Goal: Task Accomplishment & Management: Manage account settings

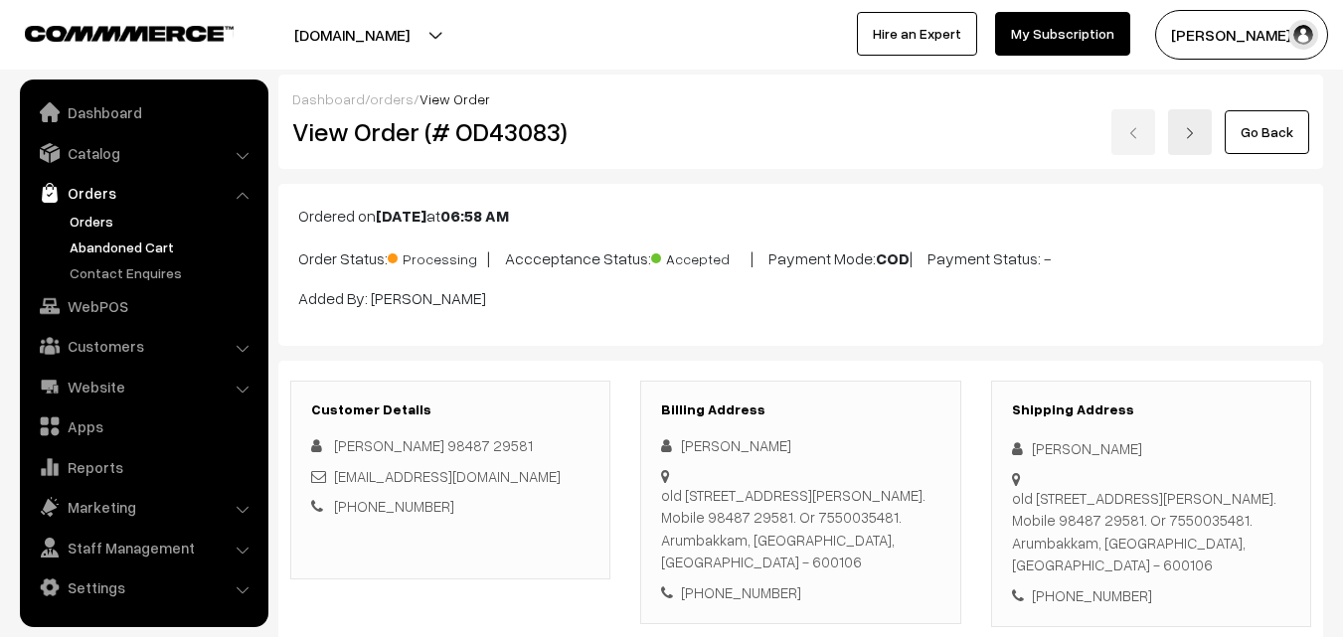
scroll to position [1292, 0]
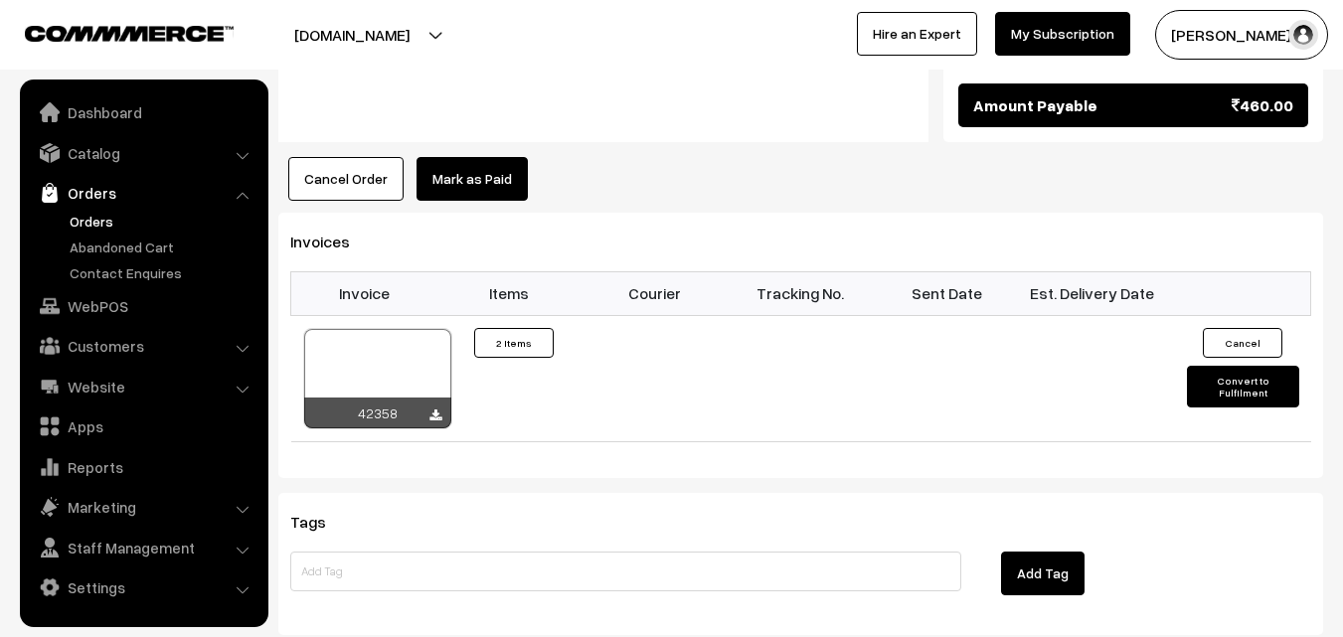
click at [102, 220] on link "Orders" at bounding box center [163, 221] width 197 height 21
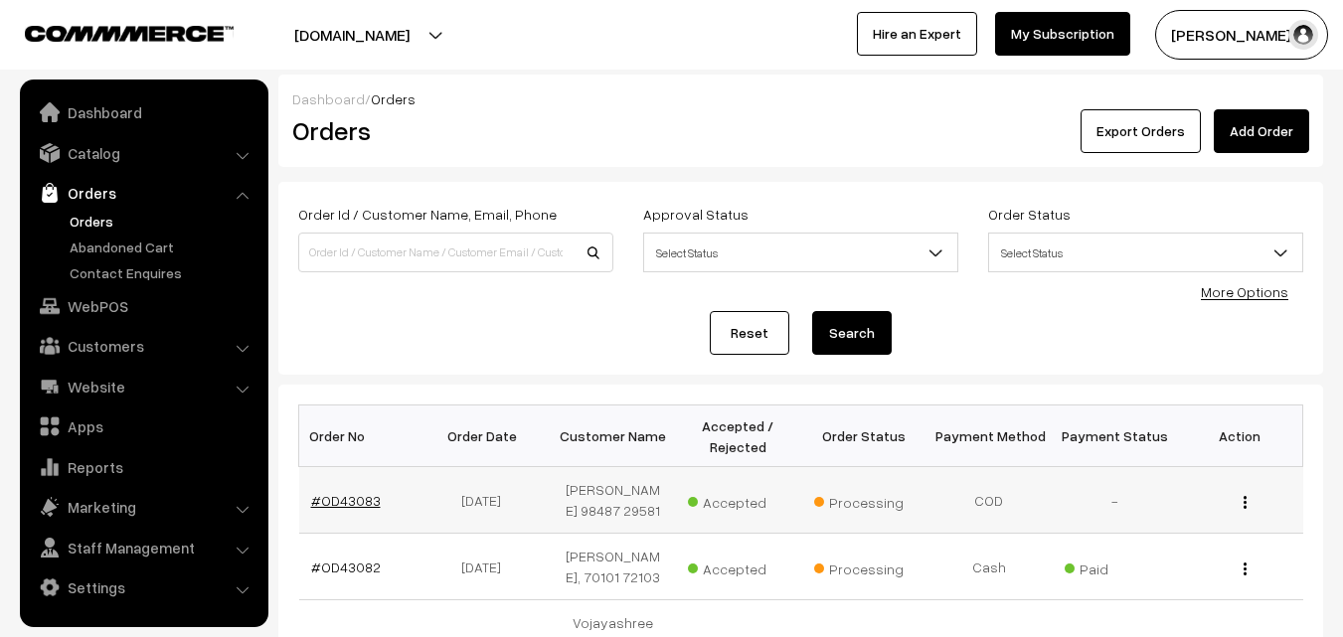
click at [331, 493] on link "#OD43083" at bounding box center [346, 500] width 70 height 17
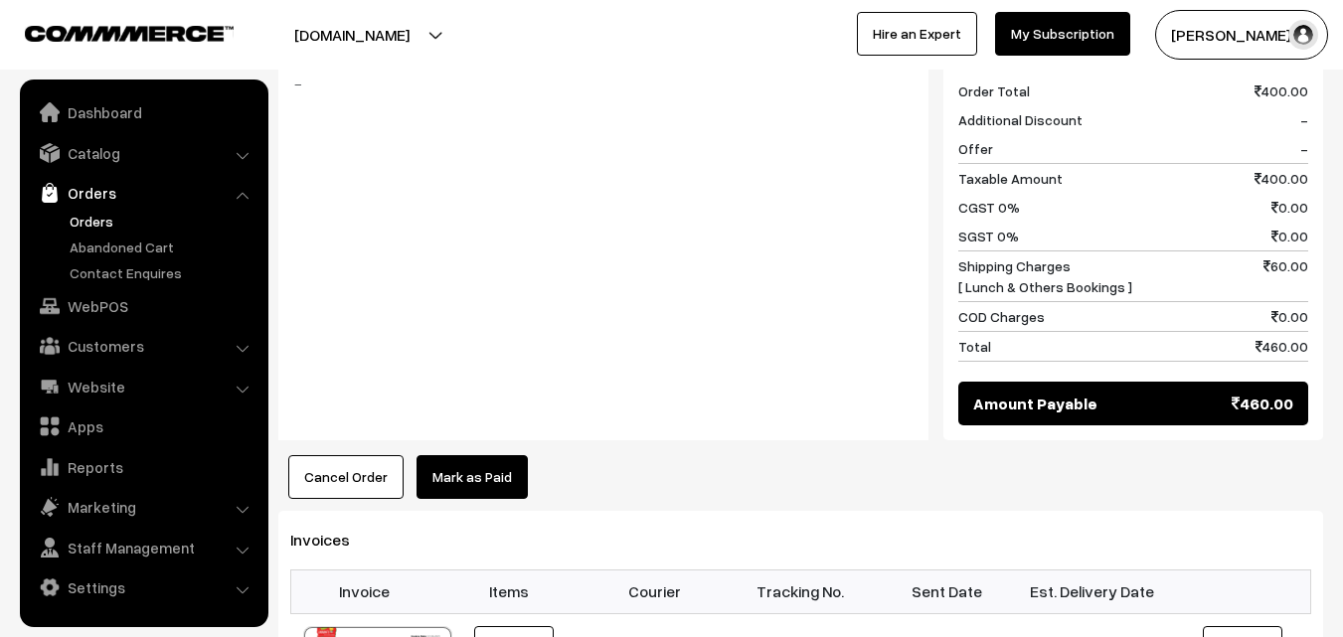
scroll to position [1093, 0]
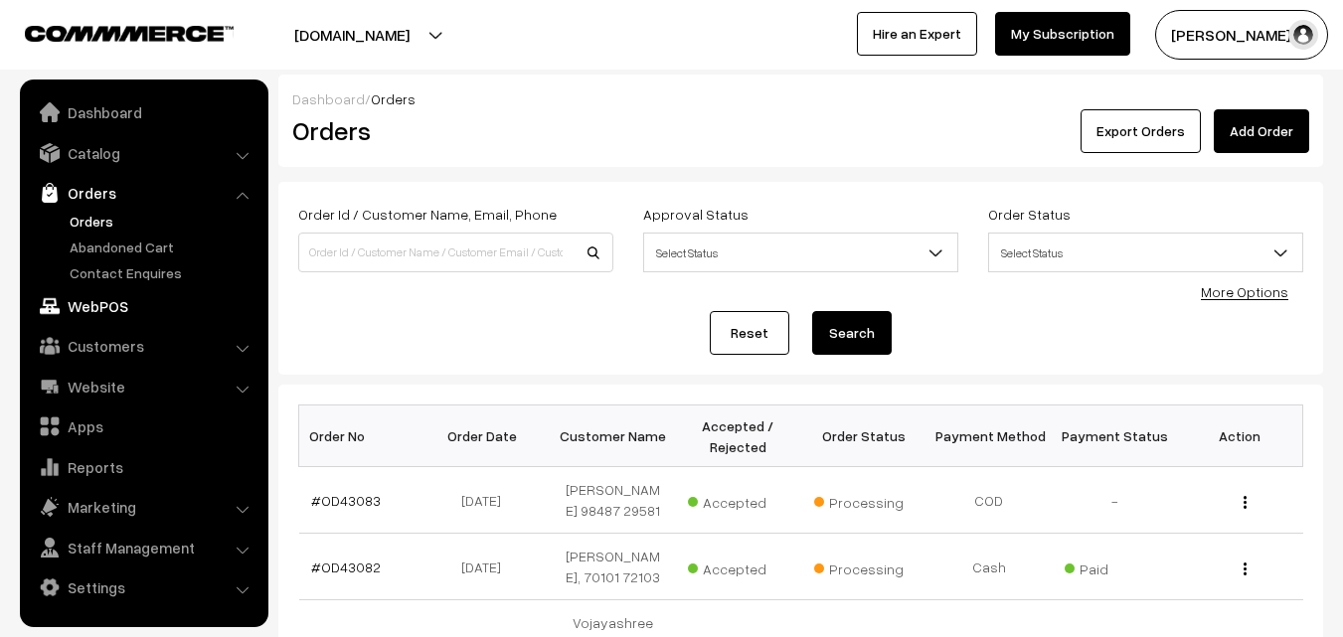
click at [96, 311] on link "WebPOS" at bounding box center [143, 306] width 237 height 36
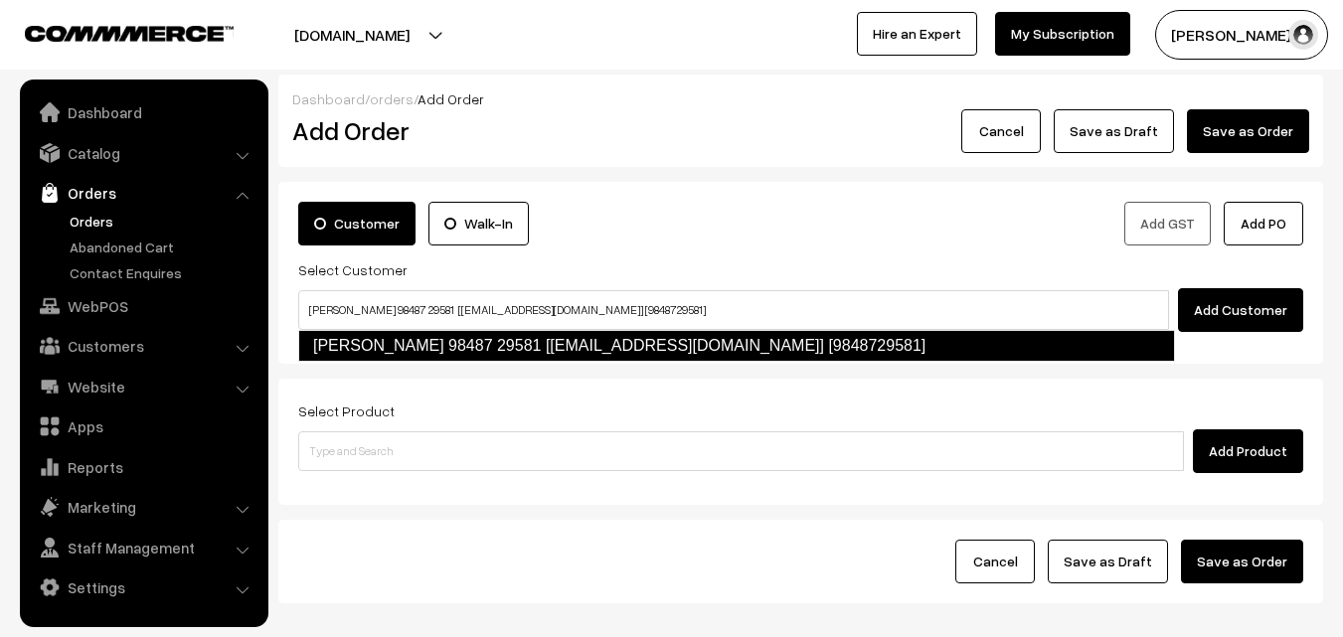
type input "[PERSON_NAME] 98487 29581 [[EMAIL_ADDRESS][DOMAIN_NAME]] [9848729581]"
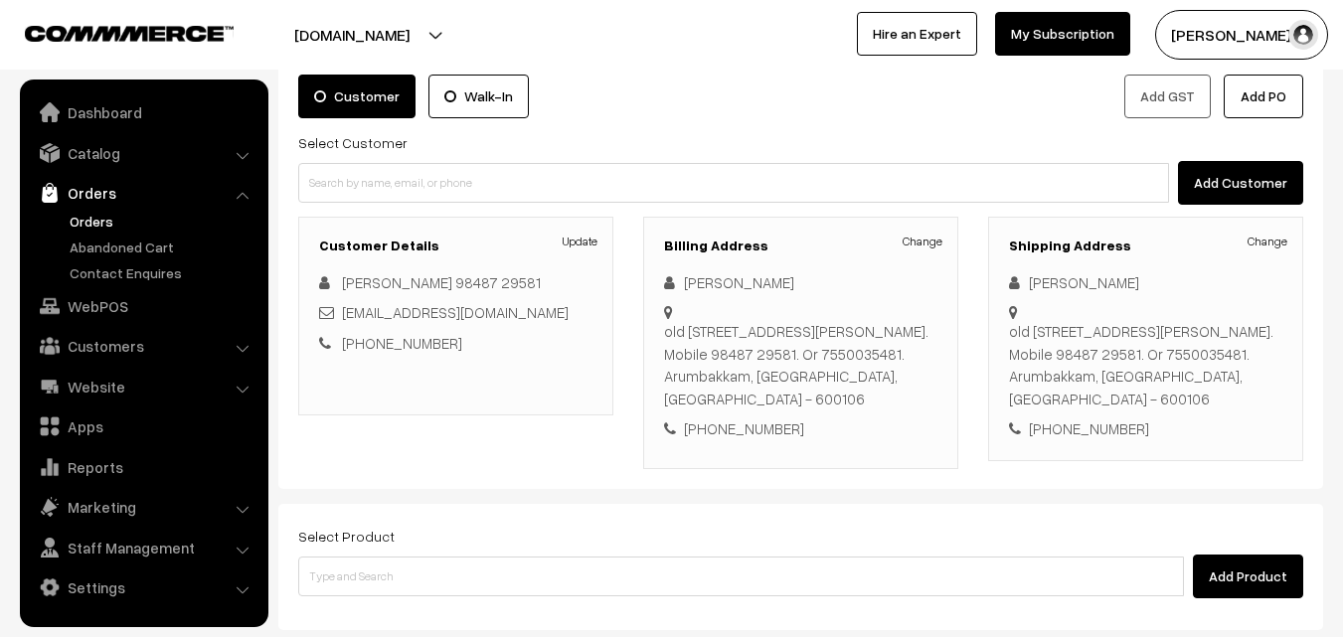
scroll to position [363, 0]
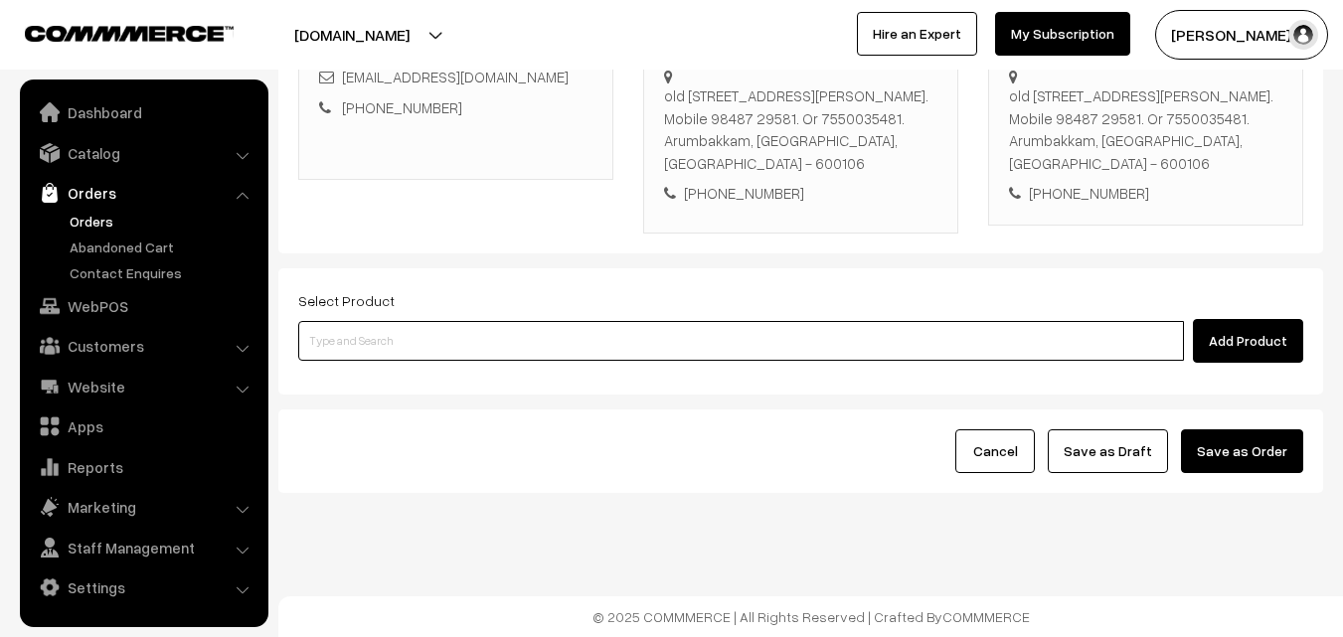
click at [493, 336] on input at bounding box center [740, 341] width 885 height 40
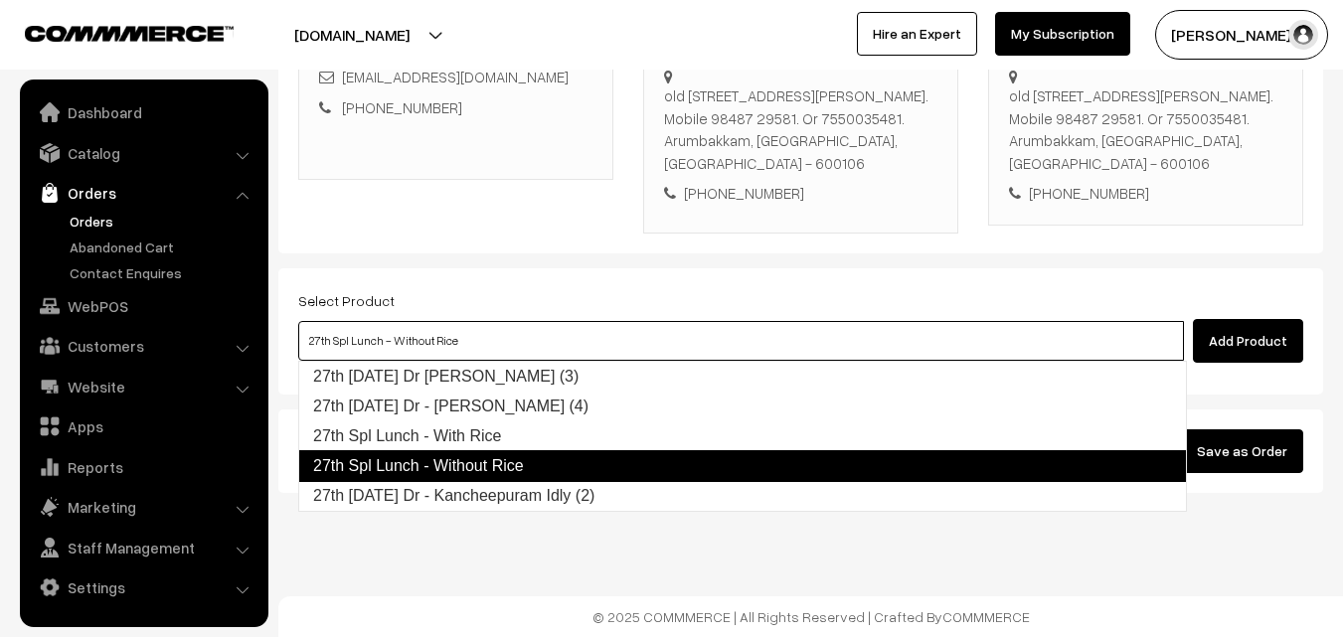
type input "27th Saturday Dr - Kancheepuram Idly (2)"
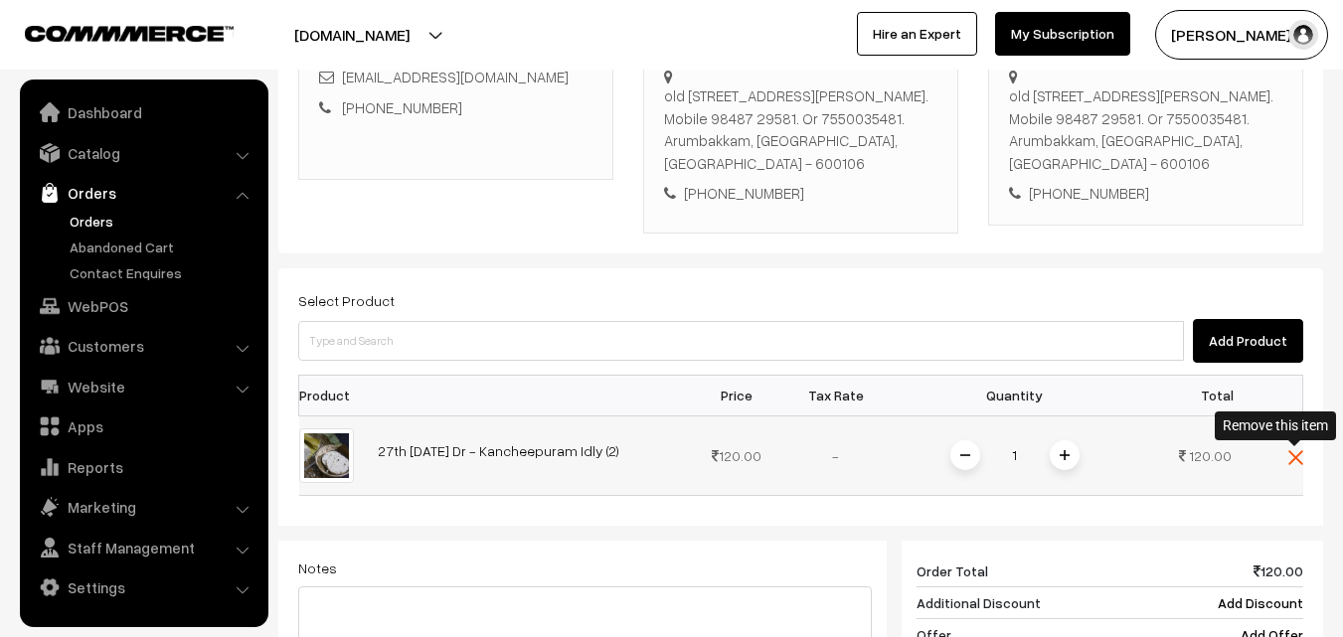
click at [1300, 460] on img at bounding box center [1295, 457] width 15 height 15
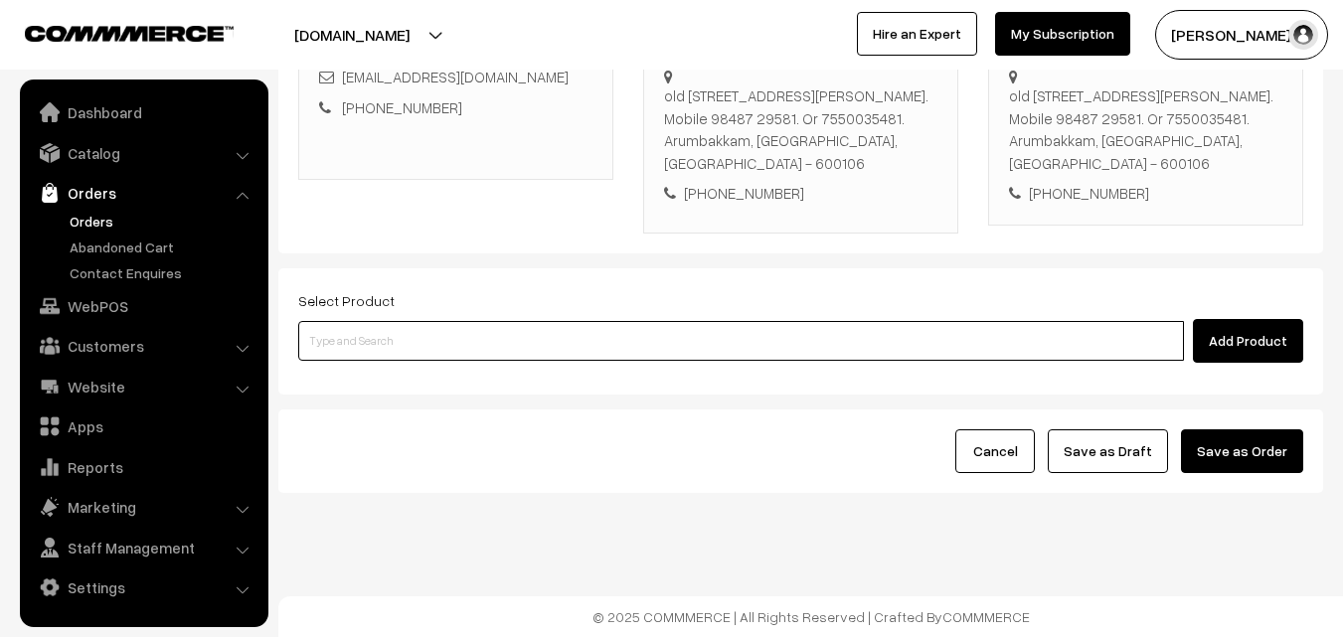
click at [685, 340] on input at bounding box center [740, 341] width 885 height 40
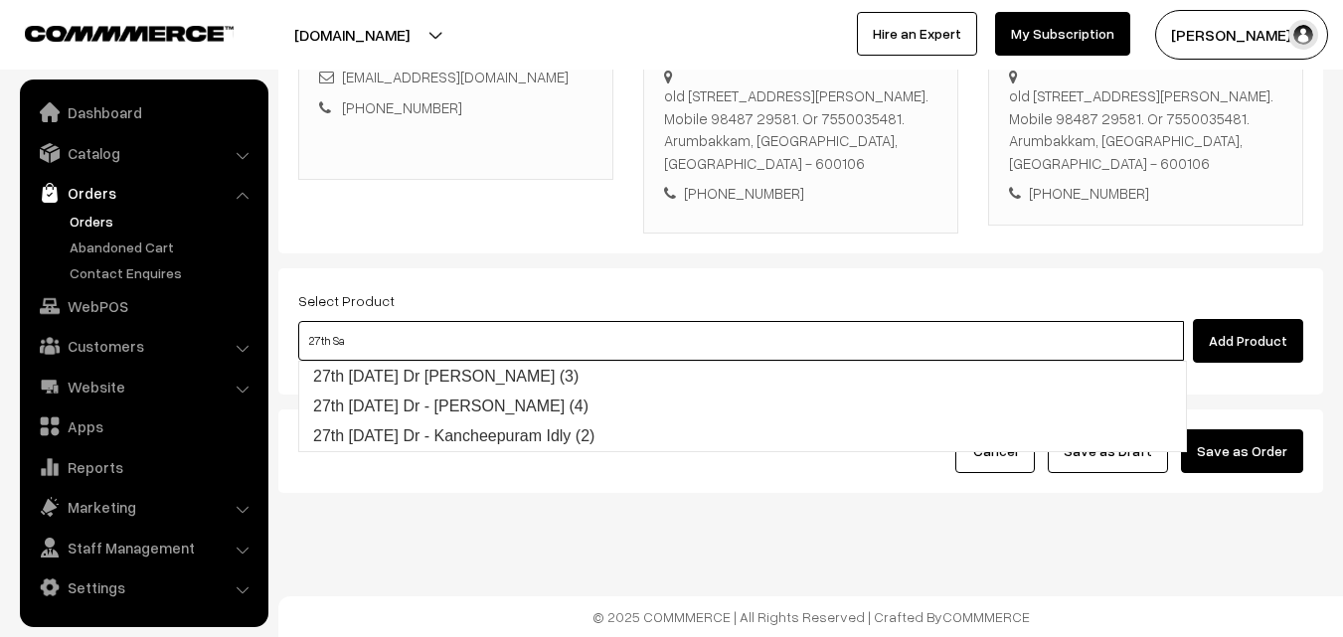
type input "27th Sa"
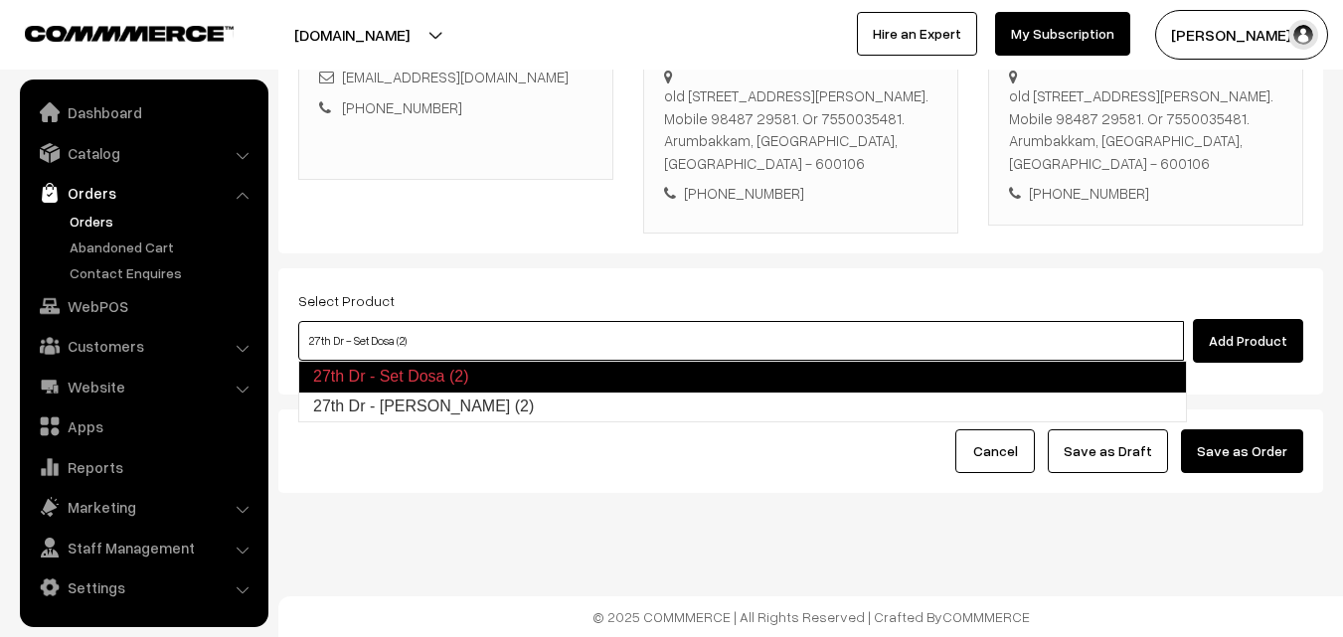
type input "27th Dr - [PERSON_NAME] (2)"
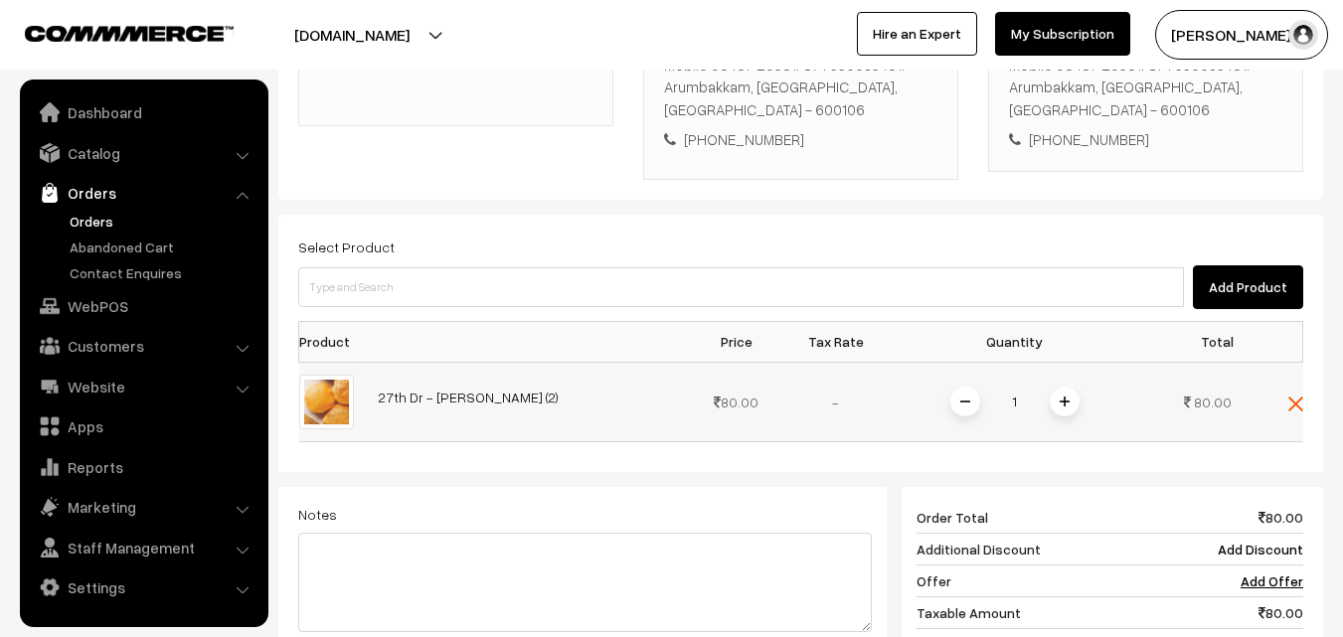
scroll to position [462, 0]
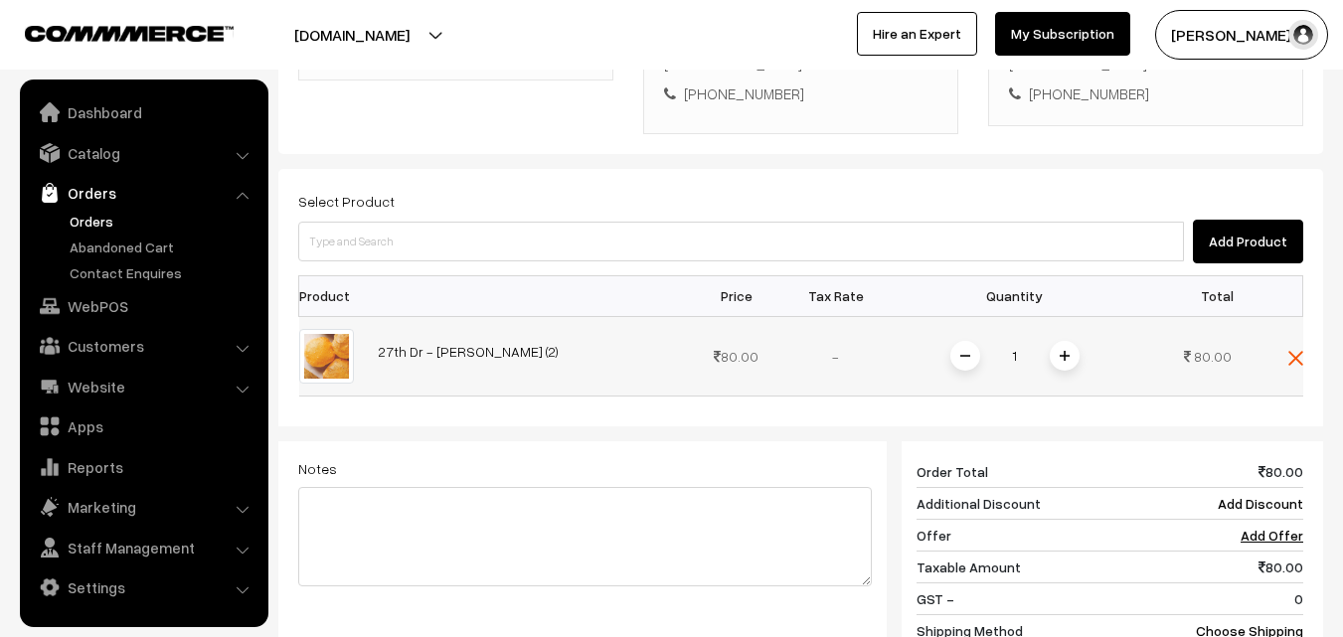
click at [1059, 354] on img at bounding box center [1064, 356] width 10 height 10
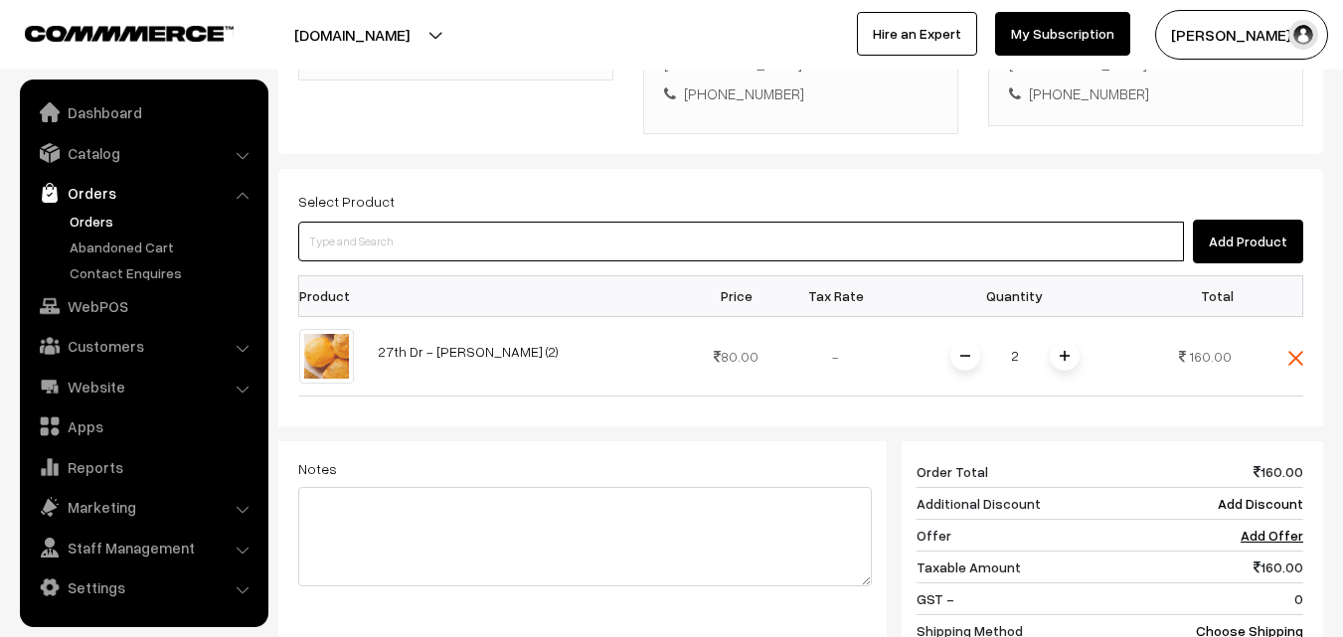
click at [507, 250] on input at bounding box center [740, 242] width 885 height 40
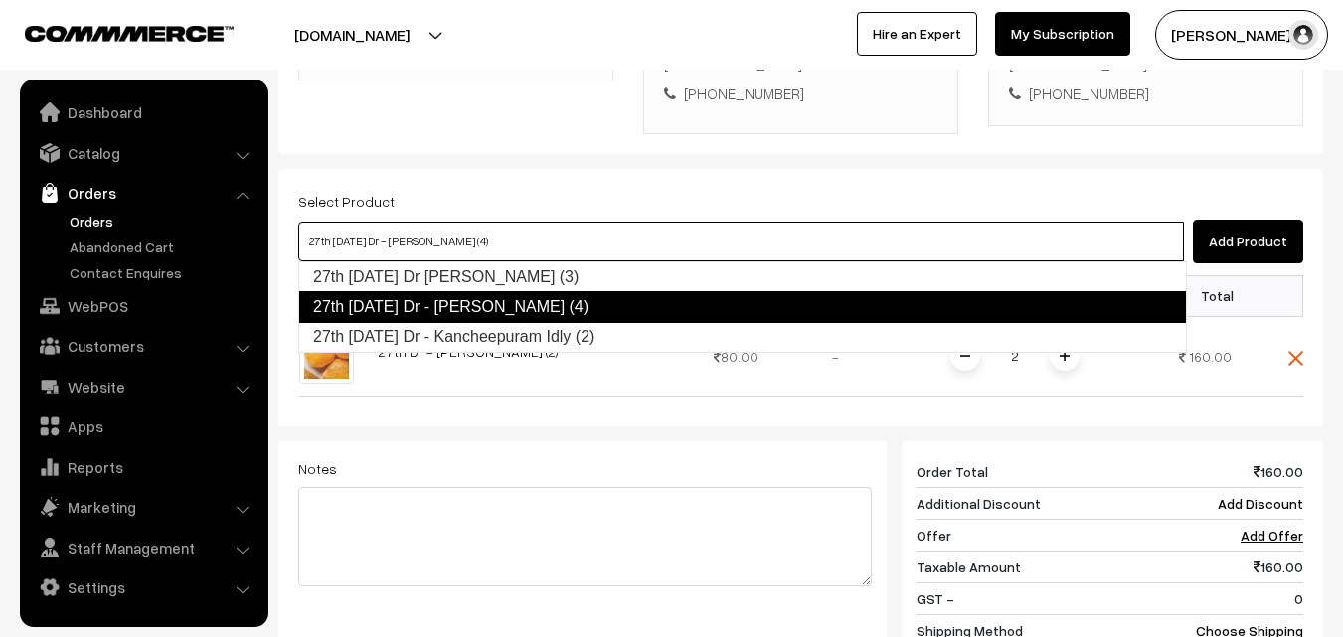
type input "27th [DATE] Dr - Kancheepuram Idly (2)"
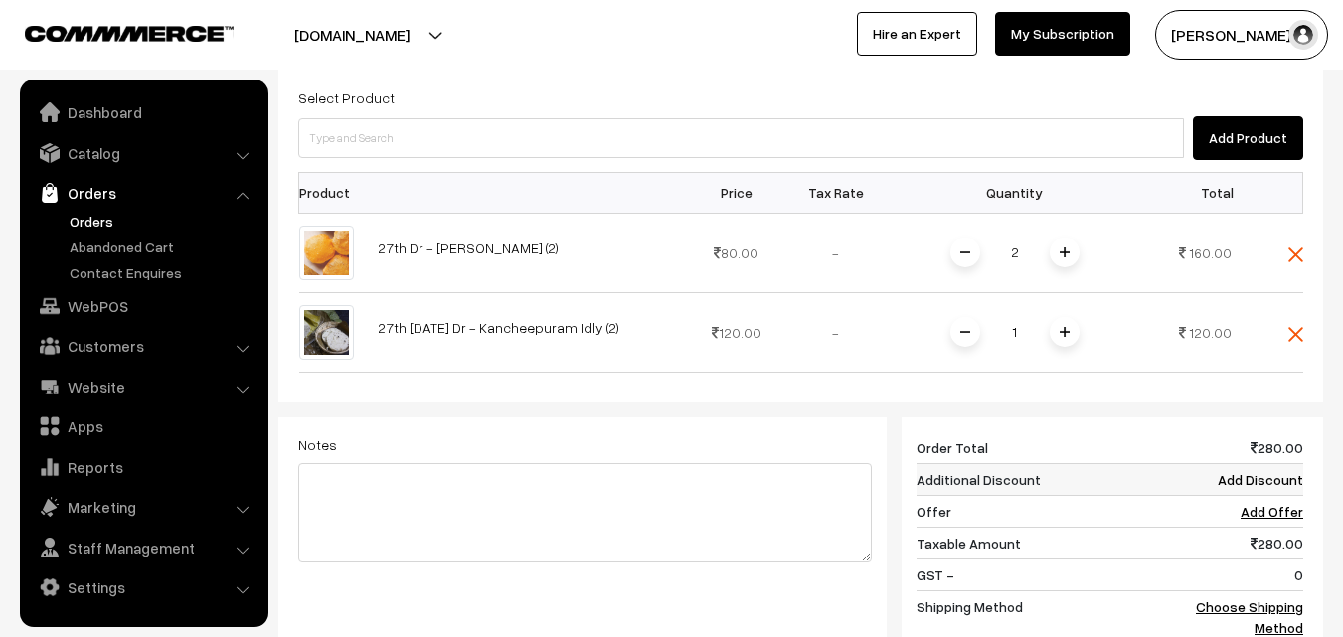
scroll to position [661, 0]
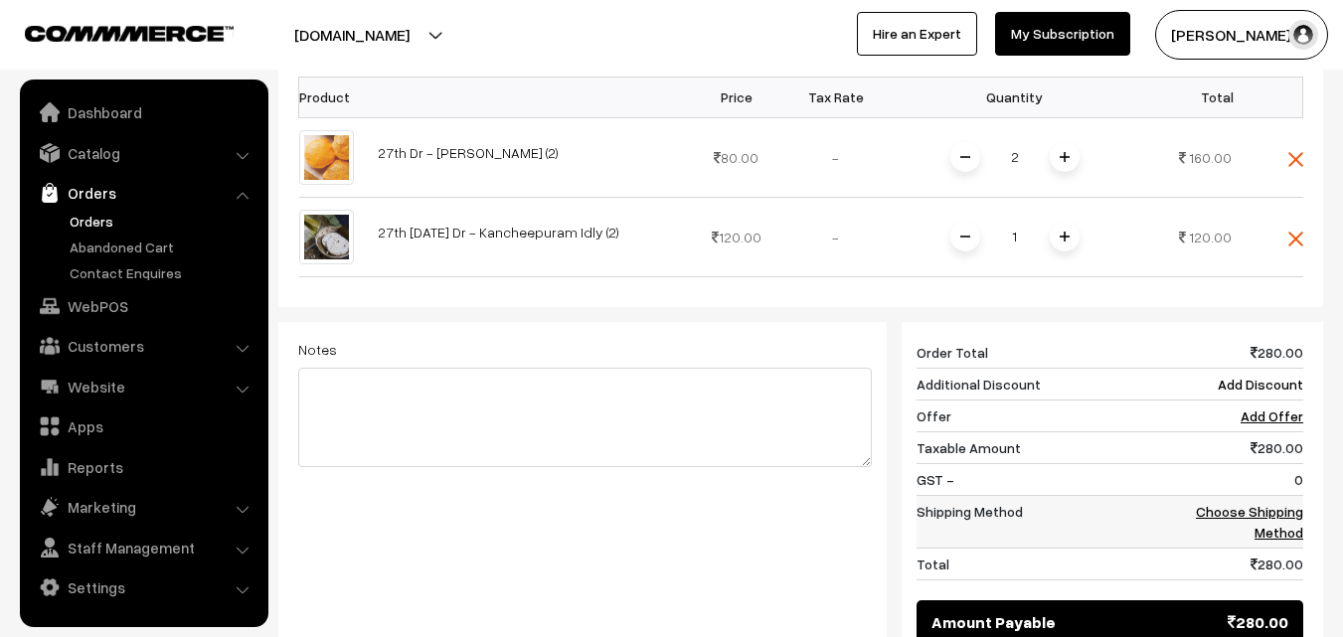
click at [1273, 512] on link "Choose Shipping Method" at bounding box center [1248, 522] width 107 height 38
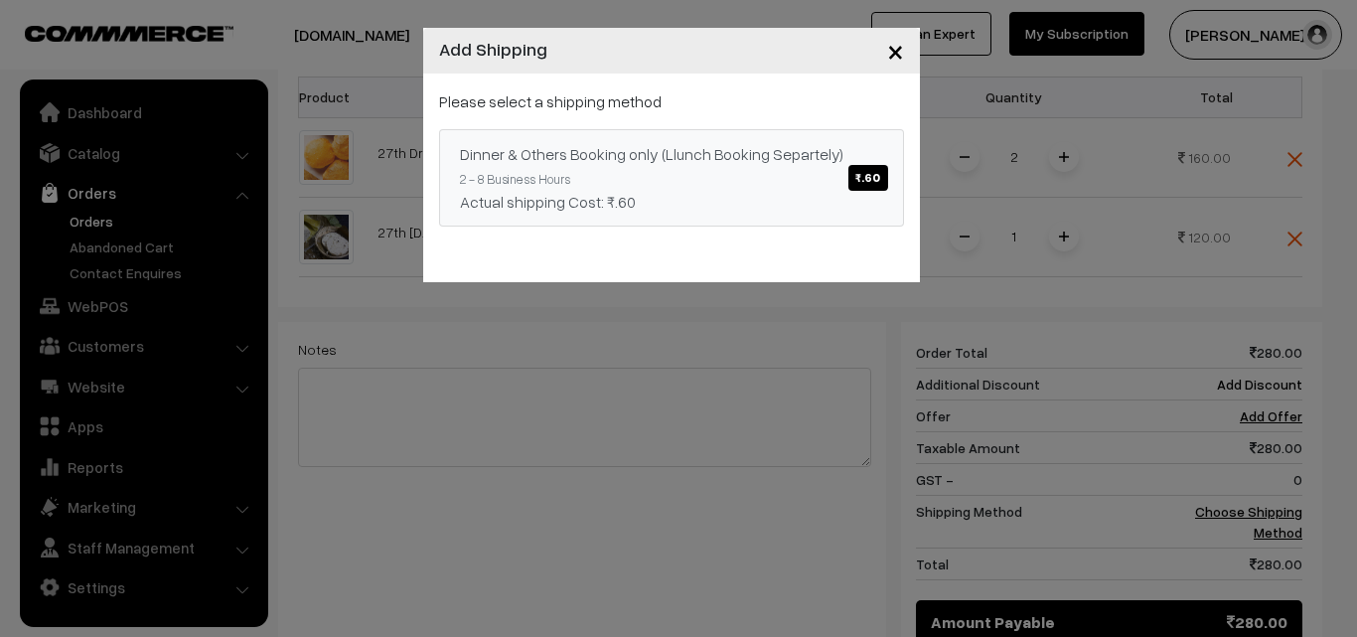
click at [868, 177] on span "₹.60" at bounding box center [868, 178] width 39 height 26
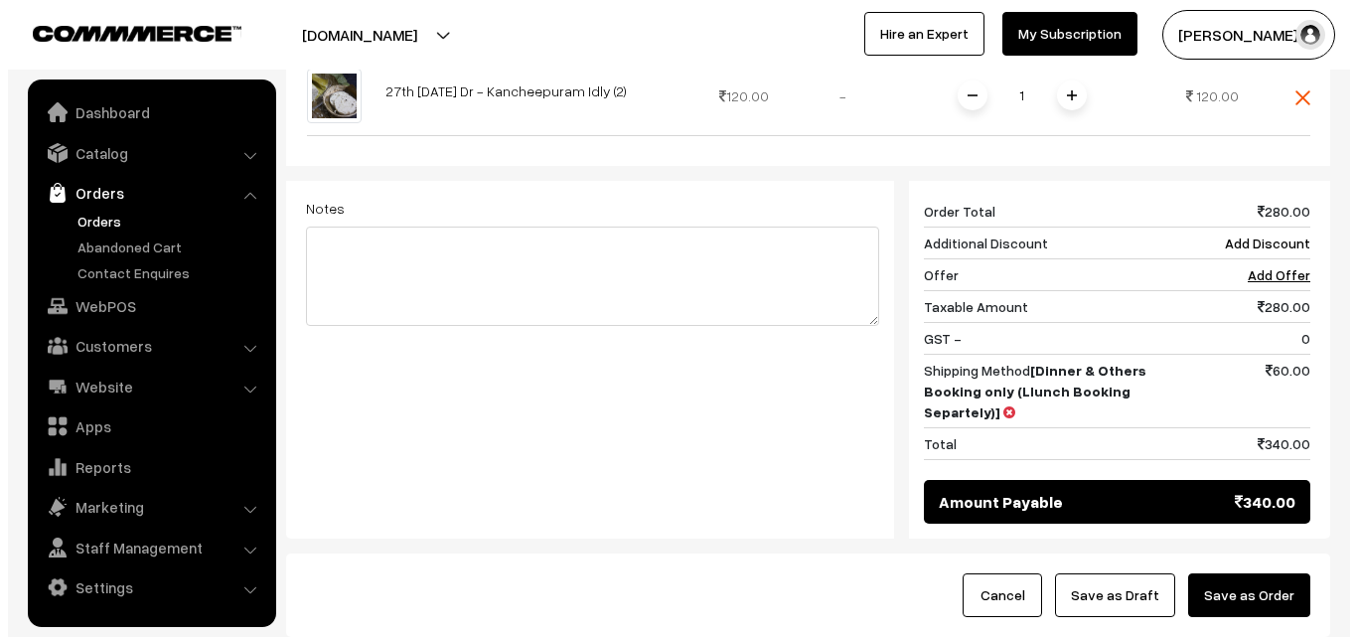
scroll to position [860, 0]
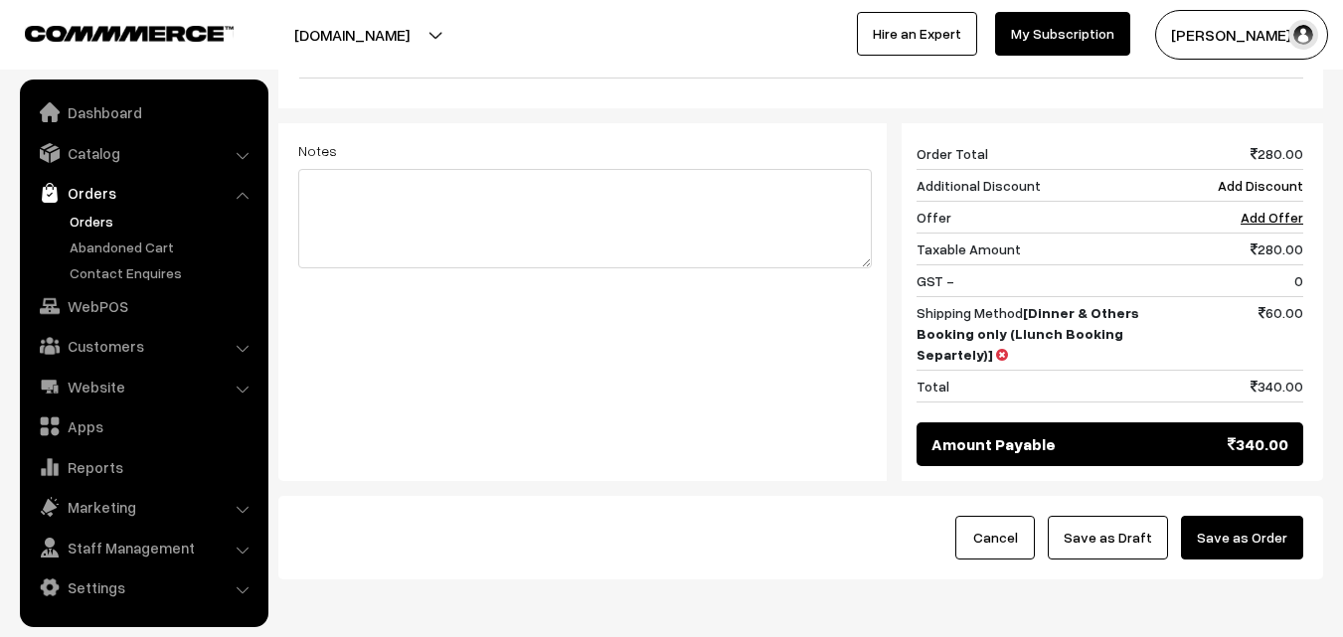
click at [1267, 532] on button "Save as Order" at bounding box center [1242, 538] width 122 height 44
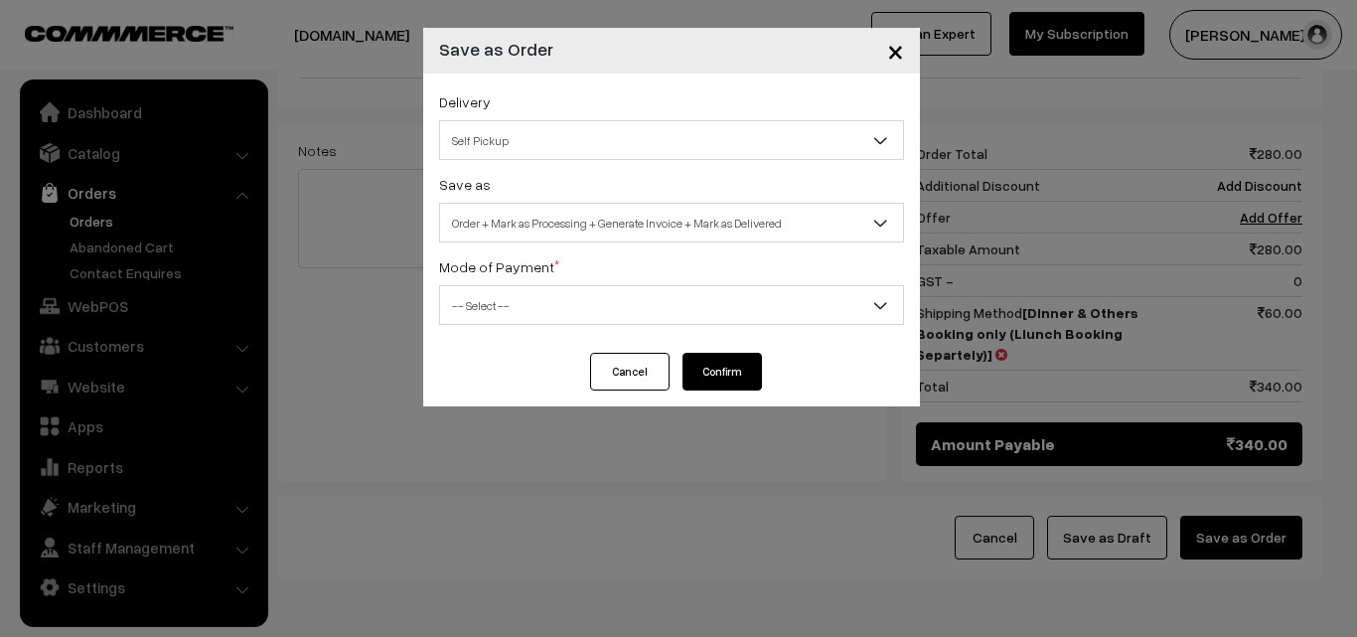
click at [649, 134] on span "Self Pickup" at bounding box center [671, 140] width 463 height 35
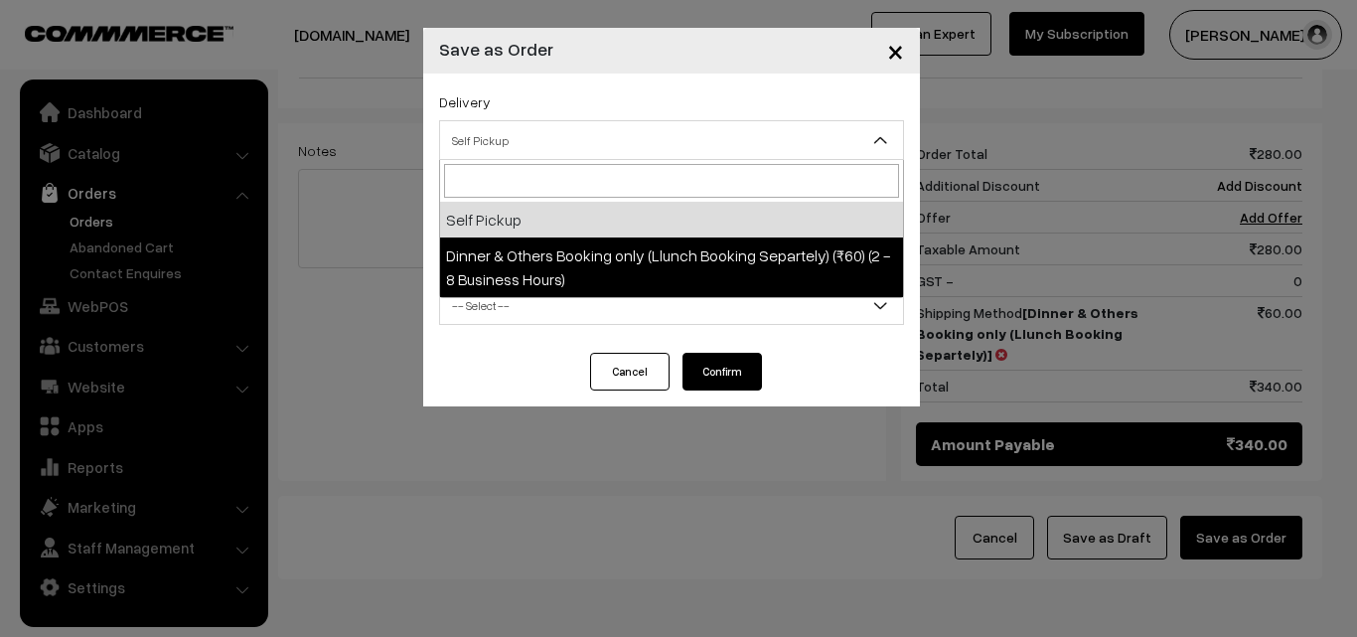
select select "DOB3"
select select "3"
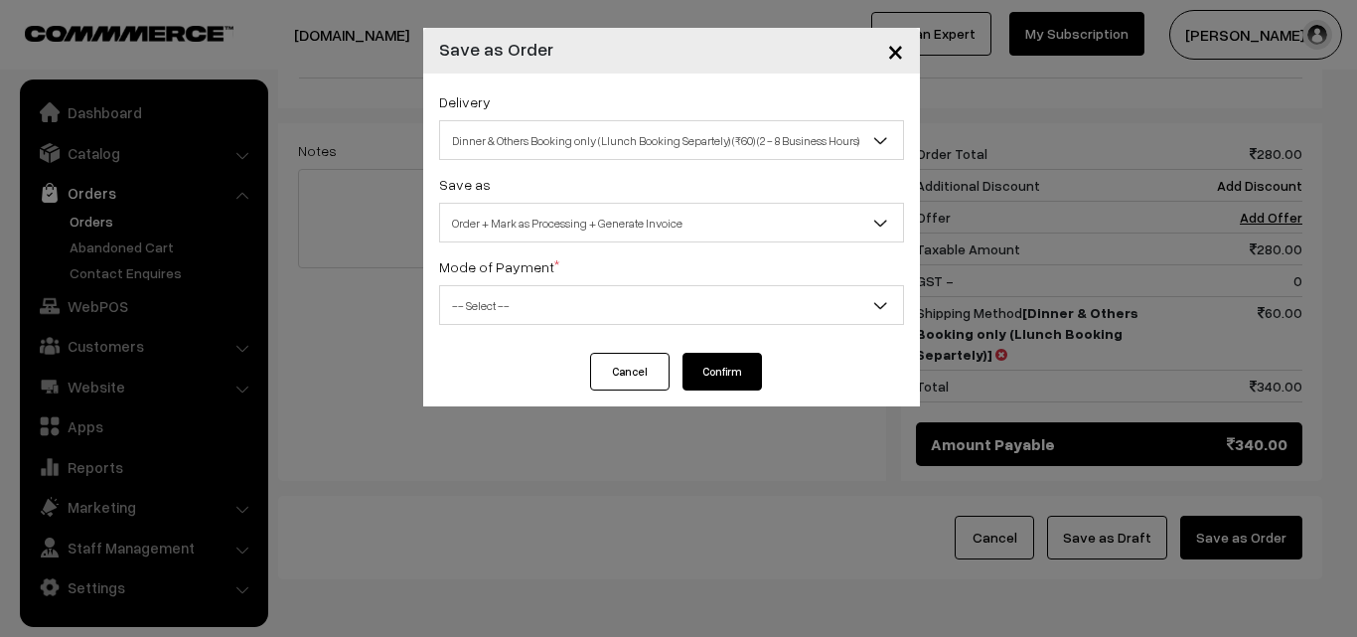
click at [690, 211] on span "Order + Mark as Processing + Generate Invoice" at bounding box center [671, 223] width 463 height 35
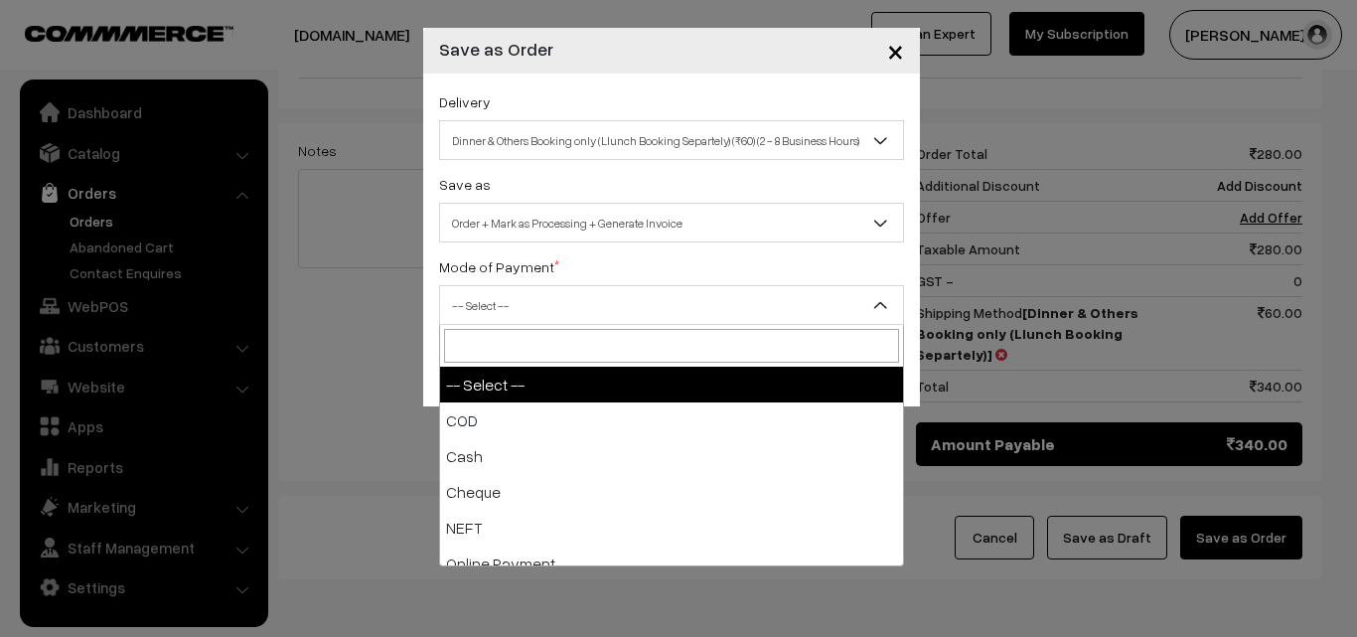
click at [678, 306] on span "-- Select --" at bounding box center [671, 305] width 463 height 35
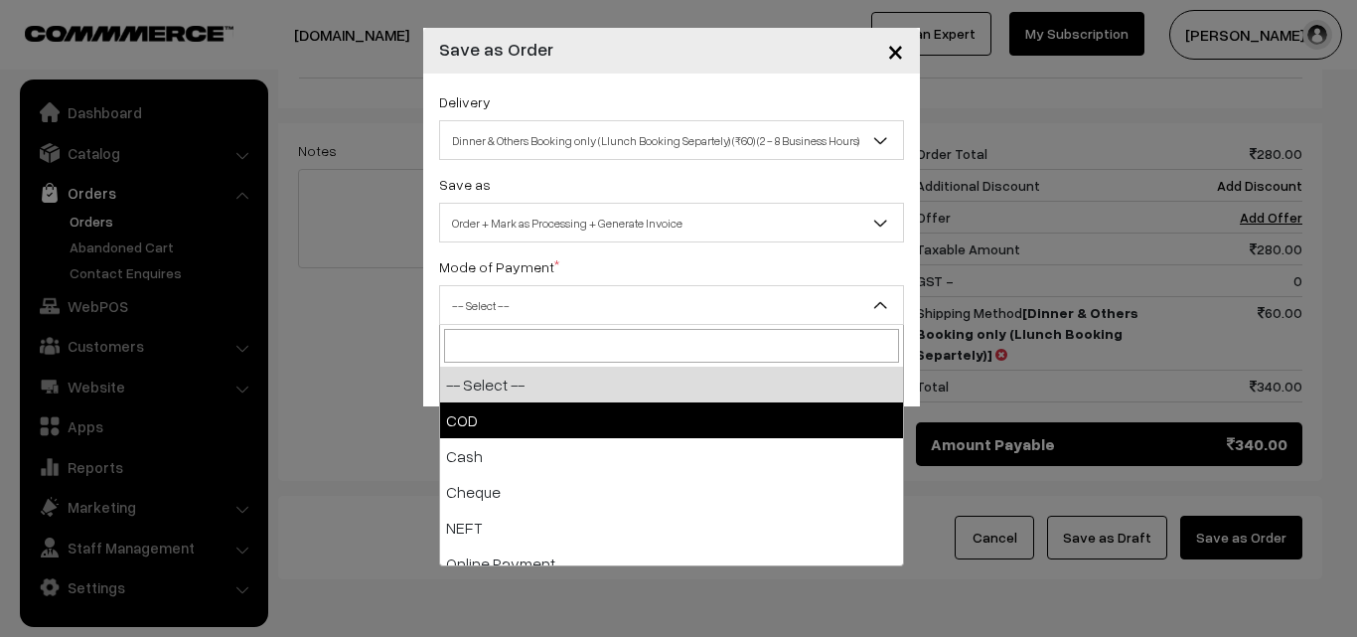
select select "1"
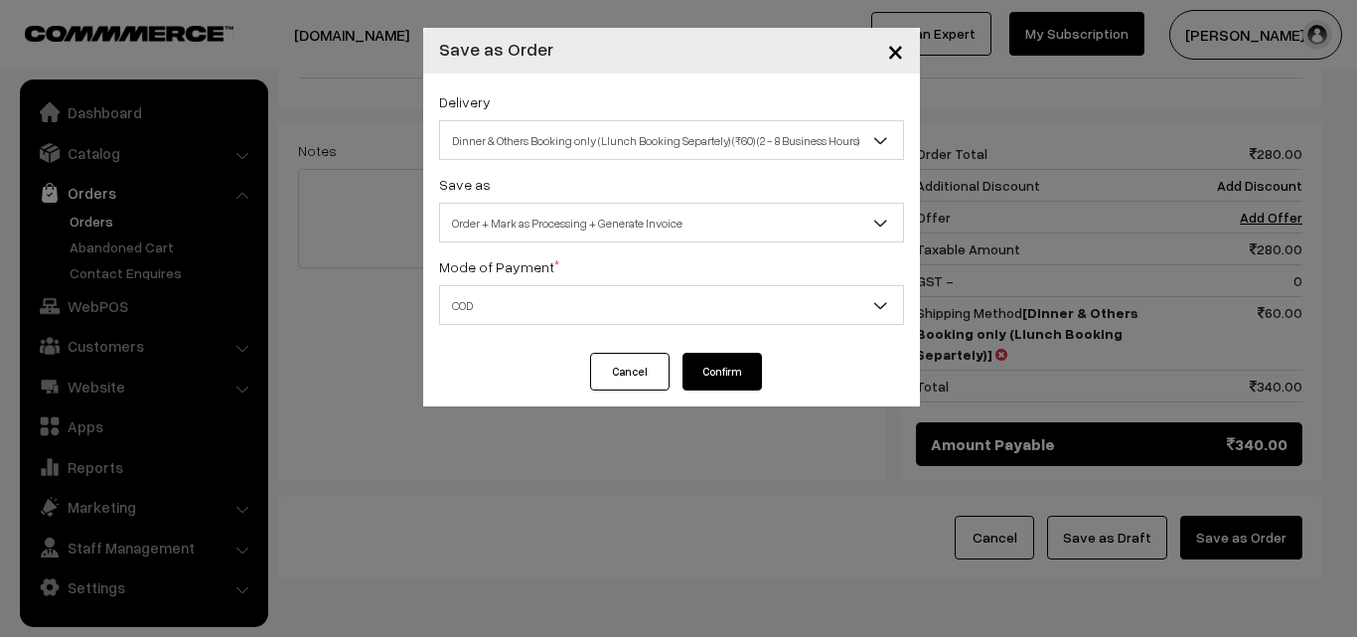
click at [731, 379] on button "Confirm" at bounding box center [722, 372] width 79 height 38
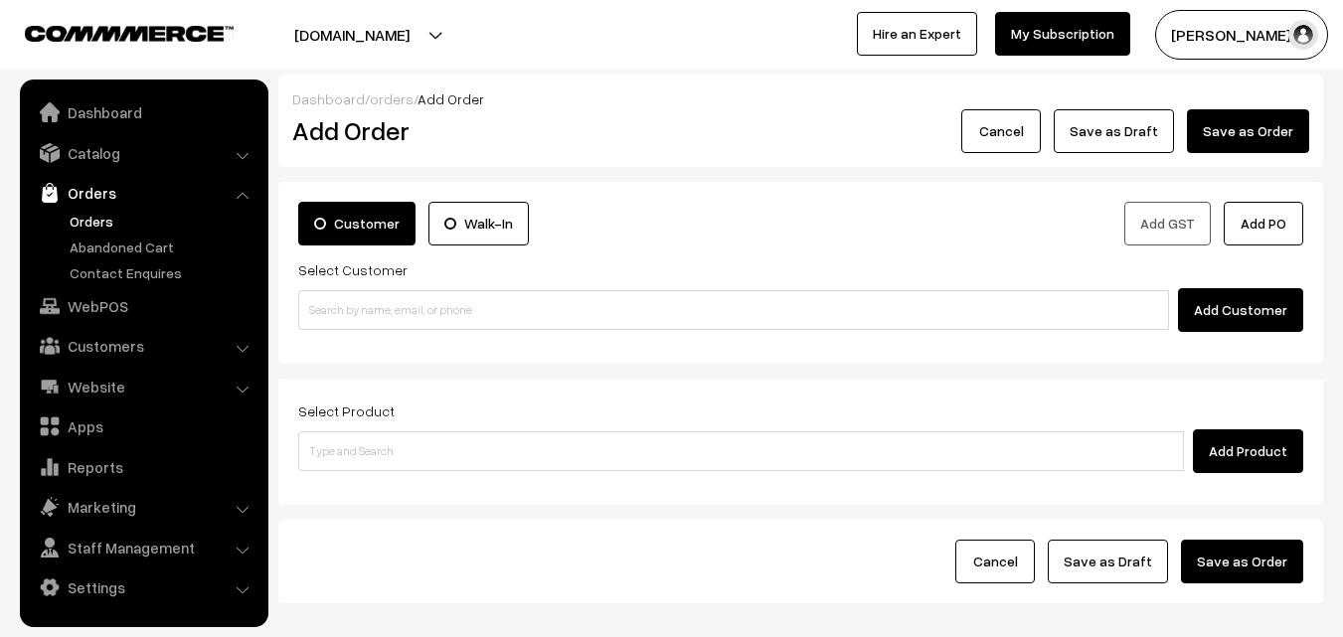
click at [97, 216] on link "Orders" at bounding box center [163, 221] width 197 height 21
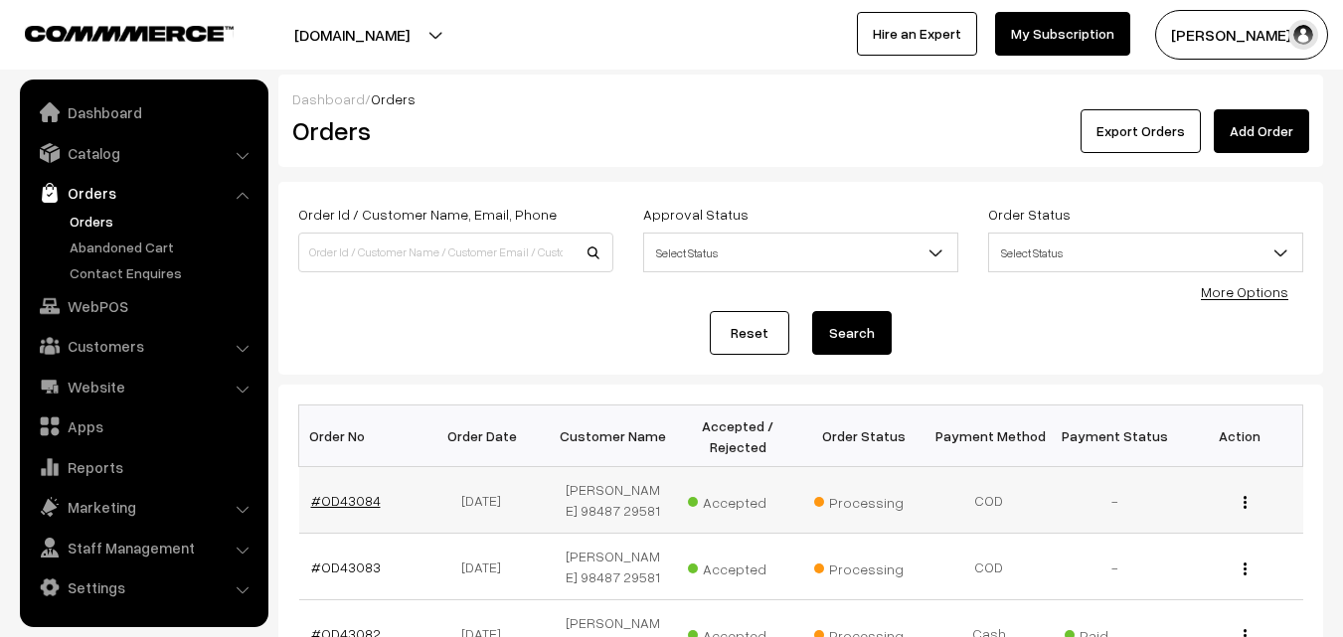
click at [351, 500] on link "#OD43084" at bounding box center [346, 500] width 70 height 17
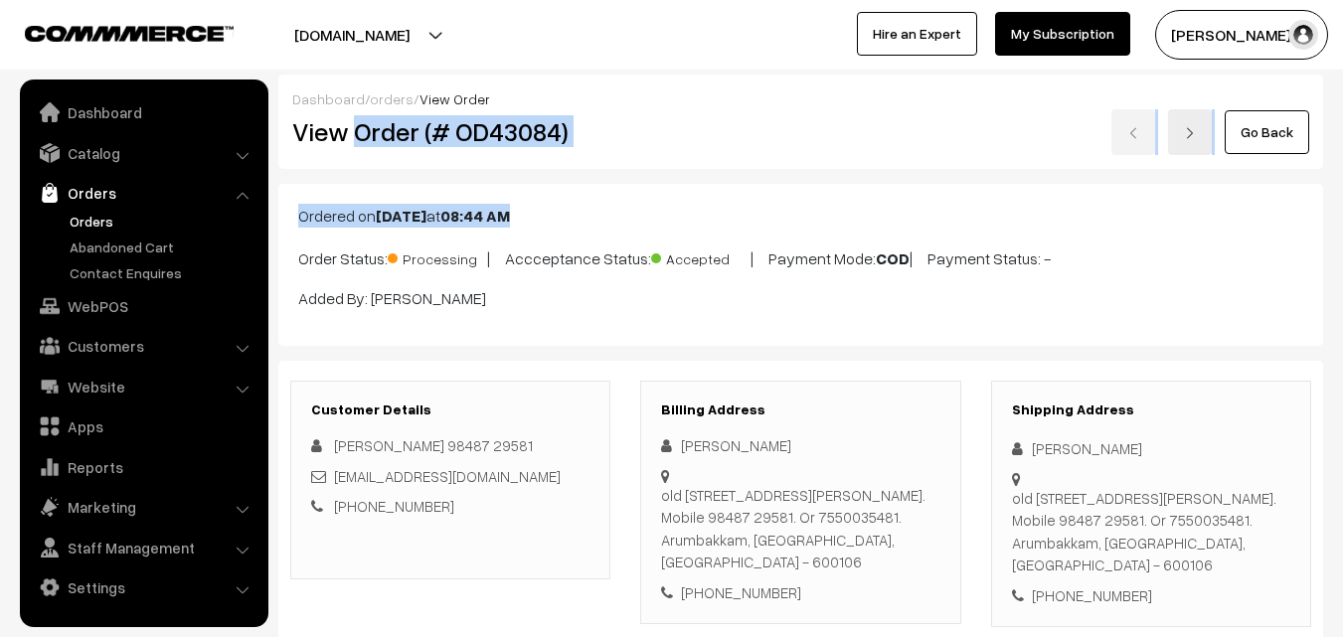
drag, startPoint x: 355, startPoint y: 133, endPoint x: 856, endPoint y: 182, distance: 503.2
copy div "Order (# OD43084) Go Back Ordered on Sep 27, 2025 at 08:44 AM"
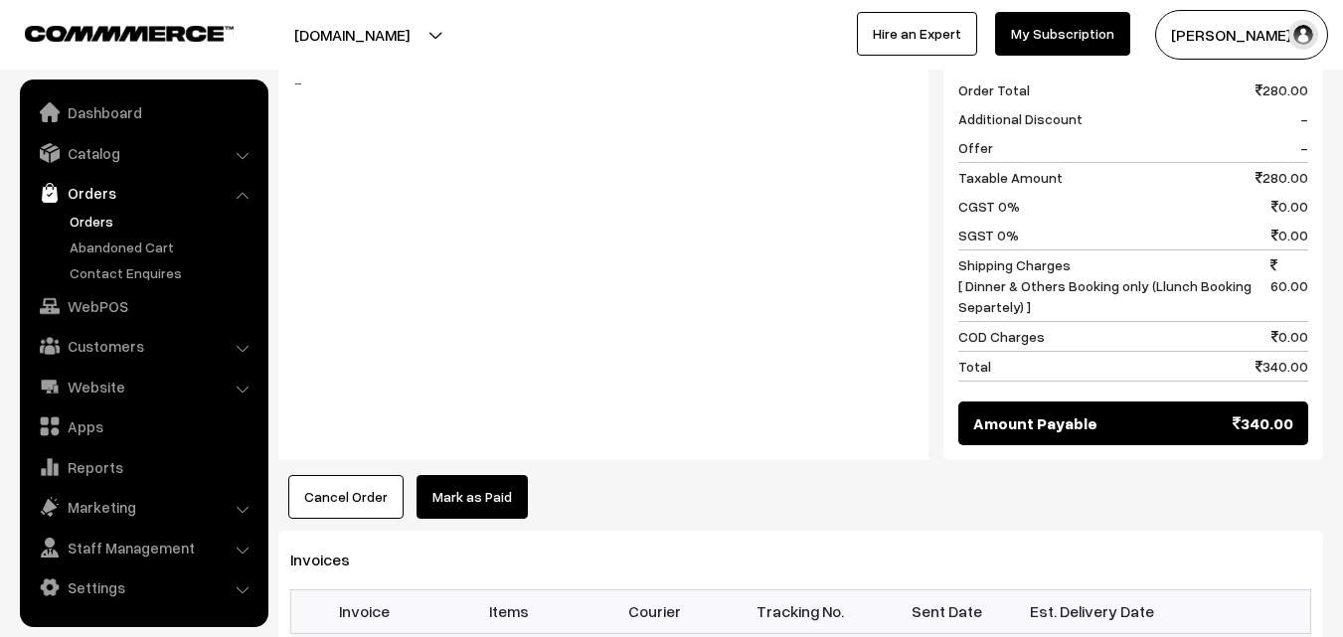
scroll to position [1192, 0]
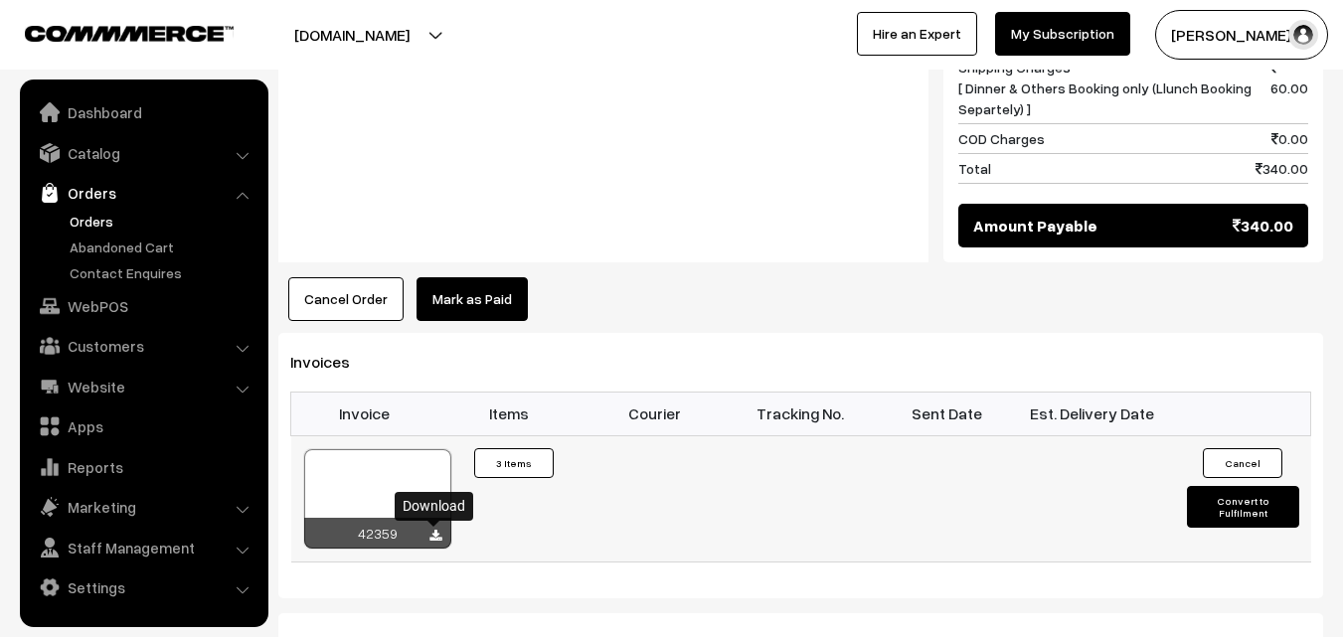
click at [432, 534] on icon at bounding box center [435, 536] width 12 height 13
click at [124, 298] on link "WebPOS" at bounding box center [143, 306] width 237 height 36
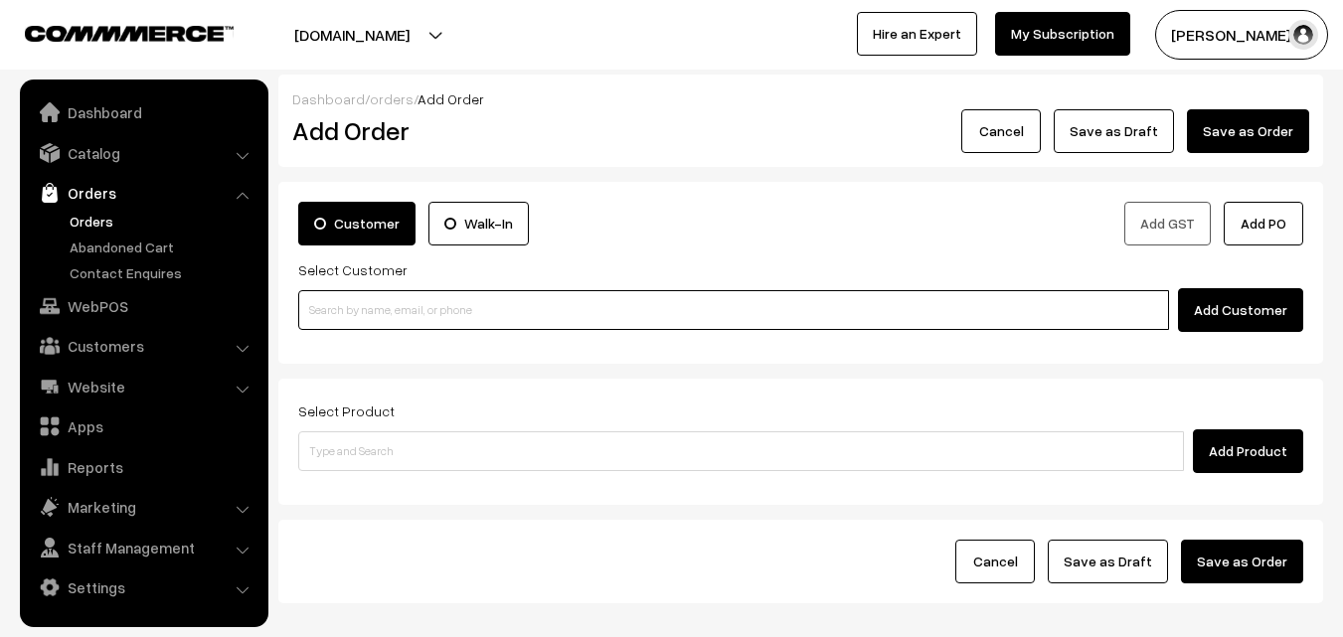
click at [438, 294] on input at bounding box center [733, 310] width 870 height 40
paste input "+91 78455 97926"
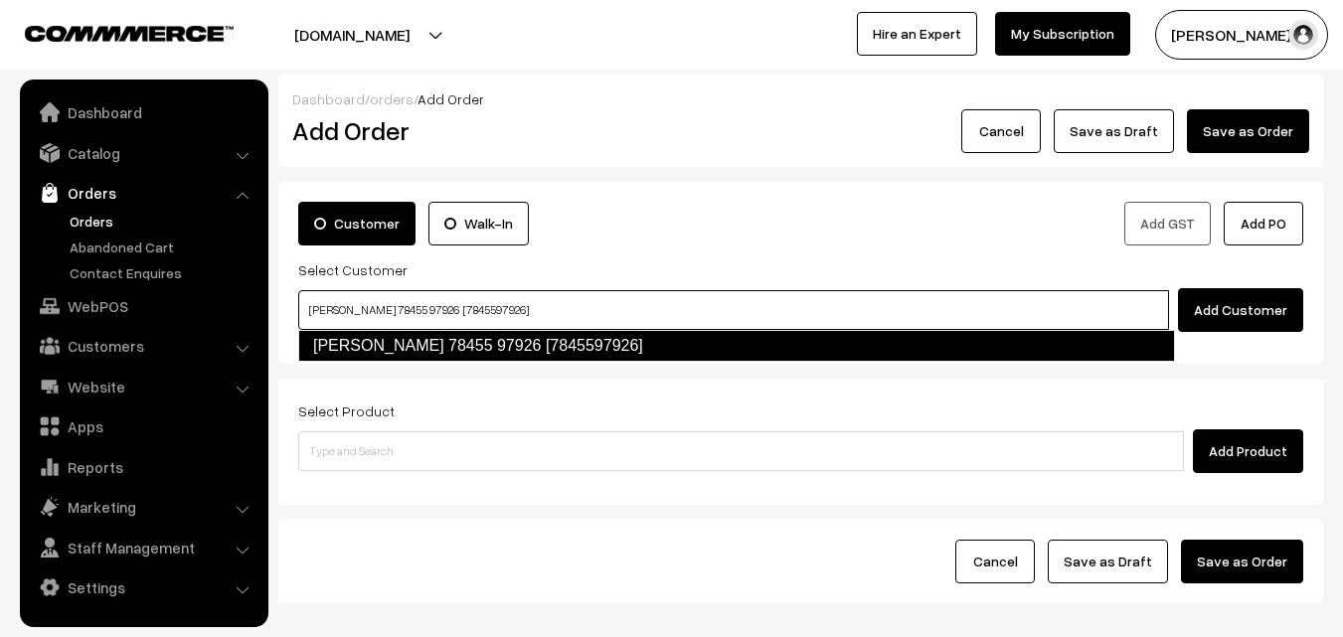
type input "G.Magesh 78455 97926 [7845597926]"
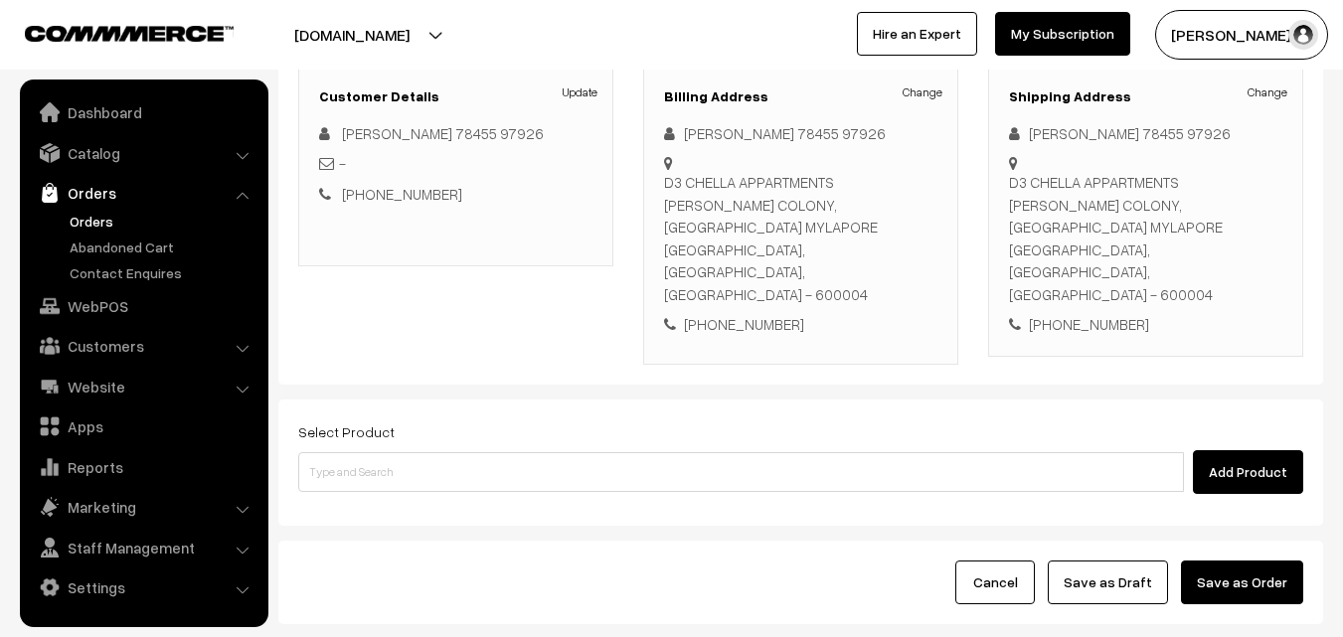
scroll to position [298, 0]
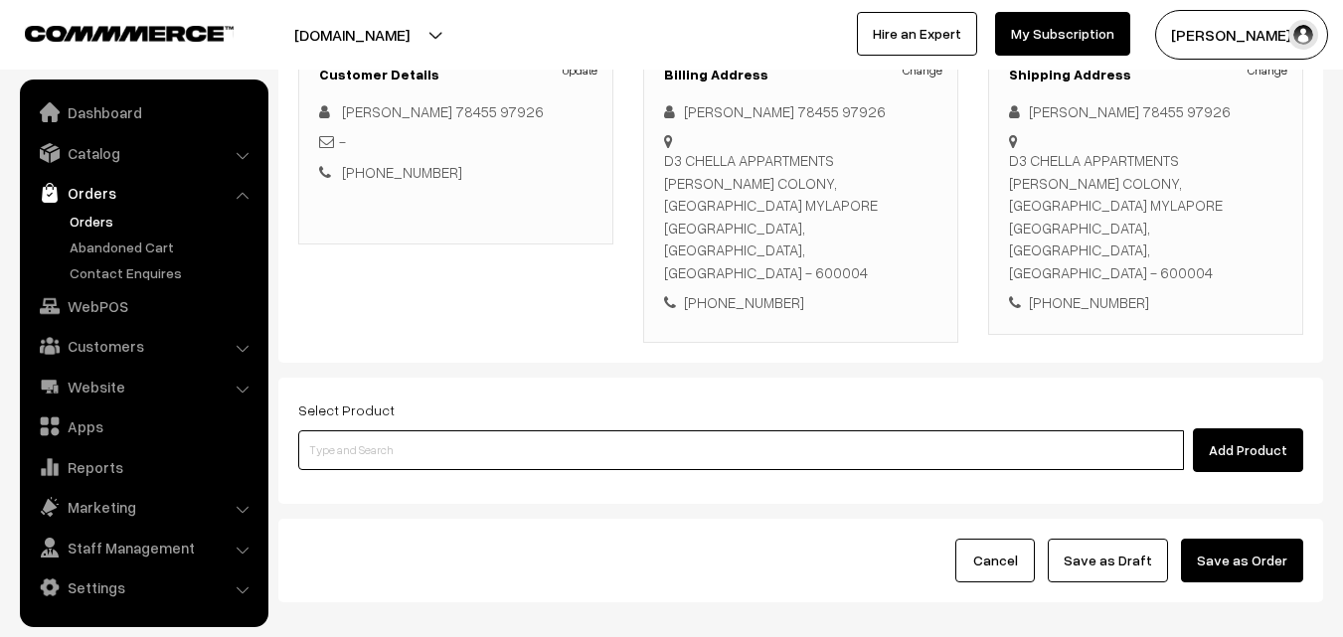
click at [487, 430] on input at bounding box center [740, 450] width 885 height 40
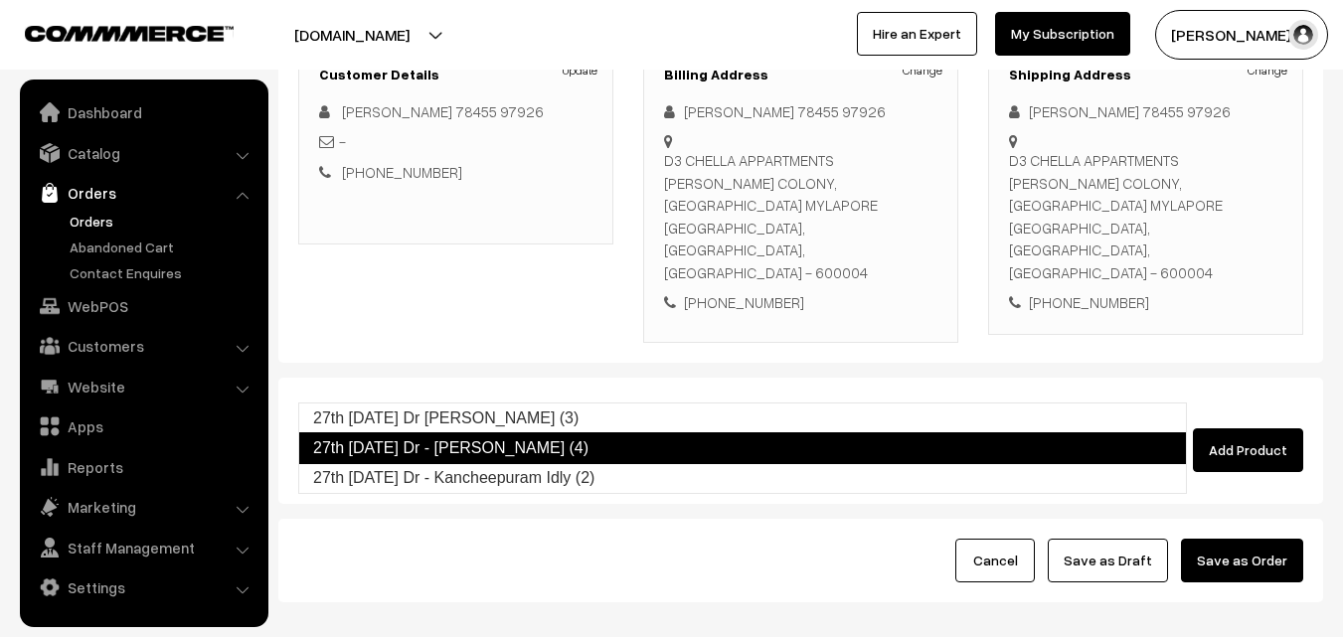
type input "27th Saturday Dr - Kancheepuram Idly (2)"
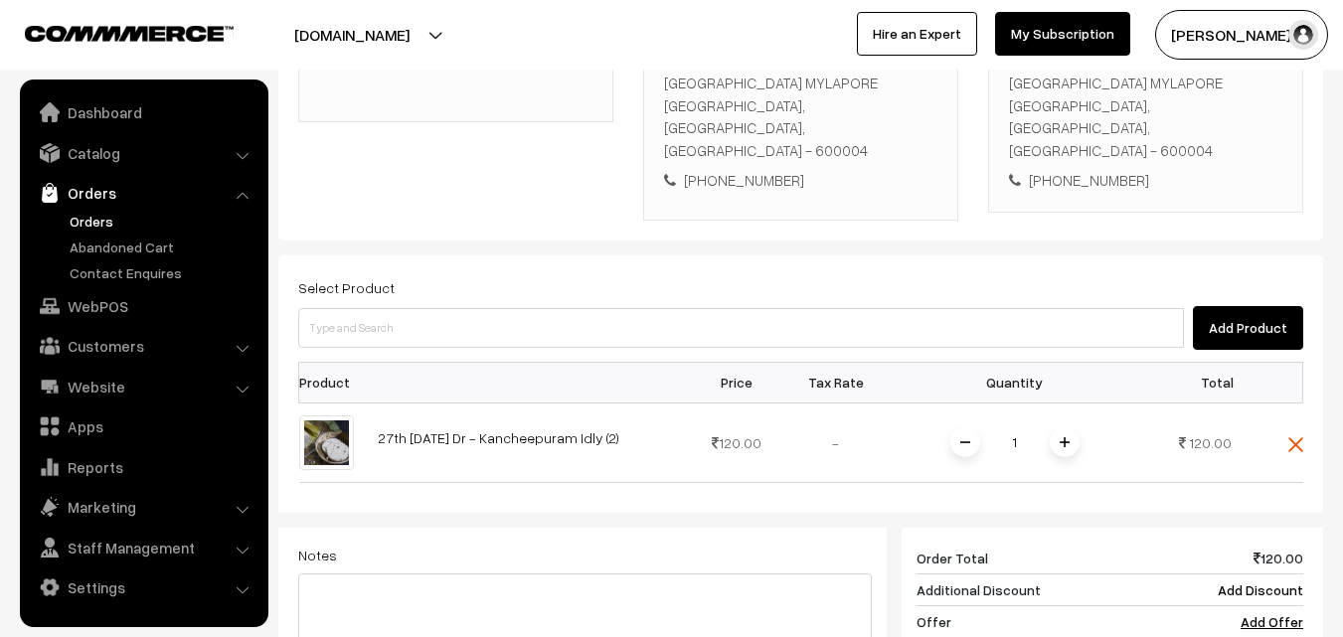
scroll to position [596, 0]
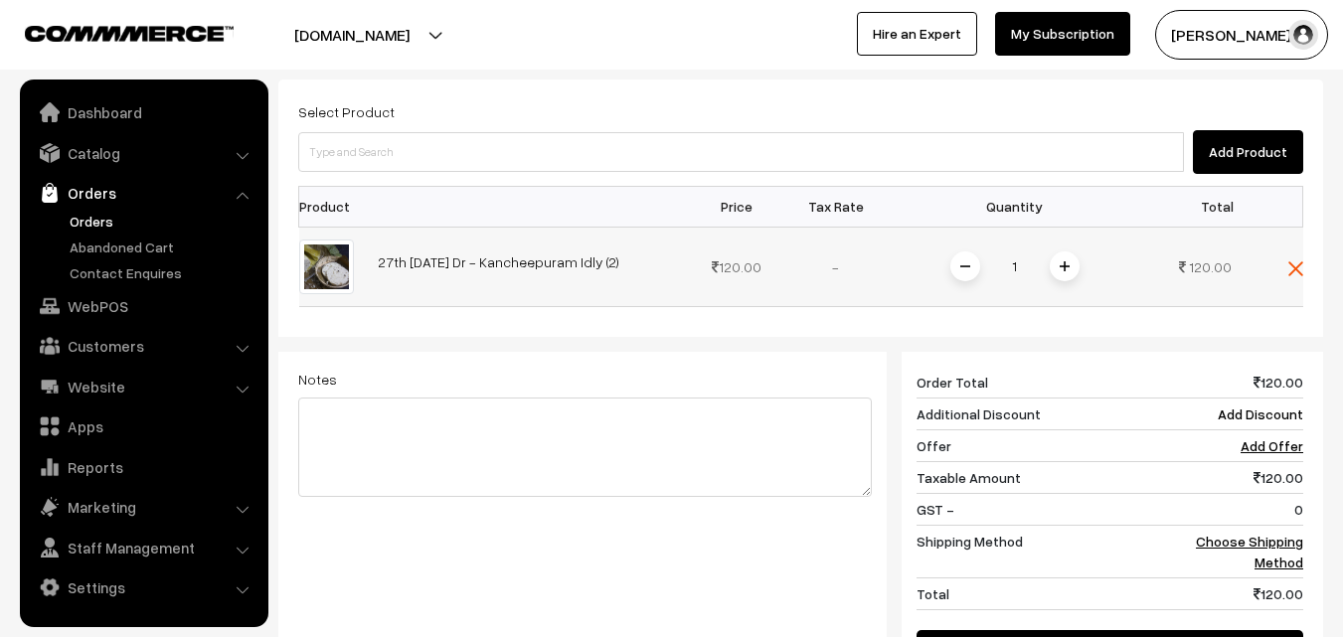
click at [1064, 251] on span at bounding box center [1064, 266] width 30 height 30
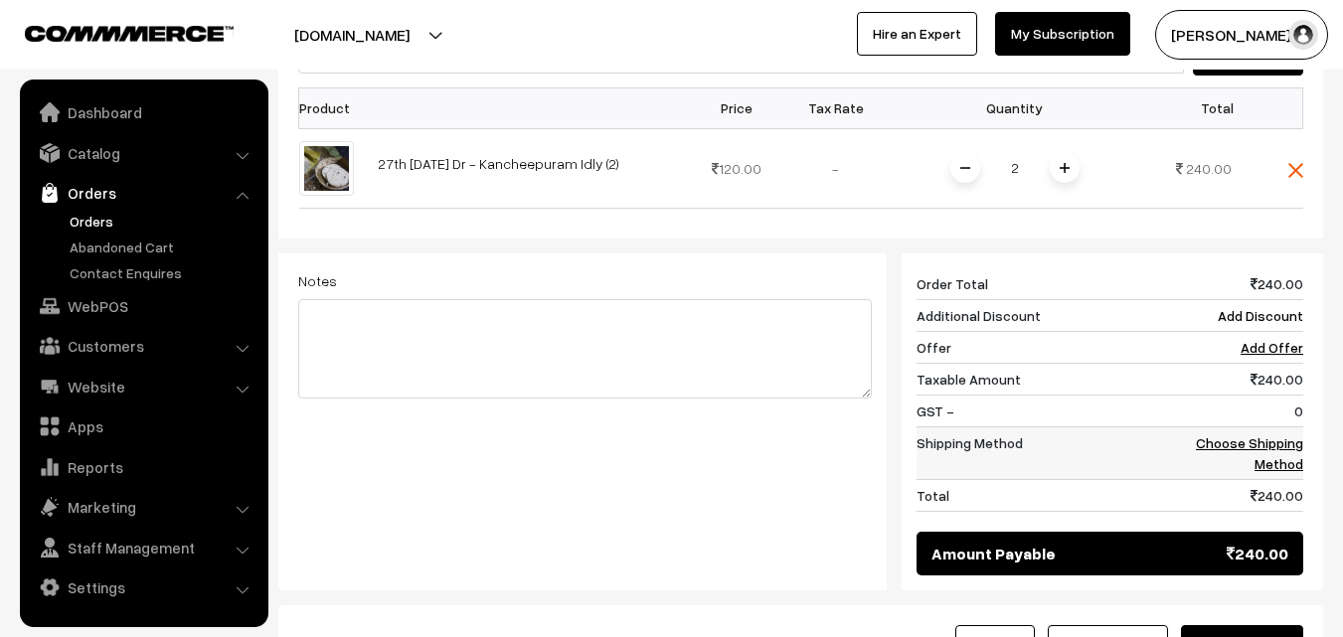
scroll to position [696, 0]
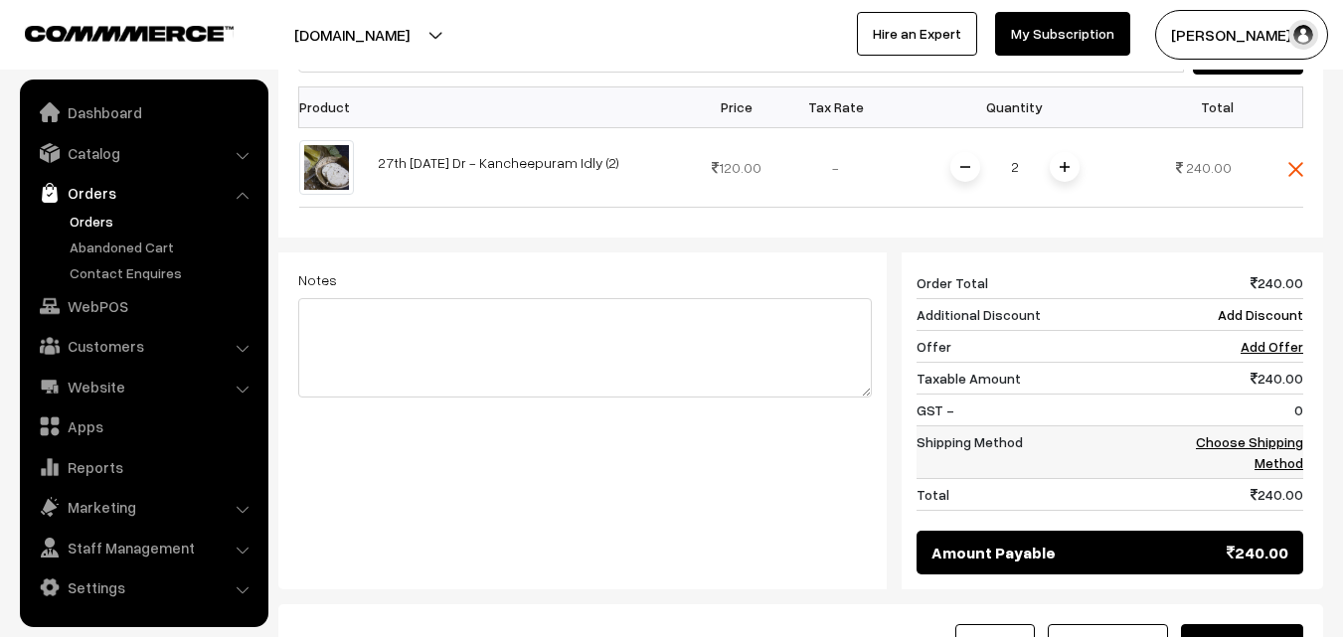
click at [1292, 425] on td "Choose Shipping Method" at bounding box center [1241, 451] width 123 height 53
click at [1289, 433] on link "Choose Shipping Method" at bounding box center [1248, 452] width 107 height 38
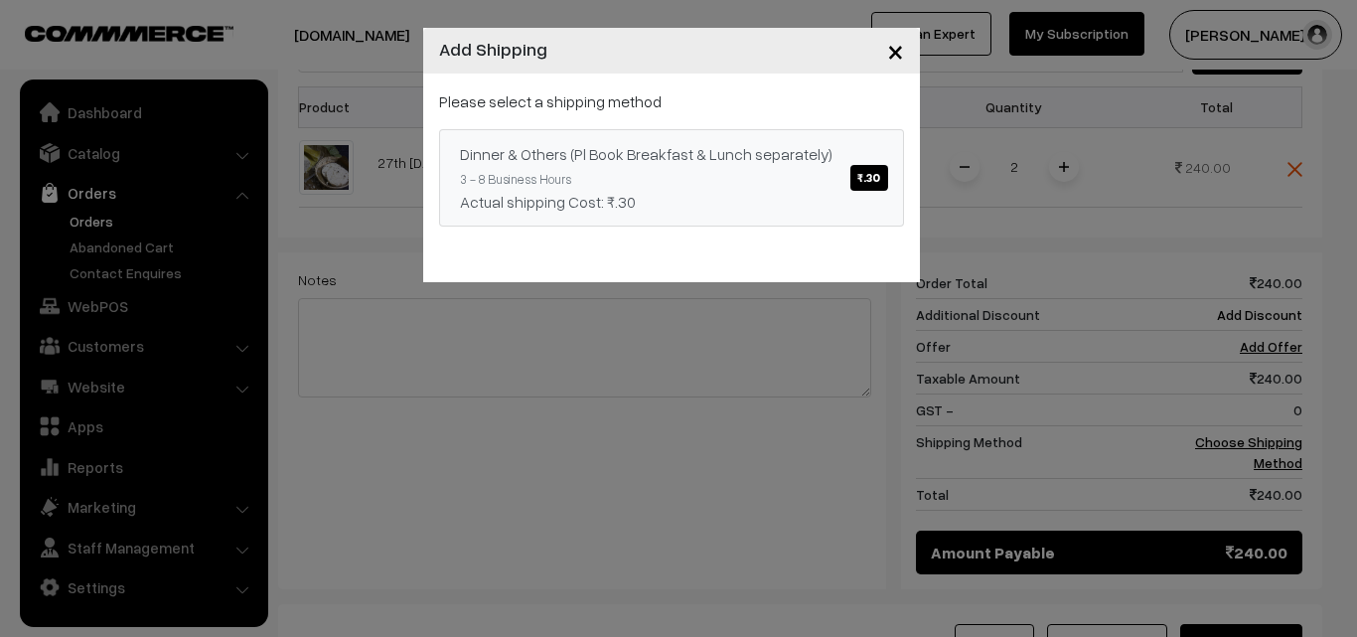
click at [883, 179] on span "₹.30" at bounding box center [869, 178] width 37 height 26
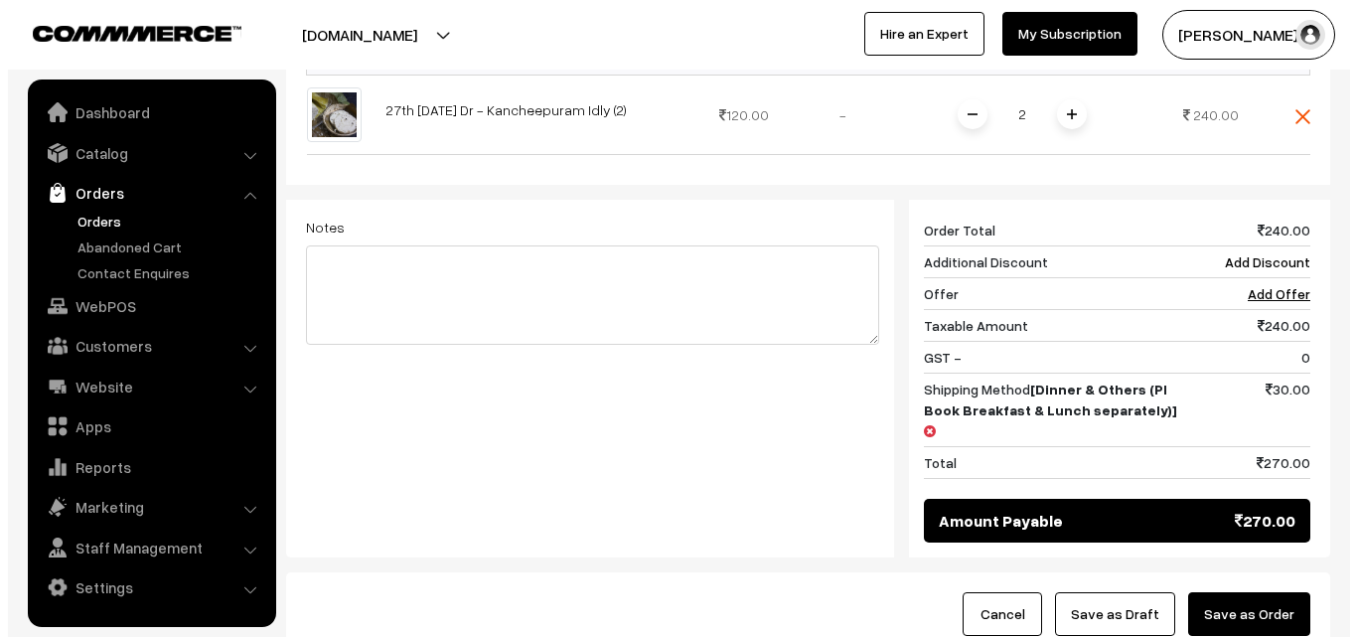
scroll to position [795, 0]
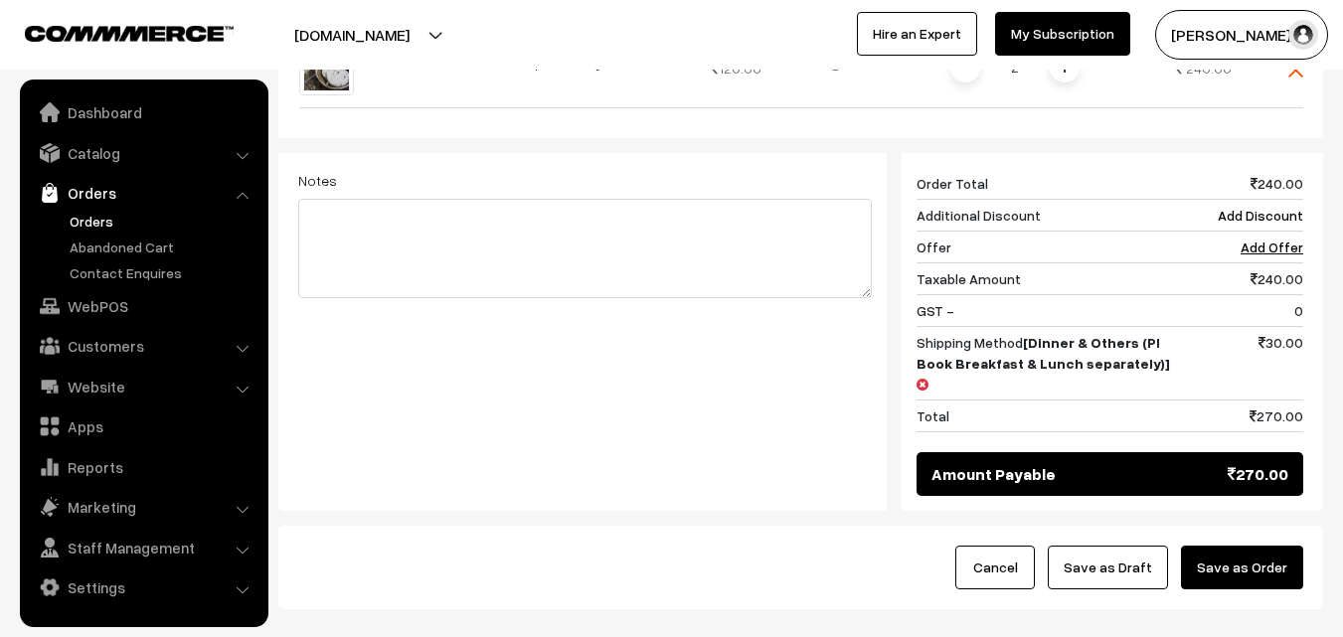
click at [1208, 546] on button "Save as Order" at bounding box center [1242, 568] width 122 height 44
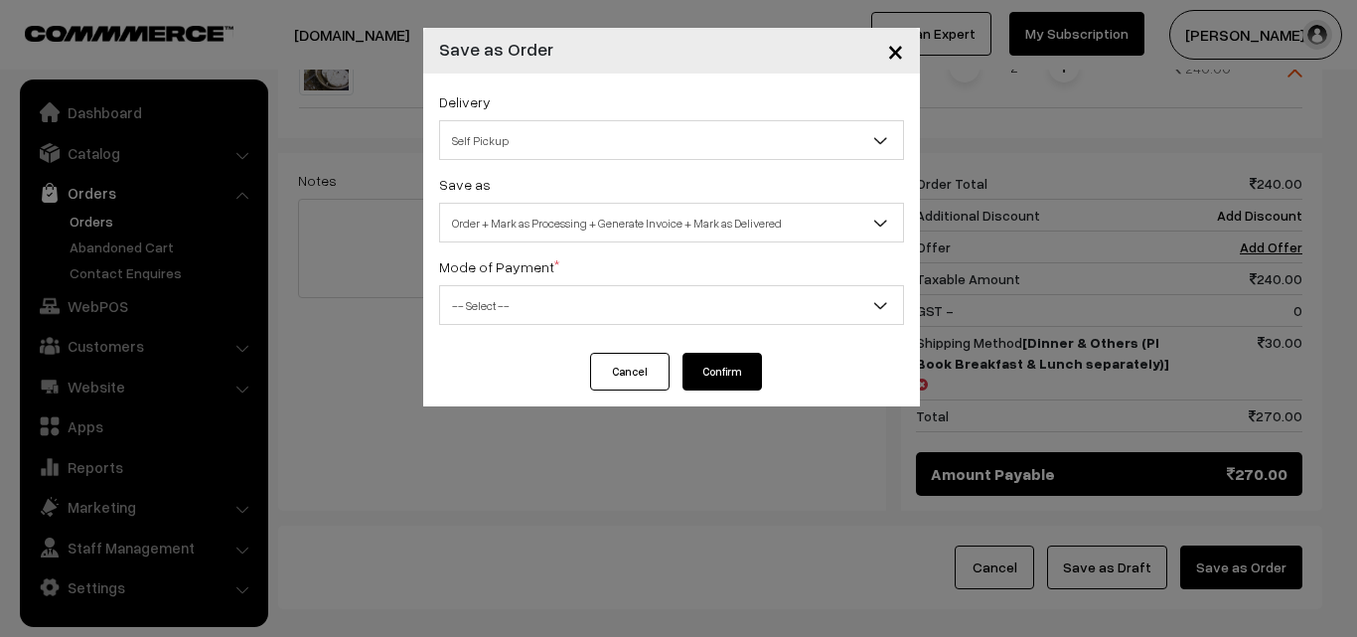
click at [754, 150] on span "Self Pickup" at bounding box center [671, 140] width 463 height 35
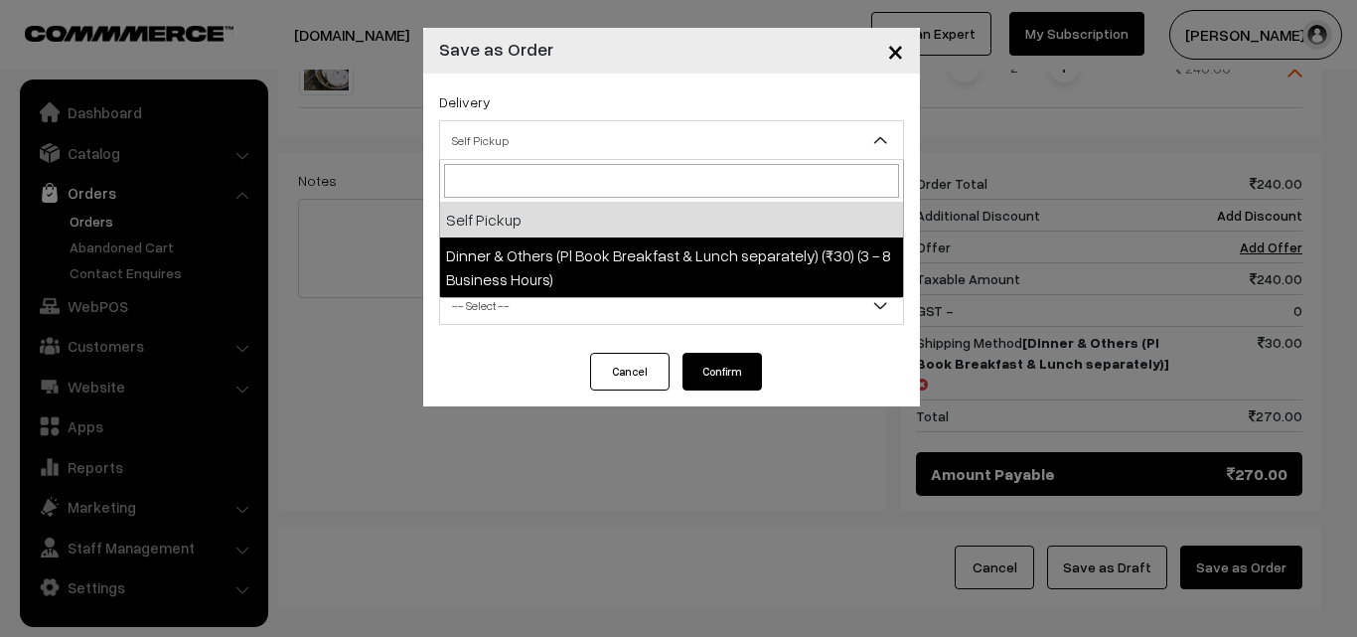
select select "DOP1"
select select "3"
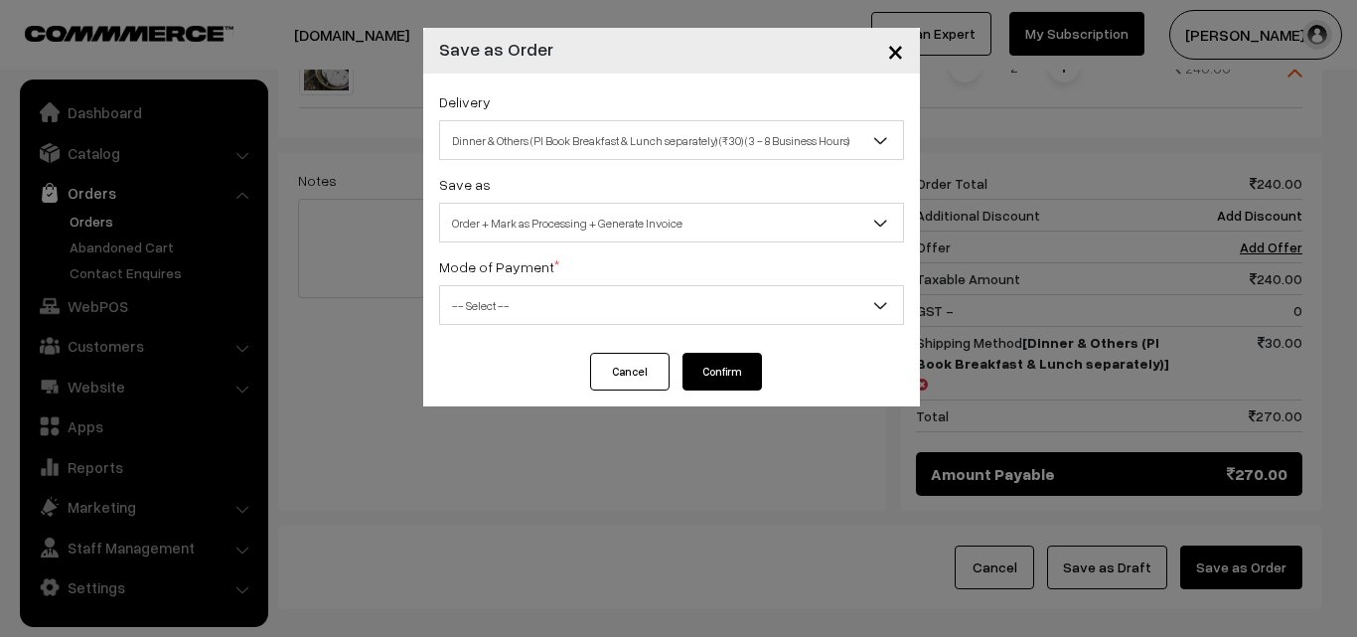
click at [720, 317] on span "-- Select --" at bounding box center [671, 305] width 463 height 35
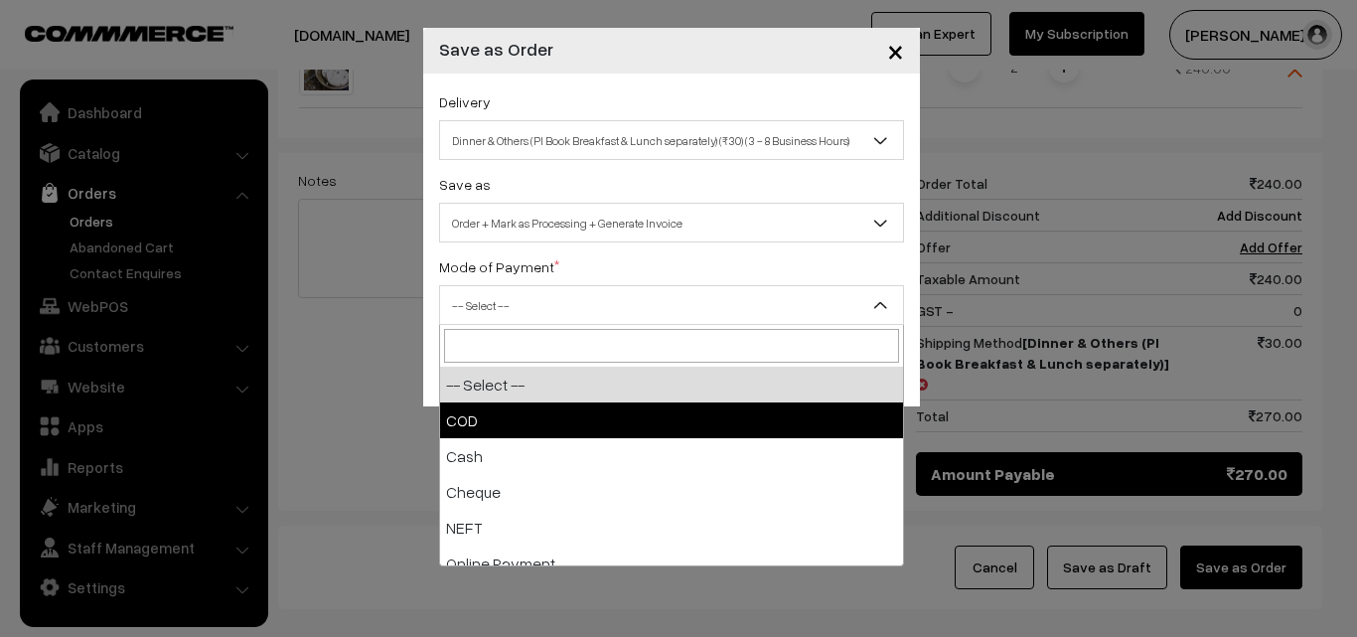
select select "1"
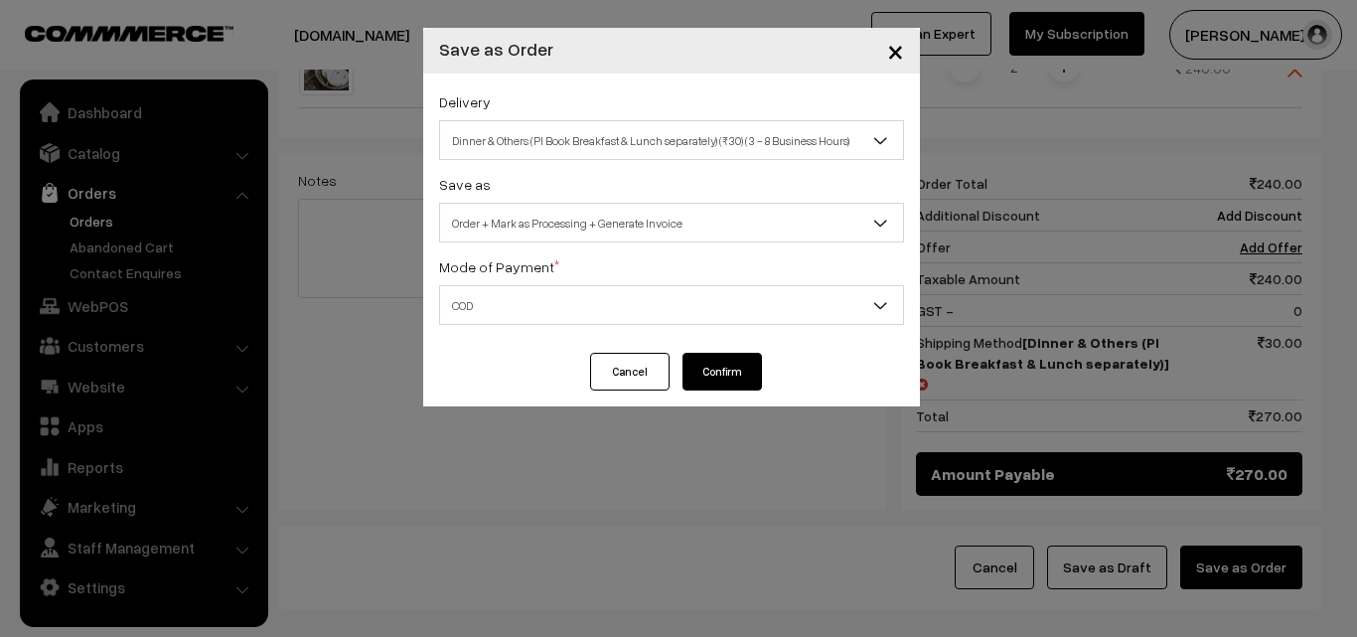
click at [726, 371] on button "Confirm" at bounding box center [722, 372] width 79 height 38
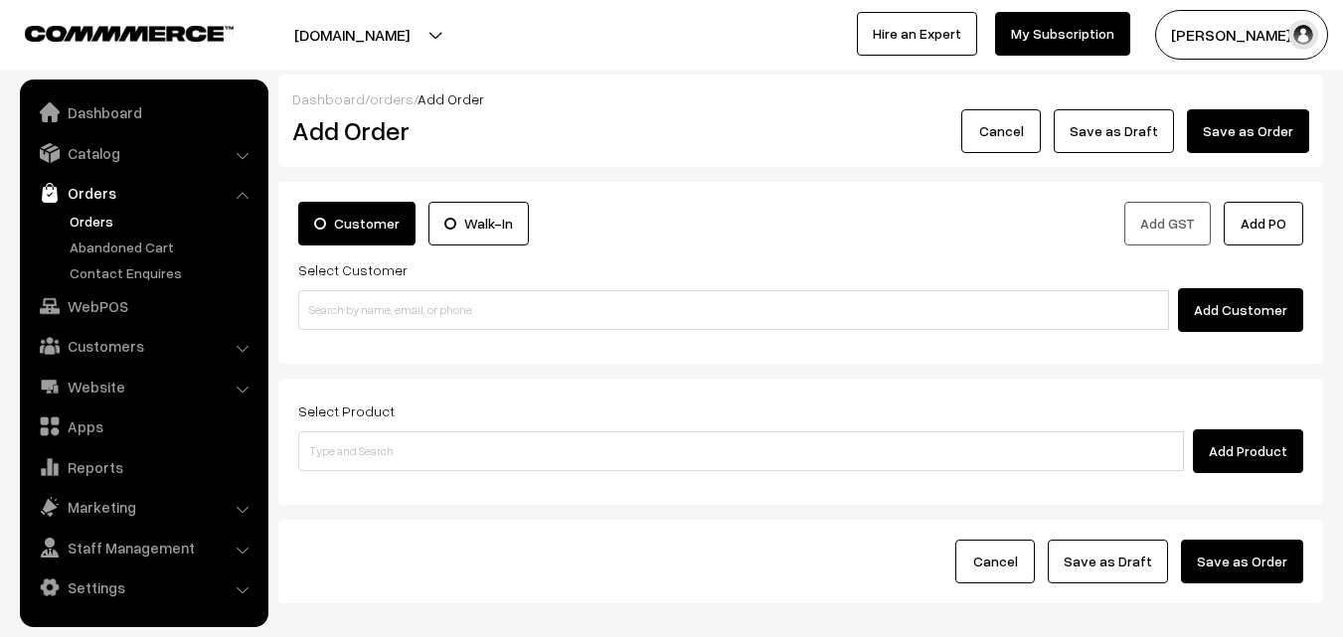
click at [72, 219] on link "Orders" at bounding box center [163, 221] width 197 height 21
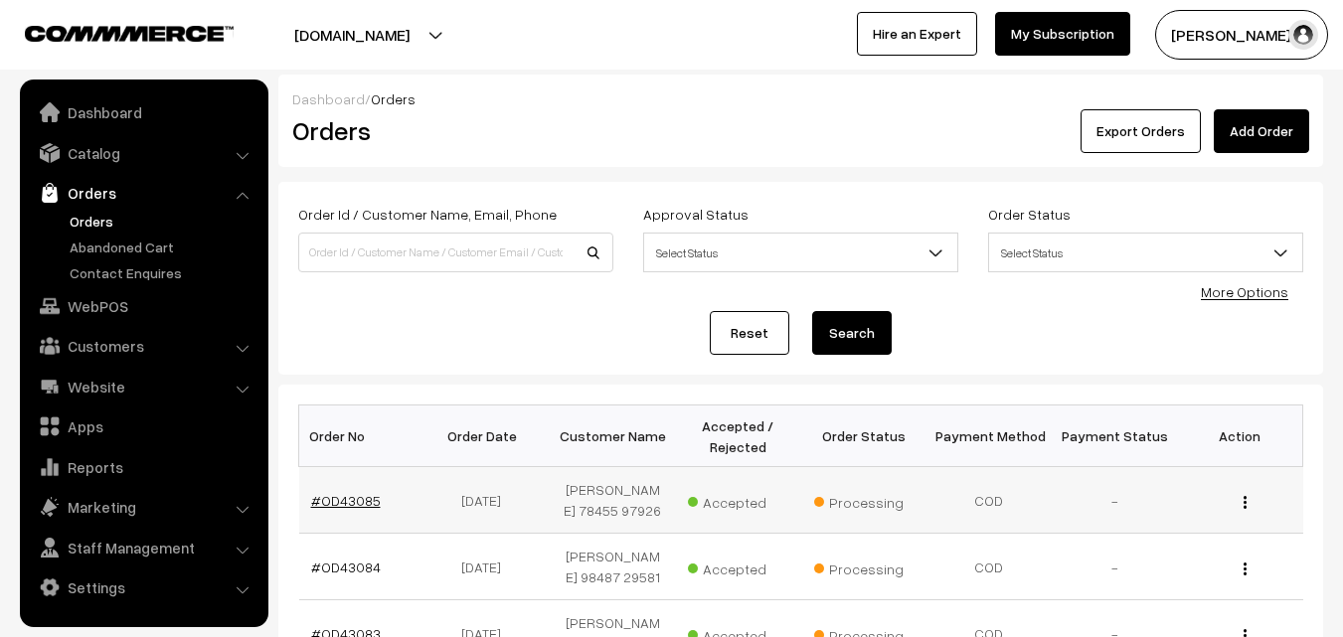
click at [352, 497] on link "#OD43085" at bounding box center [346, 500] width 70 height 17
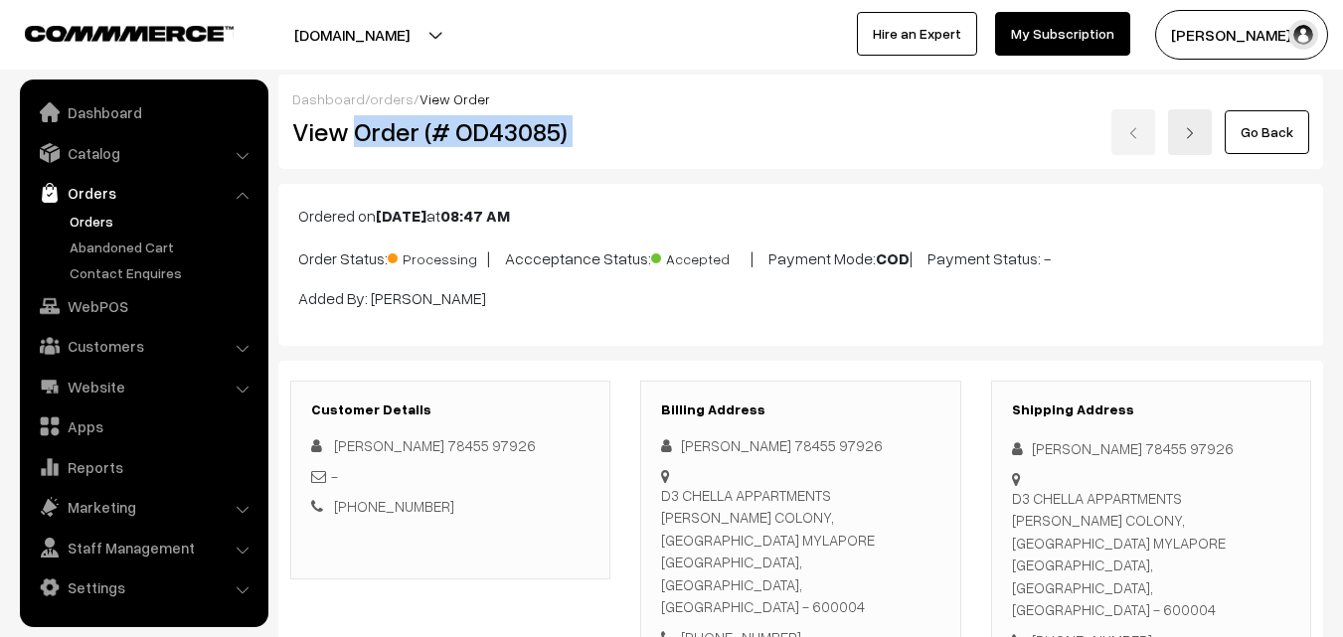
drag, startPoint x: 357, startPoint y: 126, endPoint x: 699, endPoint y: 123, distance: 341.9
click at [699, 123] on div "View Order (# OD43085) Go Back" at bounding box center [800, 132] width 1046 height 46
copy div "Order (# OD43085)"
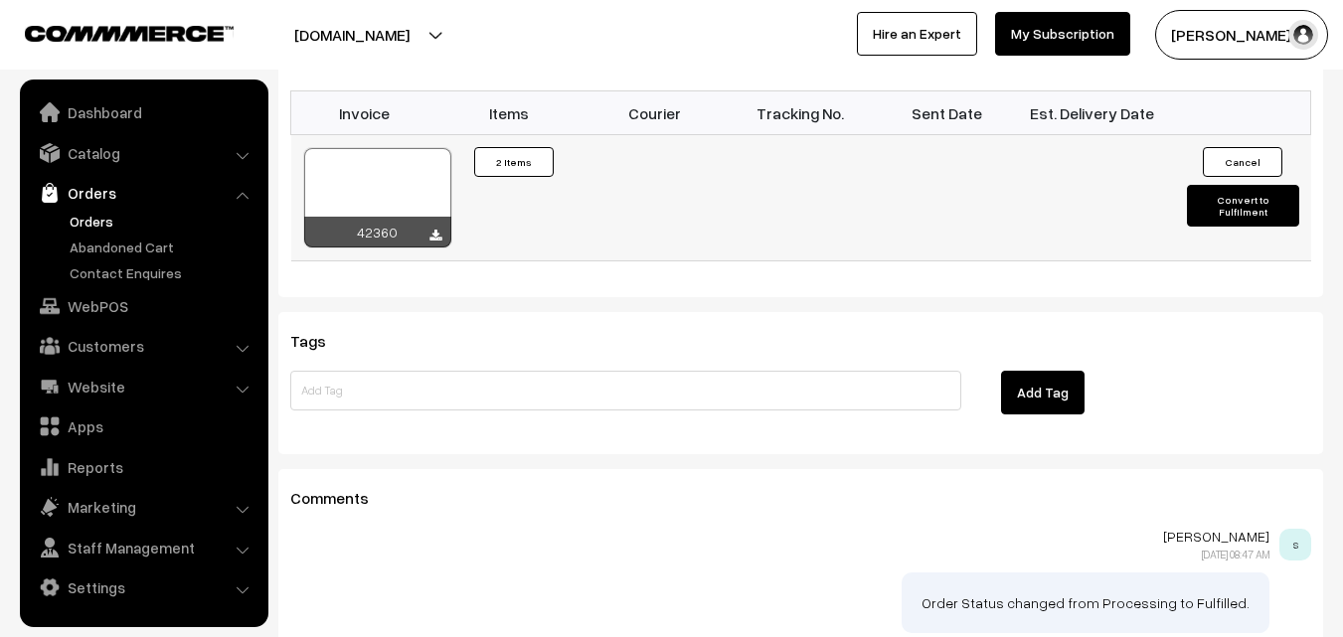
scroll to position [1391, 0]
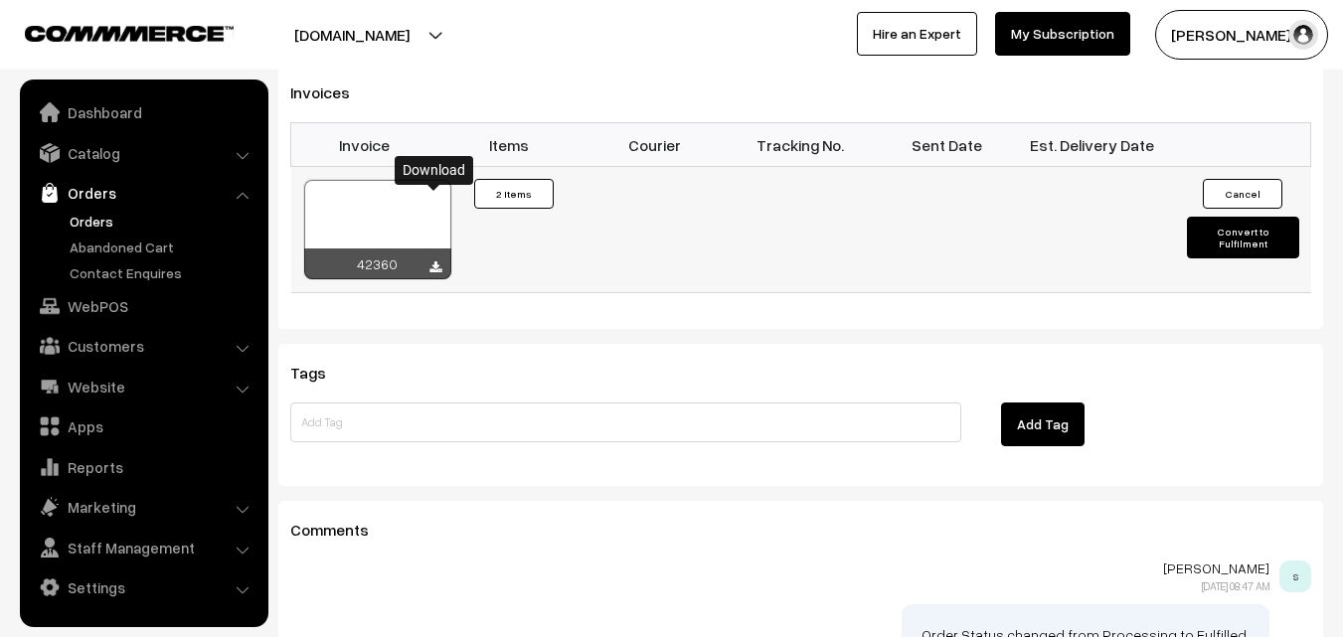
click at [437, 261] on icon at bounding box center [435, 267] width 12 height 13
click at [97, 307] on link "WebPOS" at bounding box center [143, 306] width 237 height 36
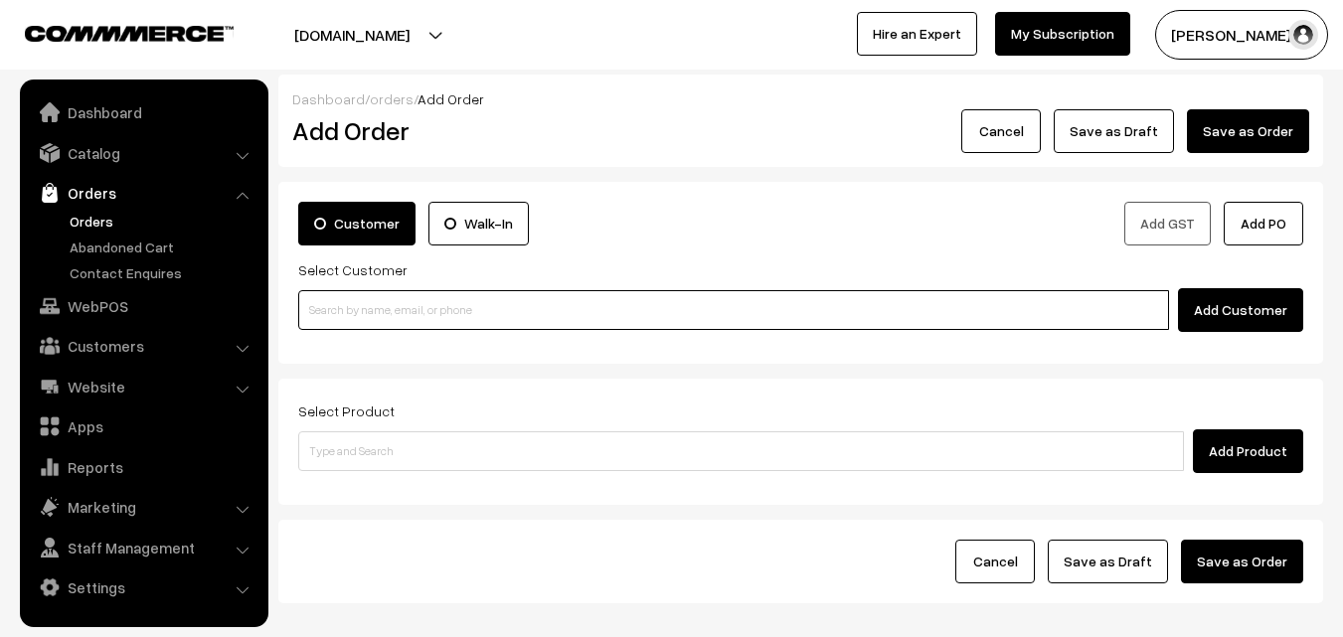
click at [432, 323] on input at bounding box center [733, 310] width 870 height 40
paste input "93826 66454"
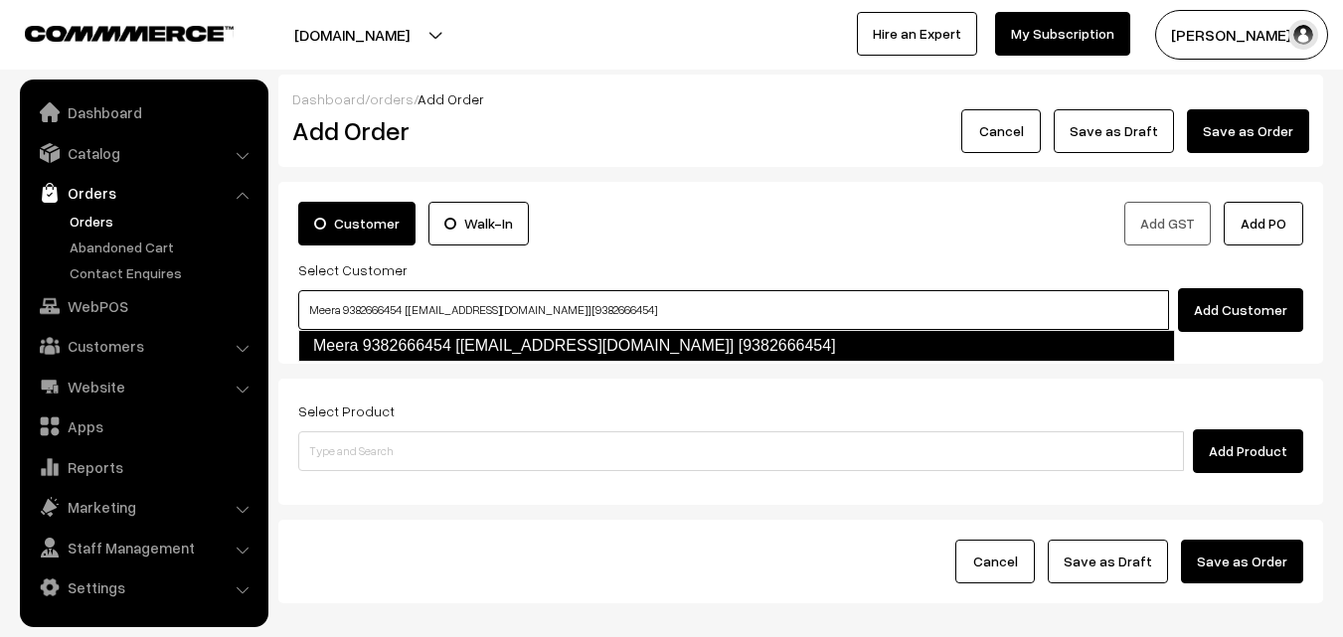
type input "Meera 9382666454 [[EMAIL_ADDRESS][DOMAIN_NAME]] [9382666454]"
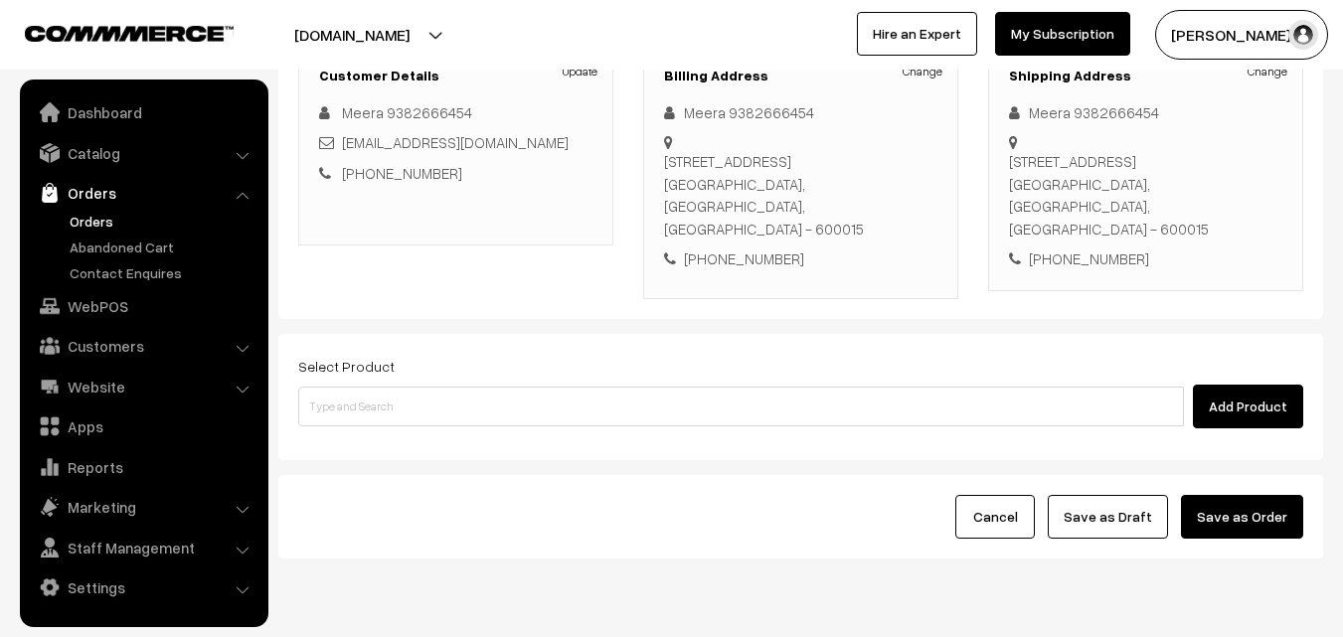
scroll to position [298, 0]
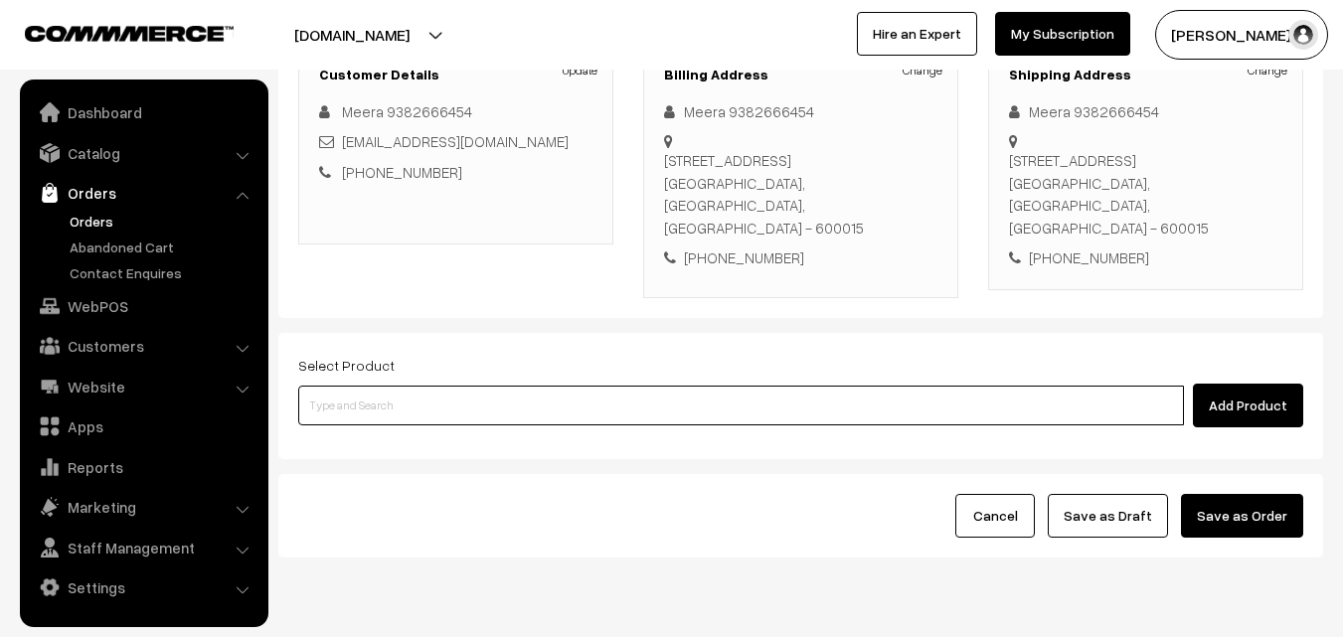
click at [481, 386] on input at bounding box center [740, 406] width 885 height 40
click at [519, 391] on input at bounding box center [740, 406] width 885 height 40
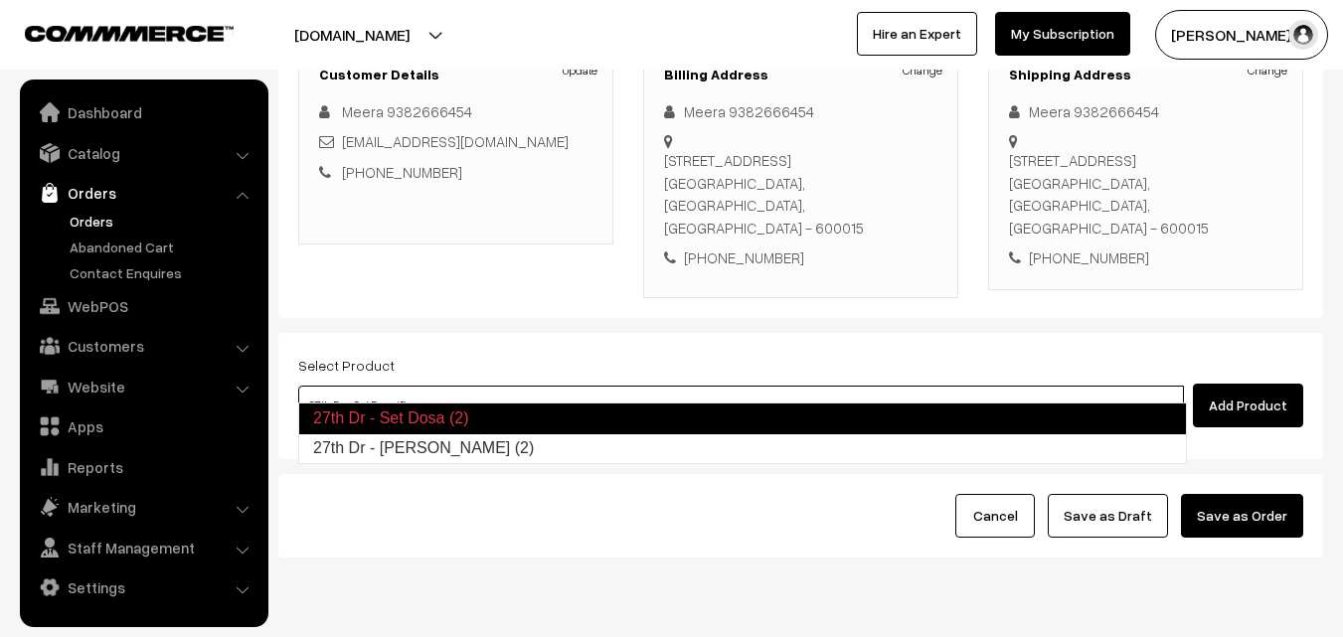
type input "27th Dr - [PERSON_NAME] (2)"
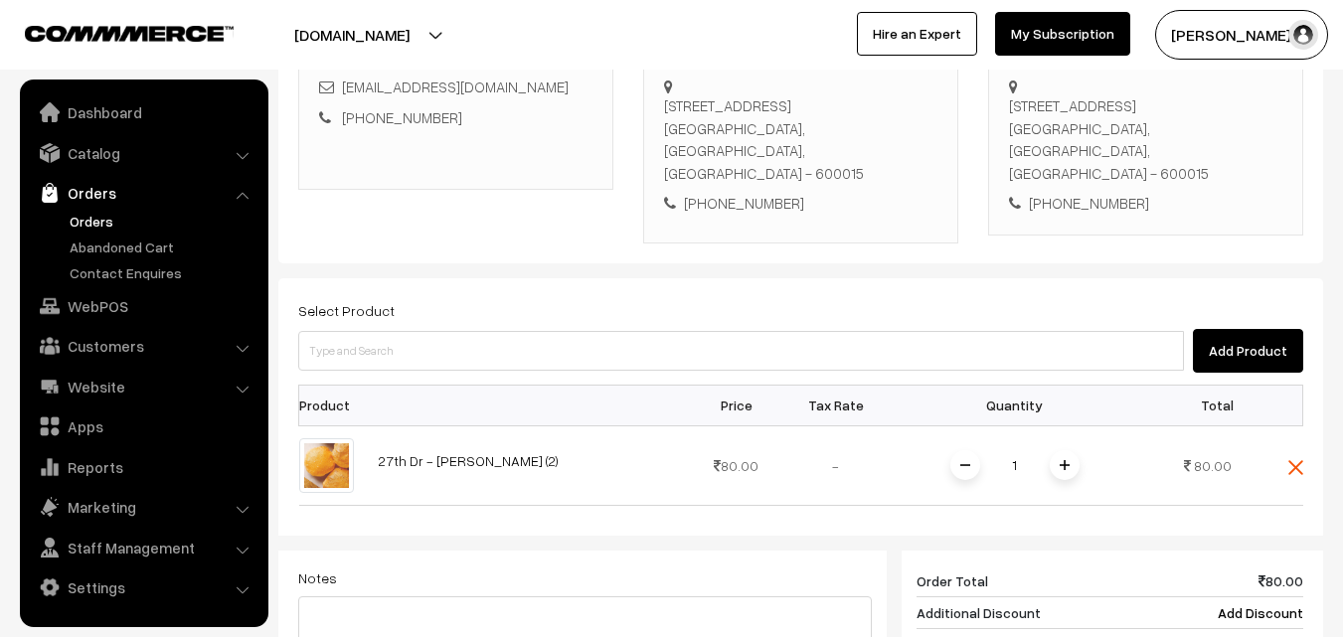
scroll to position [397, 0]
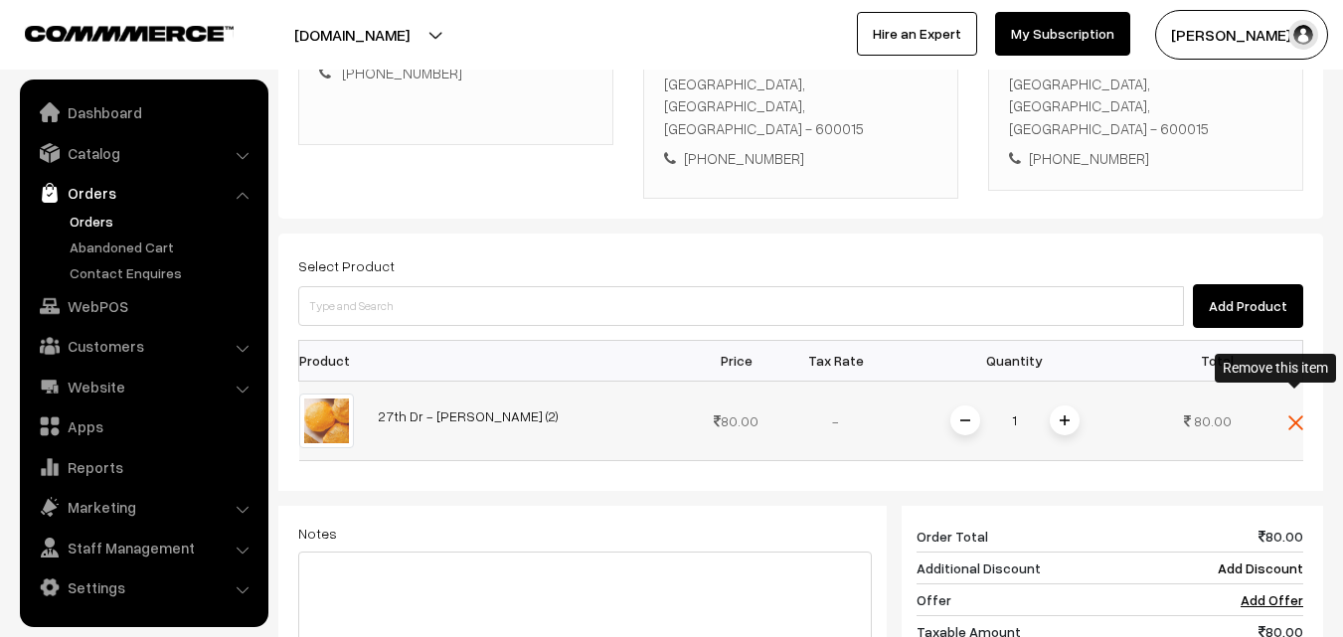
click at [1290, 415] on img at bounding box center [1295, 422] width 15 height 15
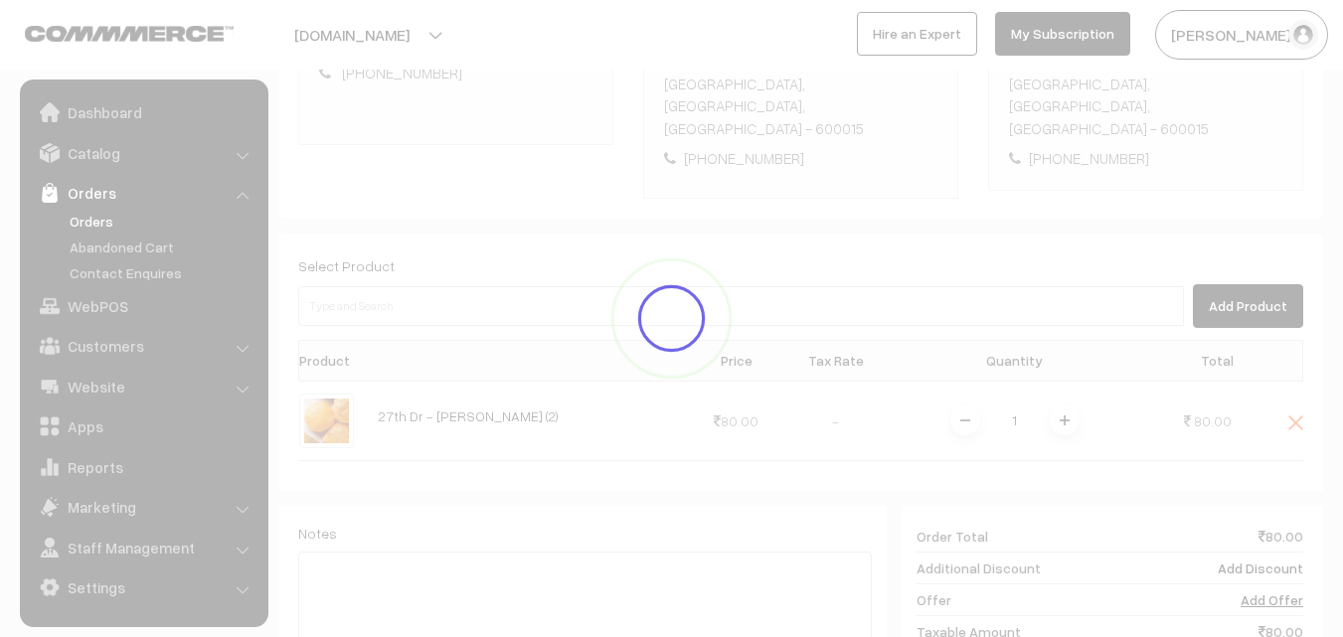
scroll to position [340, 0]
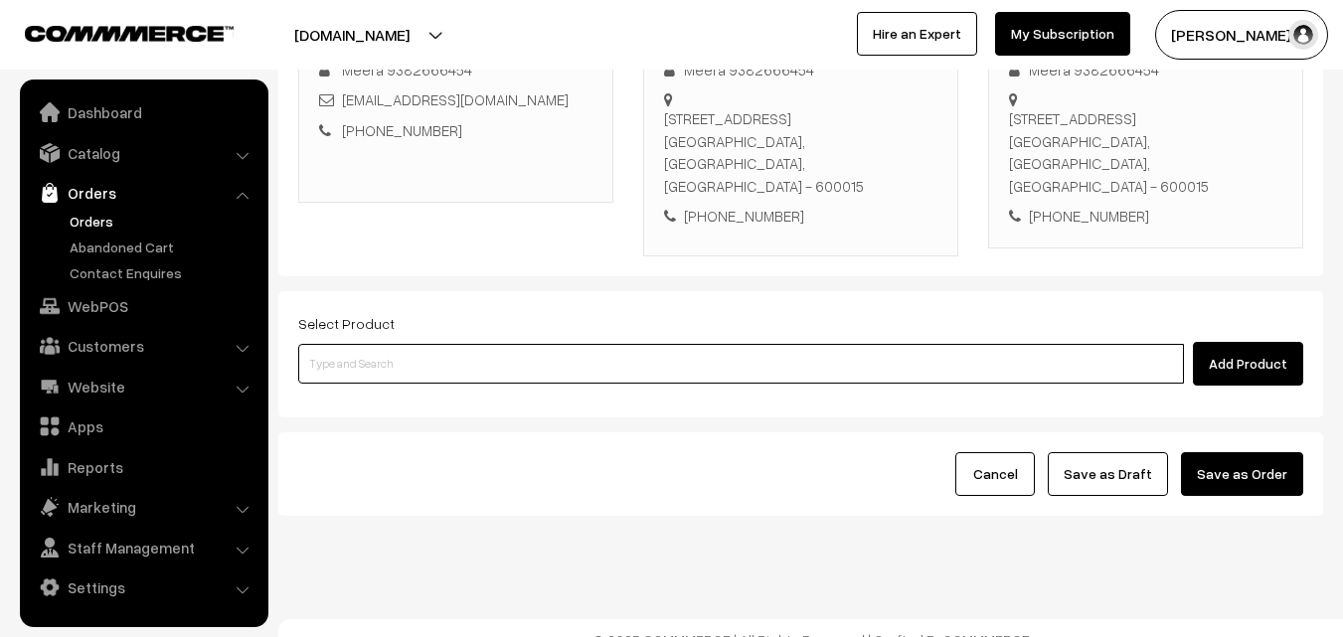
click at [1008, 348] on input at bounding box center [740, 364] width 885 height 40
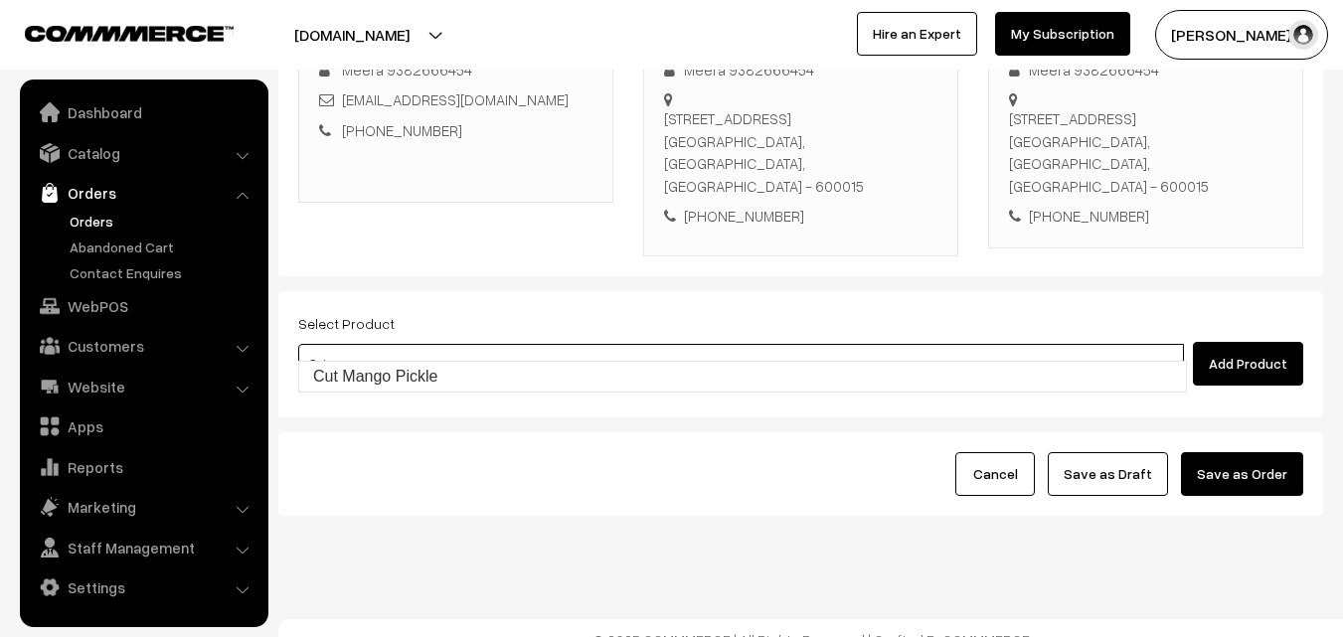
type input "Cut Mango Pickle"
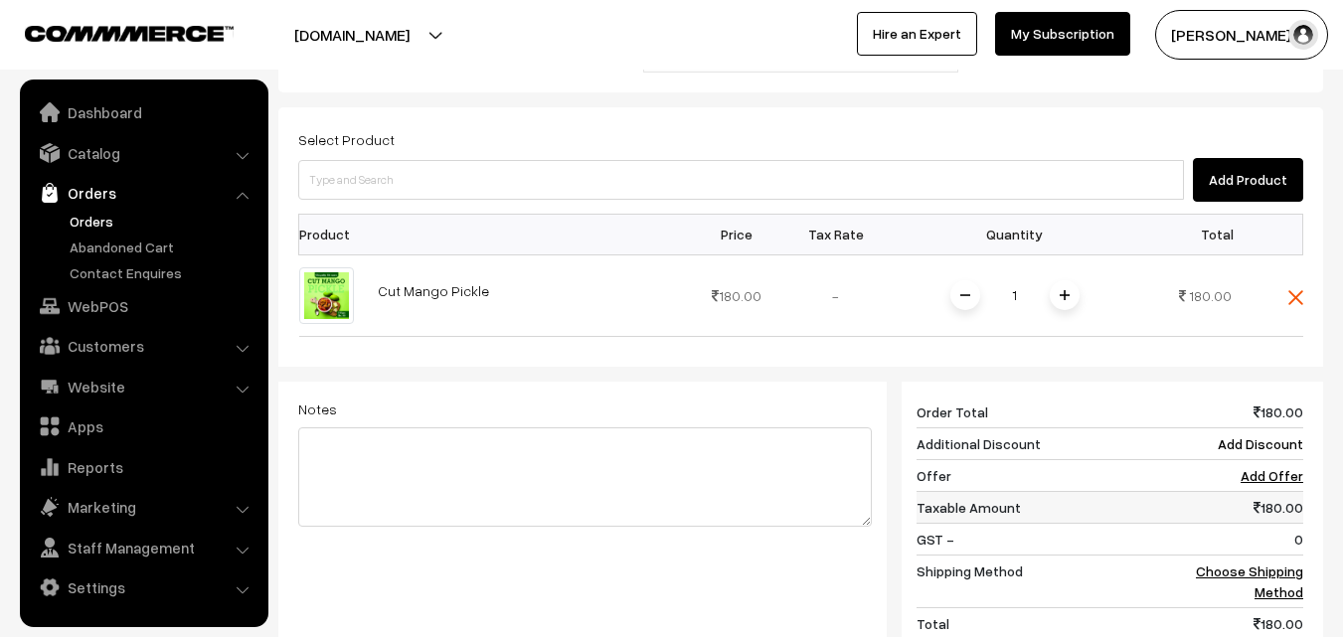
scroll to position [638, 0]
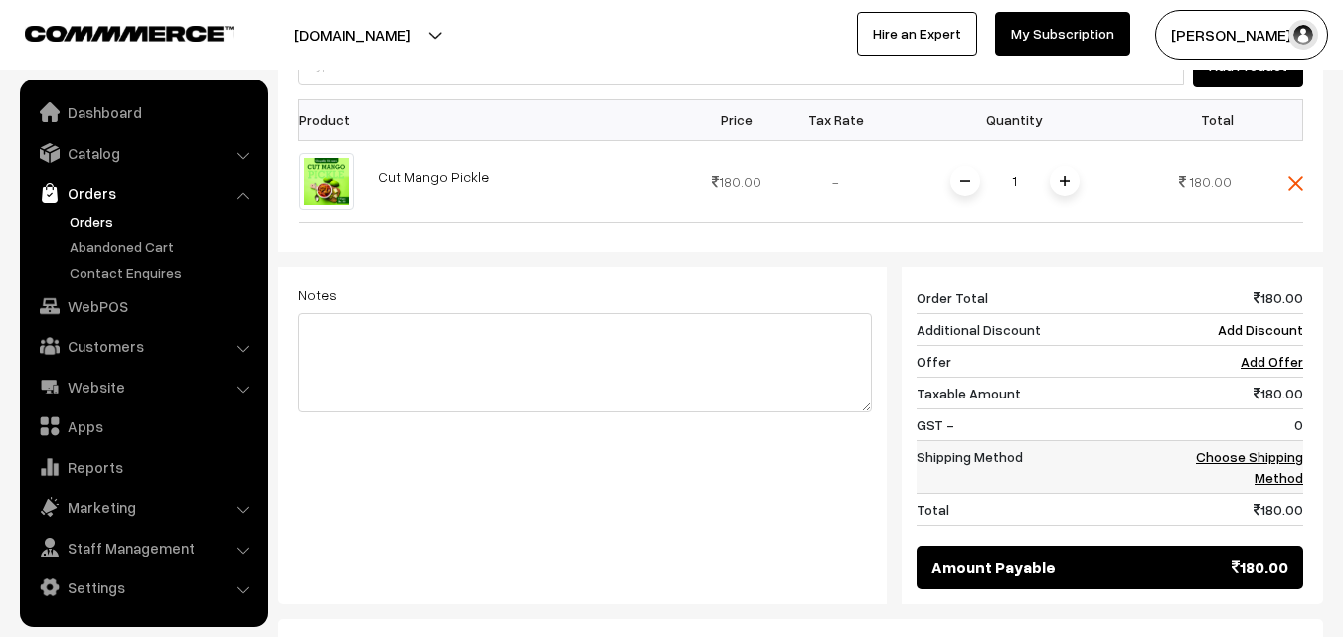
click at [1291, 448] on link "Choose Shipping Method" at bounding box center [1248, 467] width 107 height 38
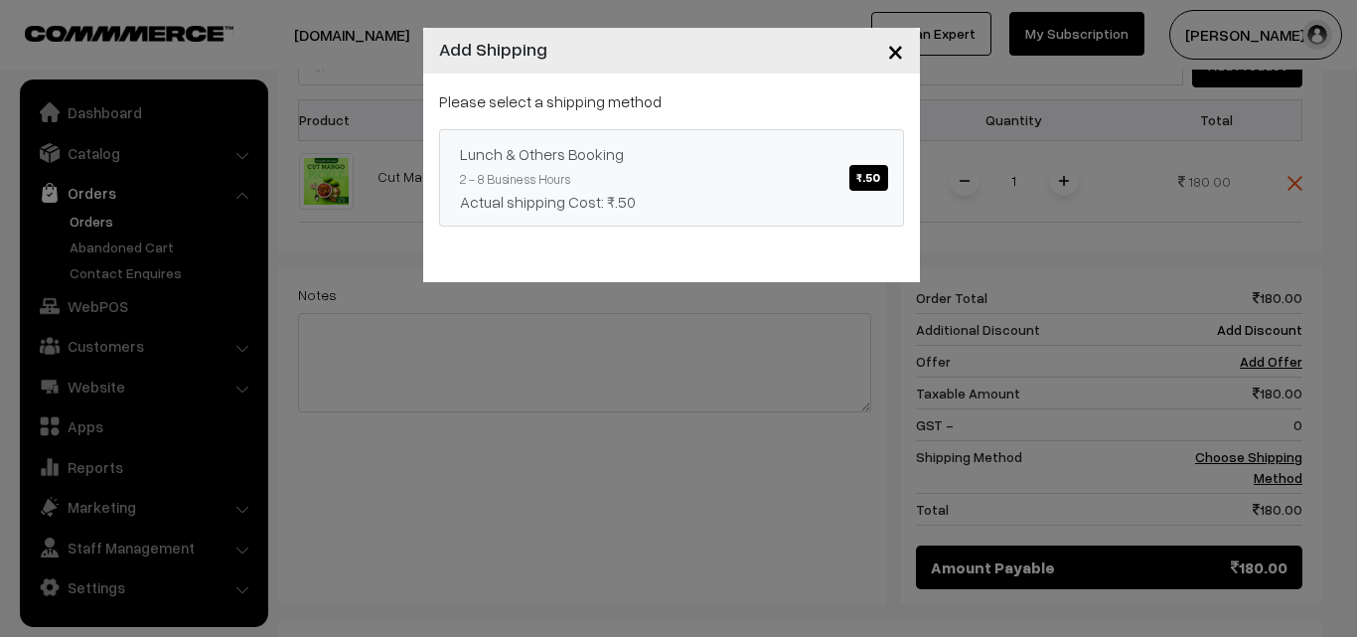
click at [861, 176] on span "₹.50" at bounding box center [869, 178] width 38 height 26
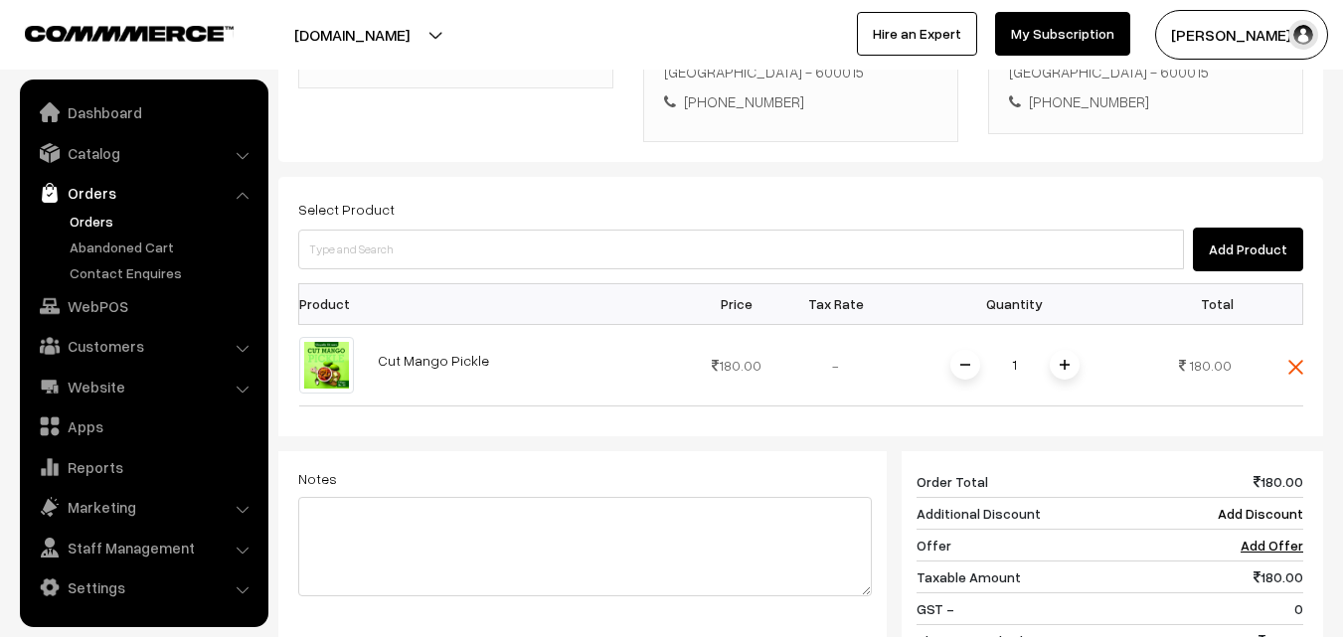
scroll to position [439, 0]
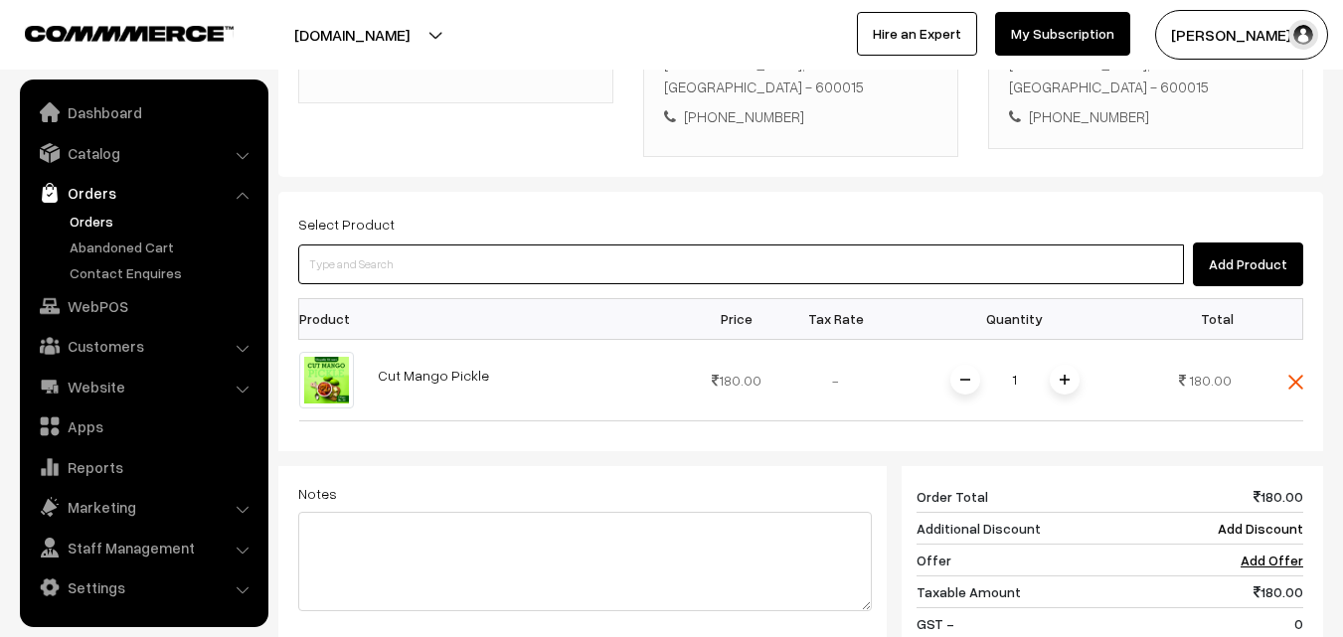
click at [712, 244] on input at bounding box center [740, 264] width 885 height 40
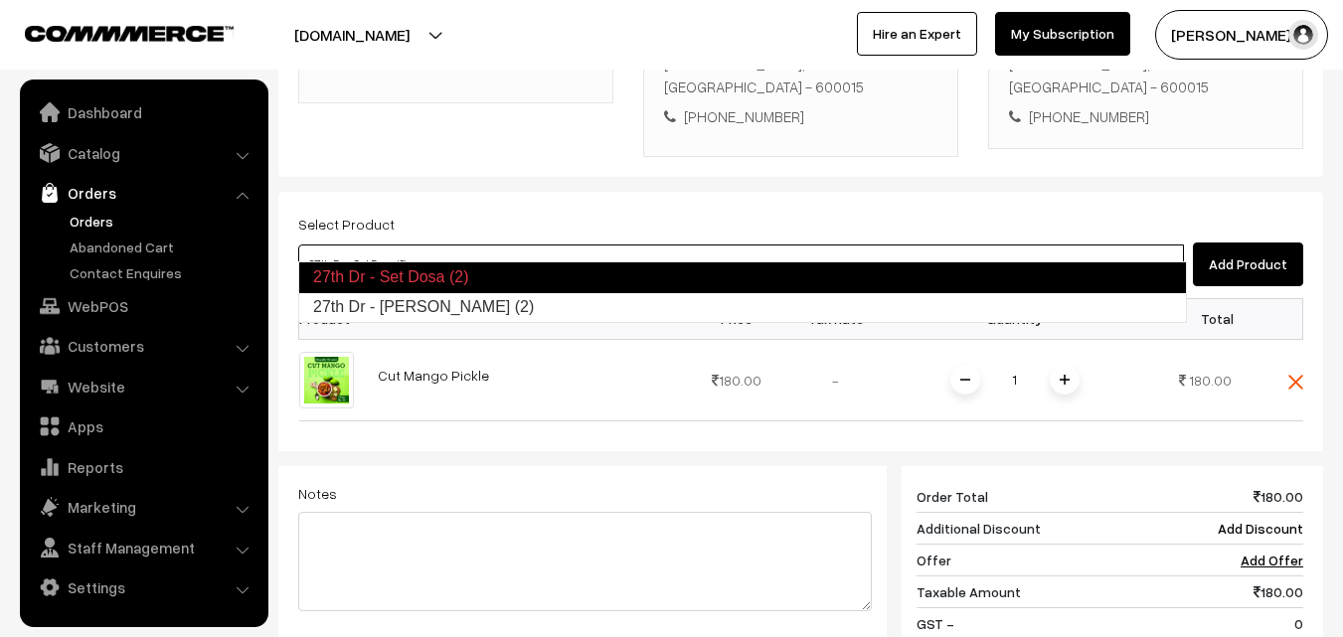
type input "27th Dr - Poori (2)"
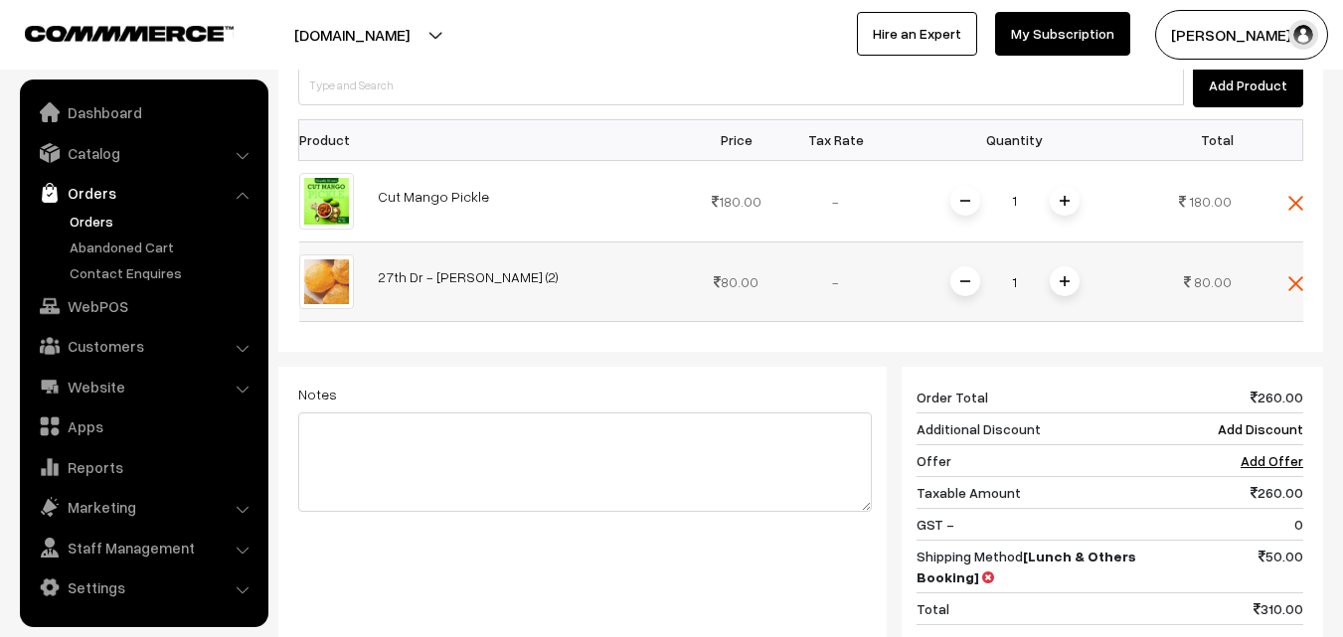
scroll to position [638, 0]
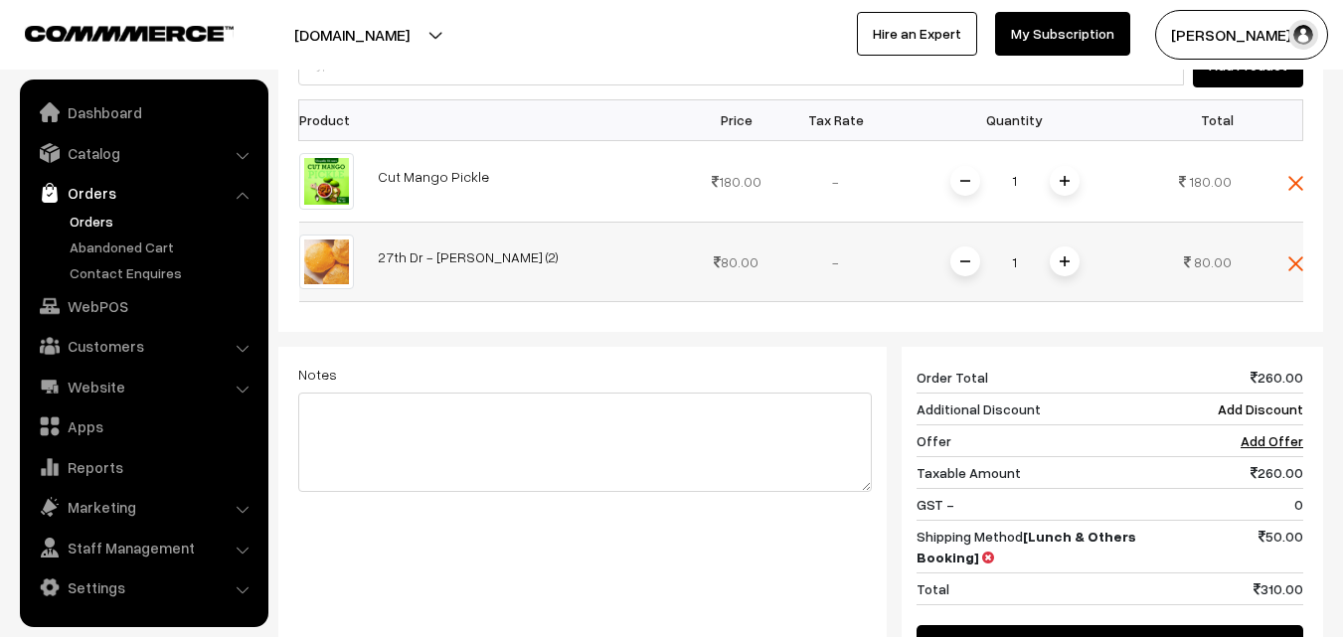
click at [1054, 246] on span at bounding box center [1064, 261] width 30 height 30
click at [1060, 256] on img at bounding box center [1064, 261] width 10 height 10
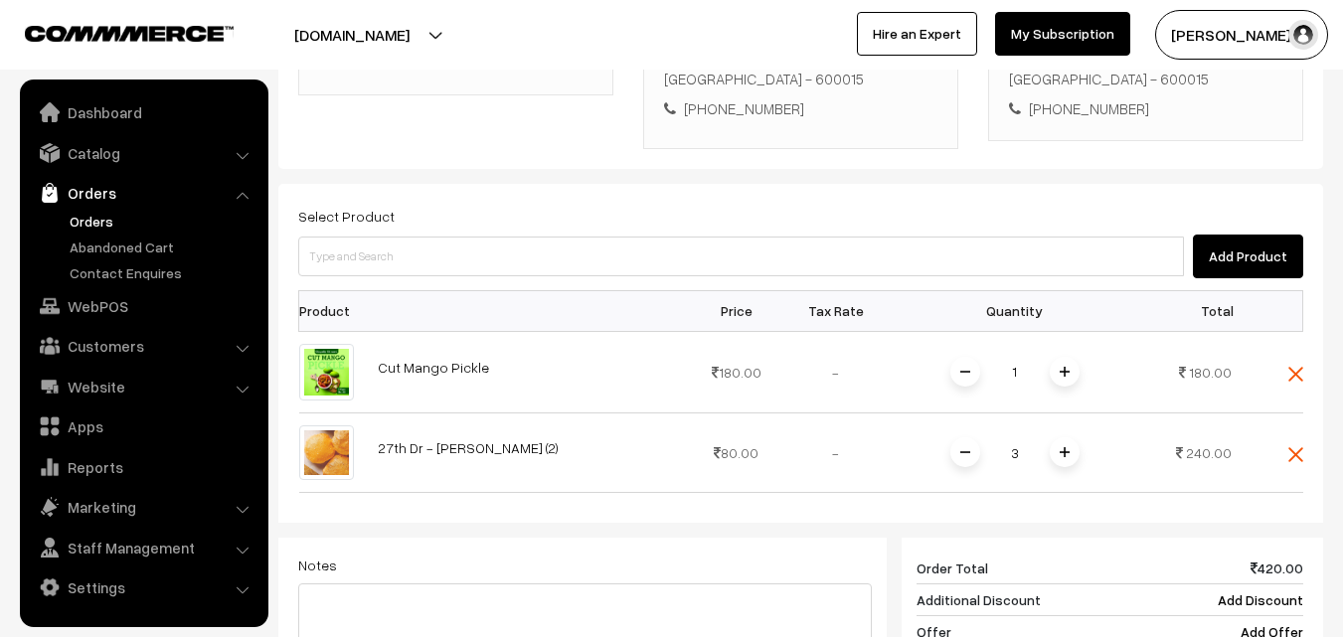
scroll to position [439, 0]
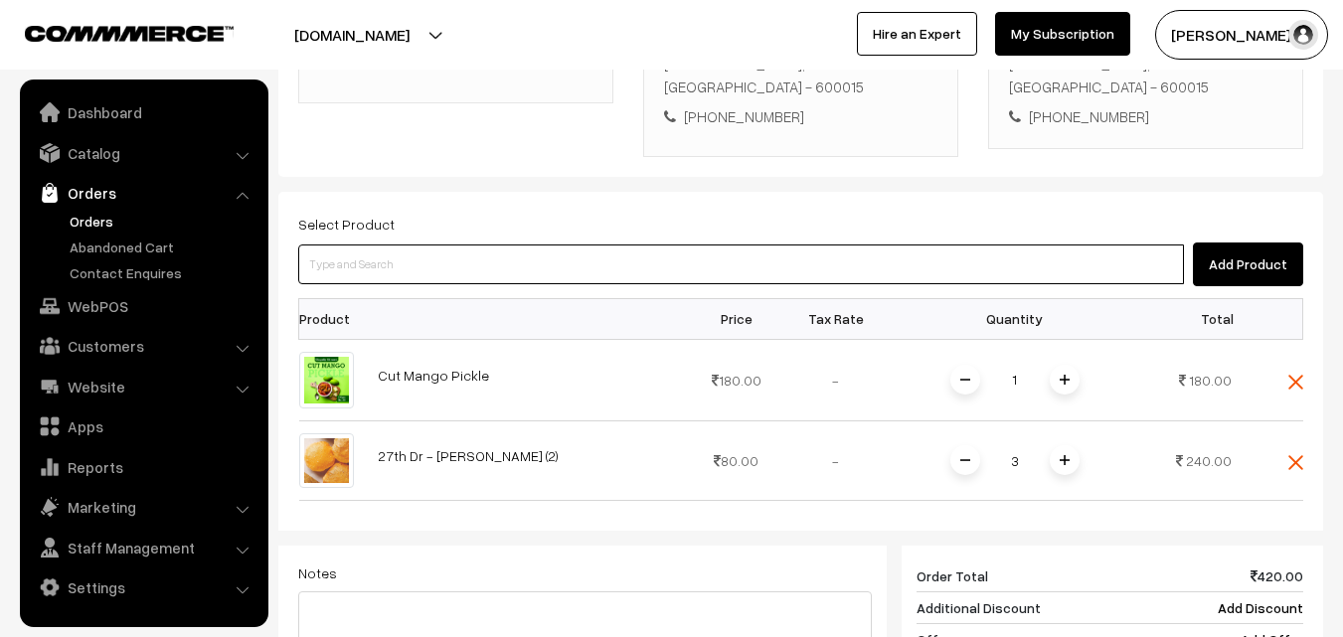
click at [629, 244] on input at bounding box center [740, 264] width 885 height 40
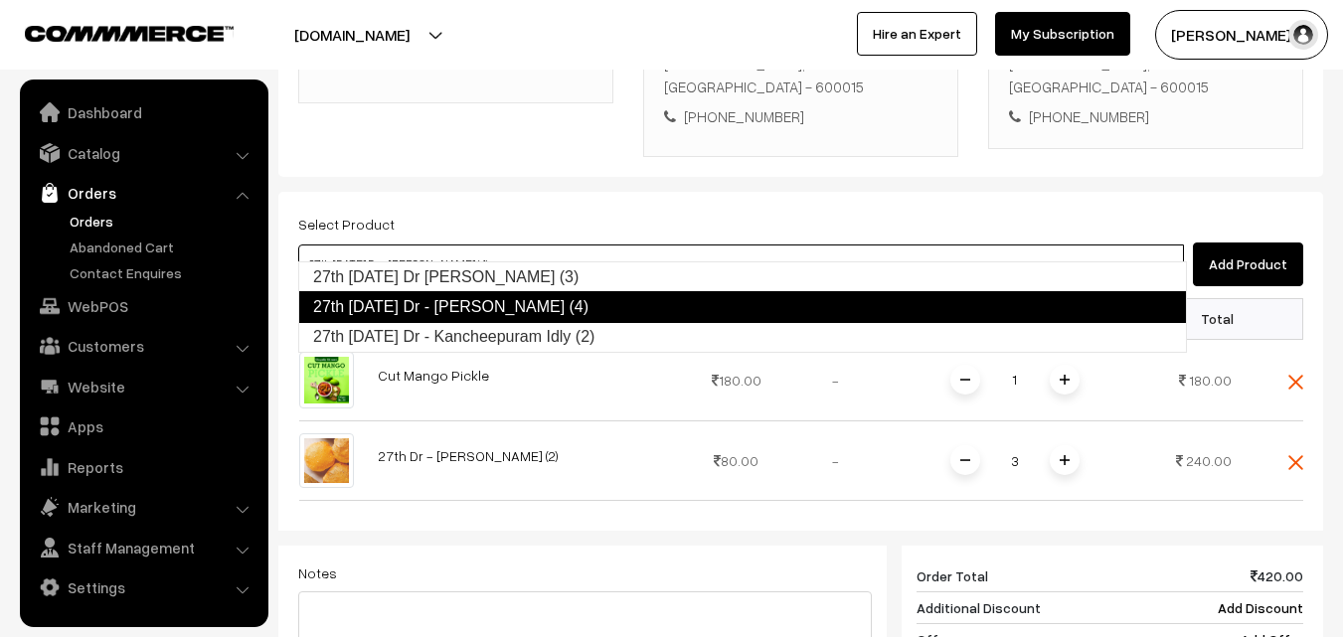
type input "27th Saturday Dr - Kancheepuram Idly (2)"
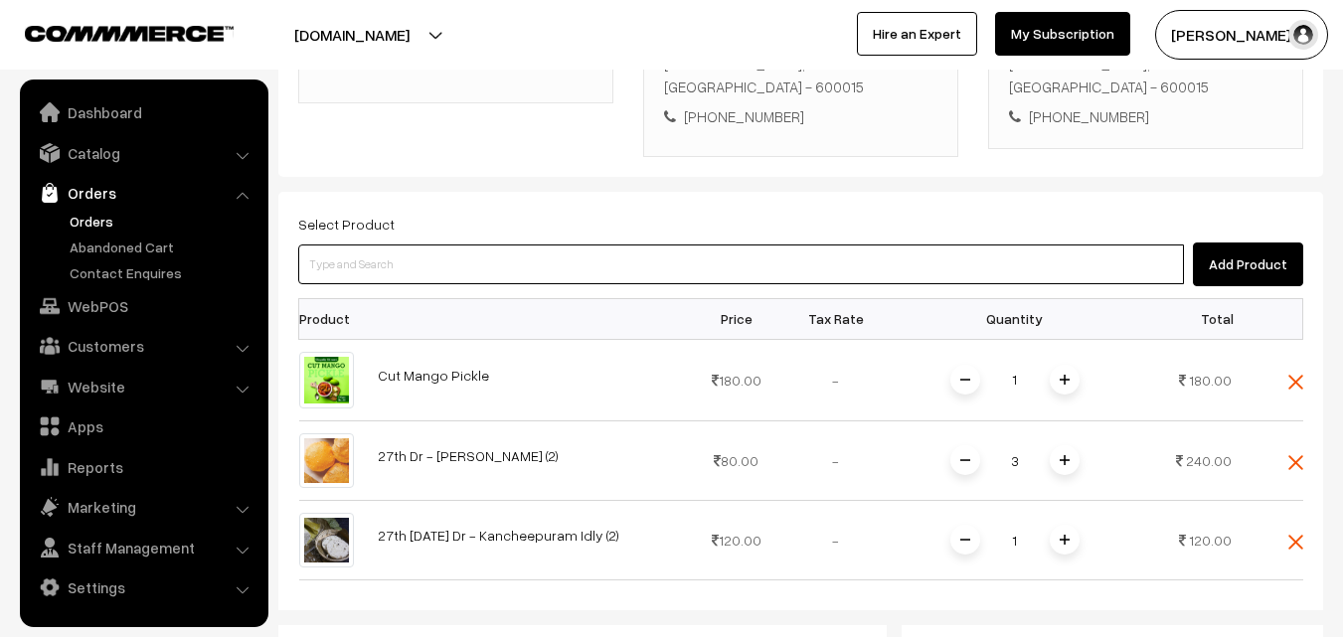
click at [500, 250] on input at bounding box center [740, 264] width 885 height 40
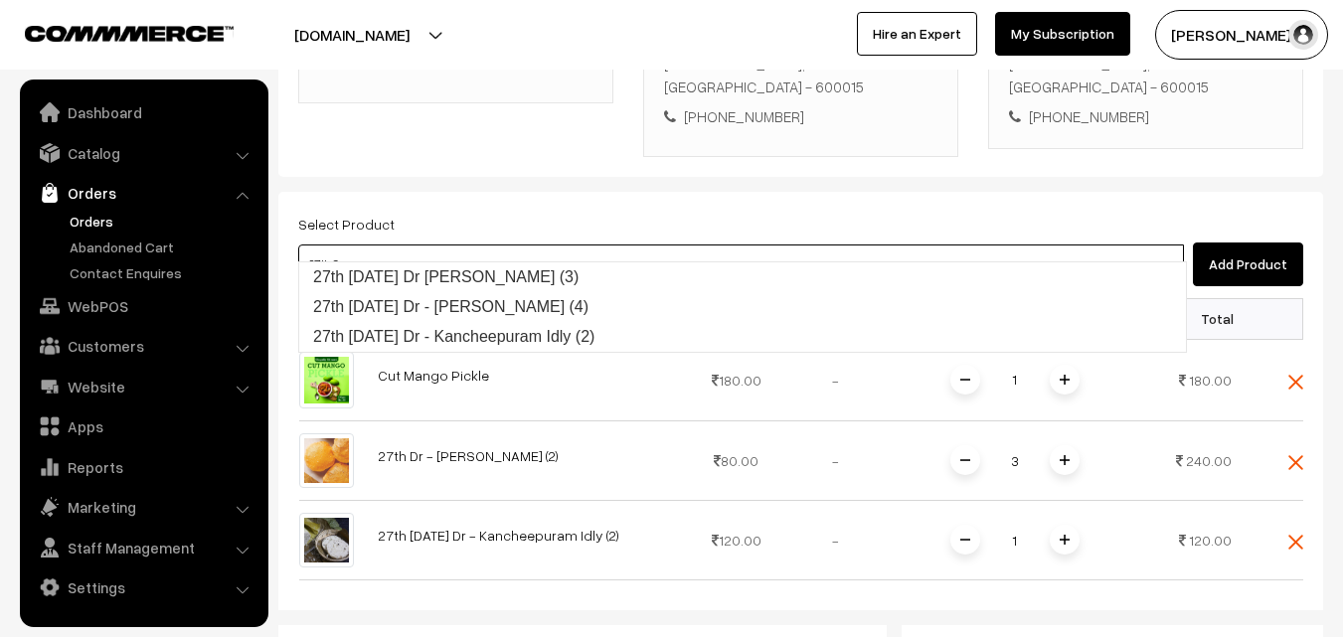
type input "27th Saturday Dr Chappathi (3)"
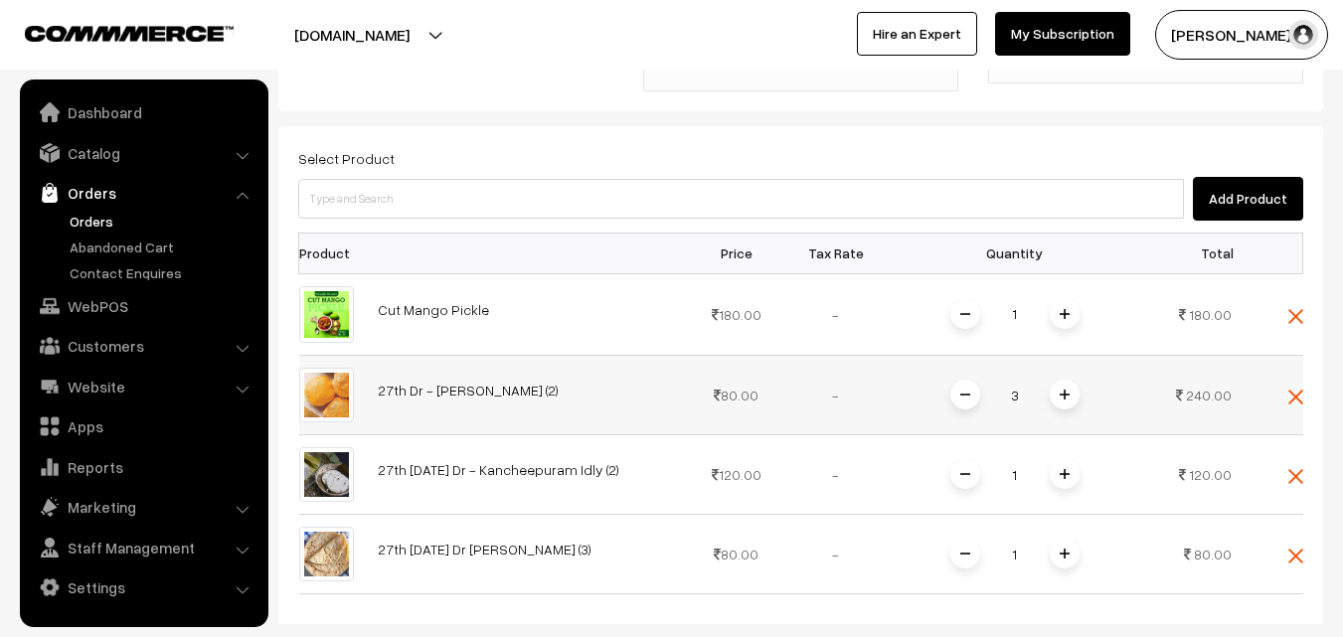
scroll to position [539, 0]
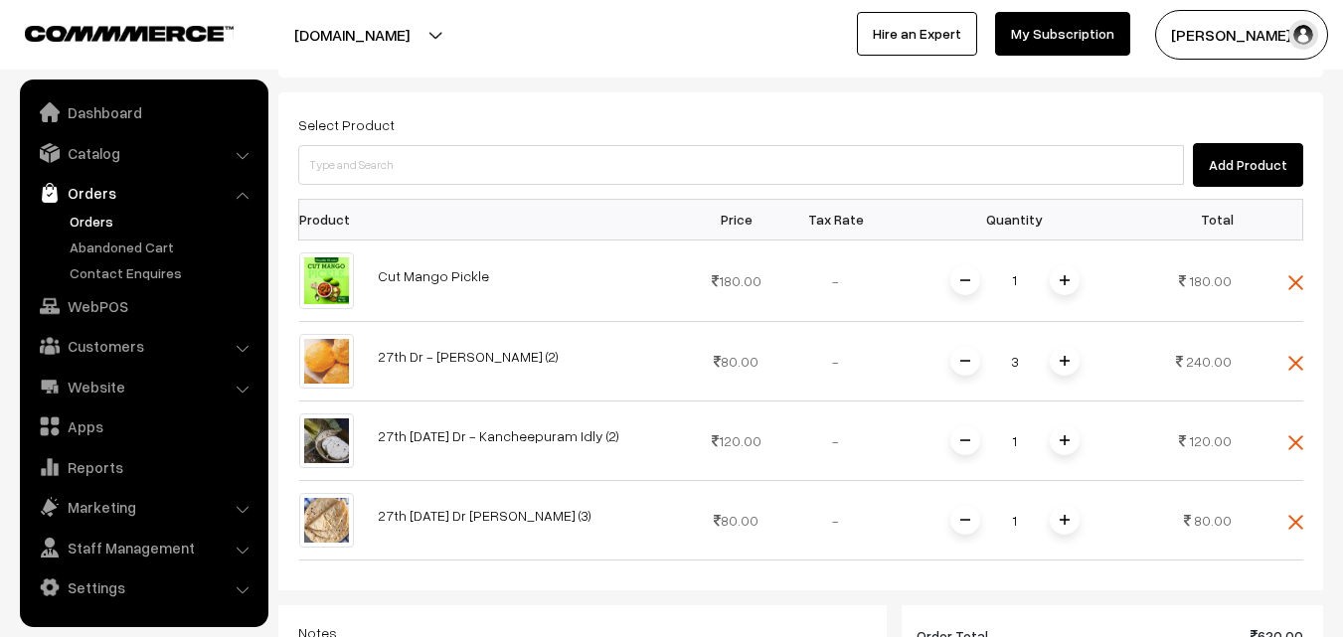
click at [1077, 505] on span at bounding box center [1064, 520] width 30 height 30
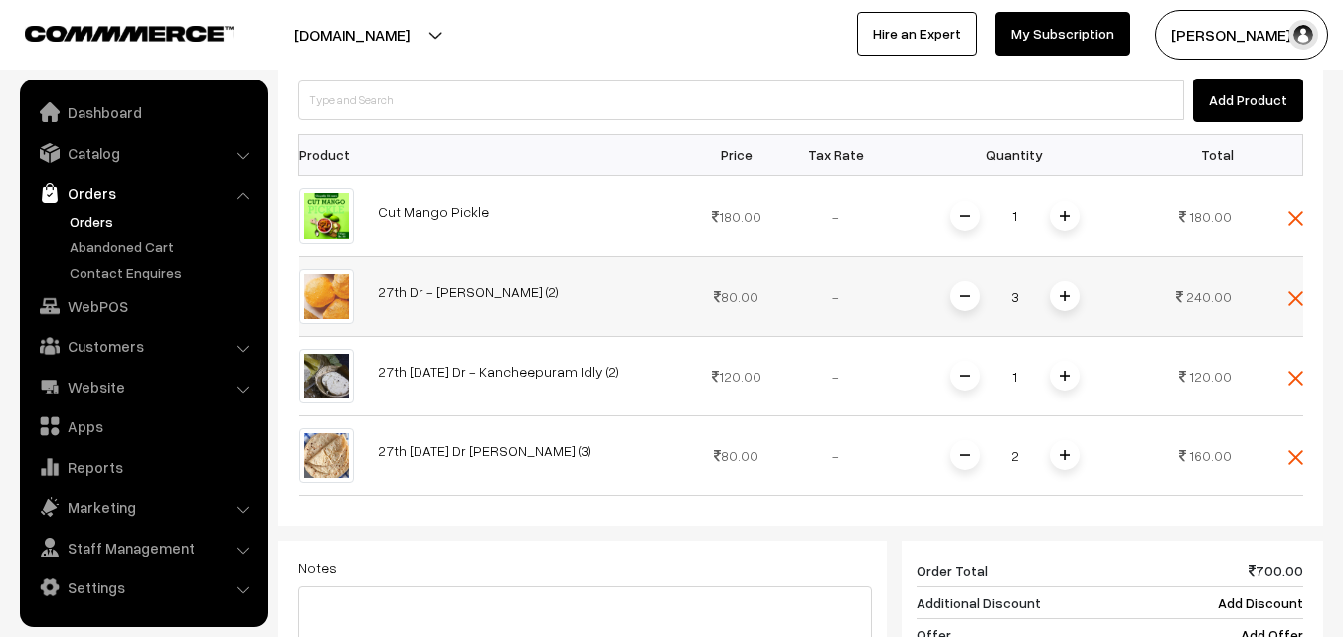
scroll to position [638, 0]
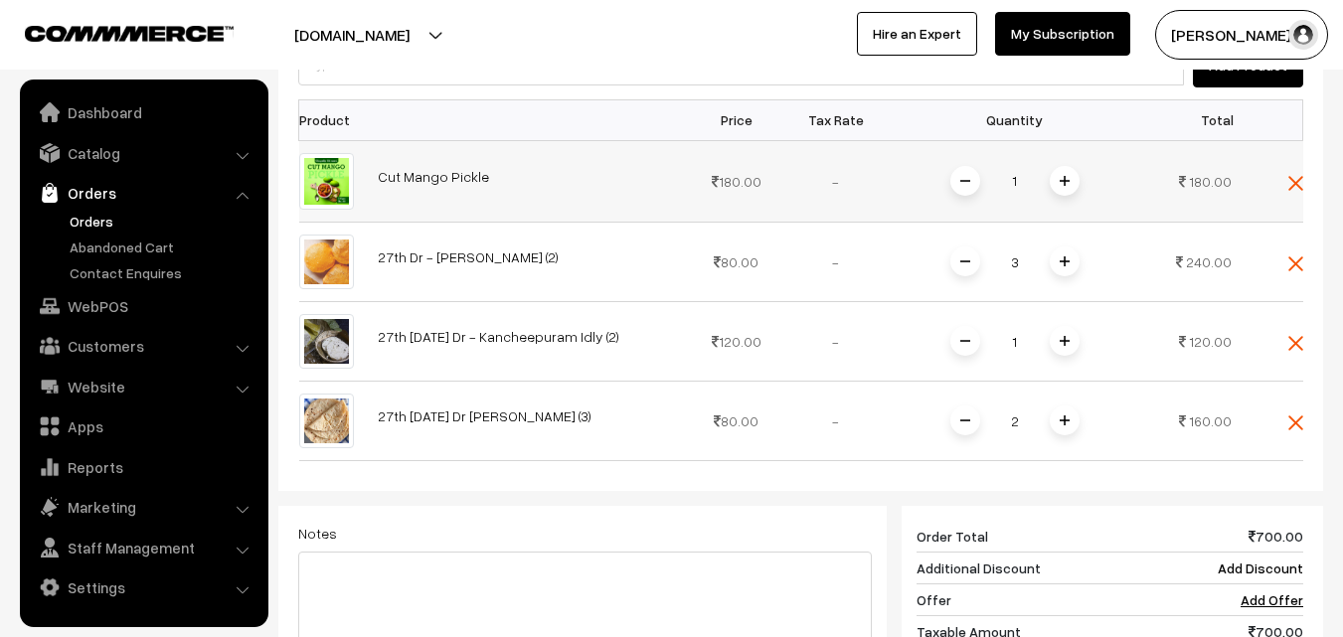
click at [1288, 169] on td at bounding box center [1273, 180] width 60 height 81
click at [1300, 176] on img at bounding box center [1295, 183] width 15 height 15
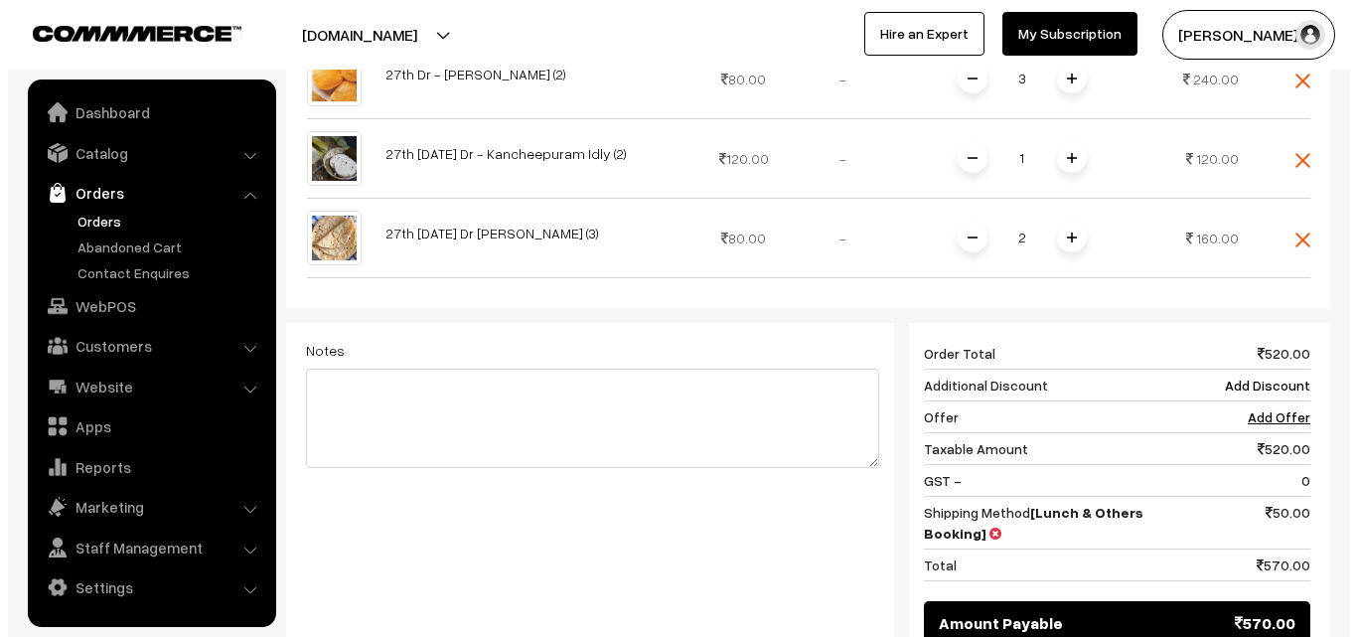
scroll to position [982, 0]
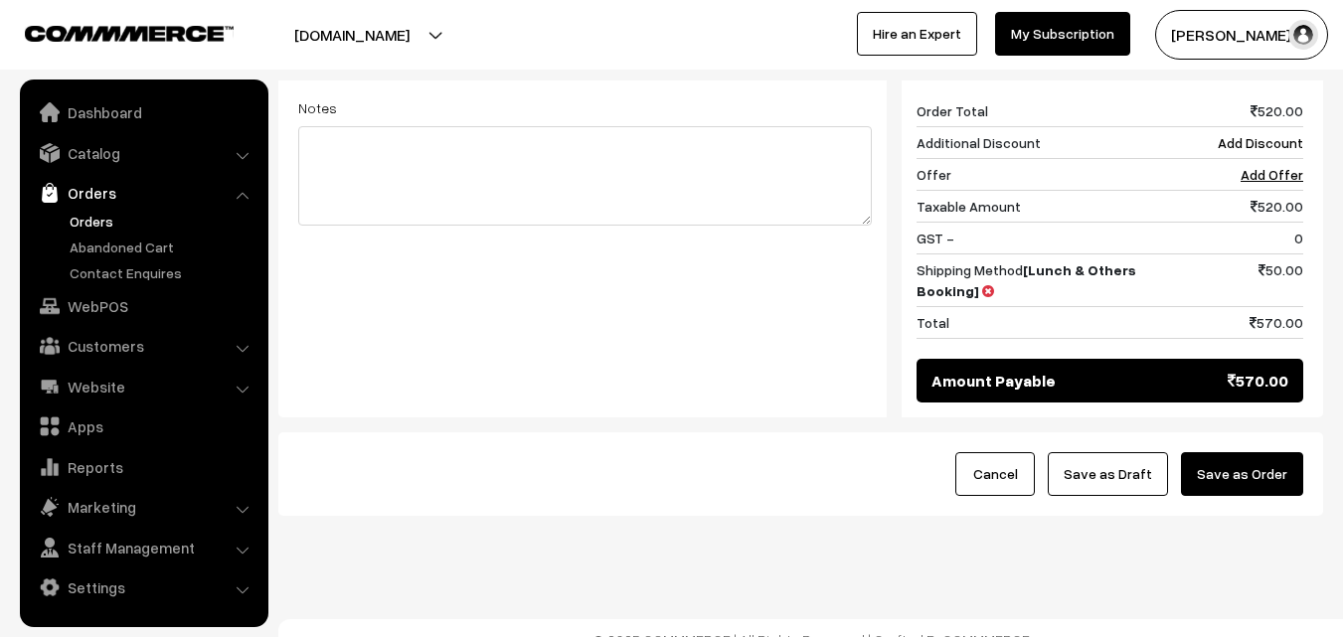
click at [1233, 452] on button "Save as Order" at bounding box center [1242, 474] width 122 height 44
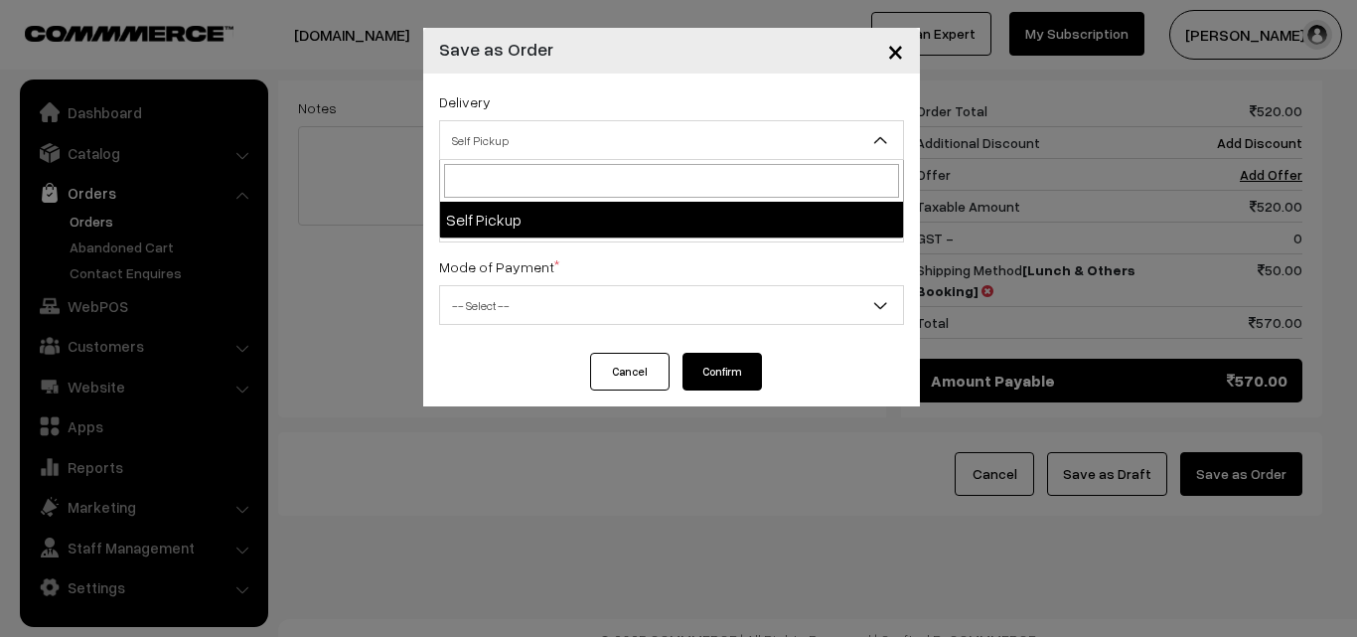
click at [494, 134] on span "Self Pickup" at bounding box center [671, 140] width 463 height 35
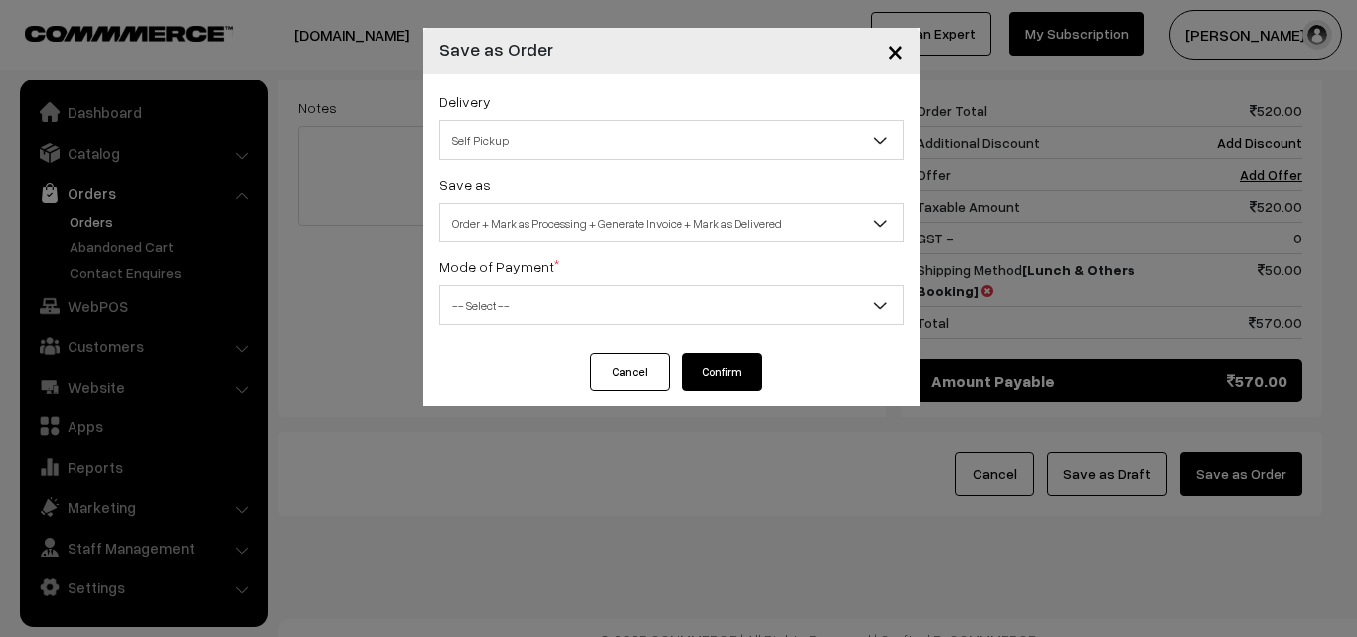
click at [526, 231] on span "Order + Mark as Processing + Generate Invoice + Mark as Delivered" at bounding box center [671, 223] width 463 height 35
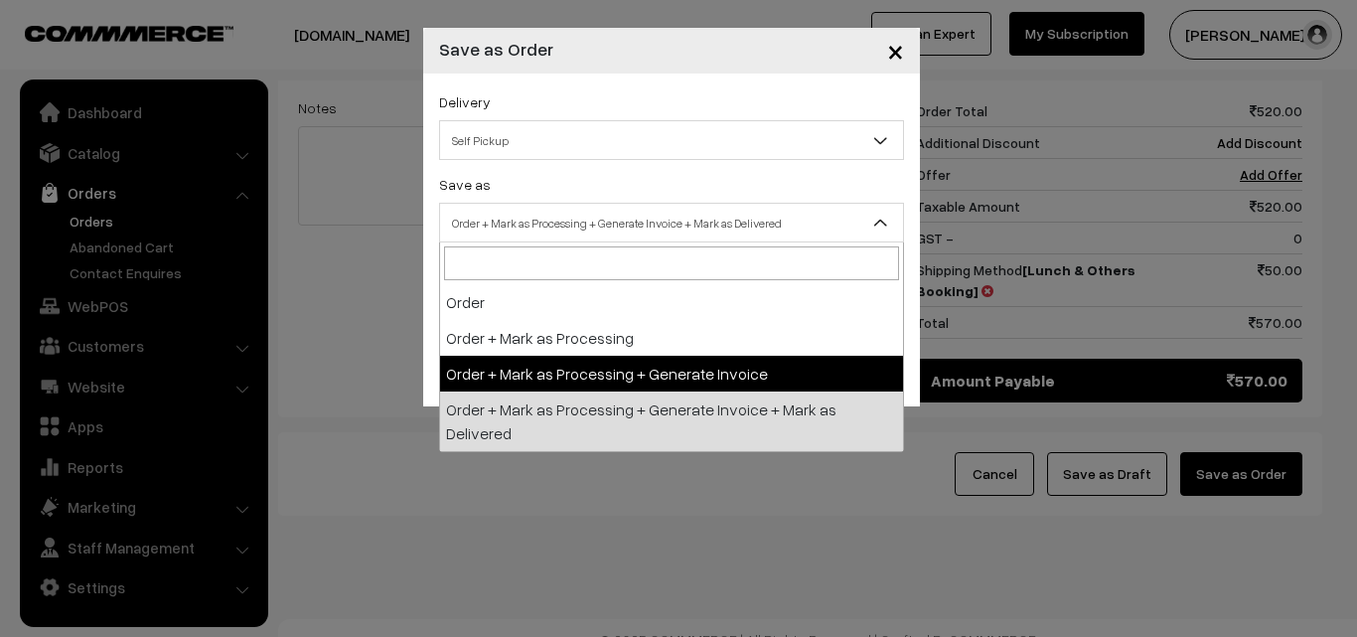
select select "3"
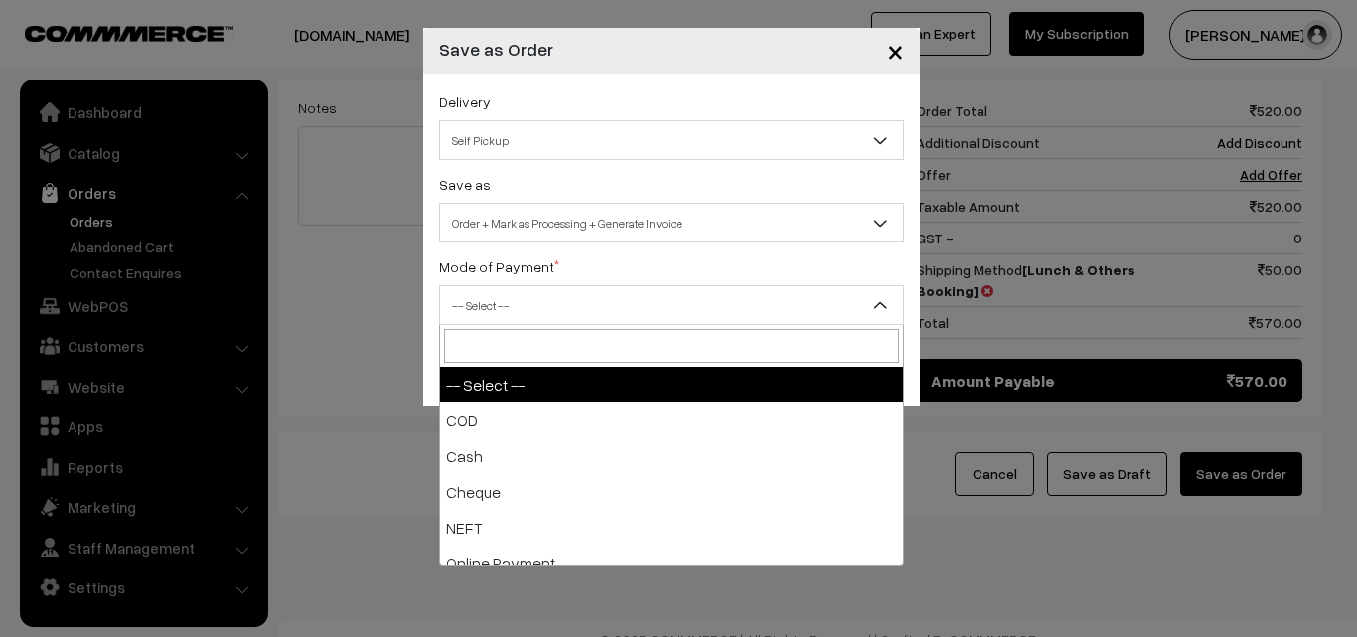
click at [585, 310] on span "-- Select --" at bounding box center [671, 305] width 463 height 35
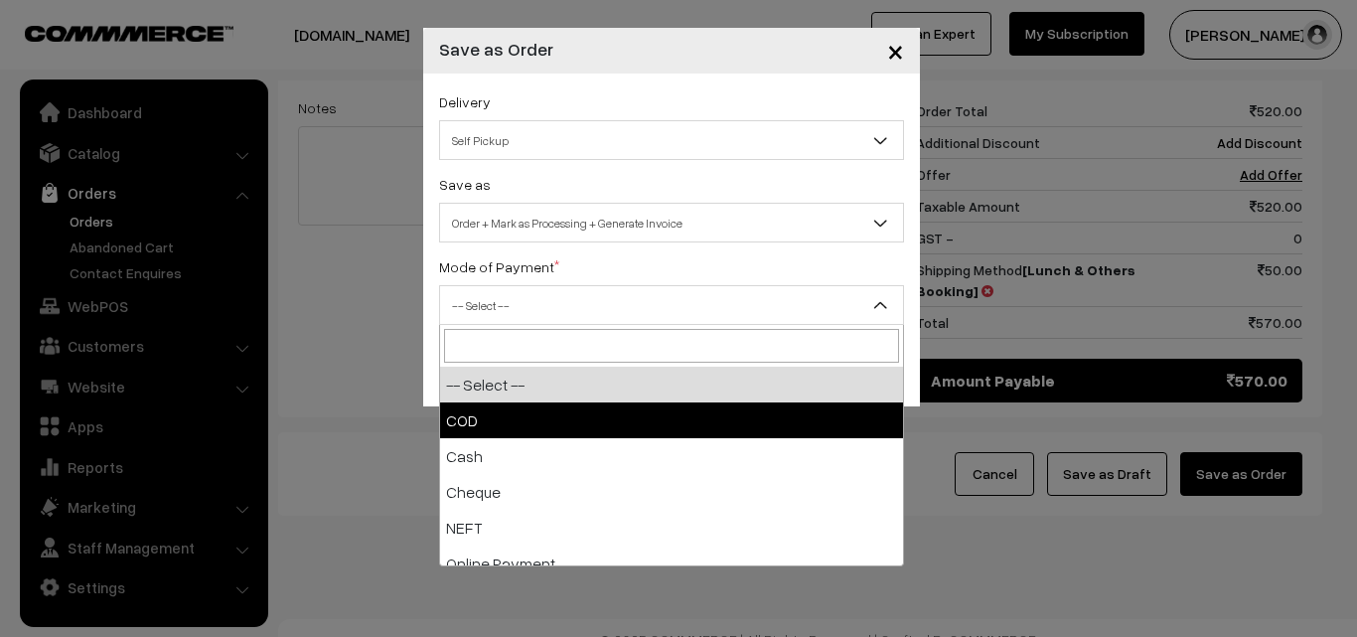
select select "1"
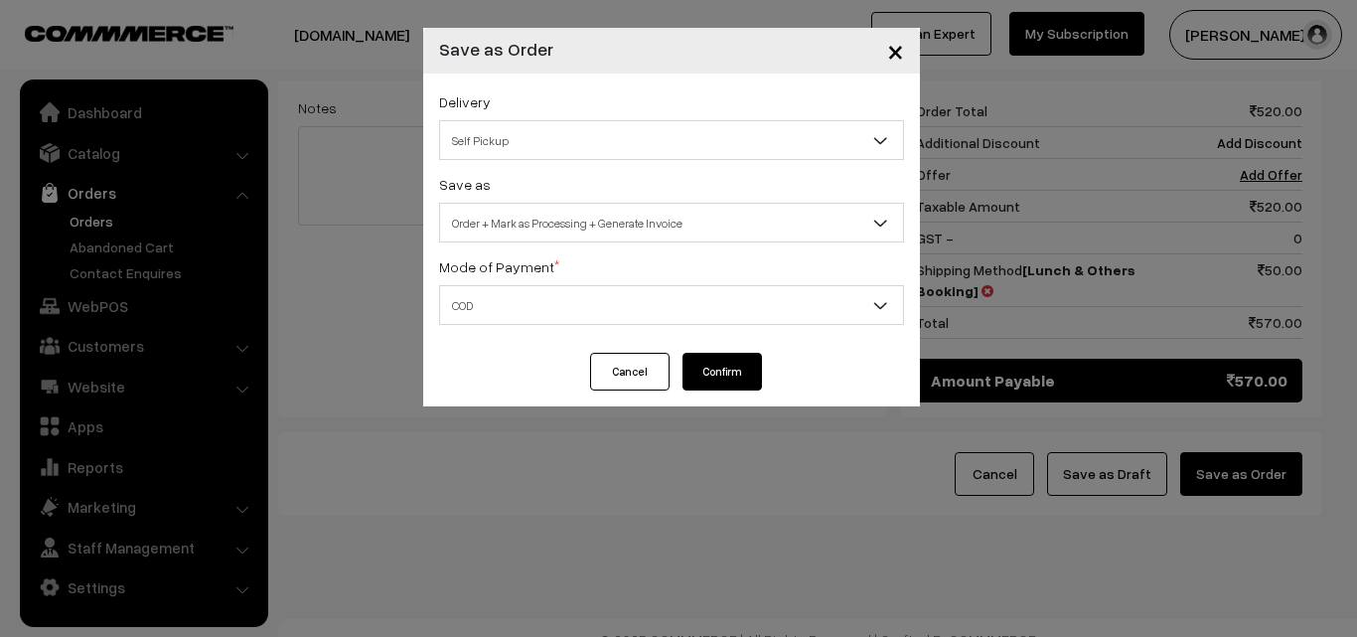
click at [751, 361] on button "Confirm" at bounding box center [722, 372] width 79 height 38
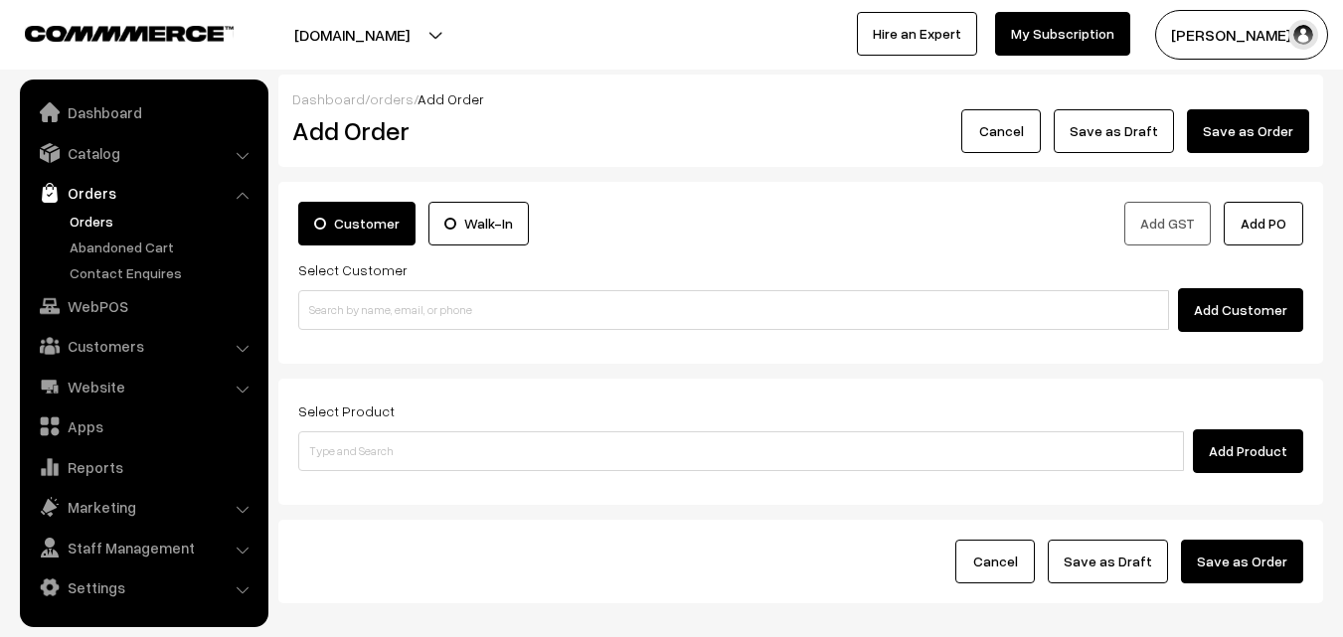
click at [82, 221] on link "Orders" at bounding box center [163, 221] width 197 height 21
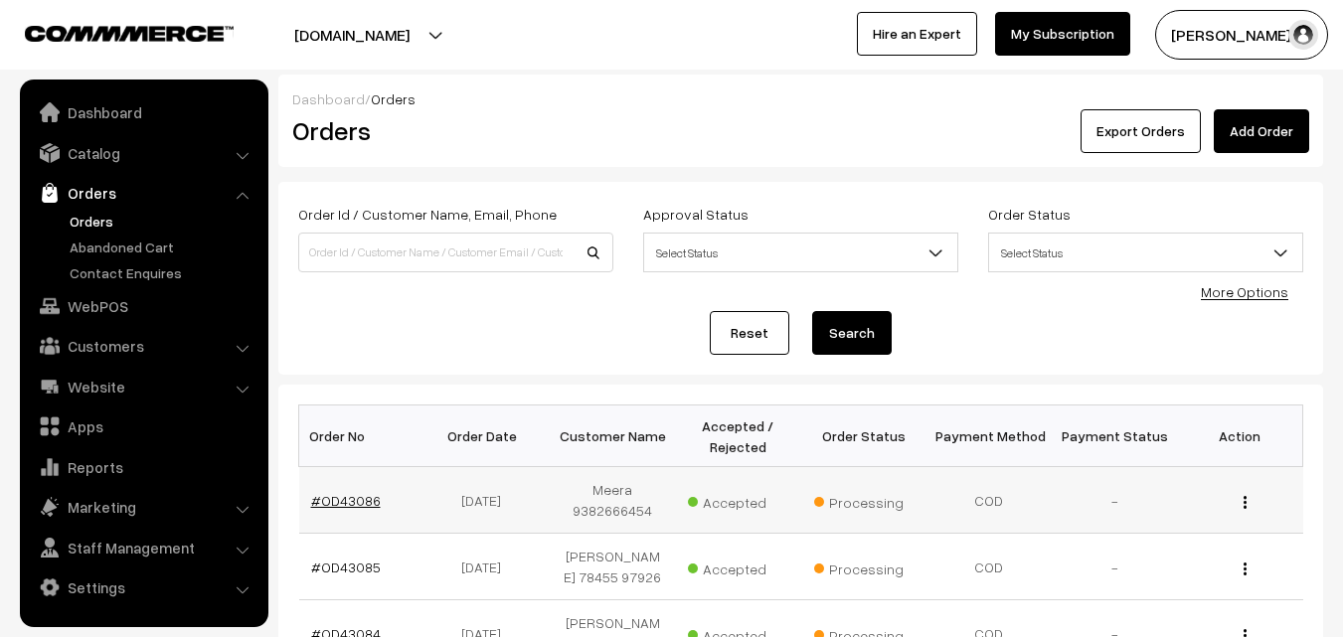
click at [373, 497] on link "#OD43086" at bounding box center [346, 500] width 70 height 17
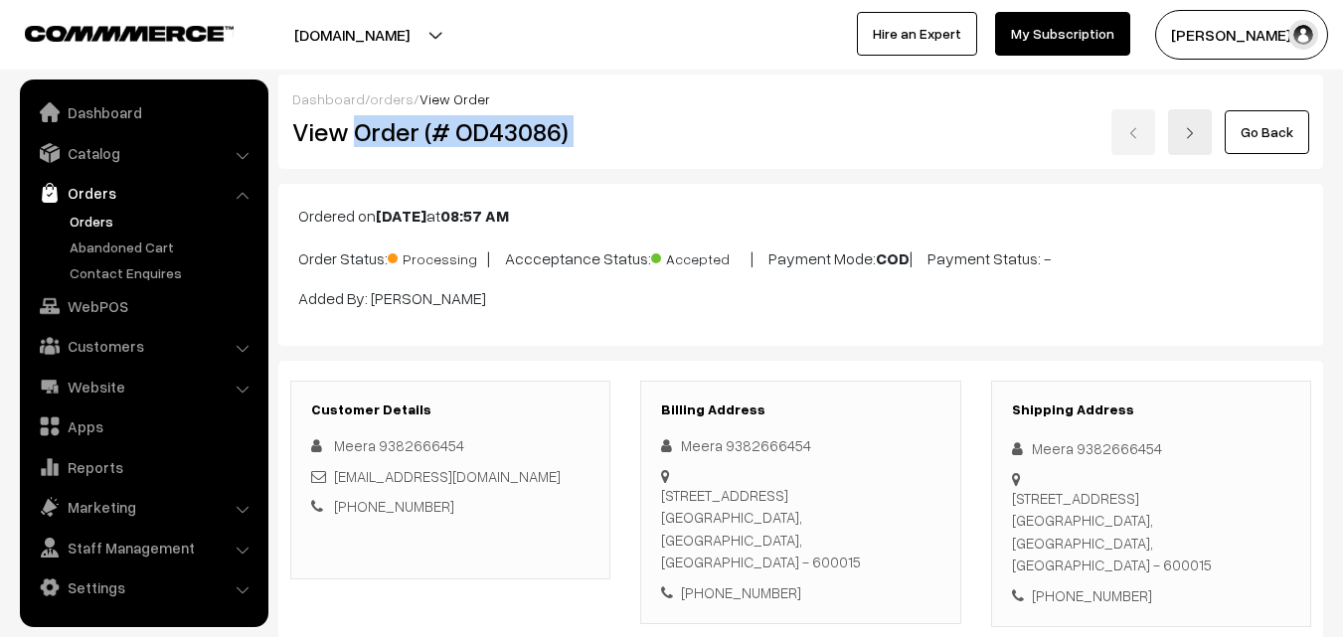
drag, startPoint x: 355, startPoint y: 126, endPoint x: 687, endPoint y: 156, distance: 333.2
click at [687, 156] on div "Dashboard / orders / View Order View Order (# OD43086) Go Back" at bounding box center [800, 122] width 1044 height 94
copy div "Order (# OD43086)"
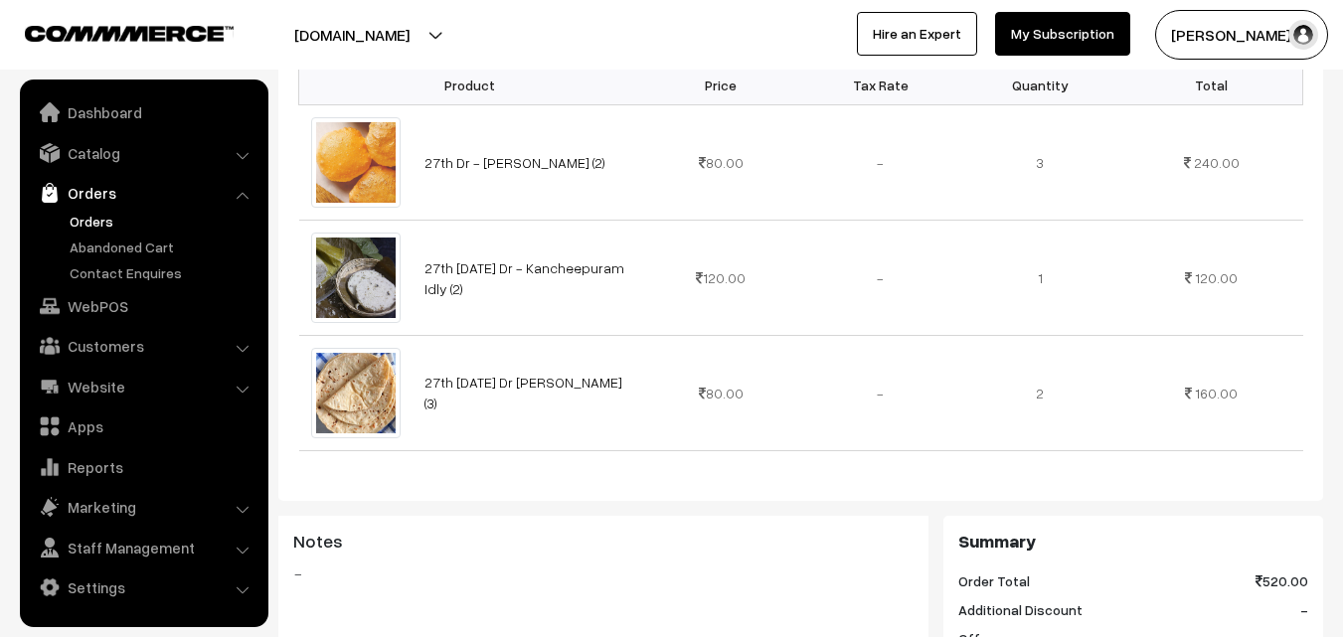
scroll to position [497, 0]
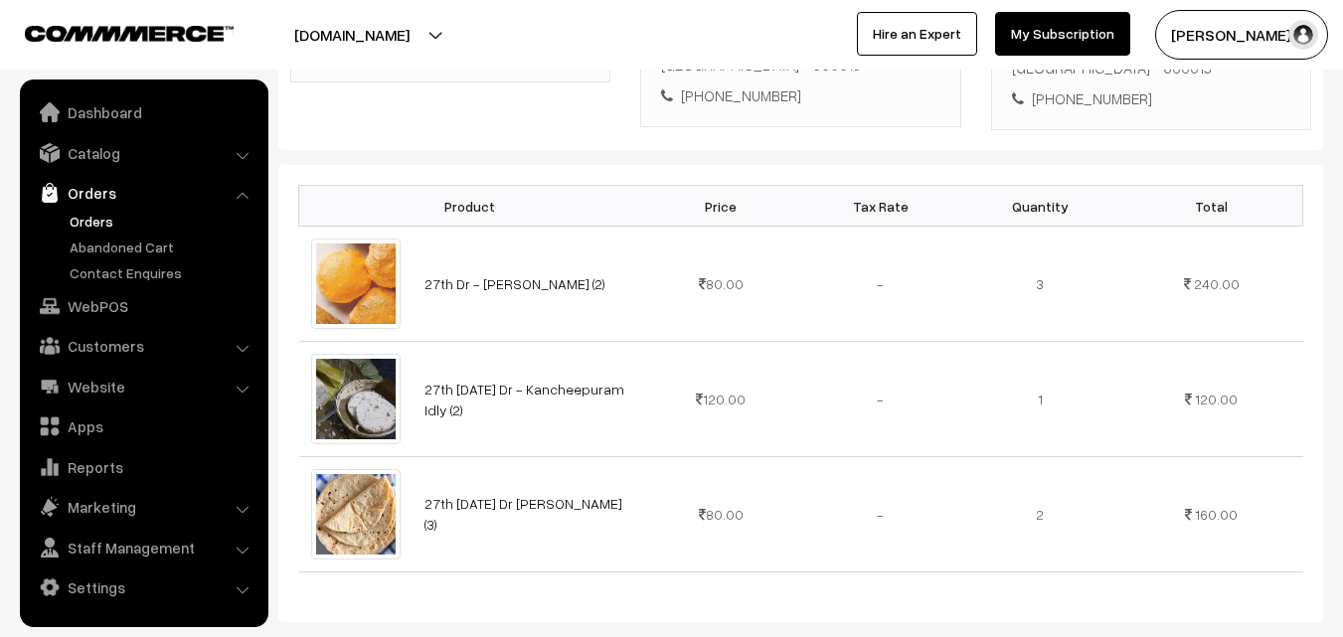
copy div "Order (# OD43086)"
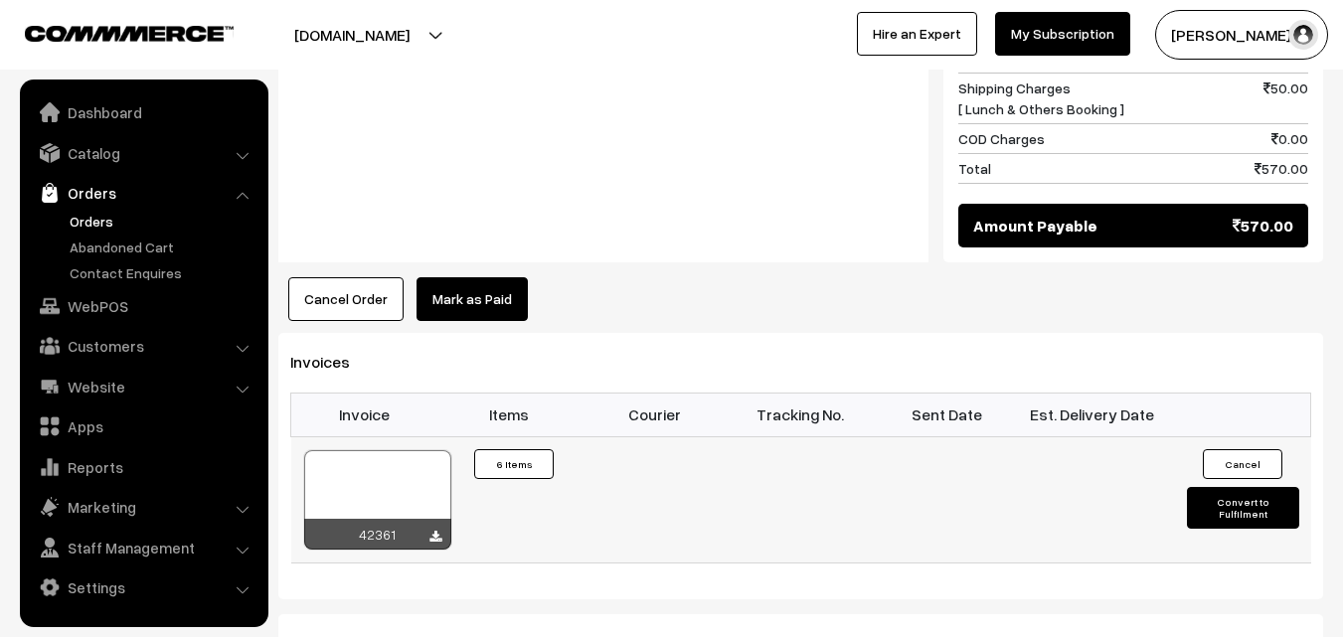
scroll to position [1292, 0]
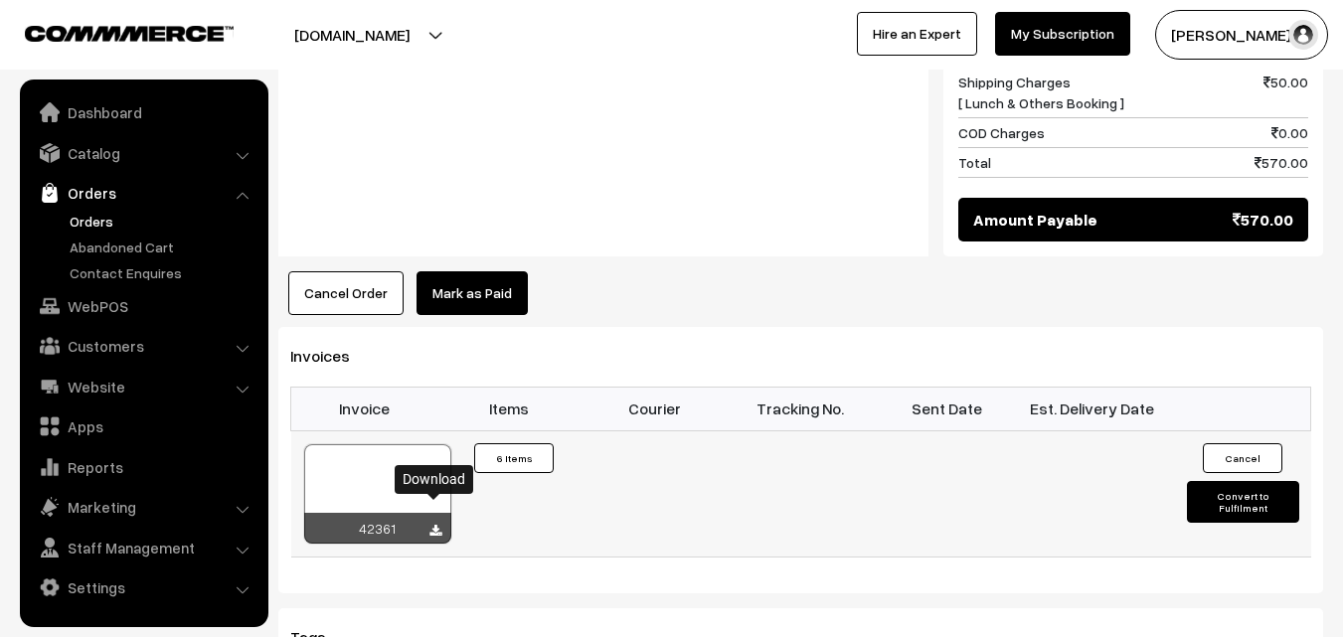
click at [438, 523] on link at bounding box center [435, 531] width 12 height 16
click at [87, 218] on link "Orders" at bounding box center [163, 221] width 197 height 21
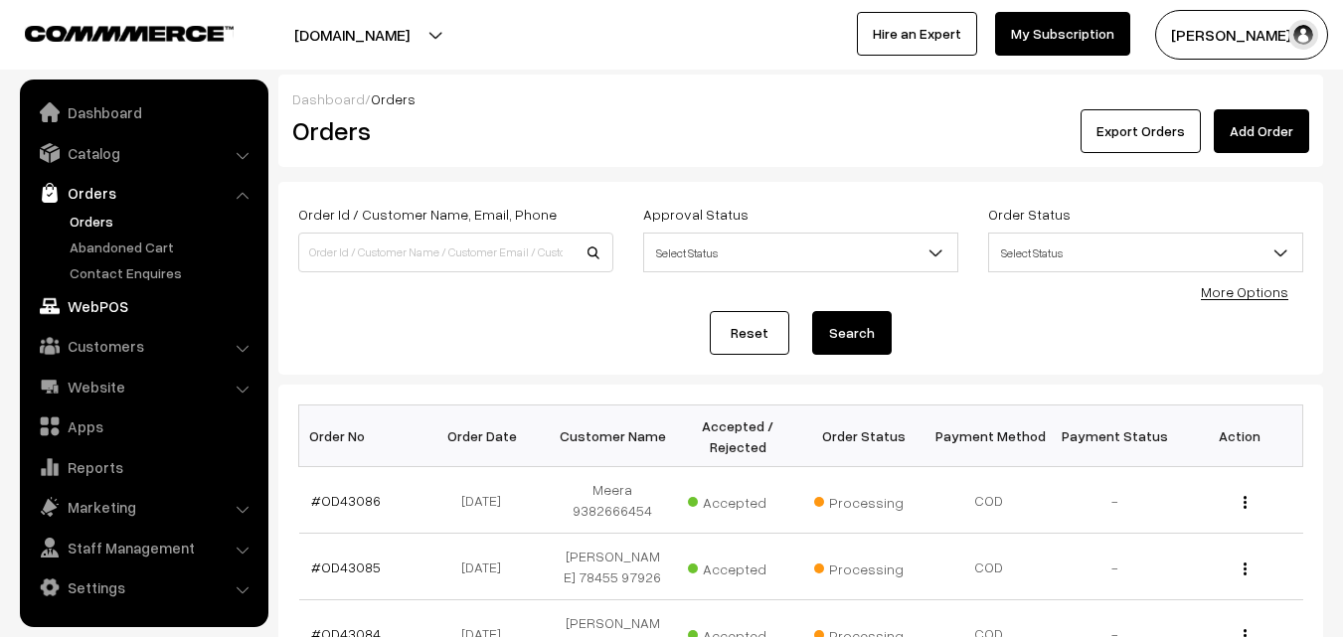
click at [78, 301] on link "WebPOS" at bounding box center [143, 306] width 237 height 36
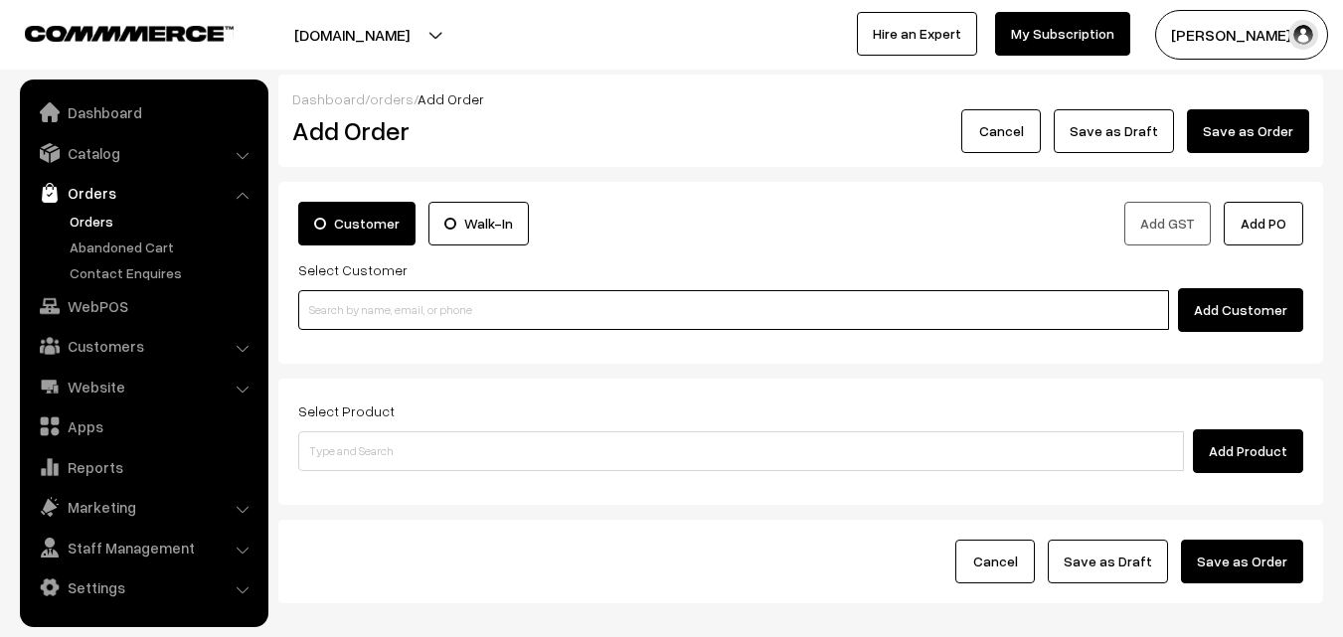
click at [503, 301] on input at bounding box center [733, 310] width 870 height 40
paste input "+91 97013 85004"
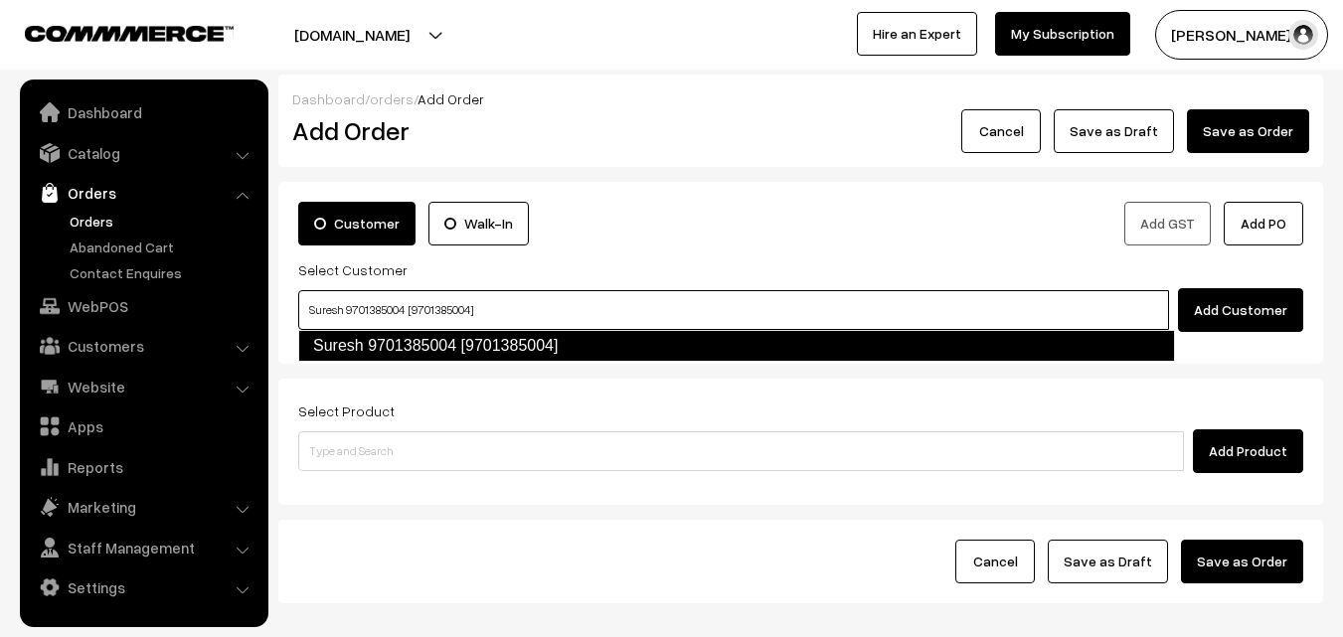
type input "Suresh 9701385004 [9701385004]"
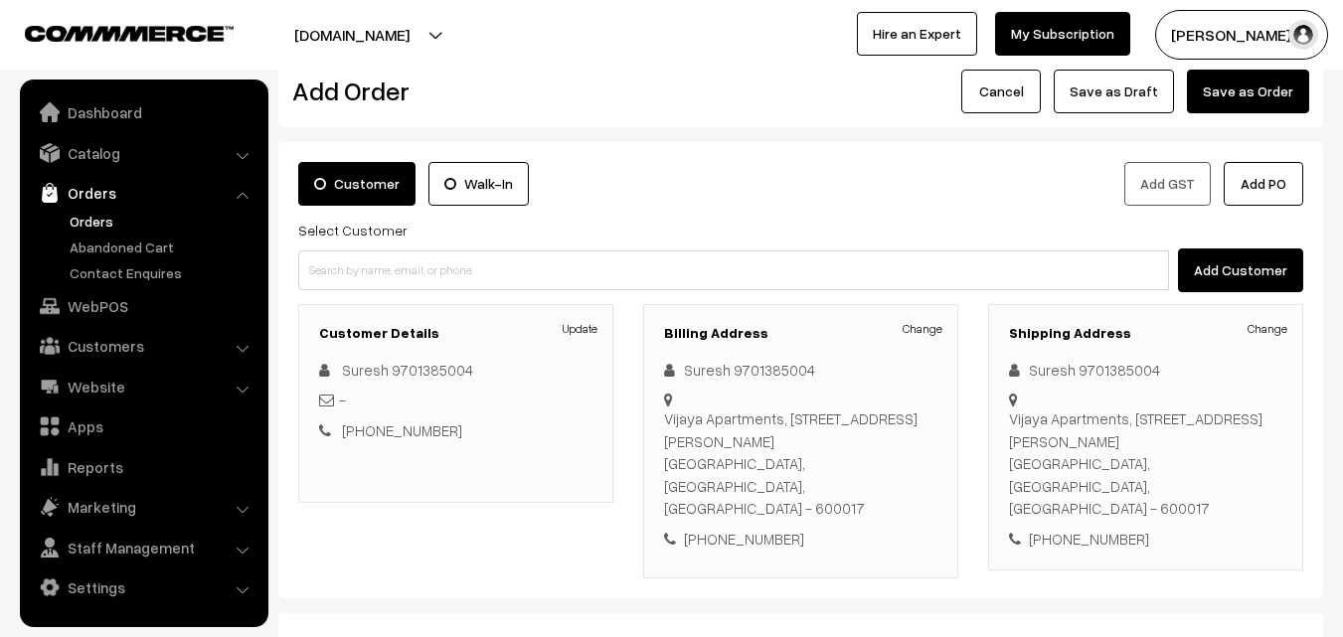
scroll to position [159, 0]
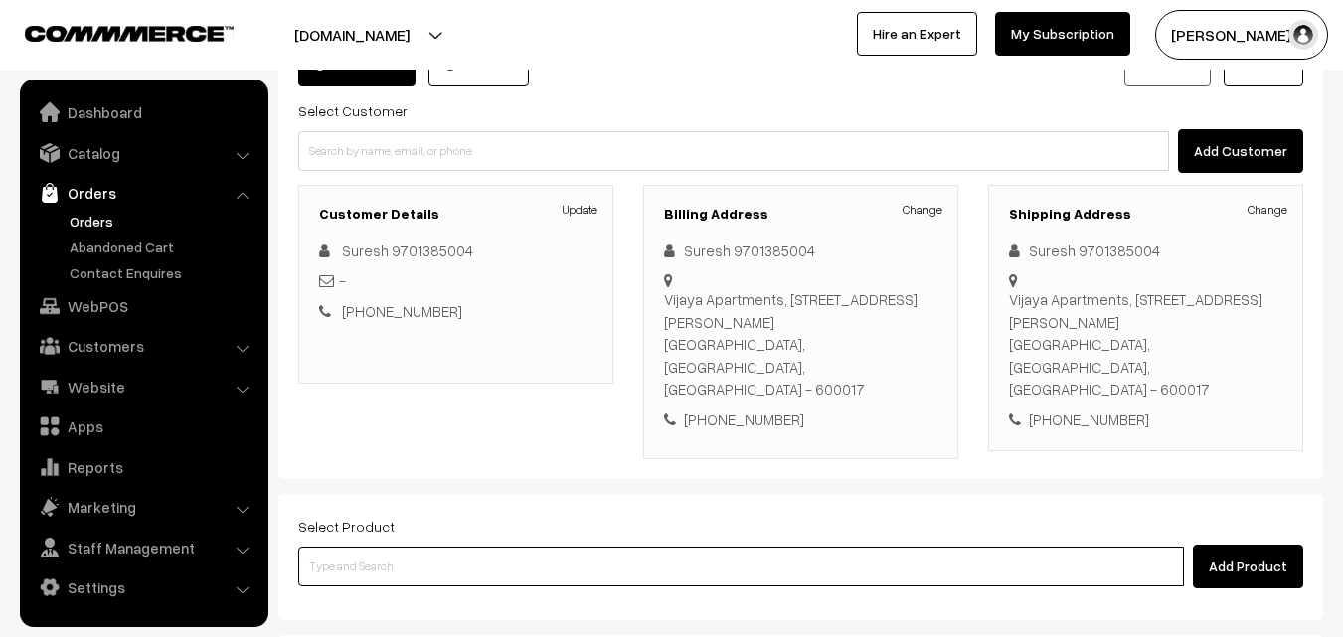
click at [412, 547] on input at bounding box center [740, 567] width 885 height 40
click at [508, 547] on input at bounding box center [740, 567] width 885 height 40
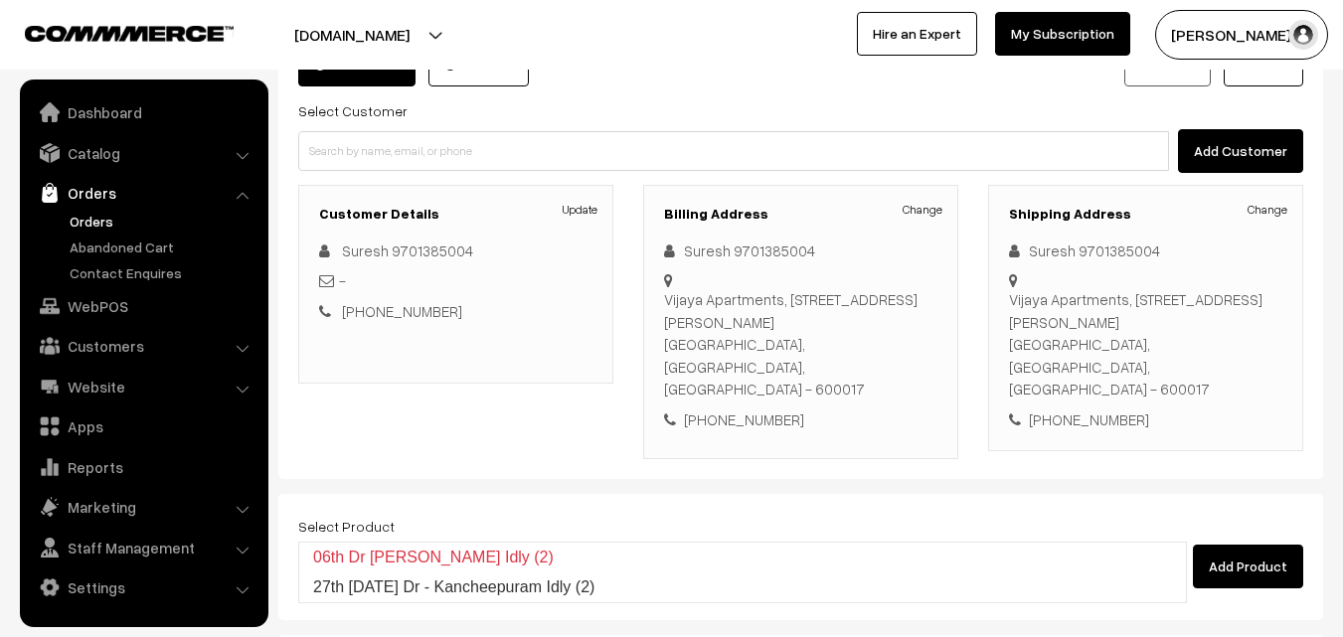
type input "k"
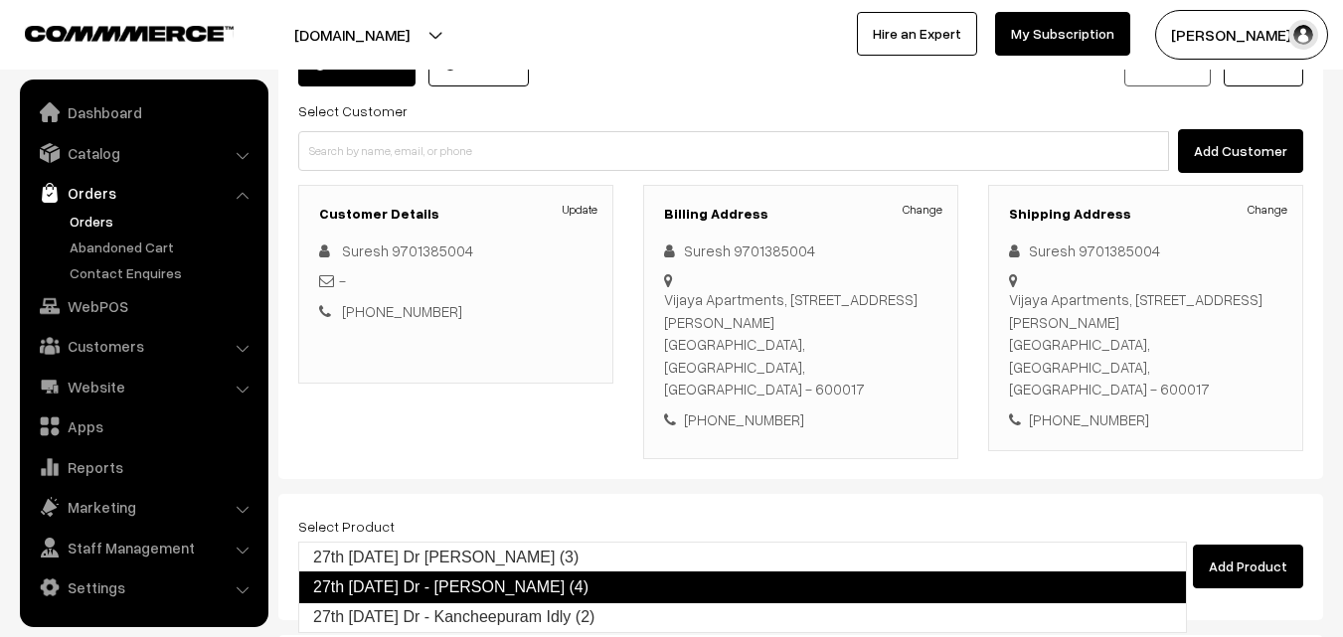
type input "27th Saturday Dr - Kancheepuram Idly (2)"
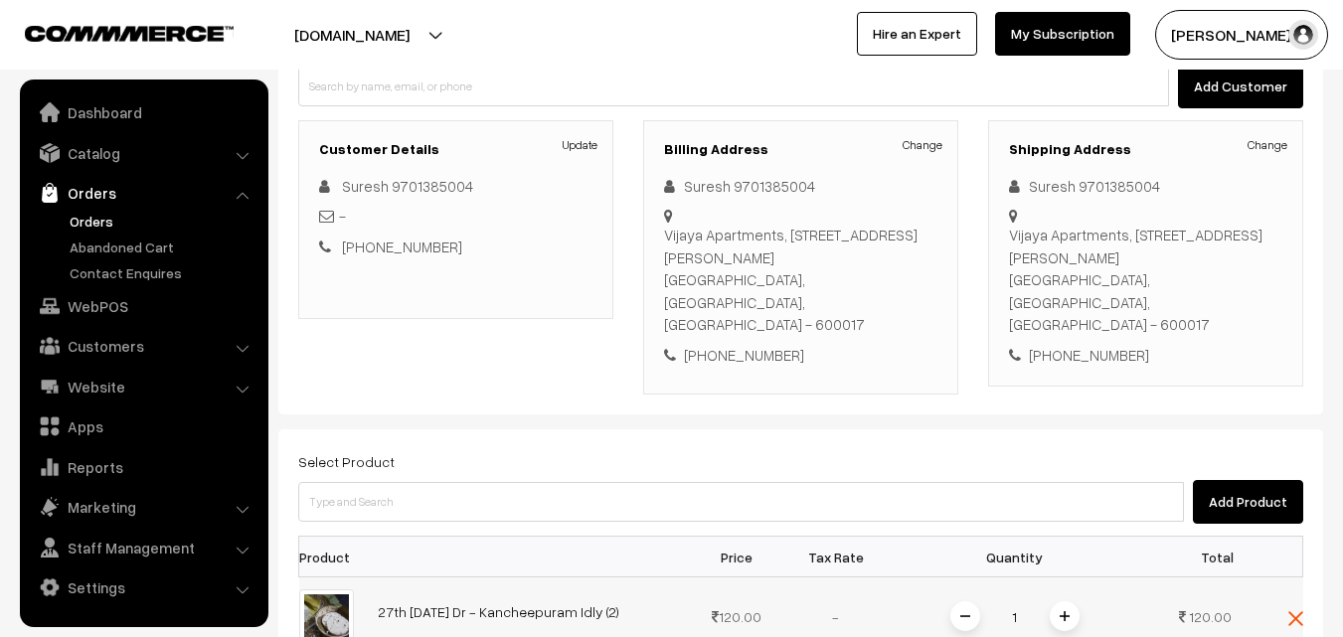
scroll to position [258, 0]
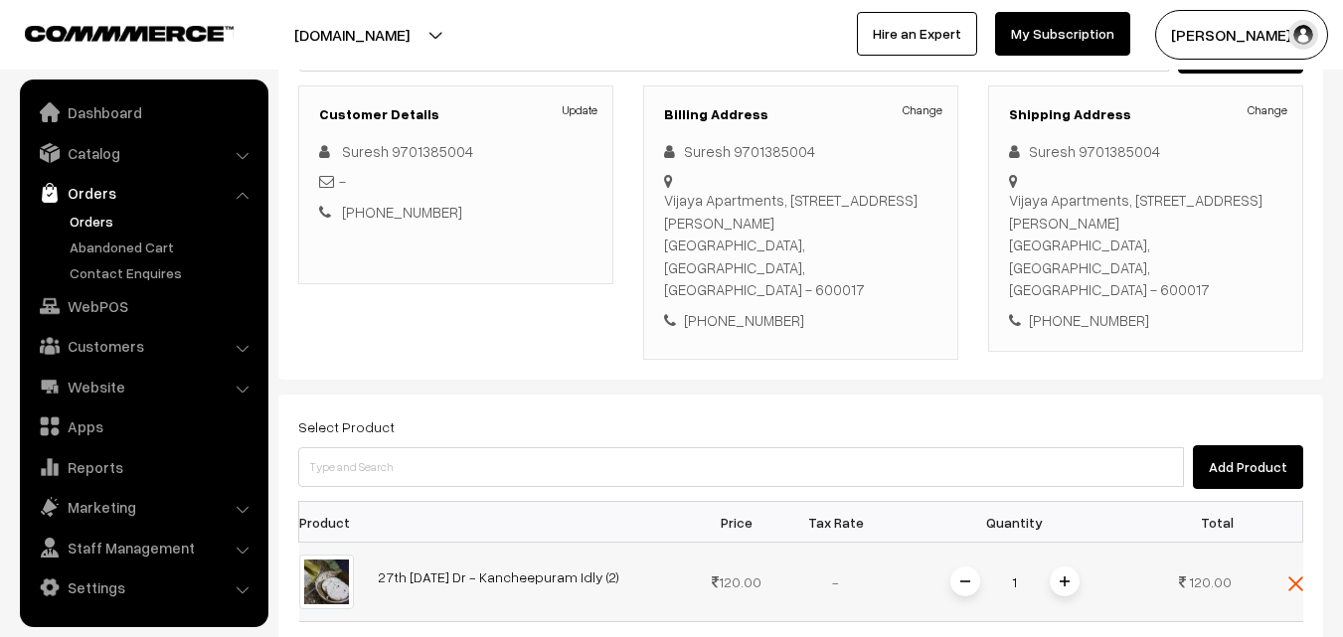
click at [1063, 576] on img at bounding box center [1064, 581] width 10 height 10
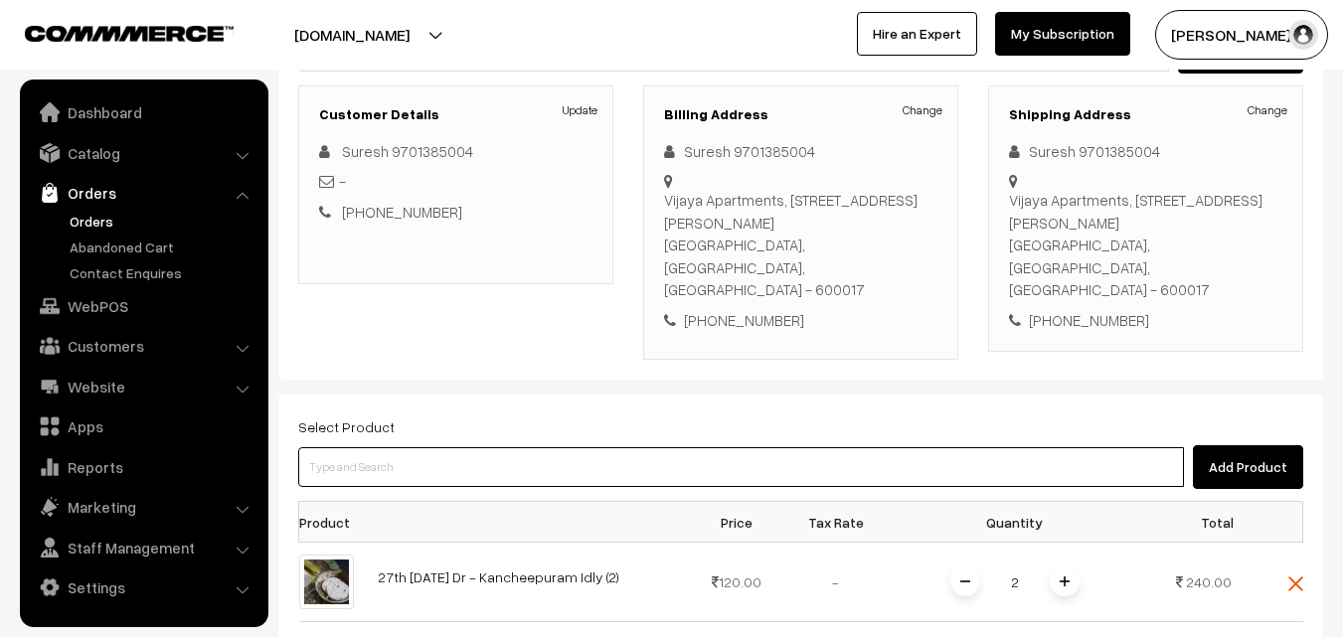
click at [611, 447] on input at bounding box center [740, 467] width 885 height 40
click at [542, 447] on input at bounding box center [740, 467] width 885 height 40
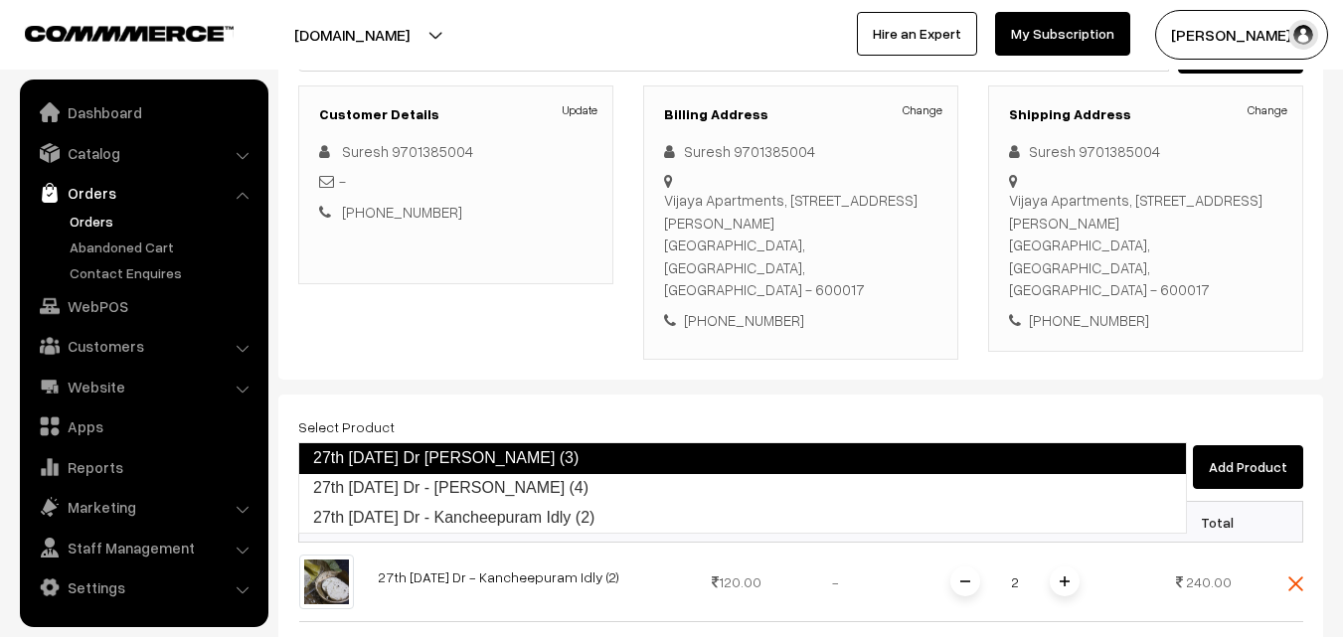
type input "27th Saturday Dr Chappathi (3)\"
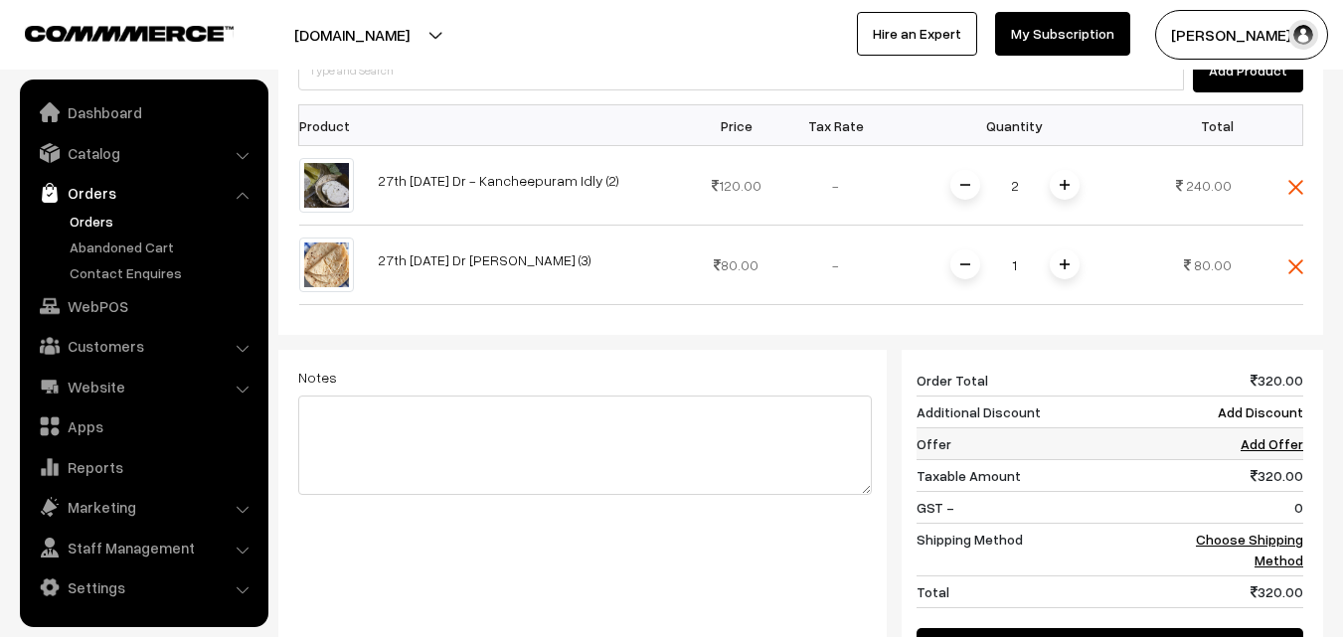
scroll to position [656, 0]
click at [1253, 530] on link "Choose Shipping Method" at bounding box center [1248, 549] width 107 height 38
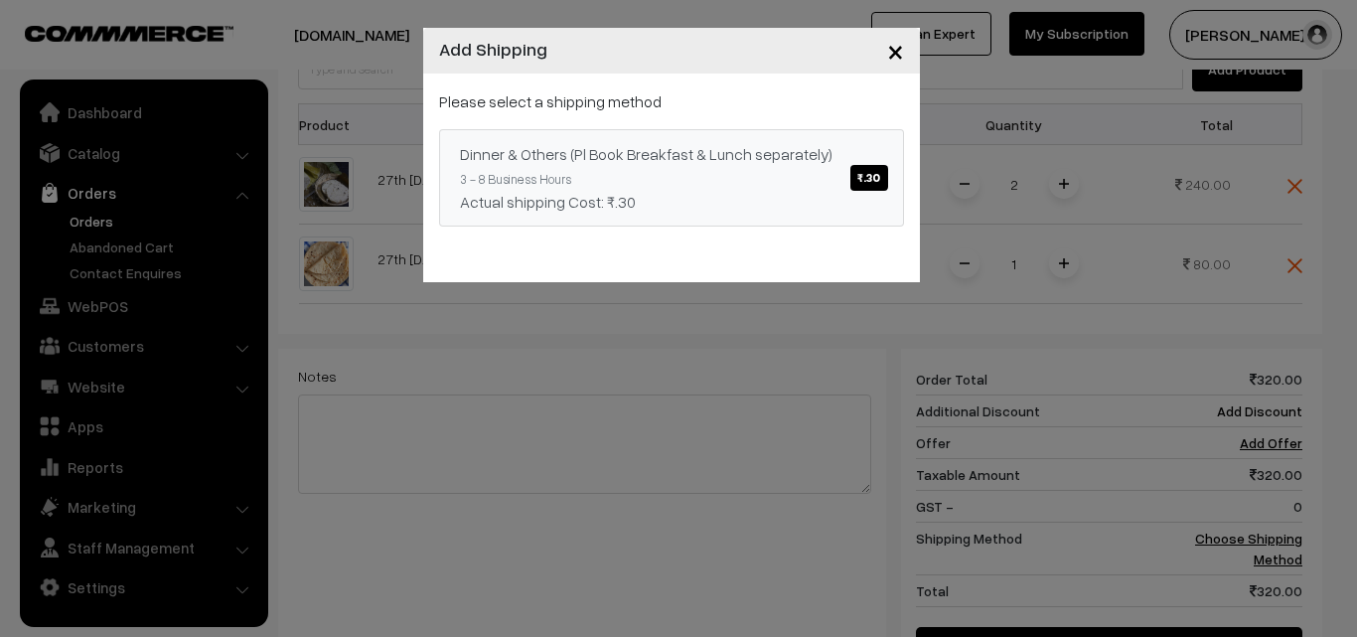
click at [877, 176] on span "₹.30" at bounding box center [869, 178] width 37 height 26
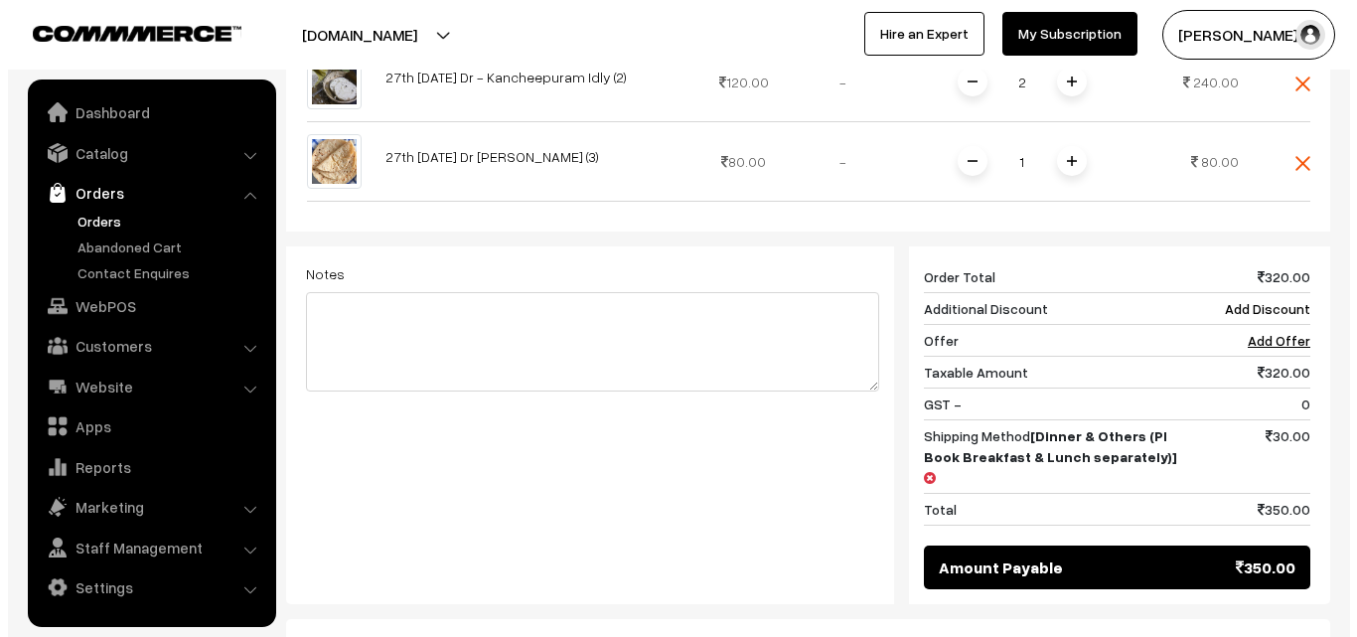
scroll to position [855, 0]
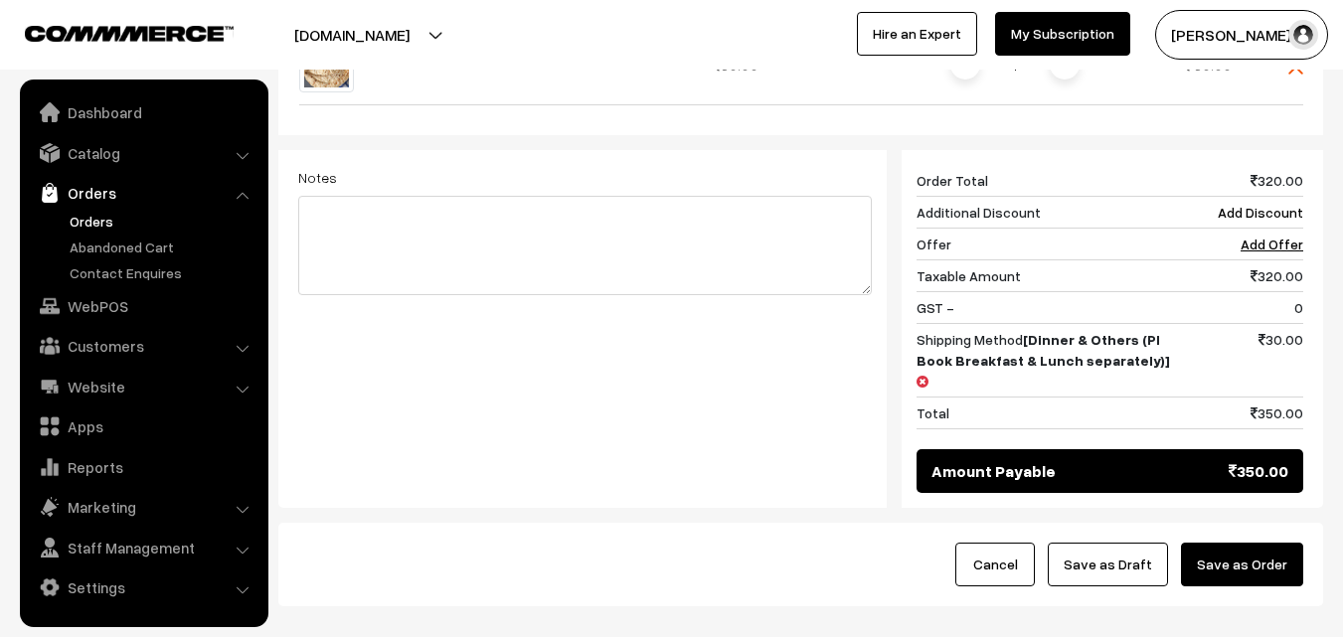
click at [1258, 543] on button "Save as Order" at bounding box center [1242, 565] width 122 height 44
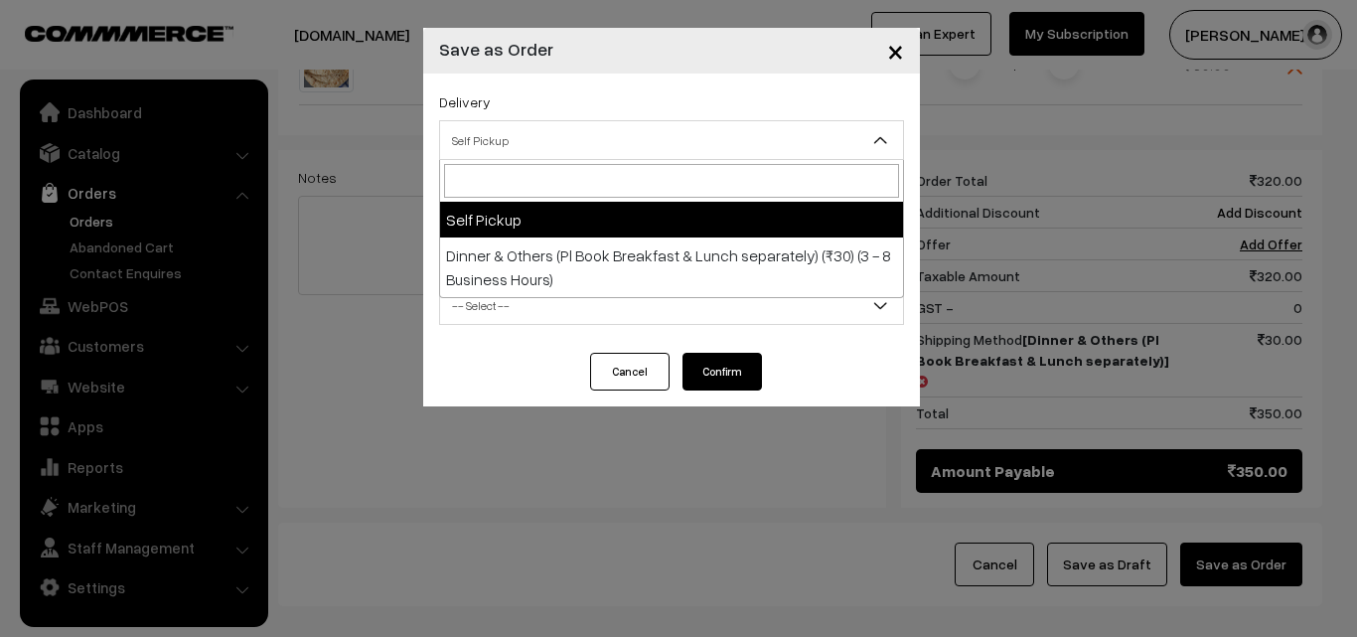
click at [734, 149] on span "Self Pickup" at bounding box center [671, 140] width 463 height 35
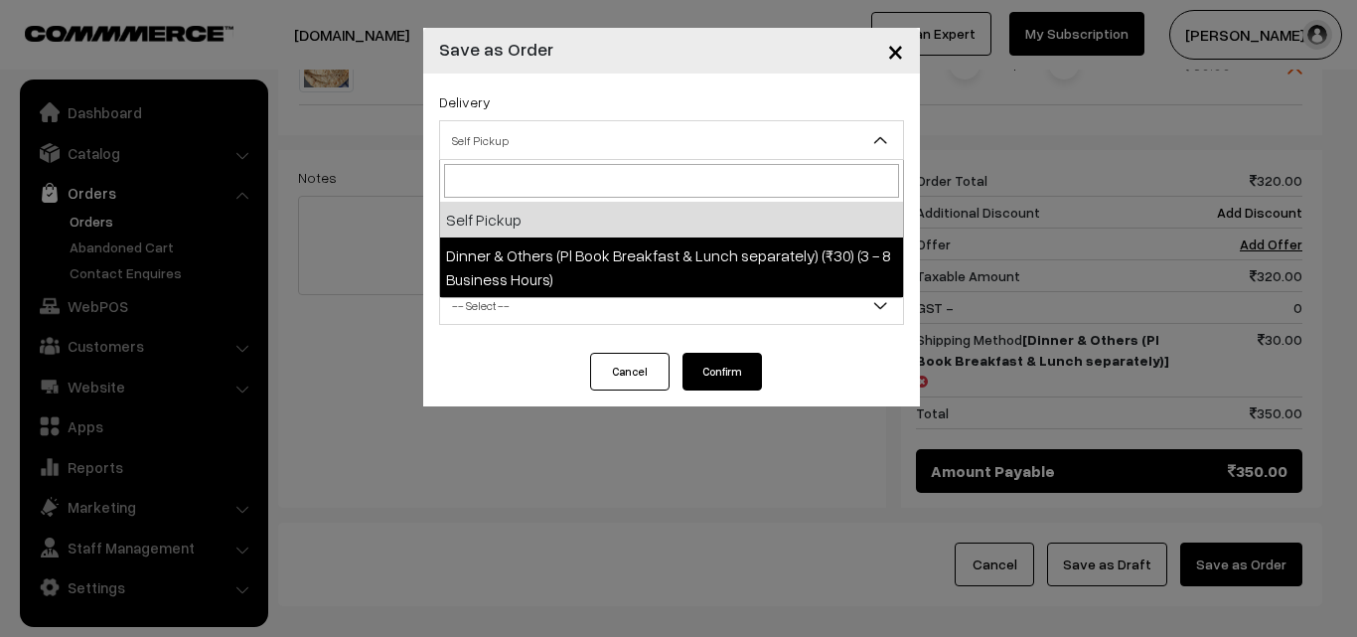
select select "DOP1"
select select "3"
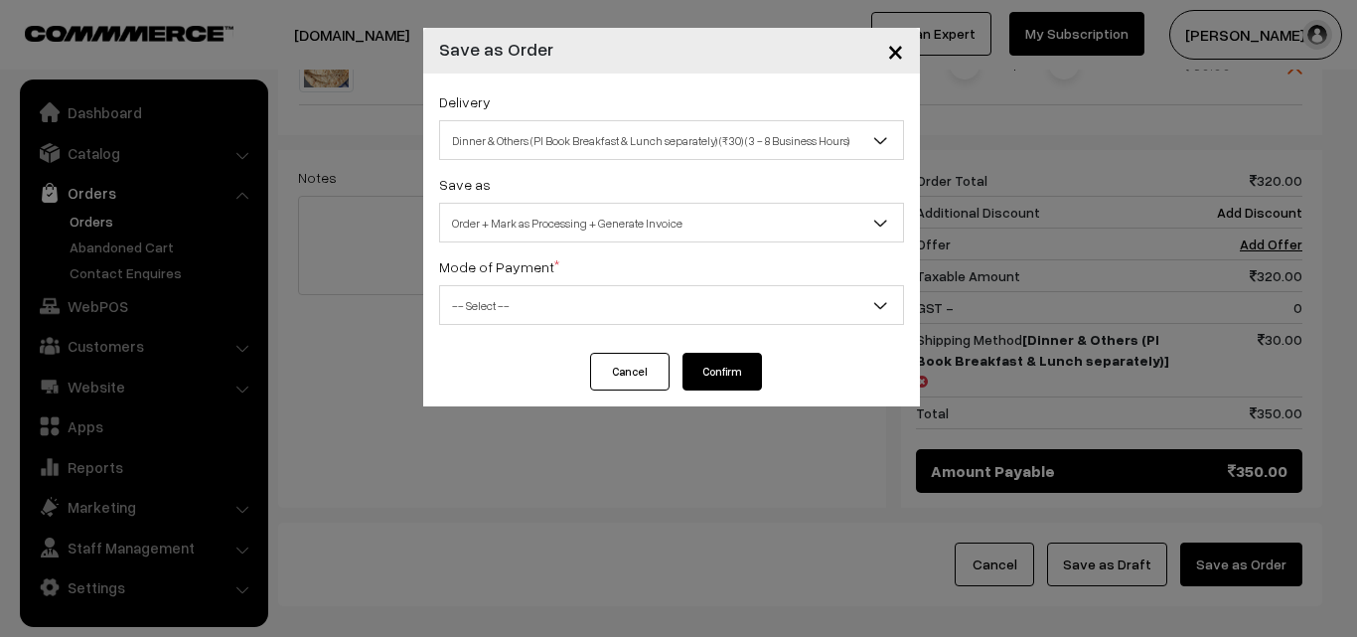
click at [704, 294] on span "-- Select --" at bounding box center [671, 305] width 463 height 35
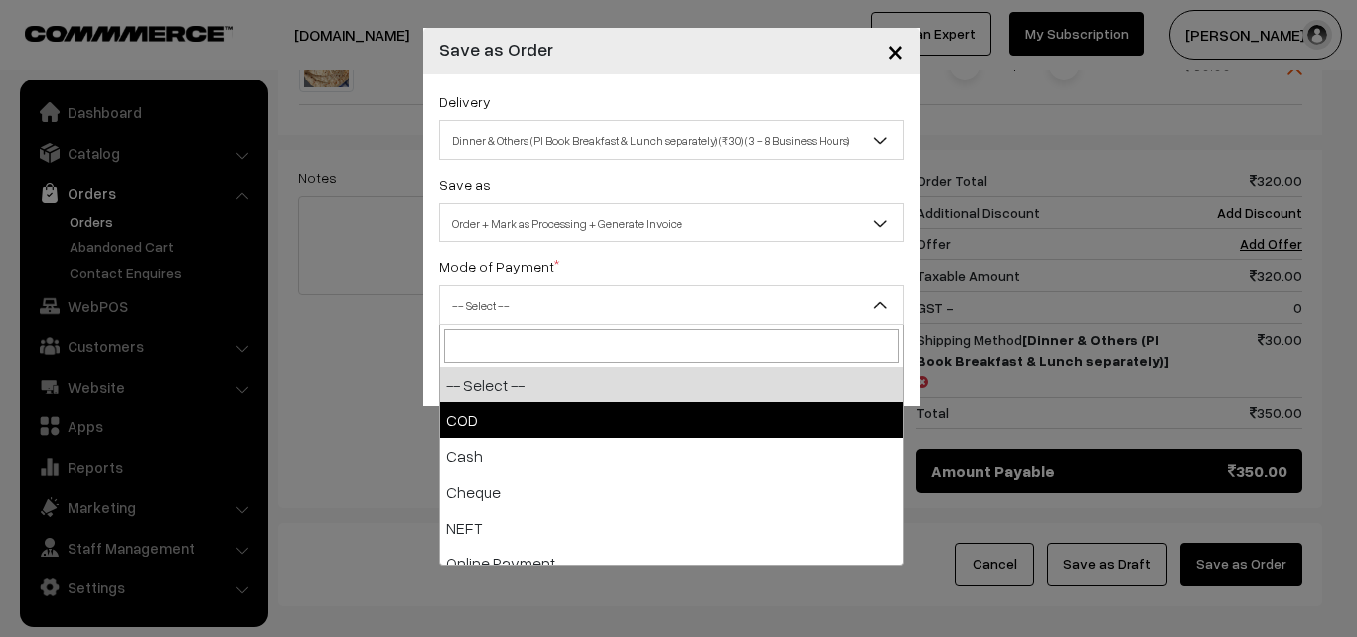
select select "1"
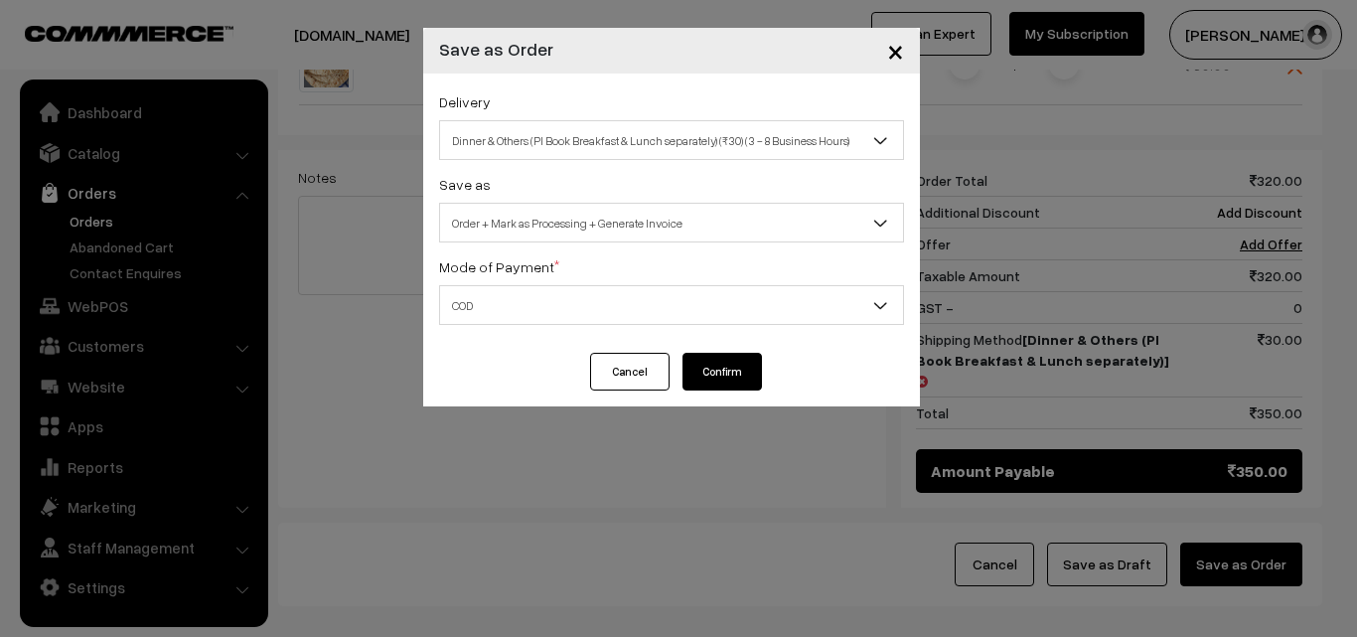
click at [731, 377] on button "Confirm" at bounding box center [722, 372] width 79 height 38
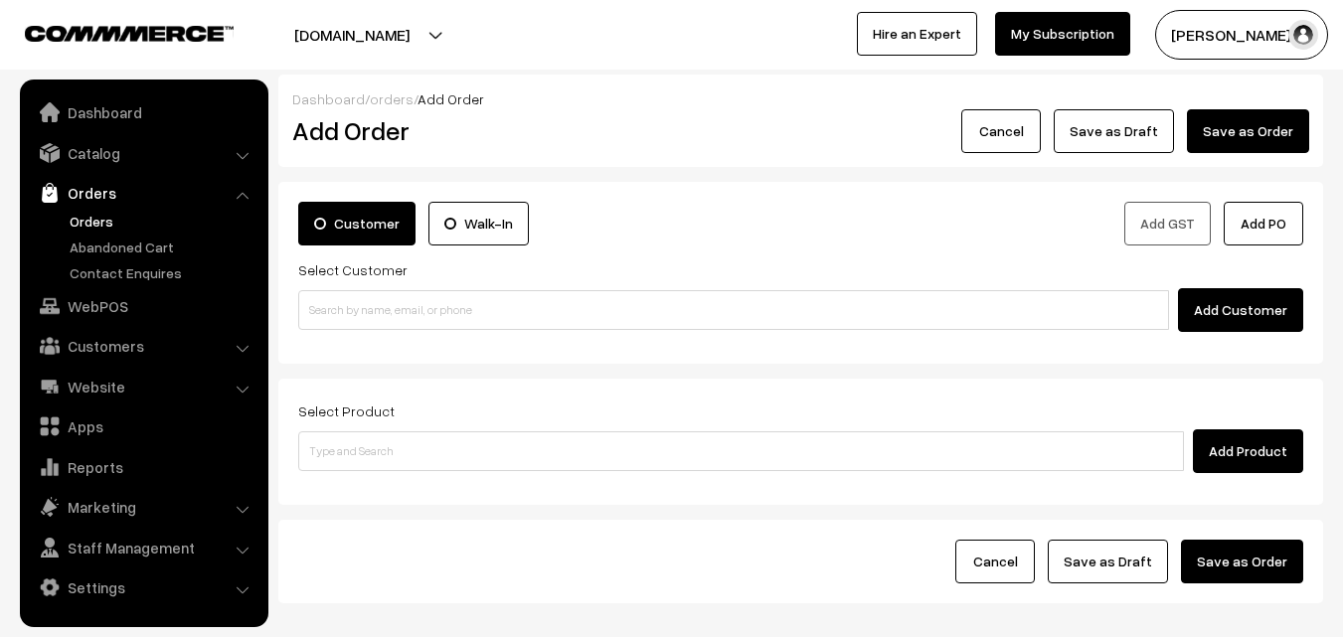
click at [94, 226] on link "Orders" at bounding box center [163, 221] width 197 height 21
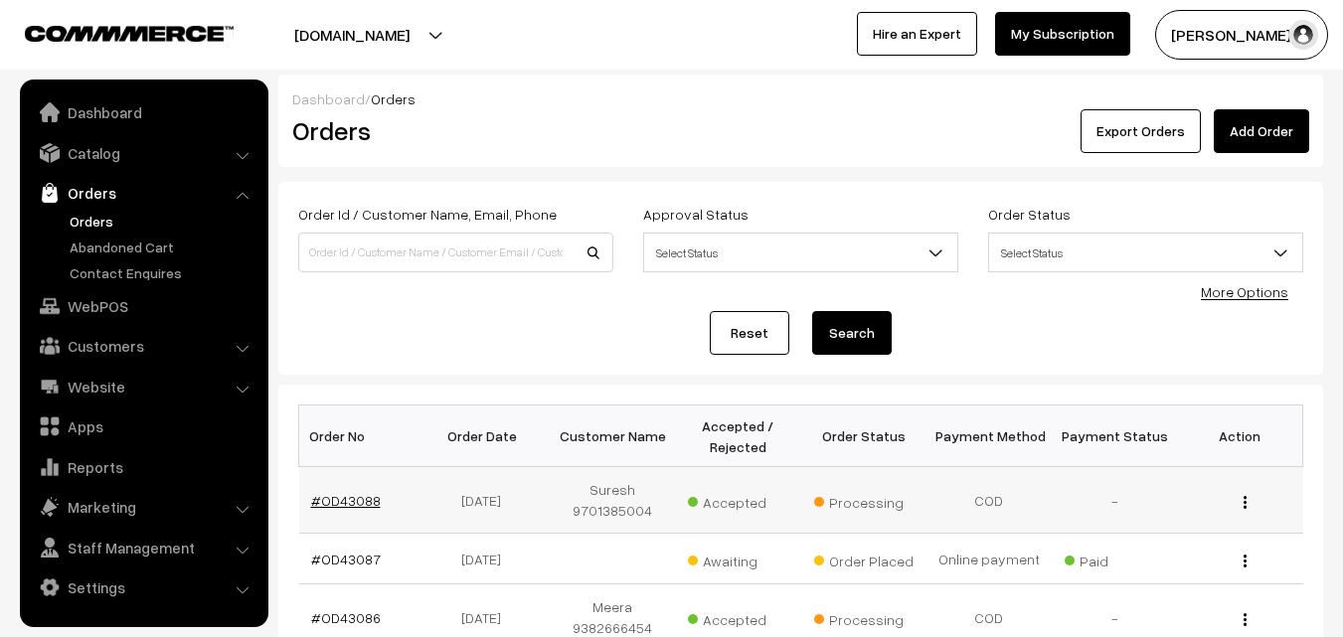
click at [350, 495] on link "#OD43088" at bounding box center [346, 500] width 70 height 17
click at [366, 560] on link "#OD43087" at bounding box center [346, 559] width 70 height 17
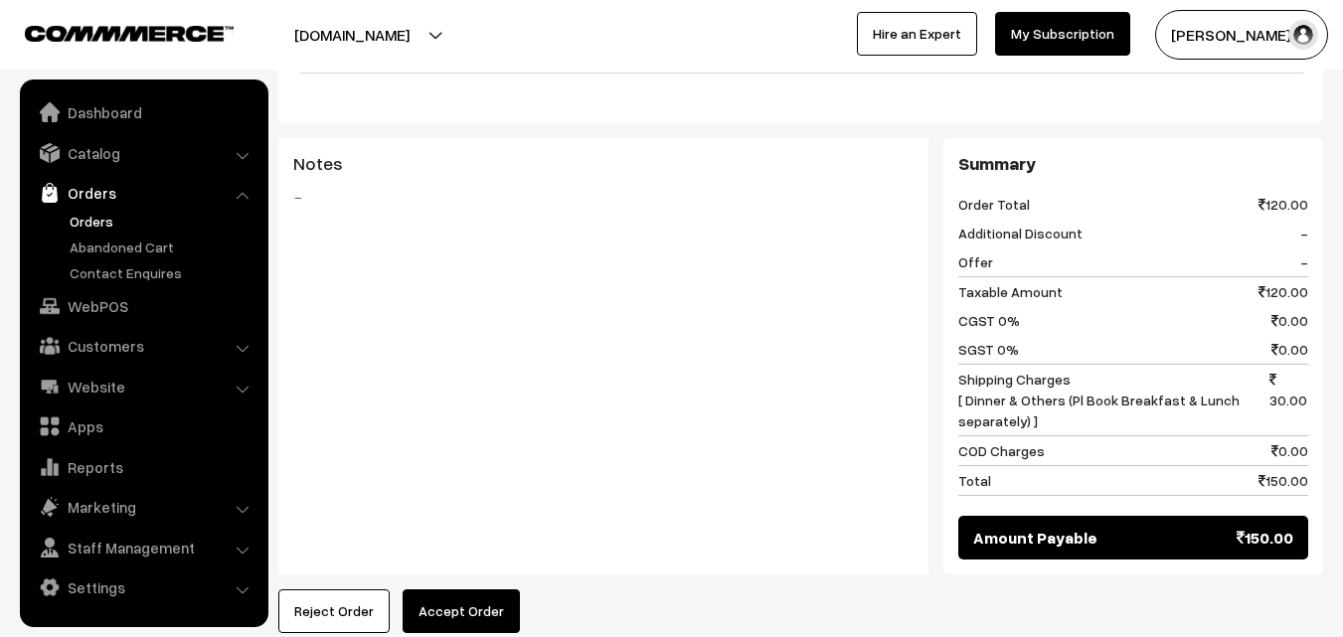
scroll to position [795, 0]
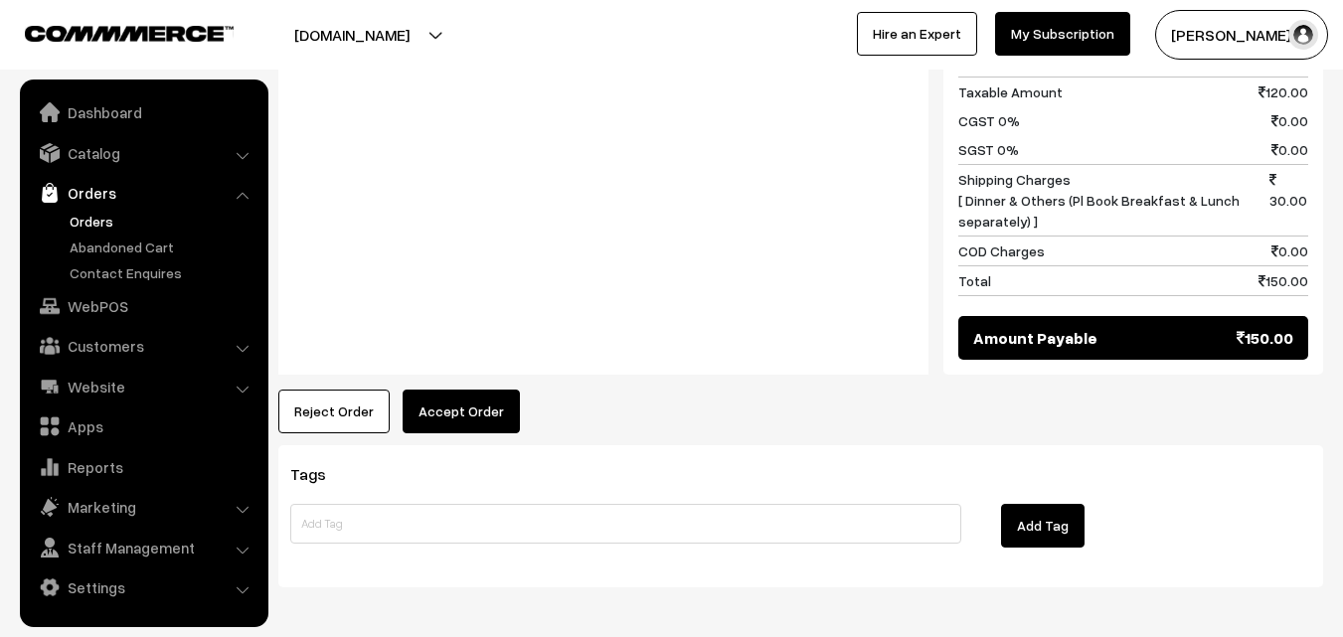
click at [478, 390] on button "Accept Order" at bounding box center [460, 412] width 117 height 44
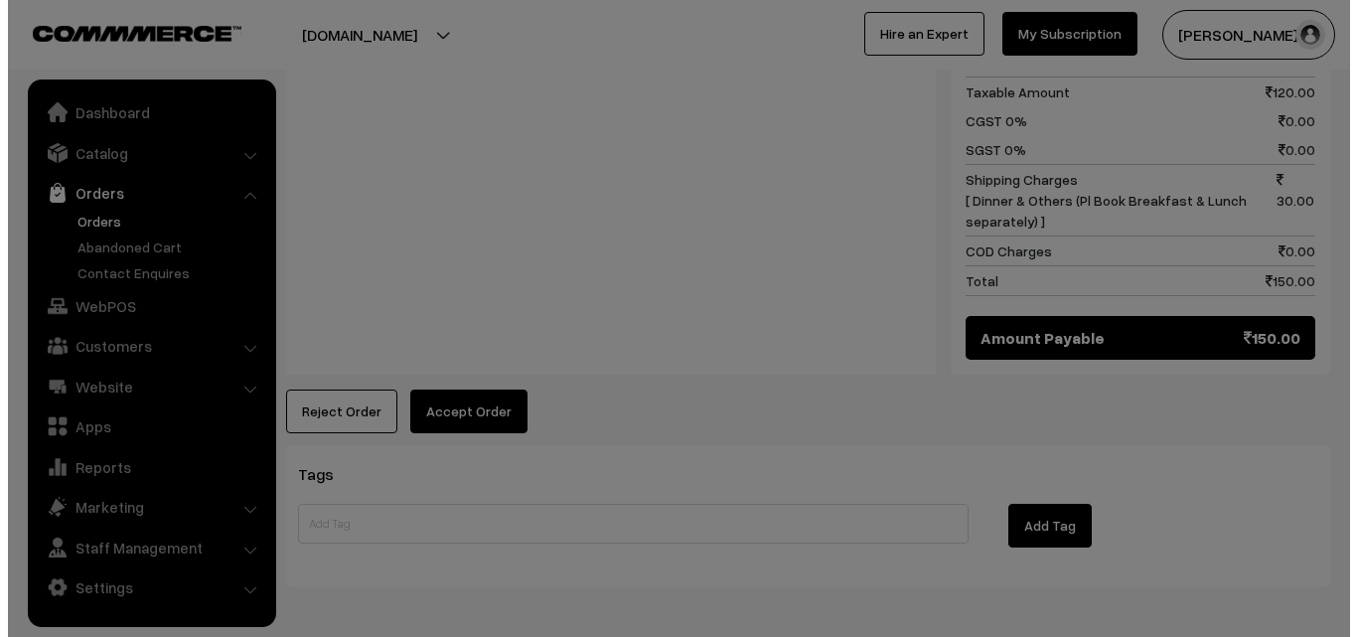
scroll to position [995, 0]
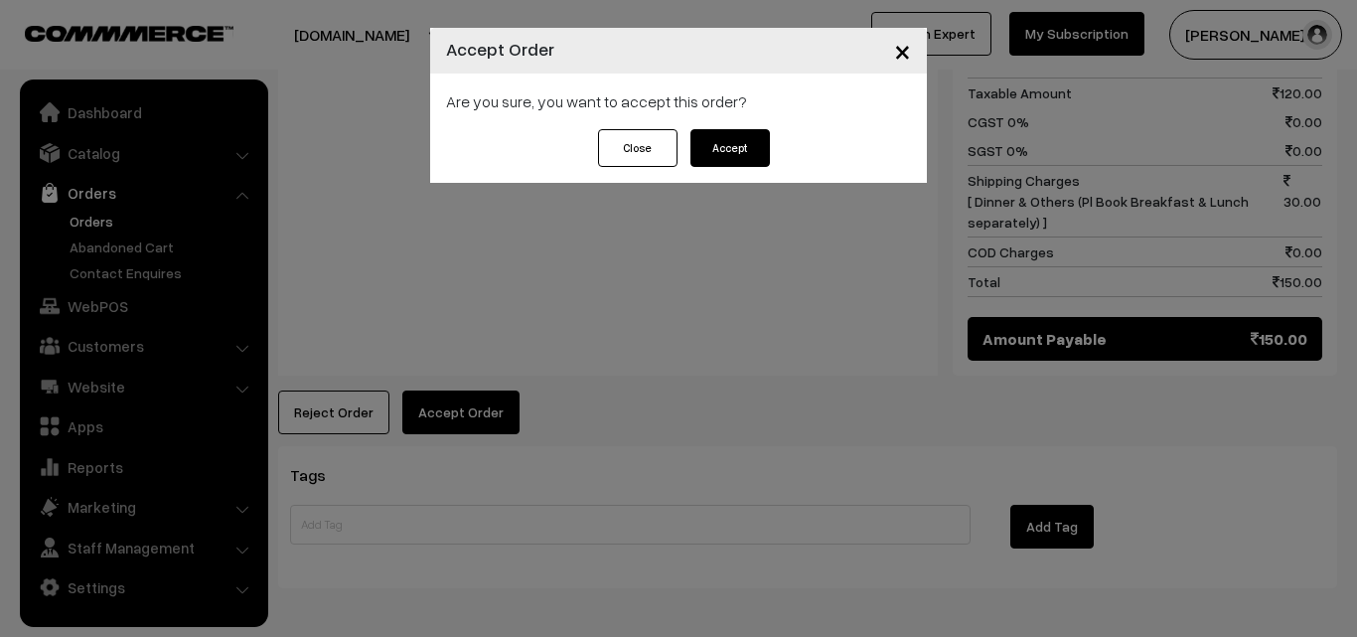
click at [717, 153] on button "Accept" at bounding box center [730, 148] width 79 height 38
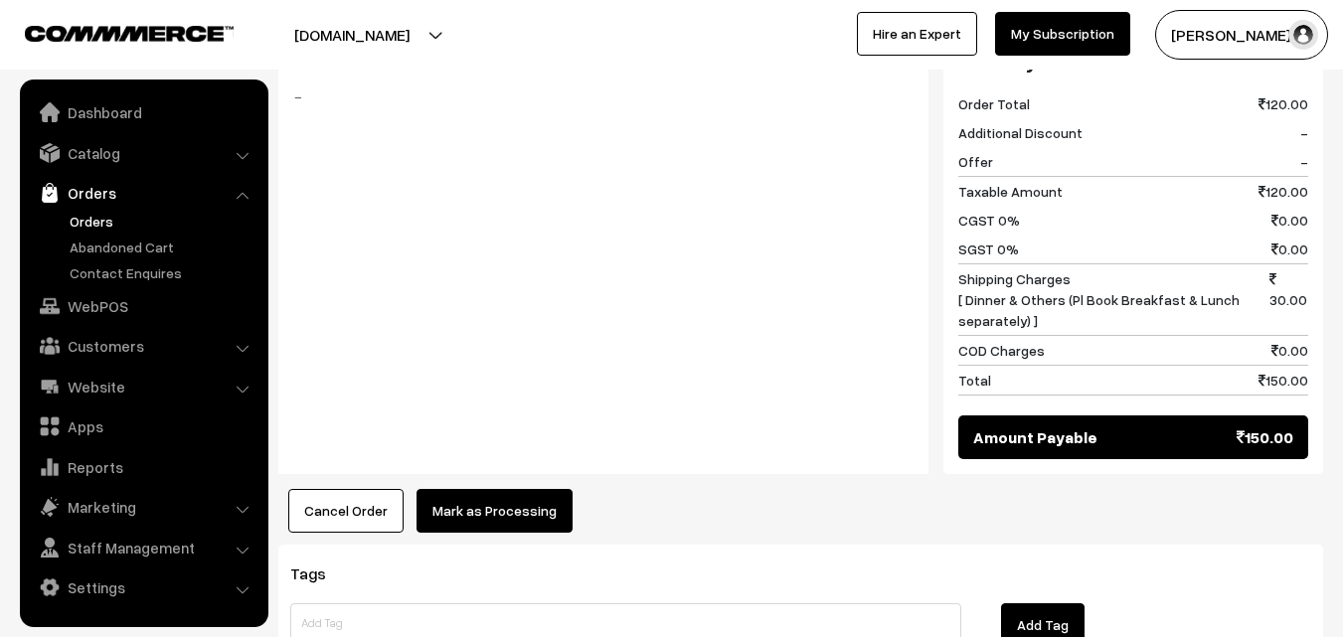
click at [458, 489] on button "Mark as Processing" at bounding box center [494, 511] width 156 height 44
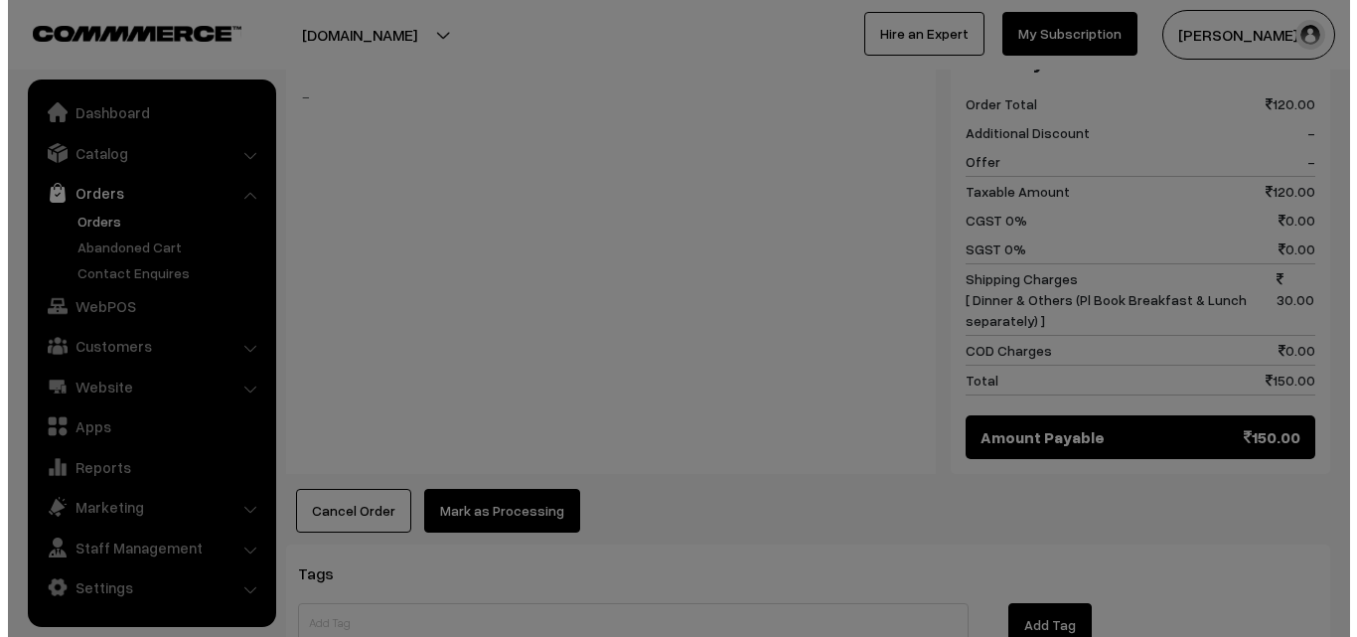
scroll to position [895, 0]
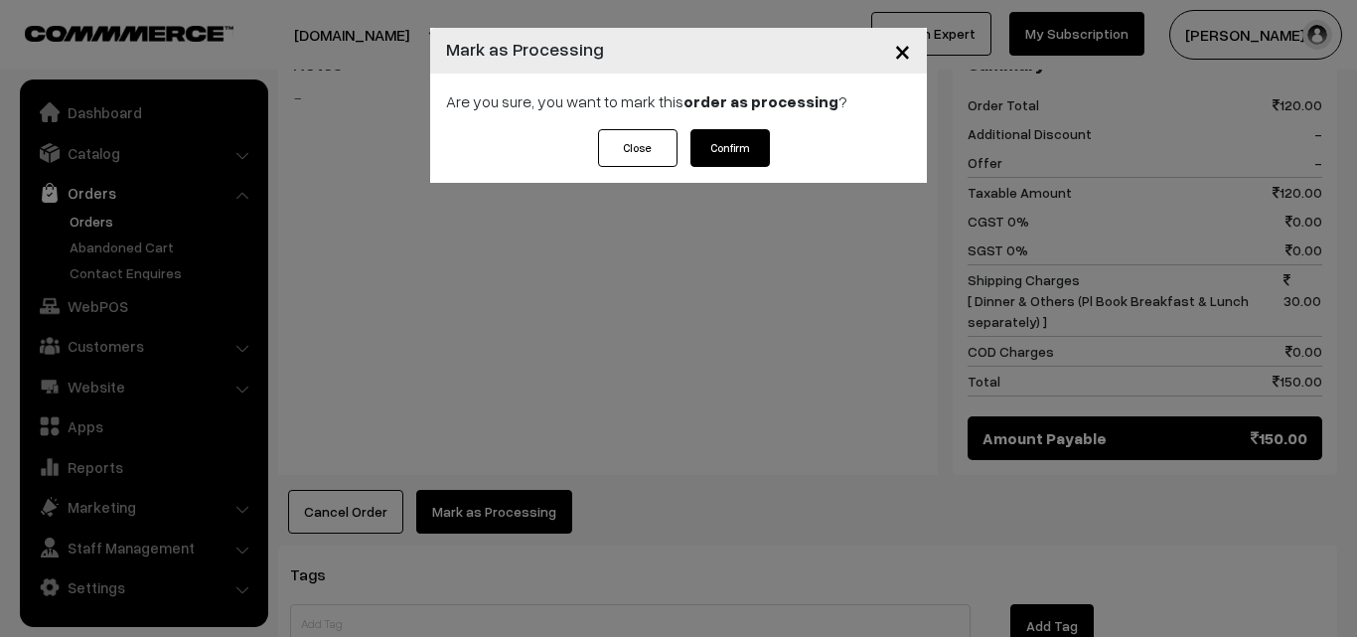
click at [729, 133] on button "Confirm" at bounding box center [730, 148] width 79 height 38
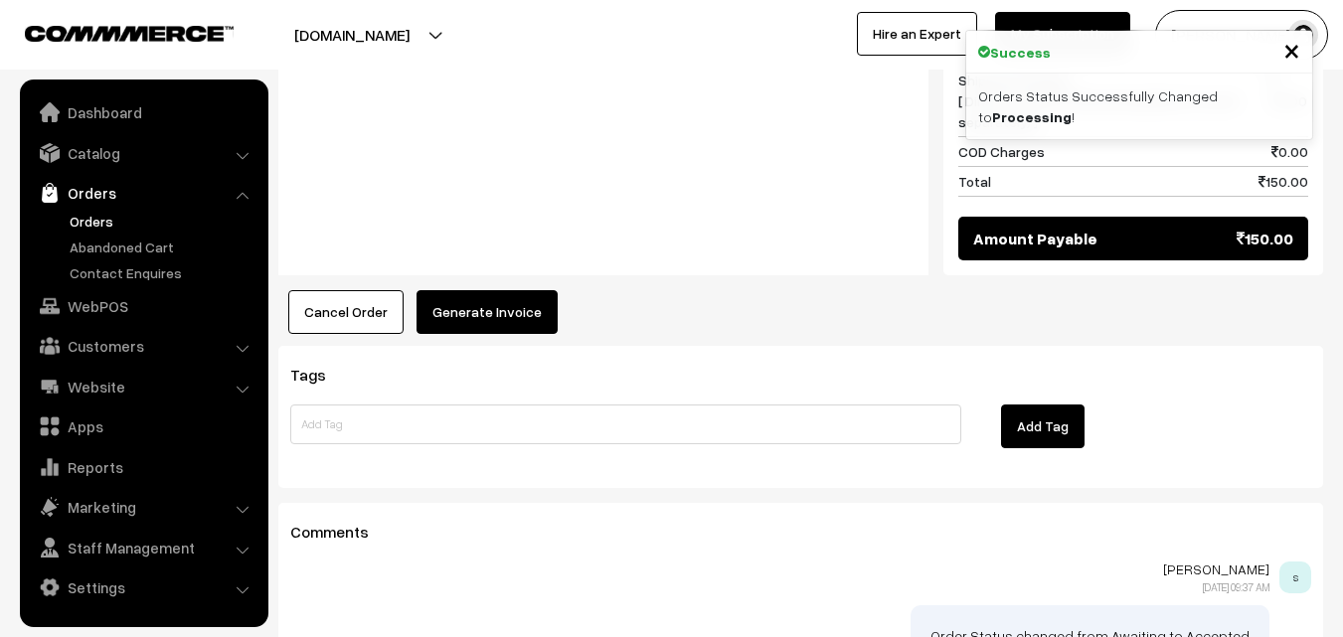
click at [472, 290] on button "Generate Invoice" at bounding box center [486, 312] width 141 height 44
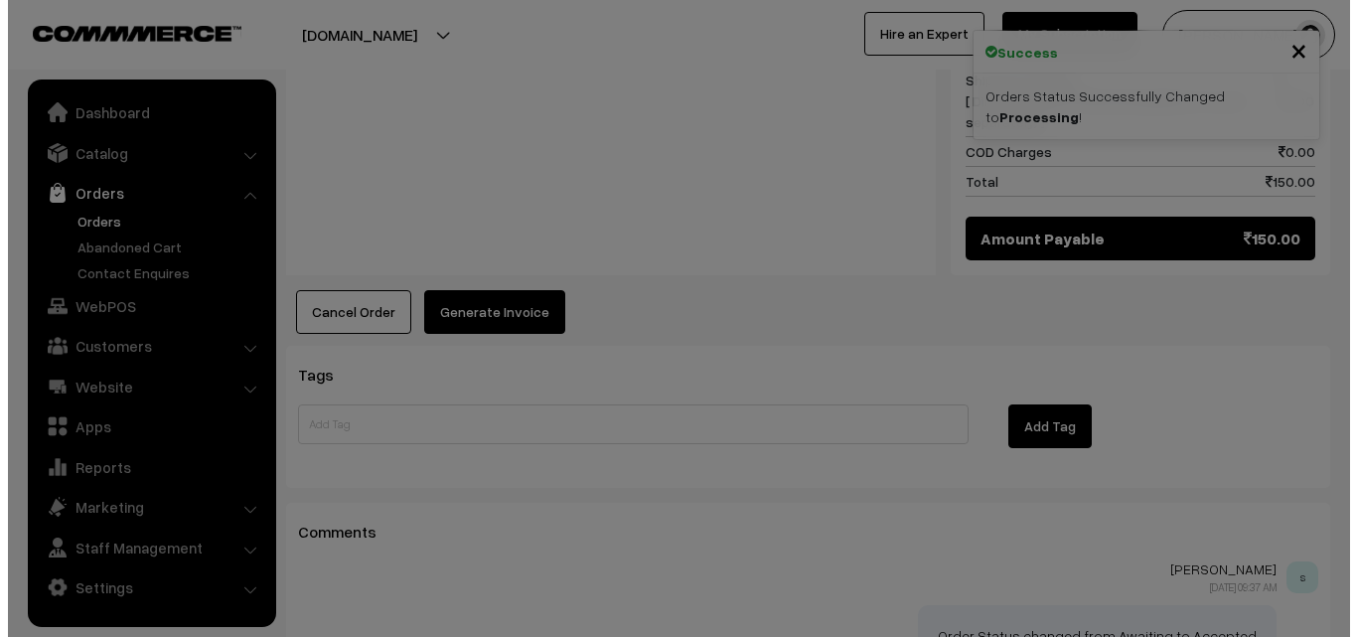
scroll to position [1094, 0]
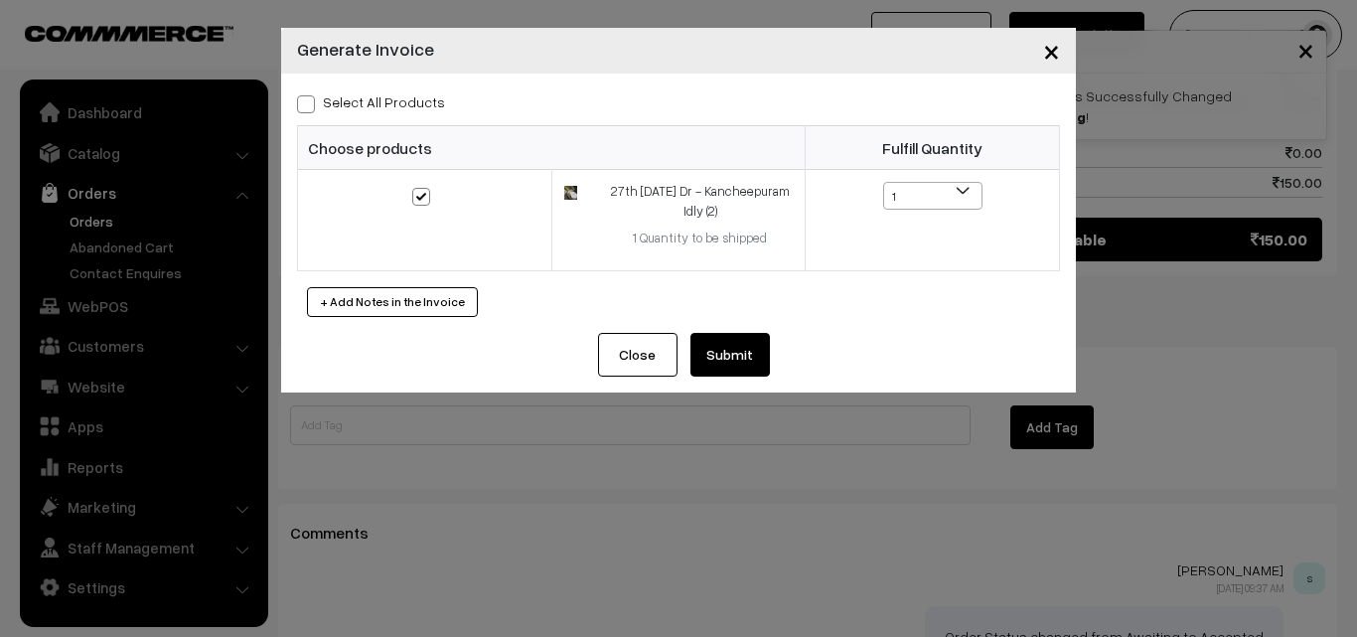
click at [318, 103] on label "Select All Products" at bounding box center [371, 101] width 148 height 21
click at [310, 103] on input "Select All Products" at bounding box center [303, 100] width 13 height 13
checkbox input "true"
click at [735, 355] on button "Submit" at bounding box center [730, 355] width 79 height 44
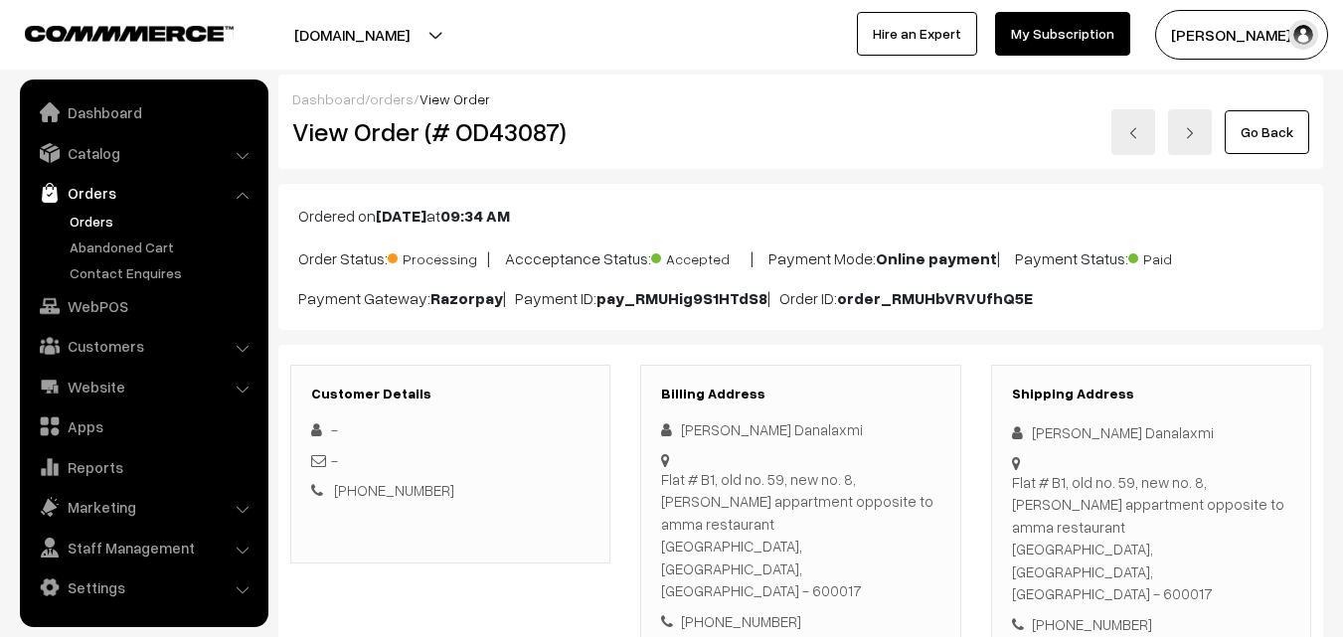
scroll to position [1093, 0]
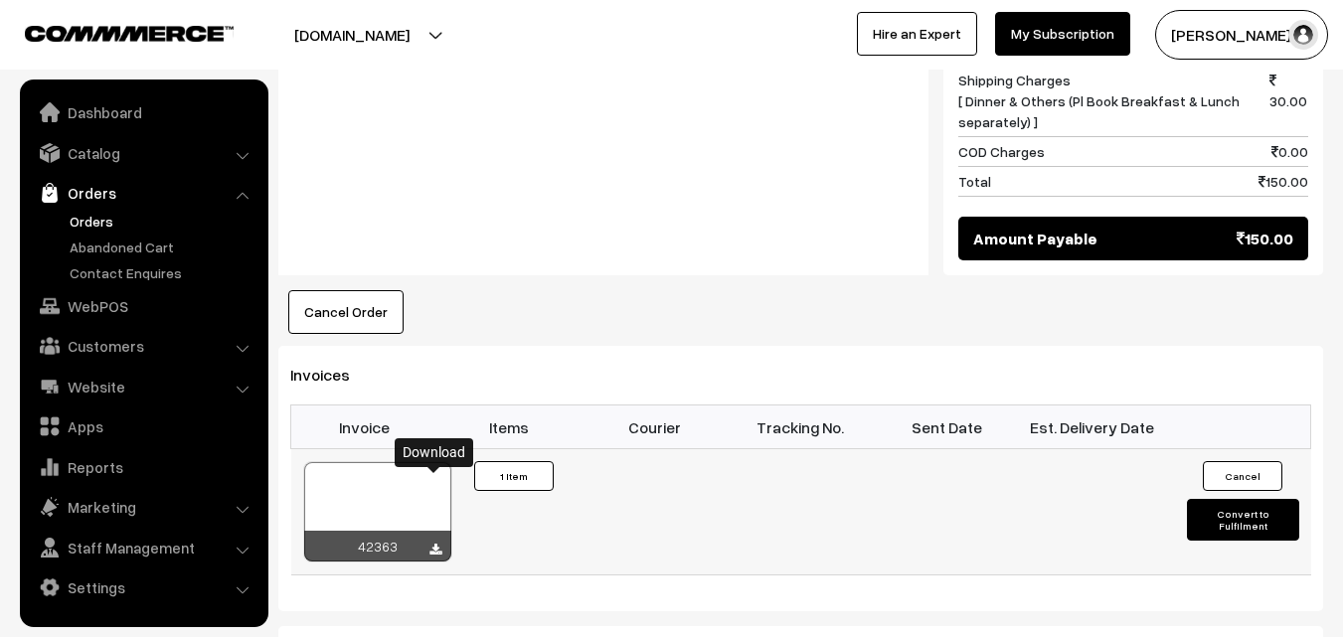
click at [431, 544] on icon at bounding box center [435, 550] width 12 height 13
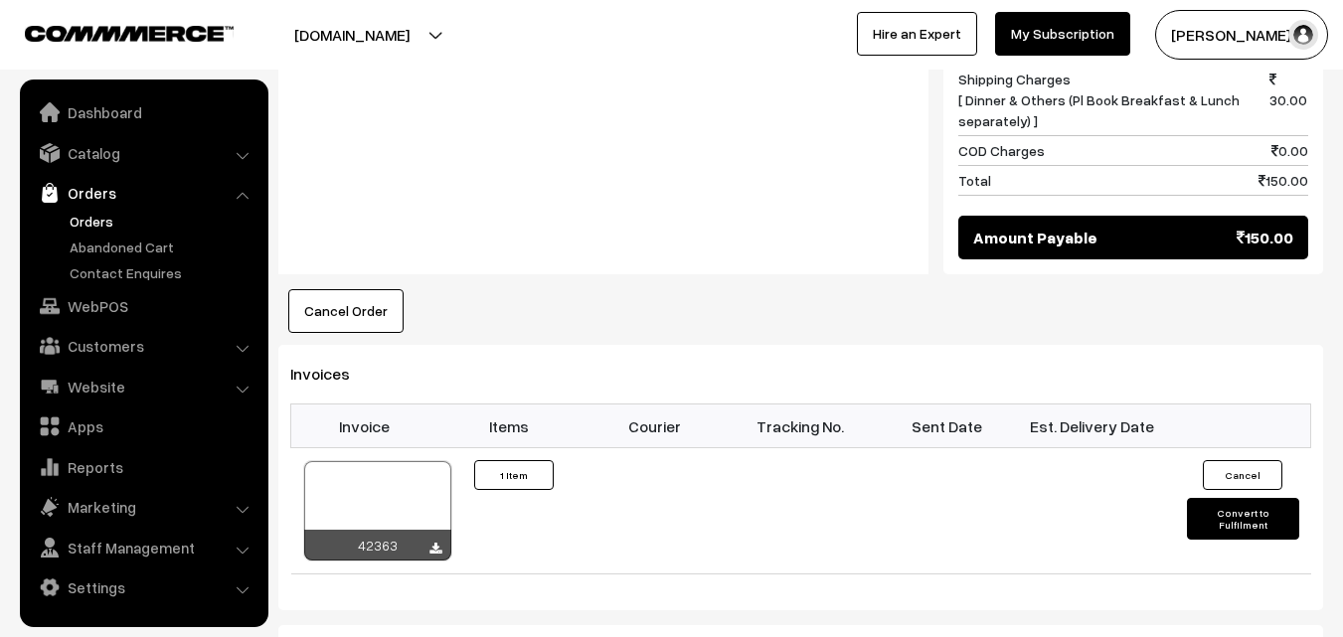
click at [72, 220] on link "Orders" at bounding box center [163, 221] width 197 height 21
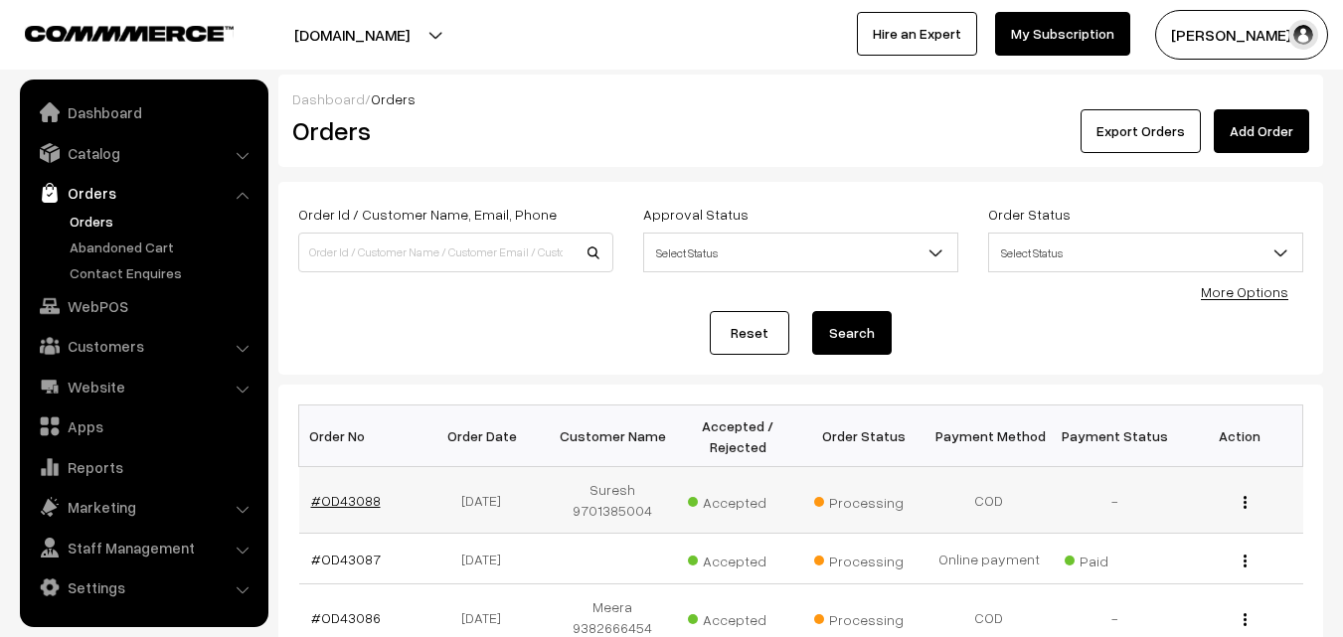
click at [332, 504] on link "#OD43088" at bounding box center [346, 500] width 70 height 17
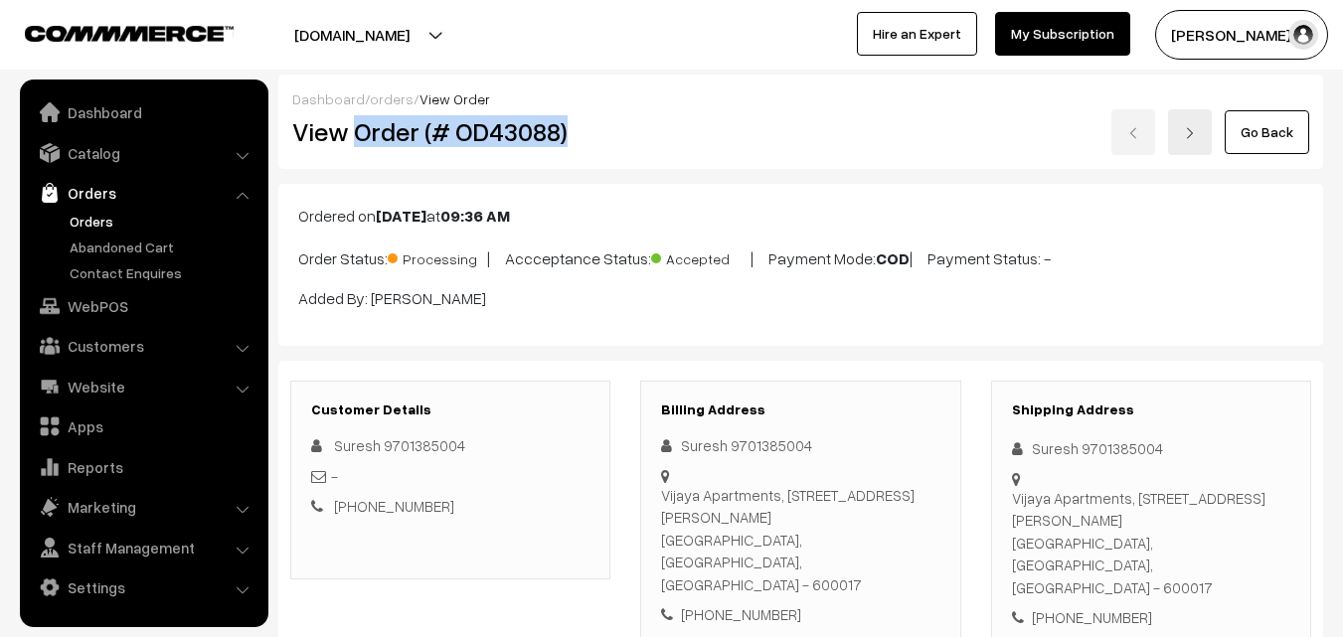
drag, startPoint x: 0, startPoint y: 0, endPoint x: 600, endPoint y: 130, distance: 614.2
click at [600, 130] on h2 "View Order (# OD43088)" at bounding box center [451, 131] width 319 height 31
copy h2 "Order (# OD43088)"
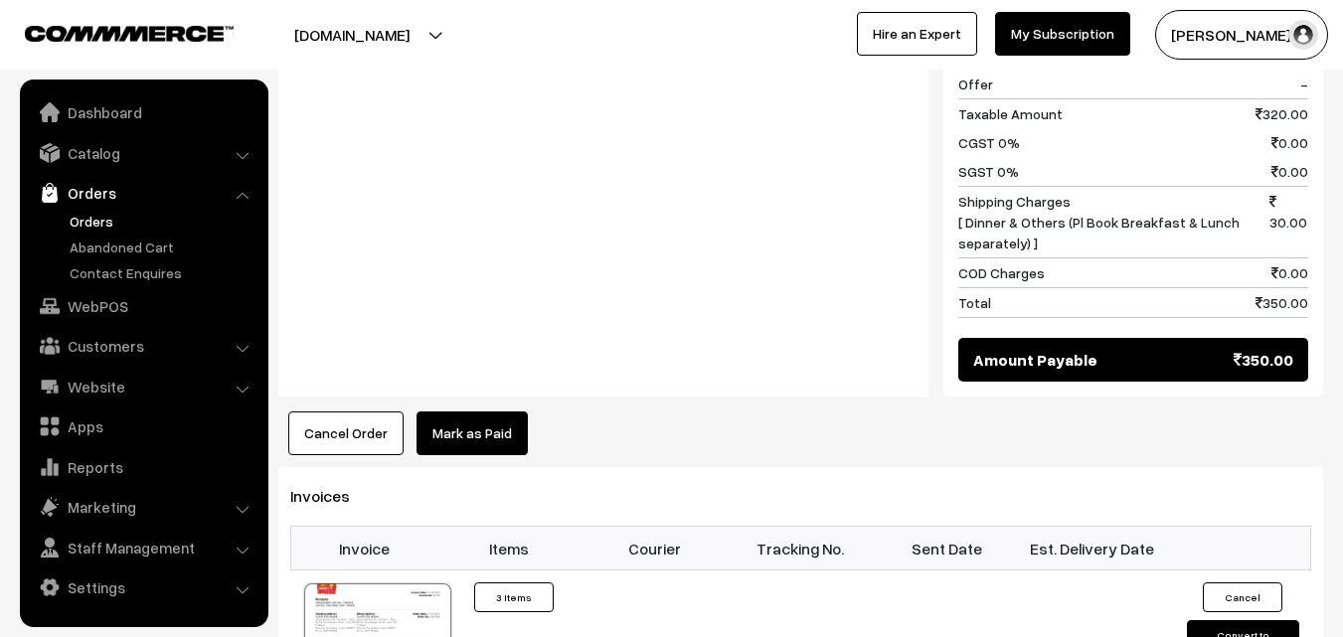
scroll to position [1093, 0]
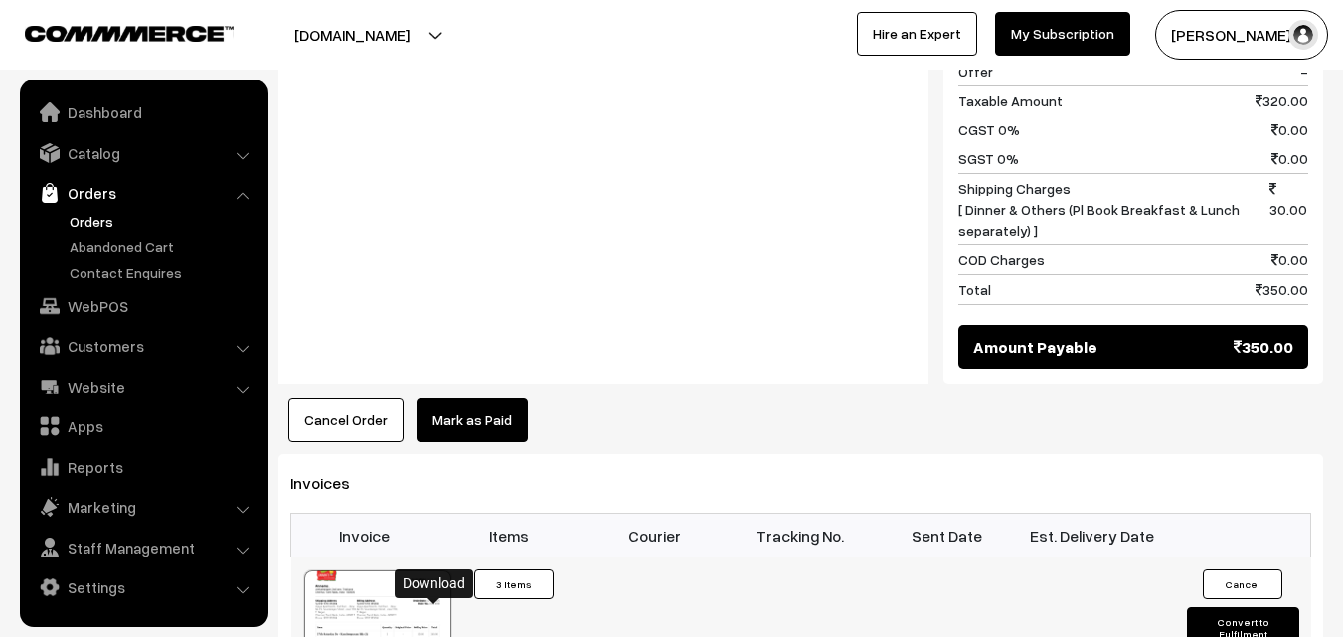
click at [97, 306] on link "WebPOS" at bounding box center [143, 306] width 237 height 36
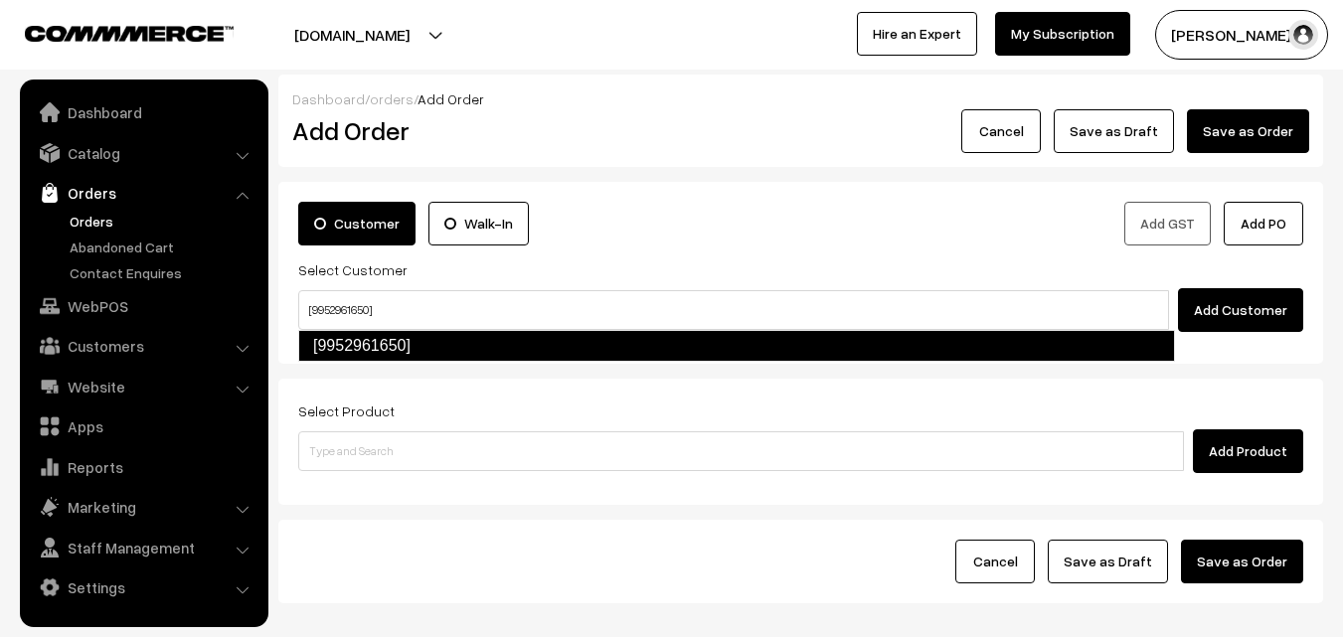
type input "[9952961650]"
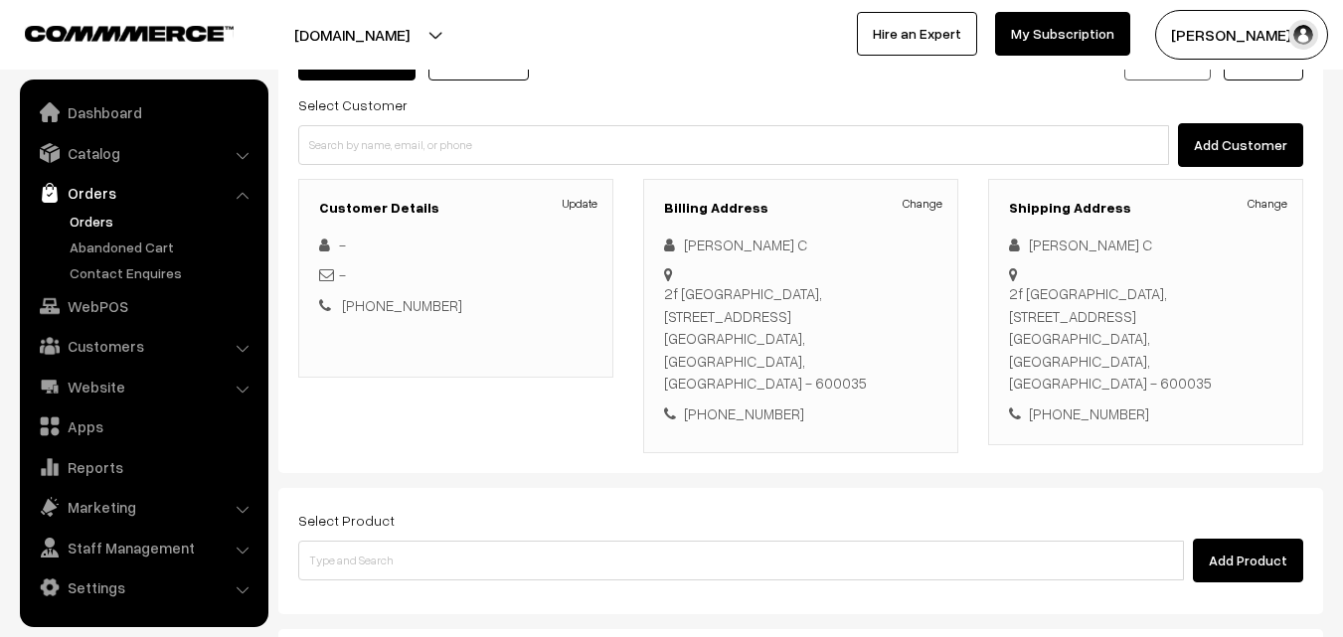
scroll to position [199, 0]
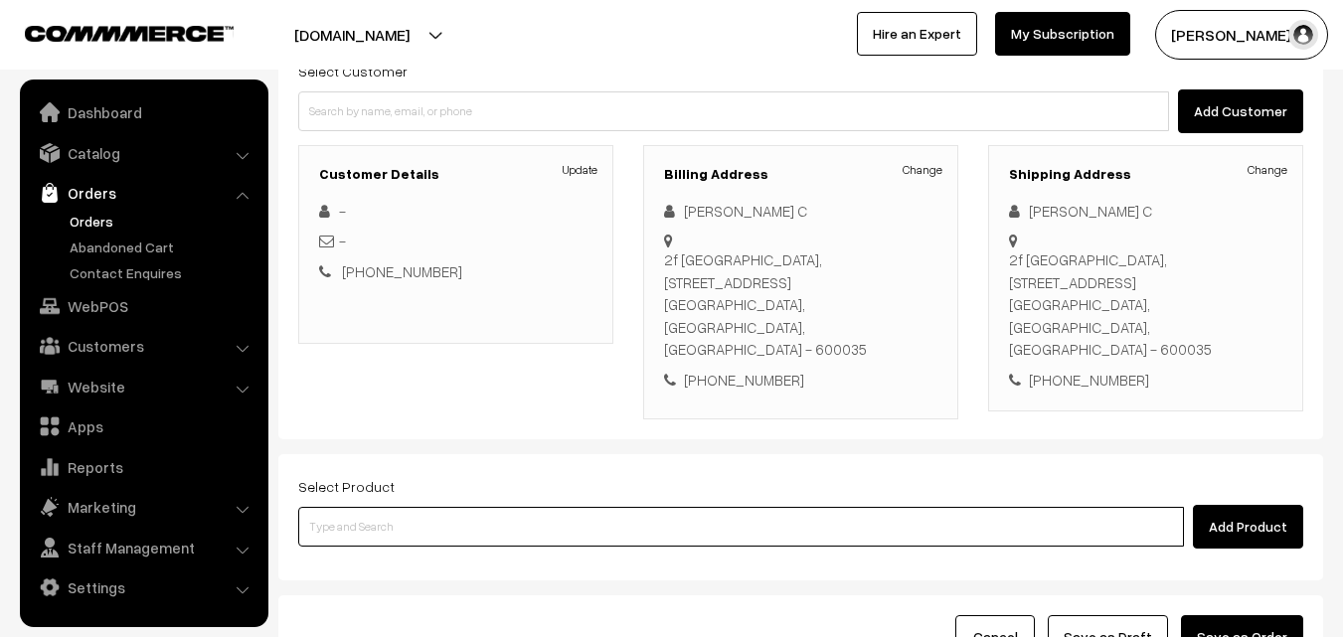
click at [421, 507] on input at bounding box center [740, 527] width 885 height 40
type input "2"
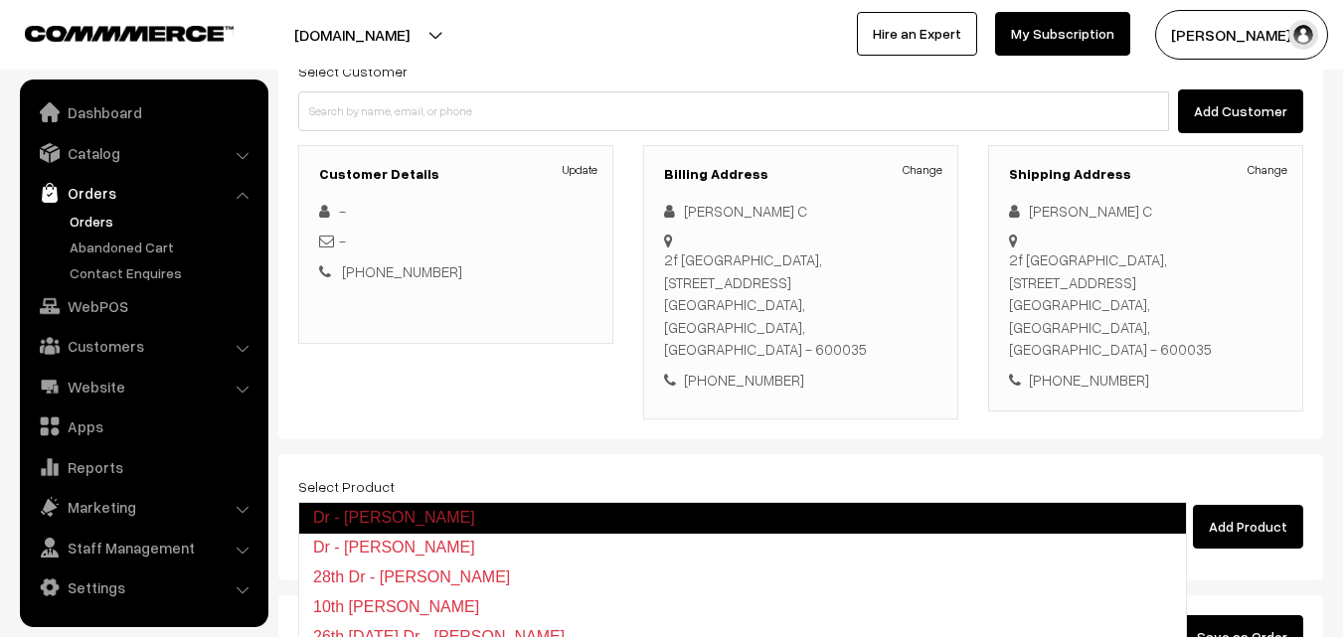
scroll to position [340, 0]
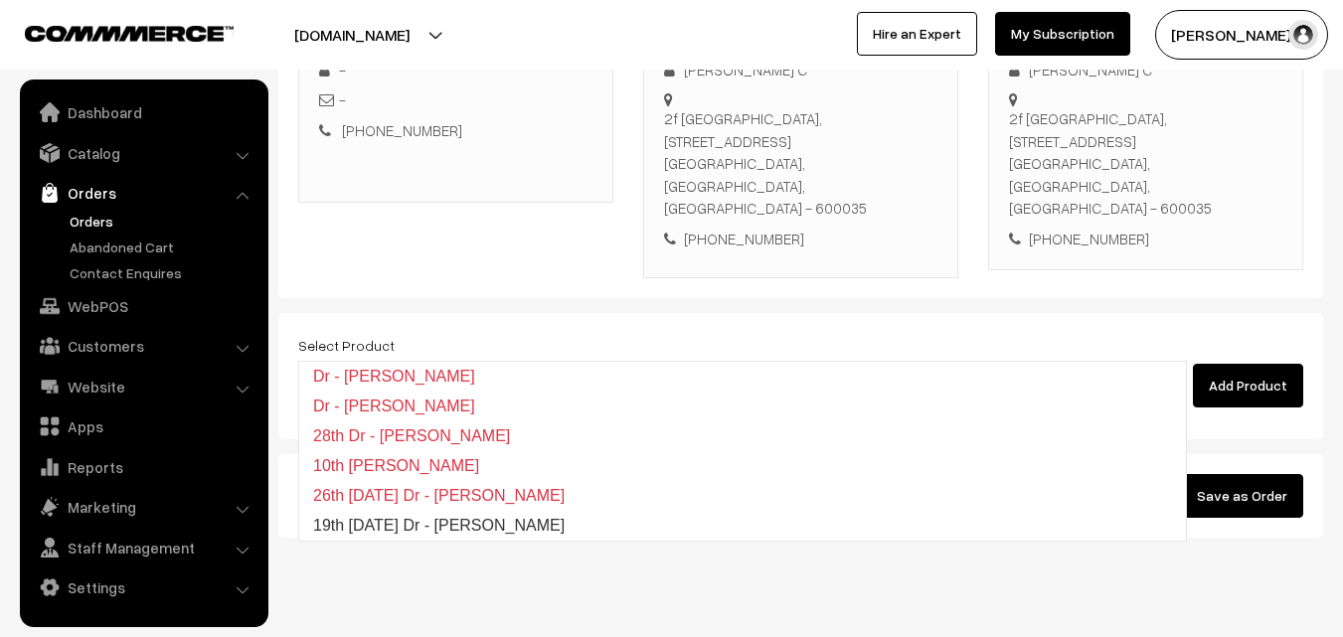
click at [459, 366] on input "lemon sevai" at bounding box center [740, 386] width 885 height 40
type input "l"
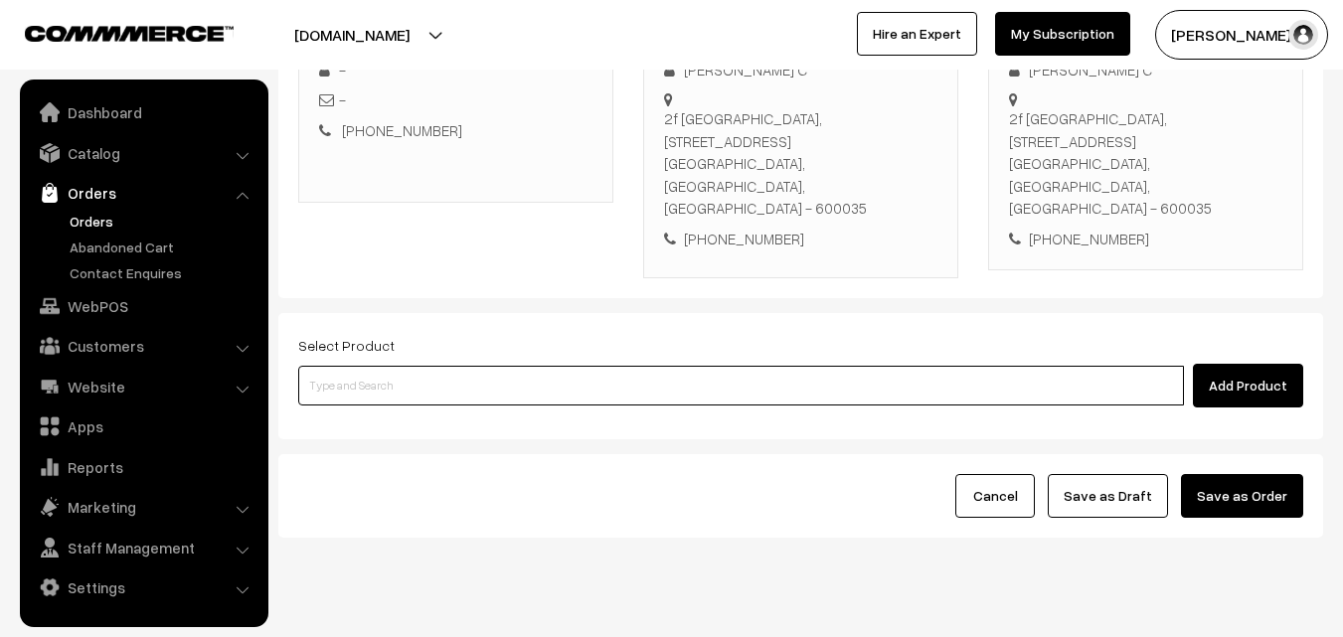
click at [545, 366] on input at bounding box center [740, 386] width 885 height 40
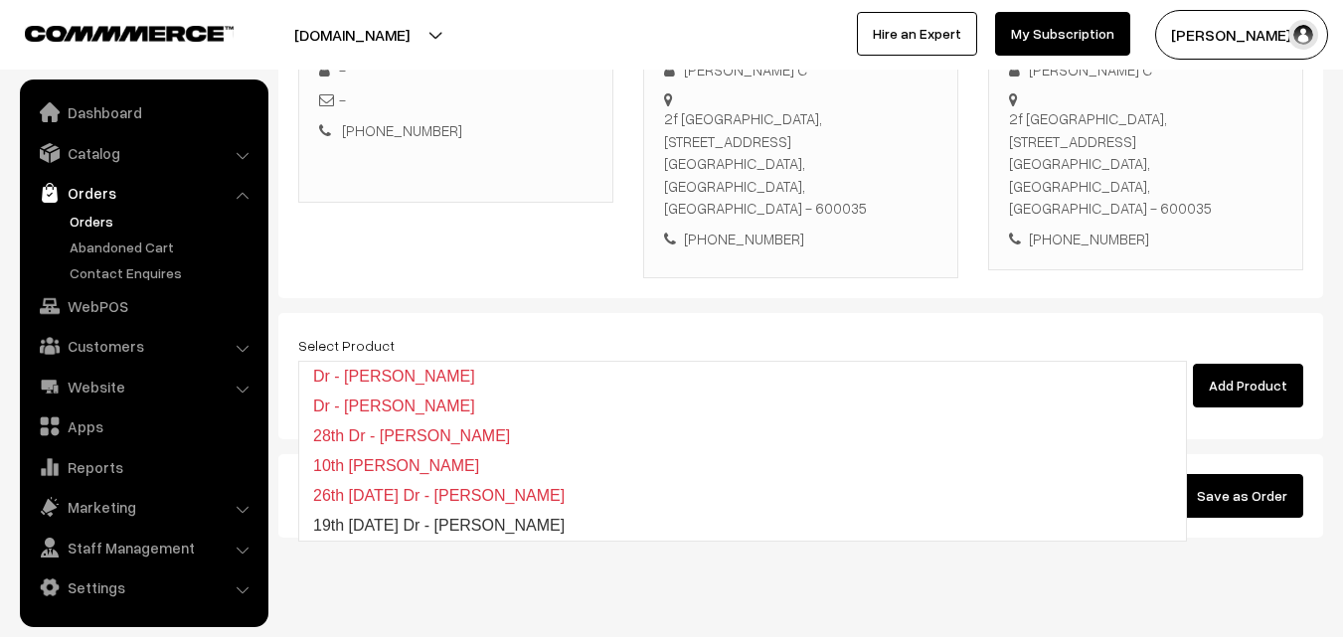
click at [304, 366] on input "lemon sevai" at bounding box center [740, 386] width 885 height 40
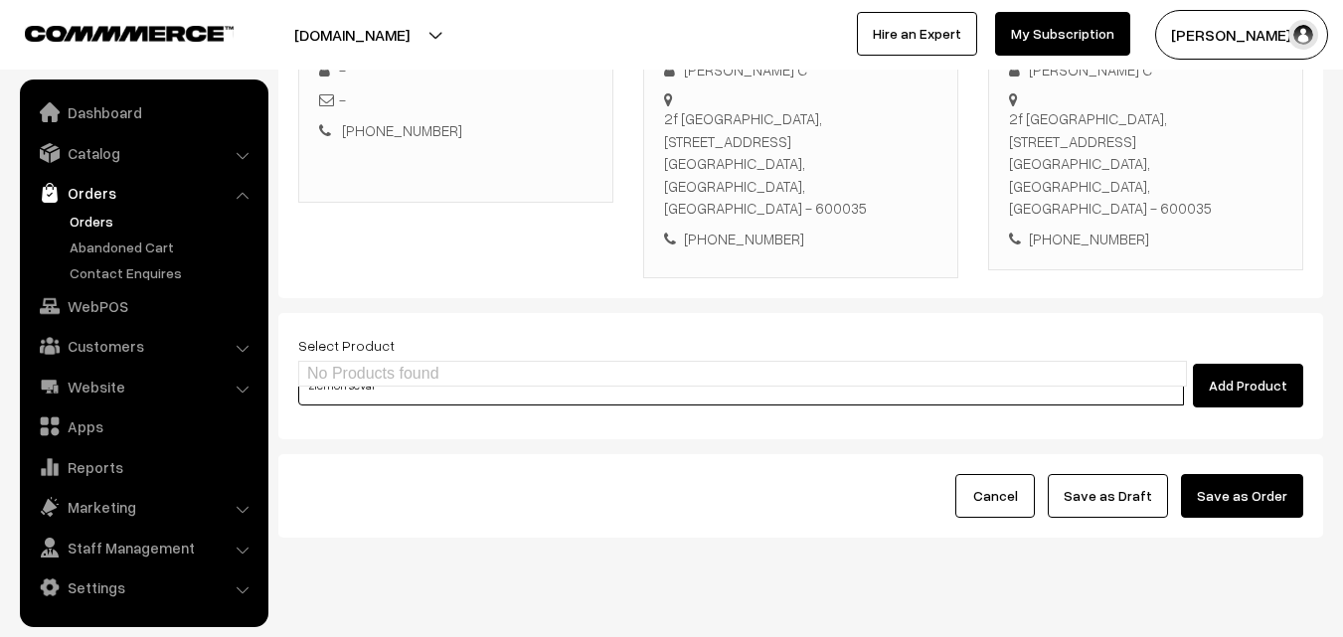
type input "lemon sevai"
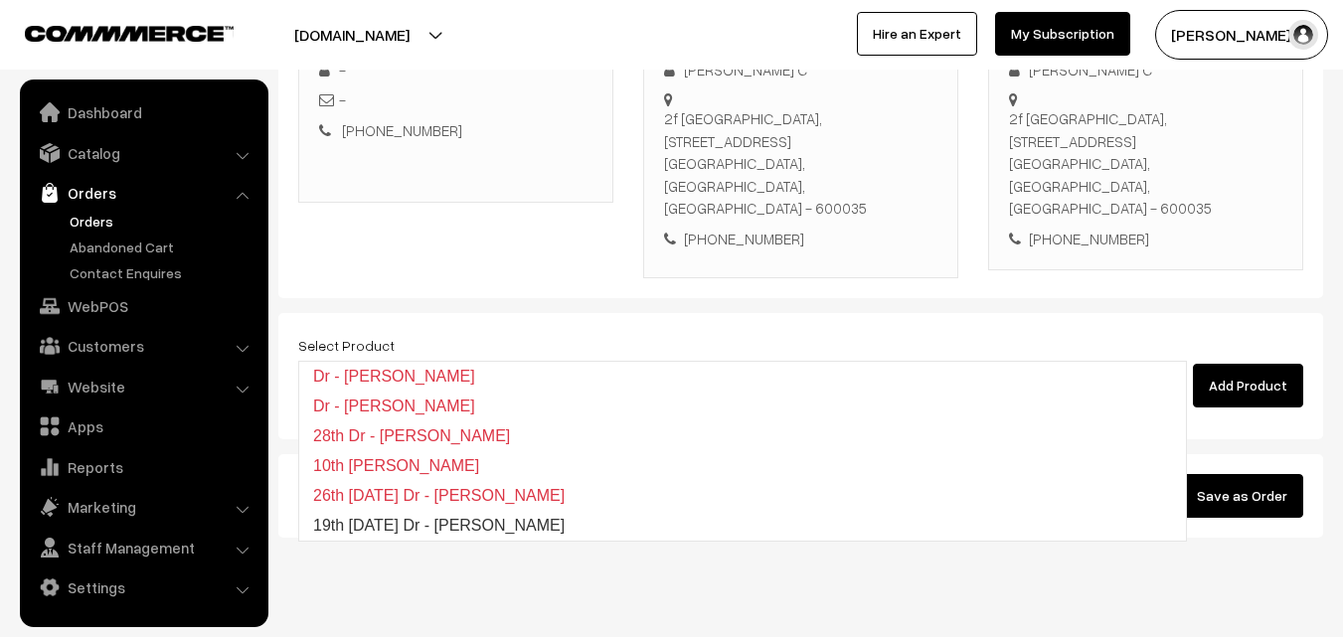
click at [441, 366] on input "lemon sevai" at bounding box center [740, 386] width 885 height 40
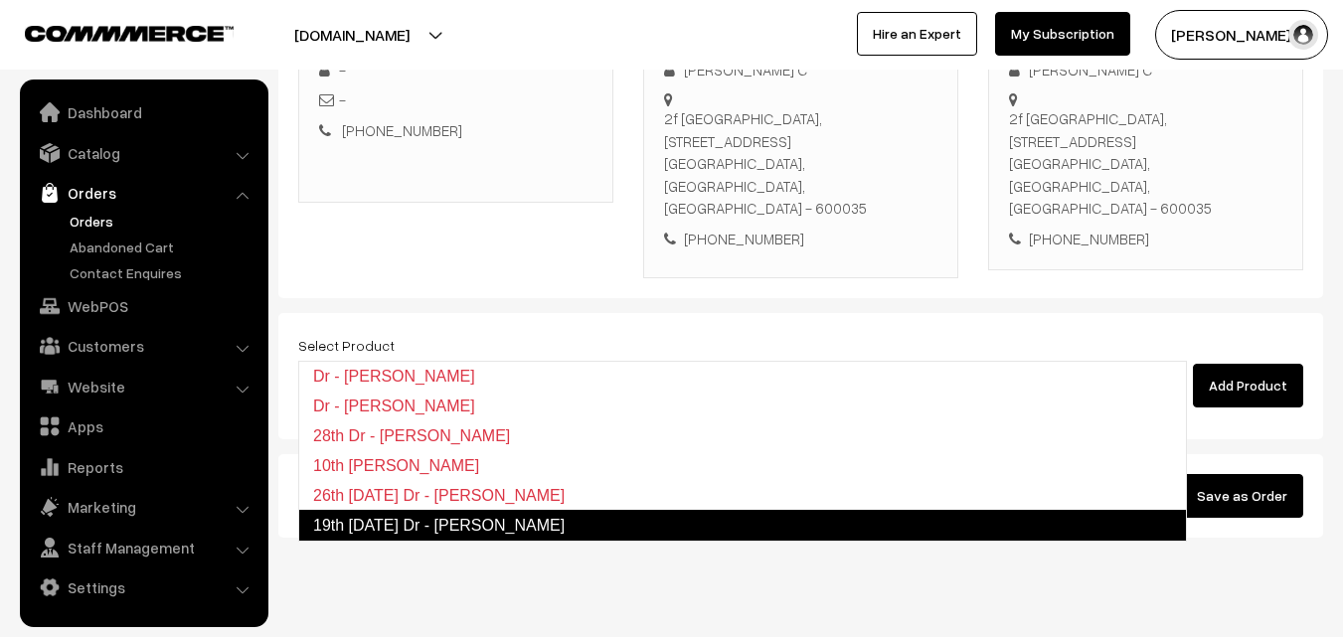
click at [521, 525] on link "19th Friday Dr - Lemon Sevai" at bounding box center [742, 526] width 888 height 32
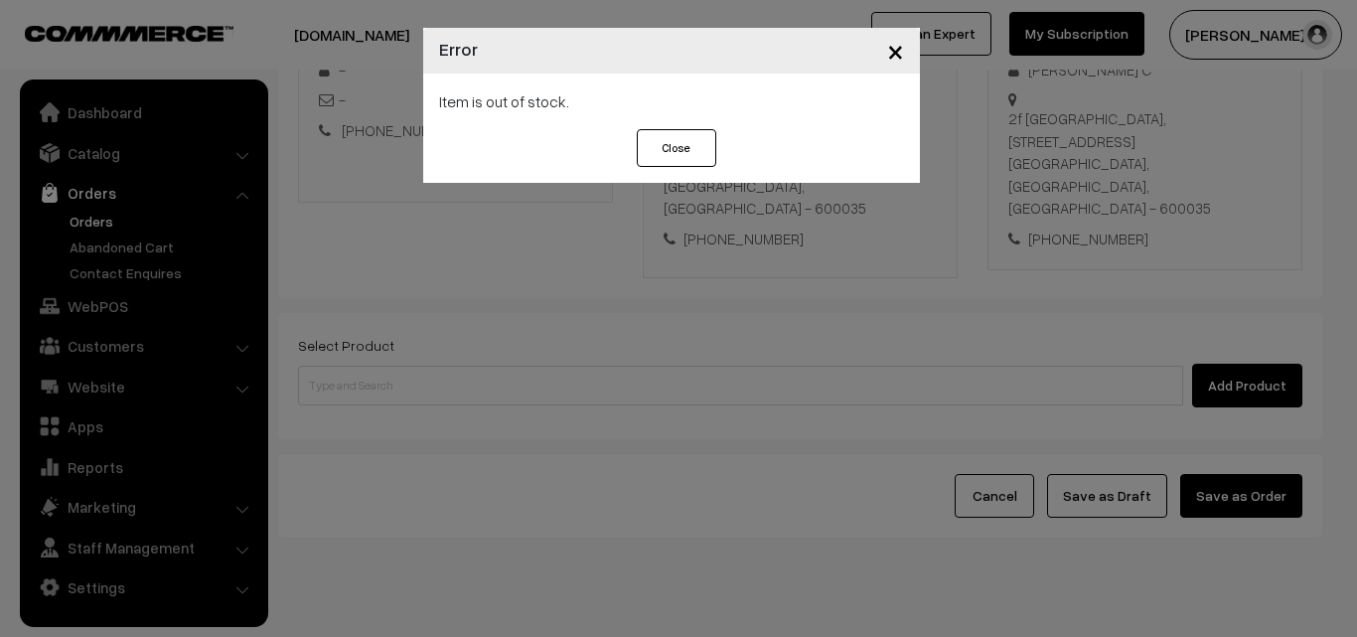
click at [896, 50] on span "×" at bounding box center [895, 50] width 17 height 37
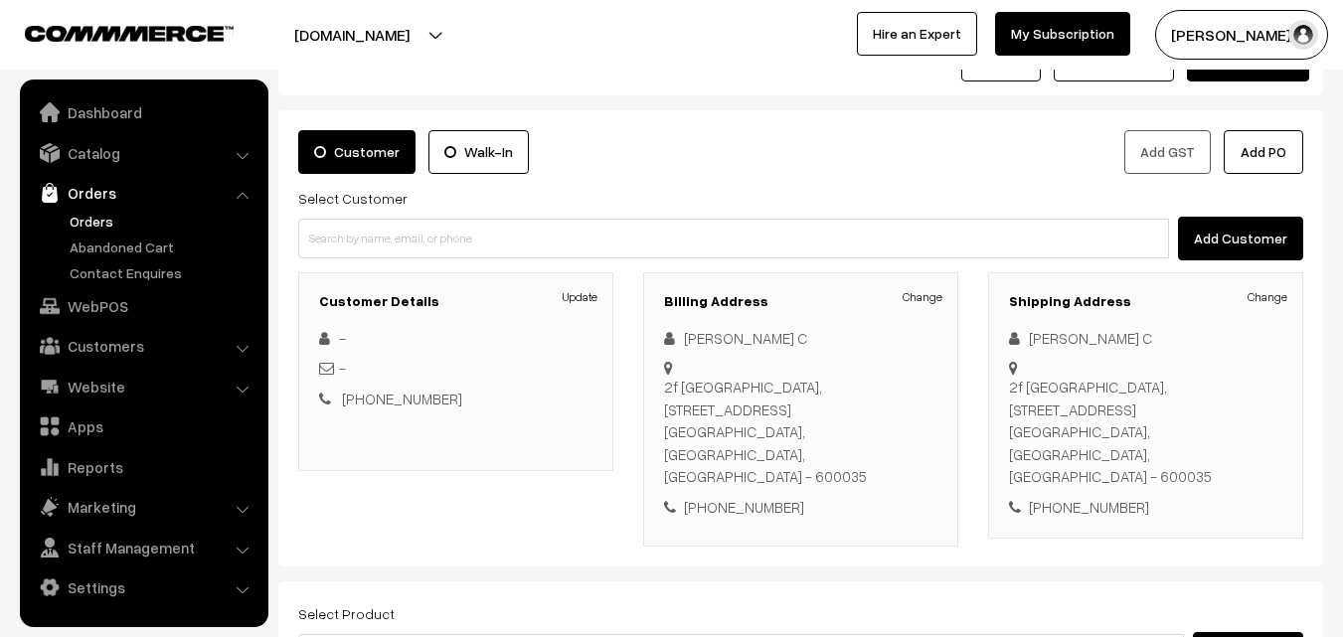
scroll to position [42, 0]
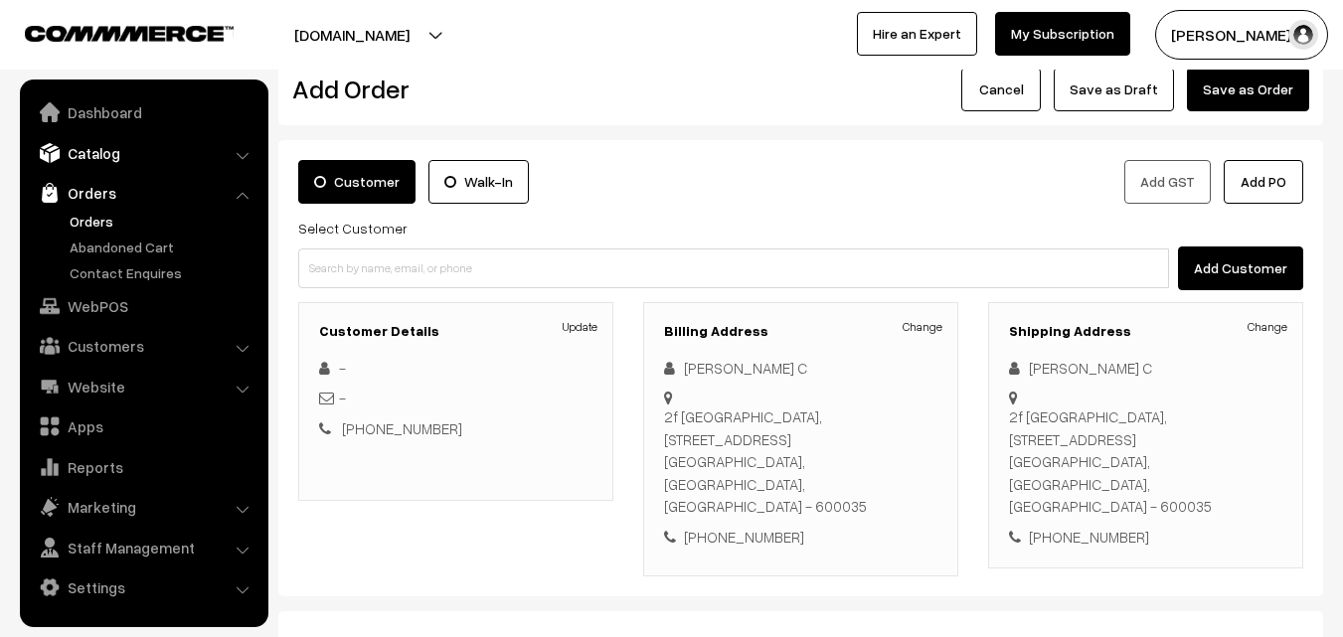
click at [113, 159] on link "Catalog" at bounding box center [143, 153] width 237 height 36
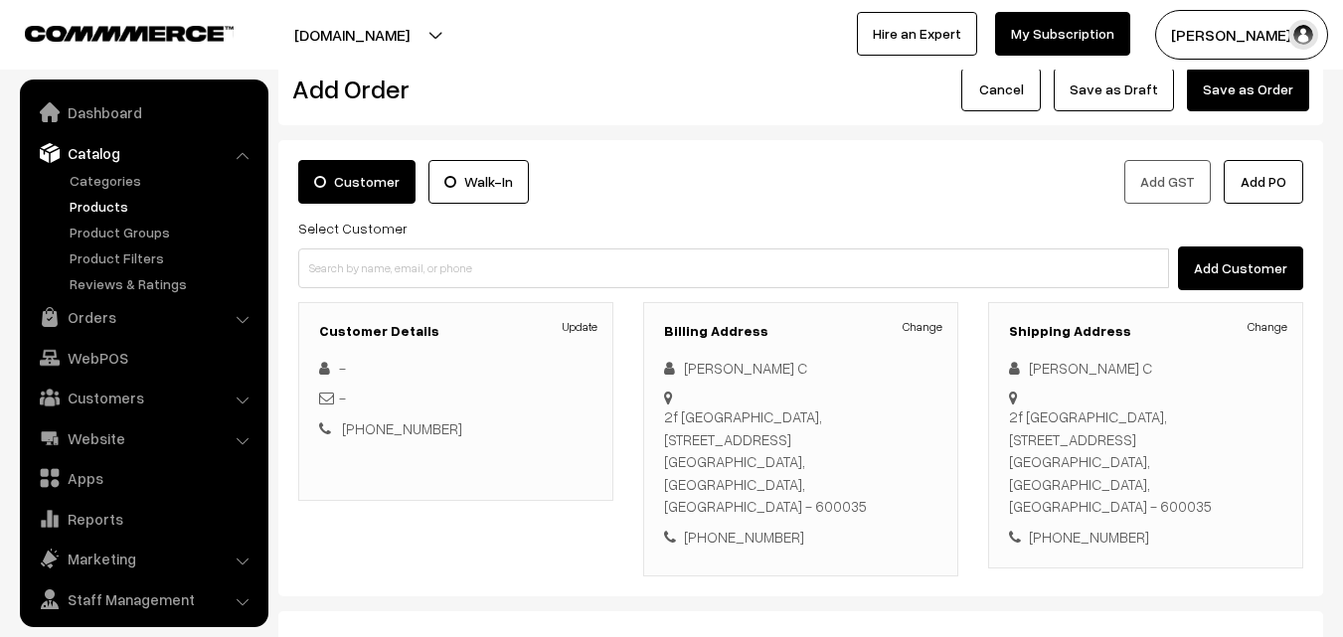
click at [111, 200] on link "Products" at bounding box center [163, 206] width 197 height 21
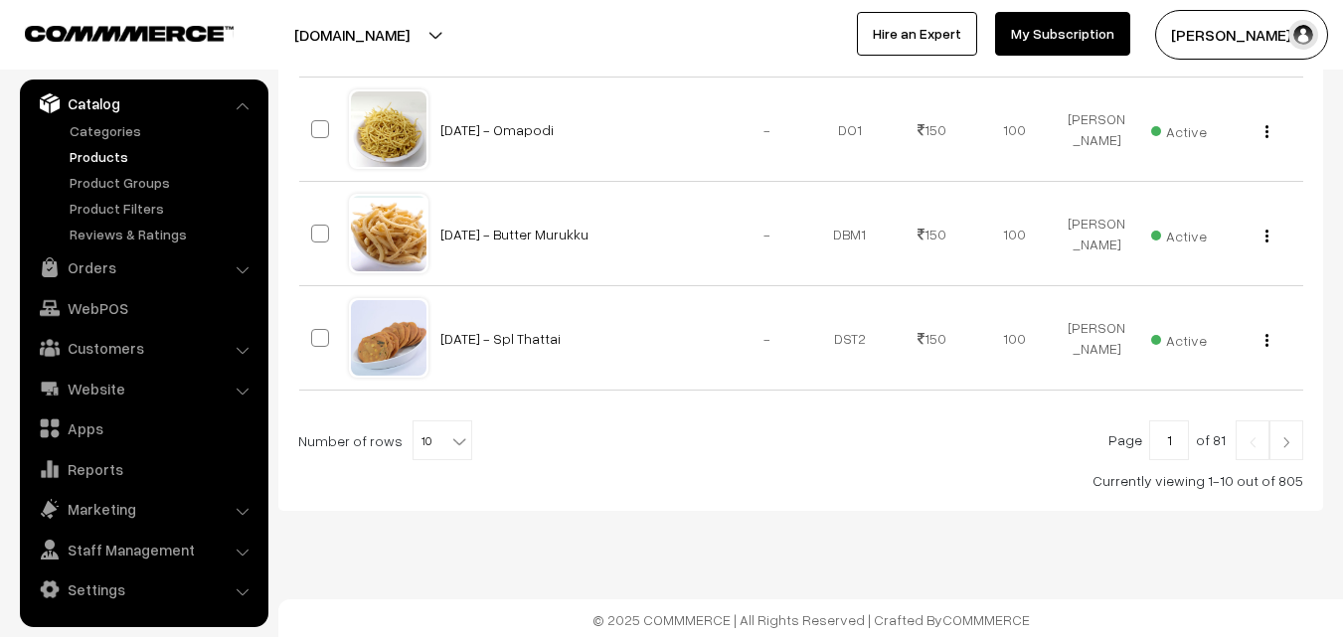
scroll to position [1106, 0]
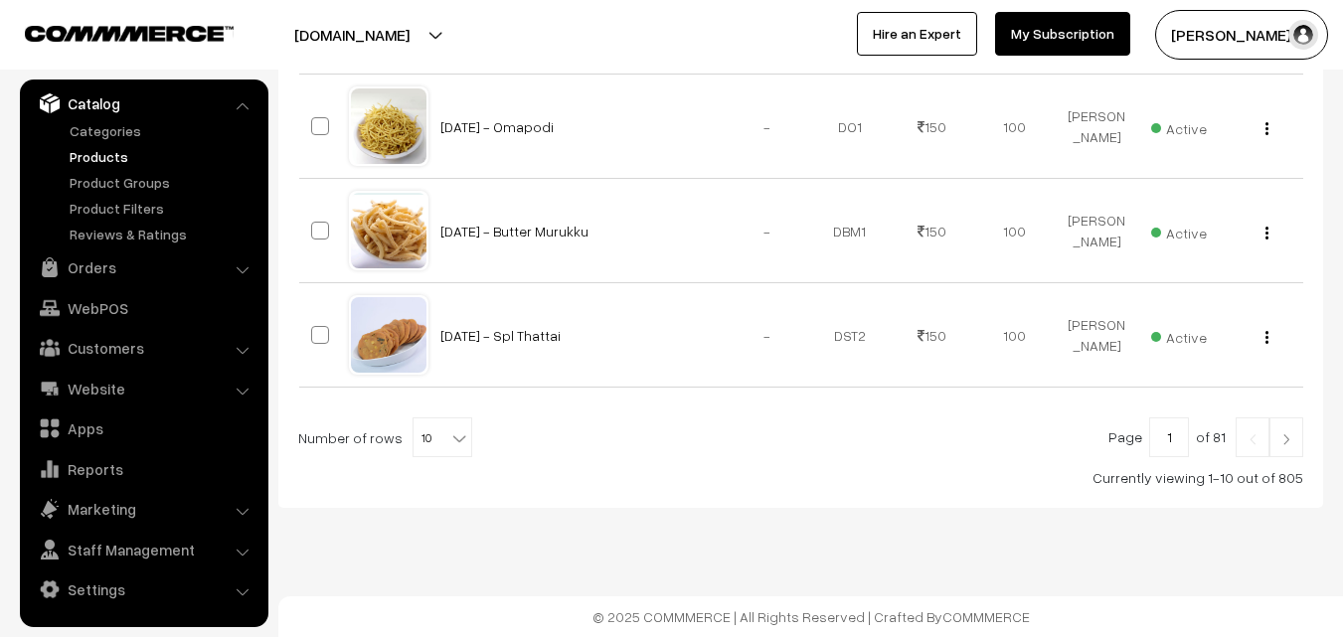
click at [1292, 434] on img at bounding box center [1286, 439] width 18 height 12
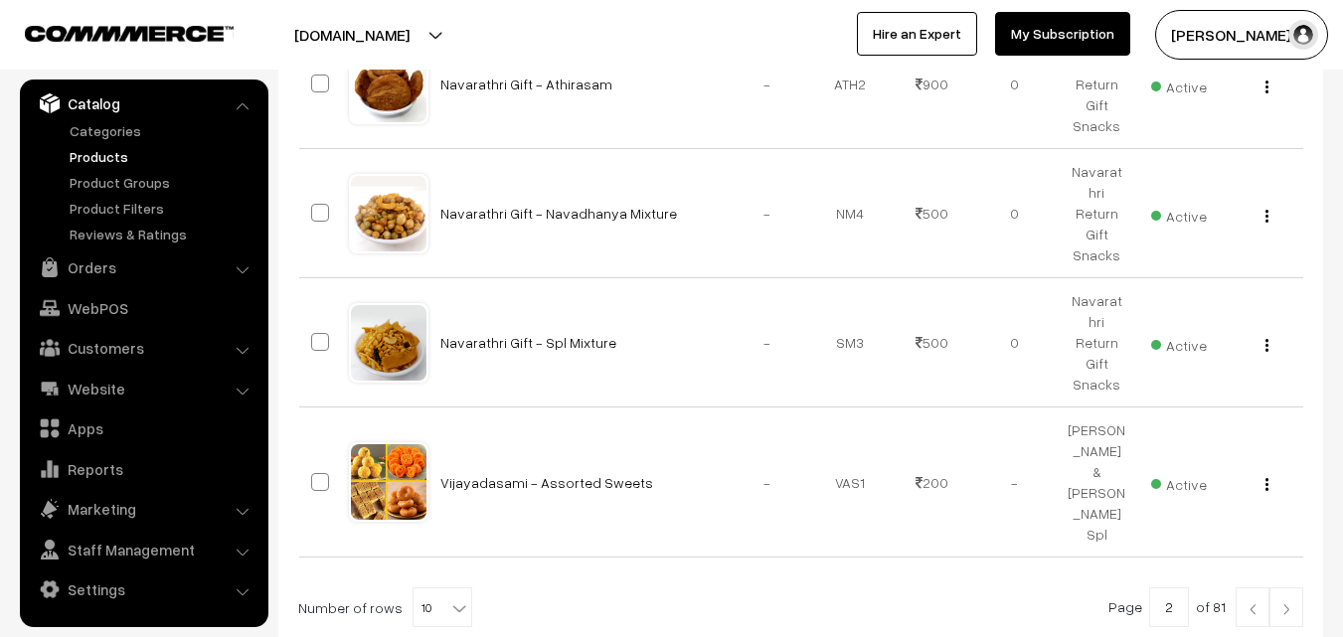
scroll to position [1130, 0]
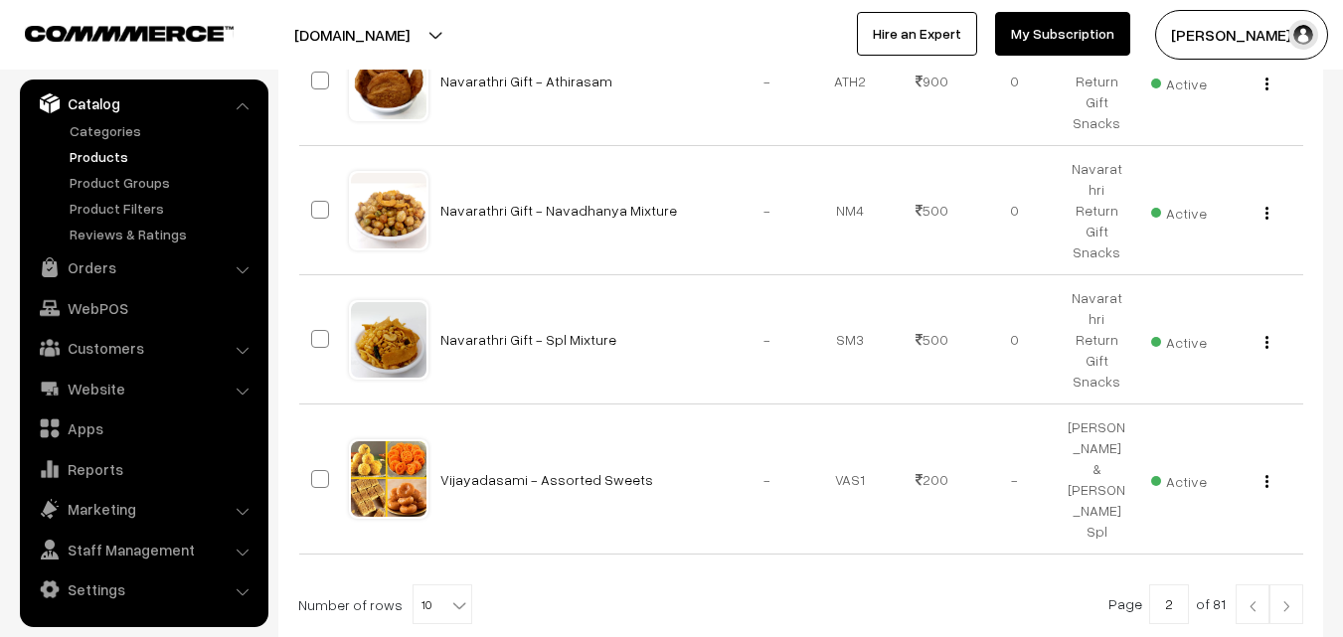
click at [1290, 584] on link at bounding box center [1286, 604] width 34 height 40
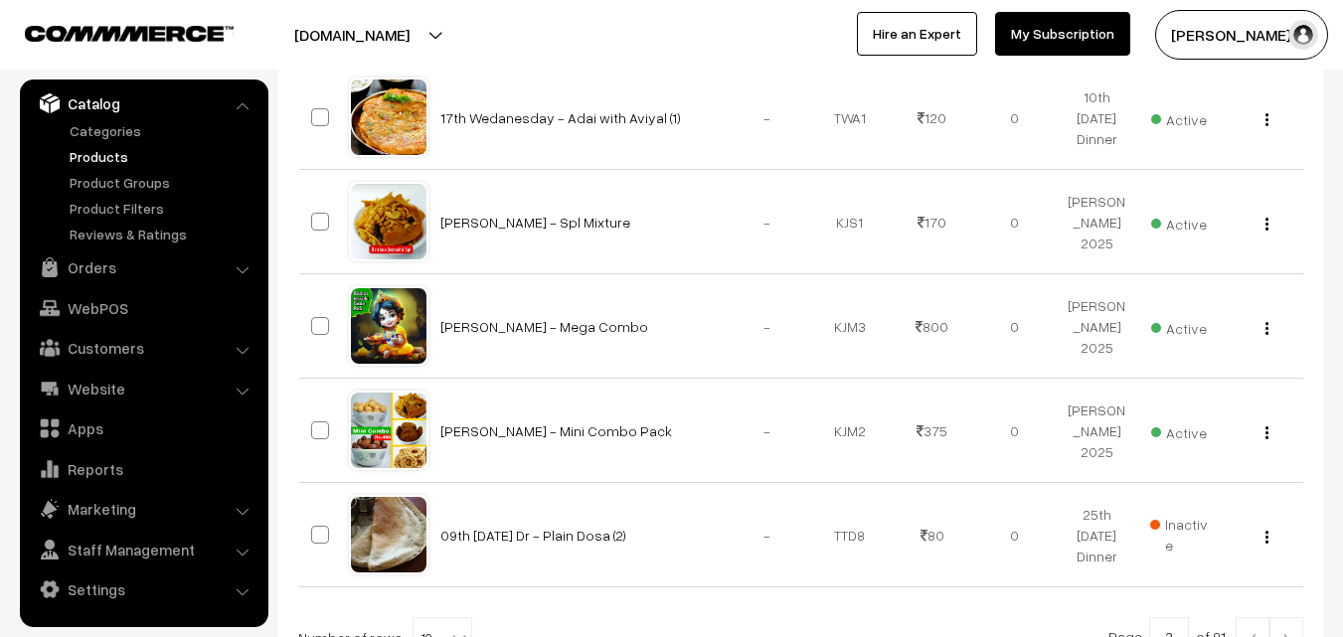
scroll to position [1093, 0]
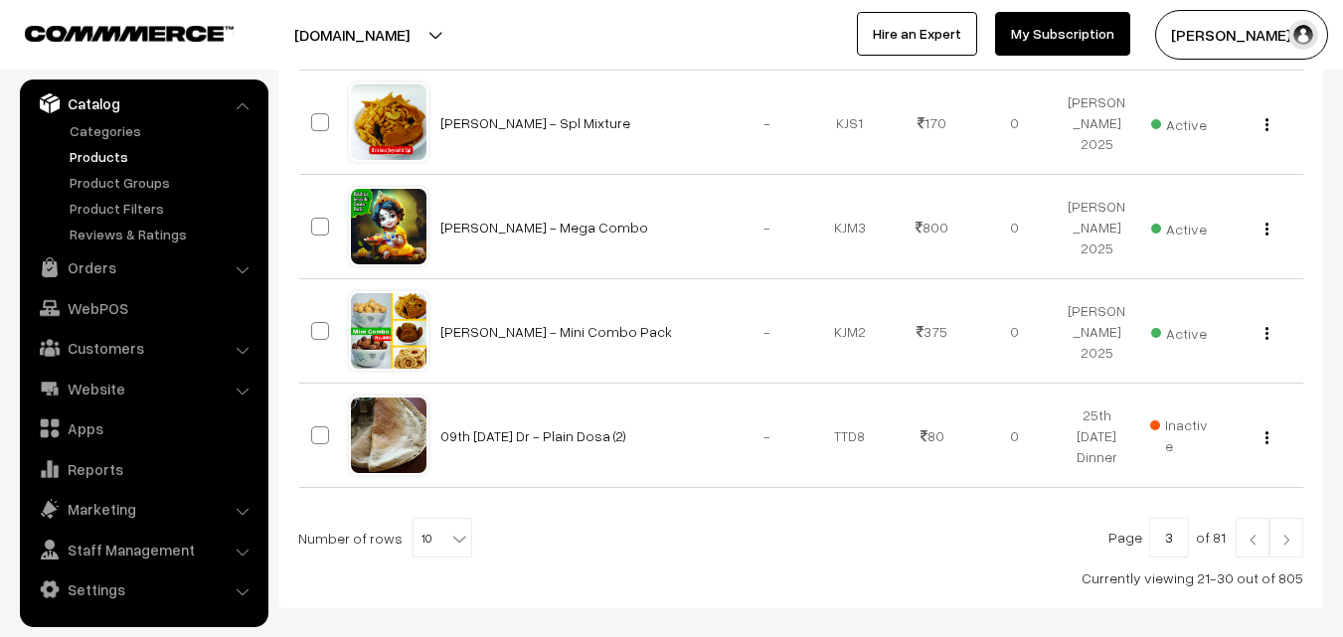
click at [1288, 534] on img at bounding box center [1286, 540] width 18 height 12
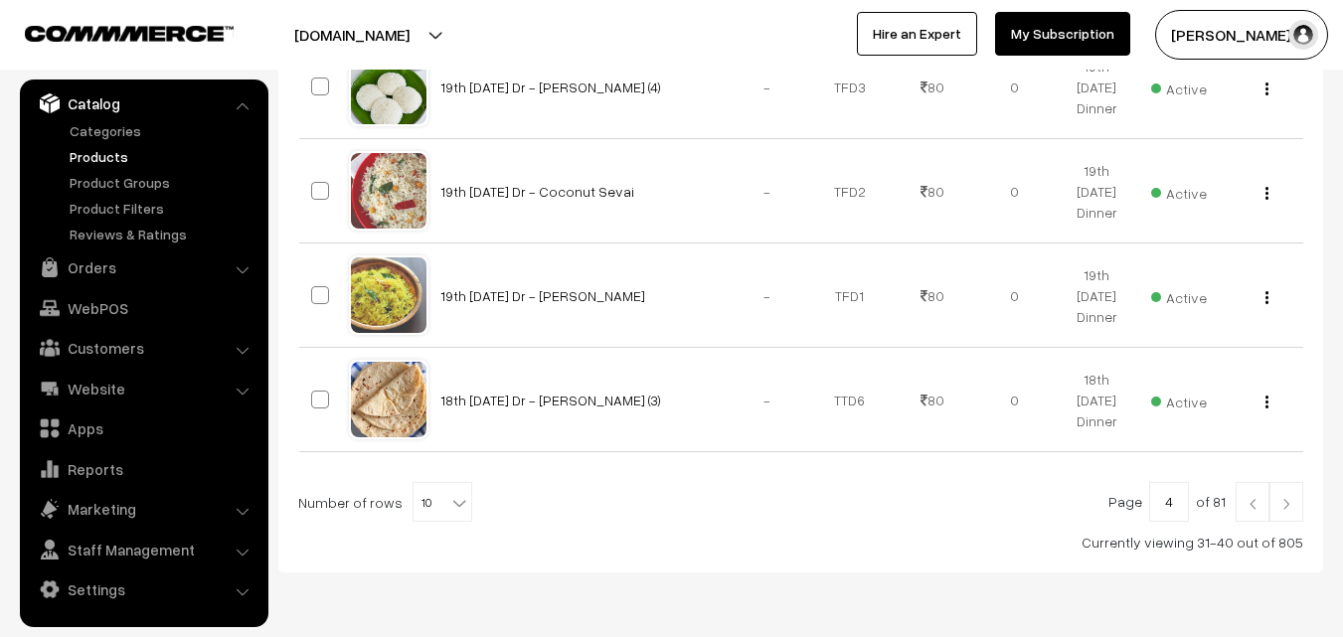
scroll to position [994, 0]
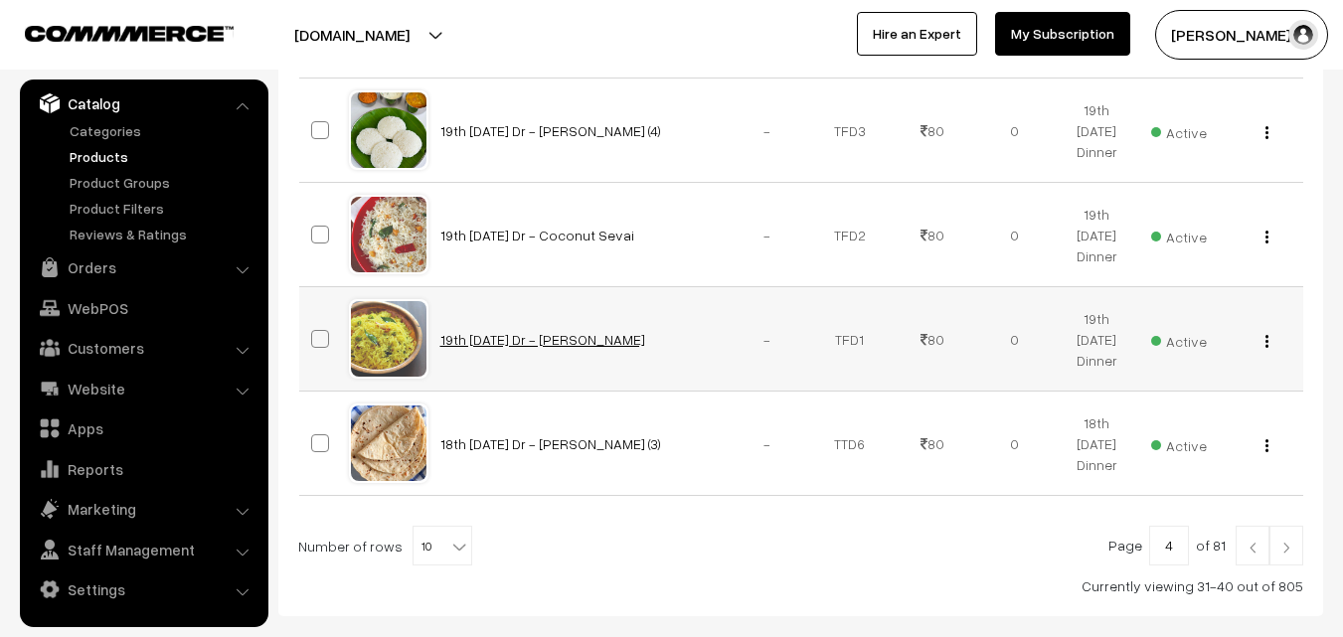
click at [455, 344] on link "19th [DATE] Dr - [PERSON_NAME]" at bounding box center [542, 339] width 205 height 17
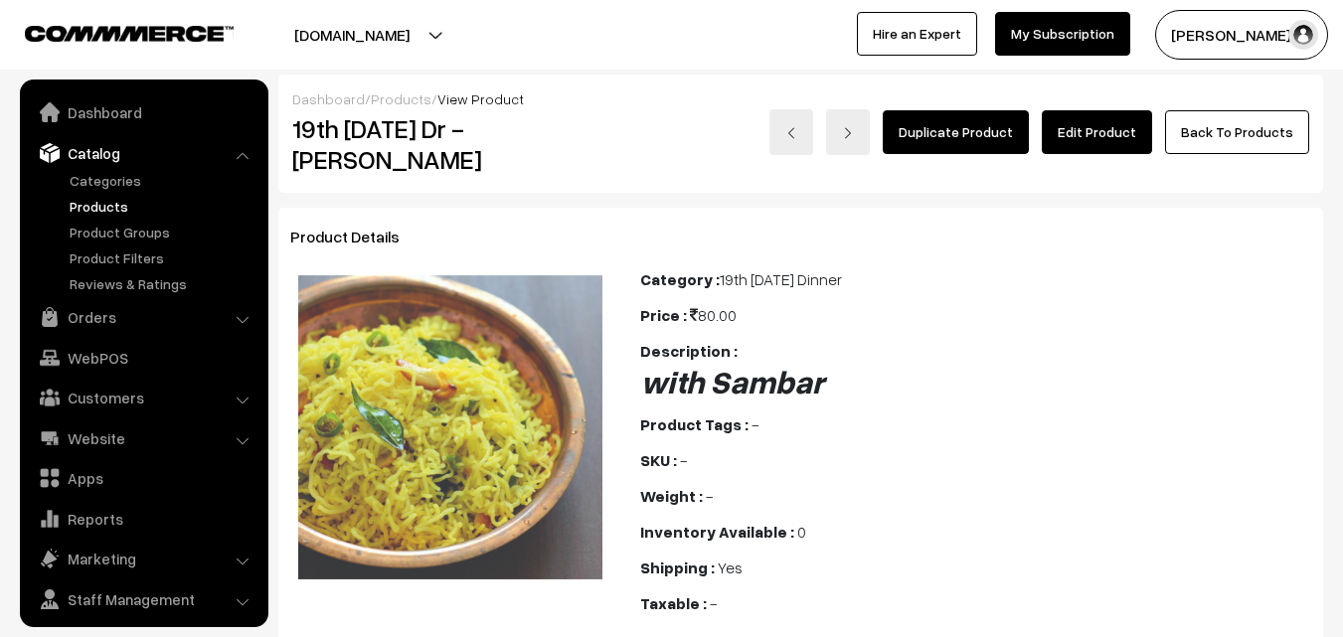
scroll to position [50, 0]
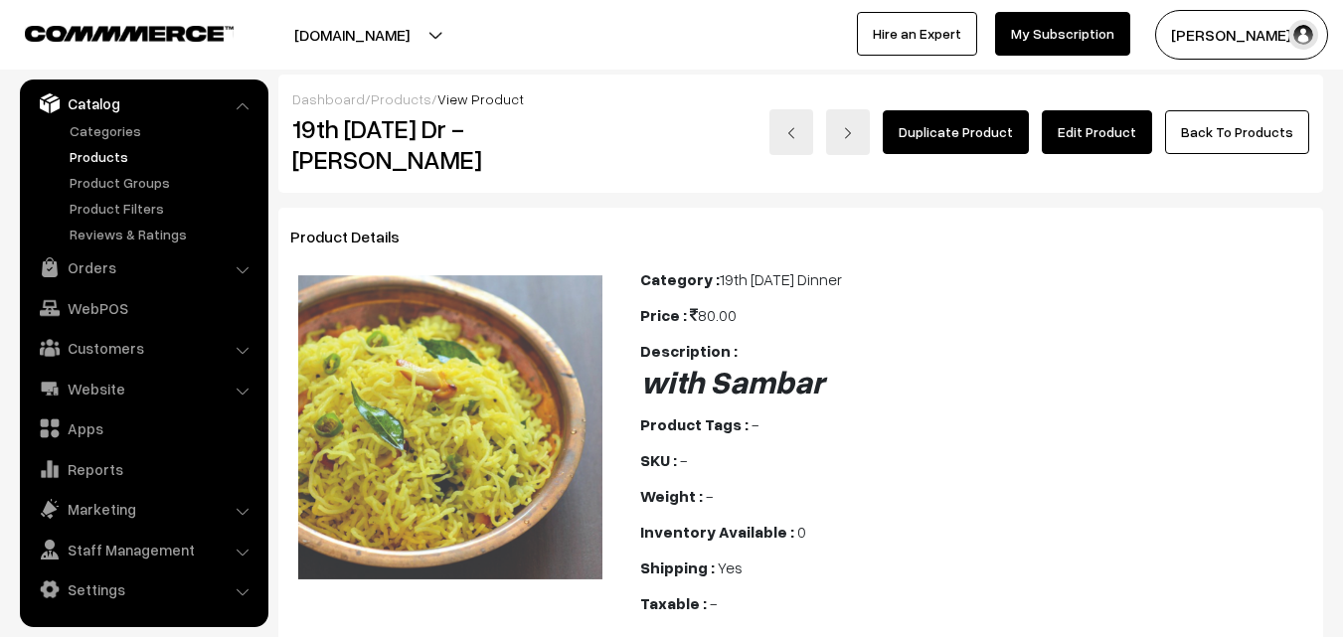
click at [729, 267] on div "Category : 19th [DATE] Dinner" at bounding box center [975, 279] width 671 height 24
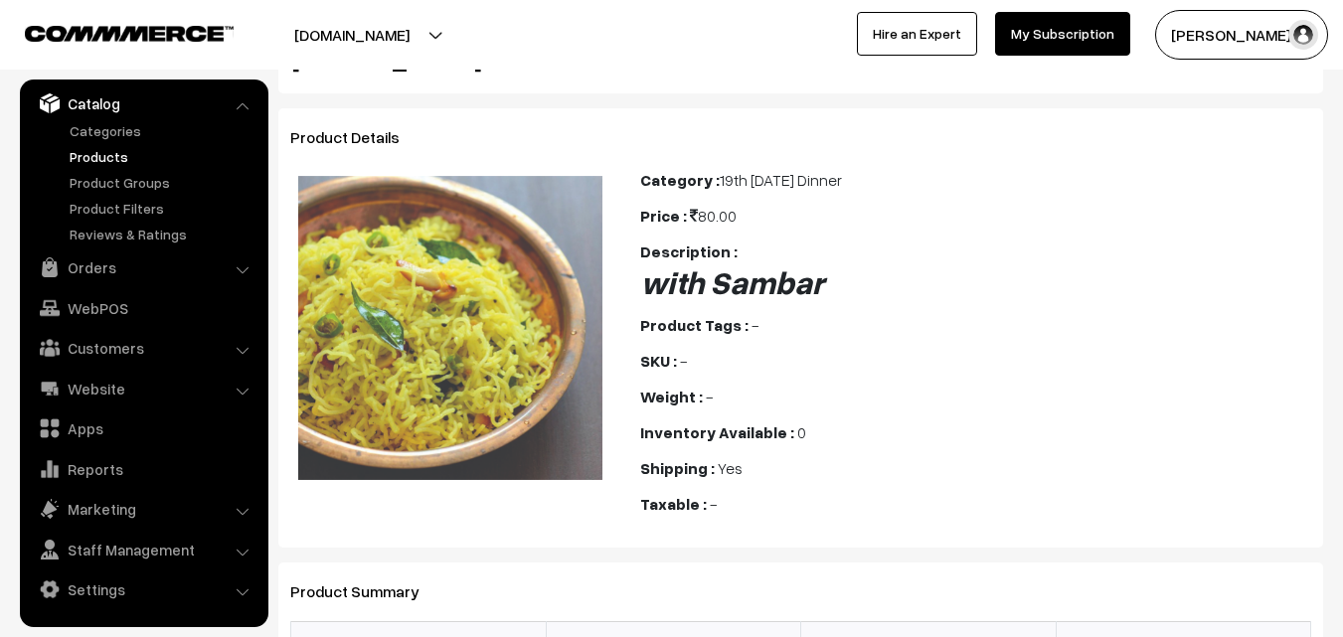
scroll to position [0, 0]
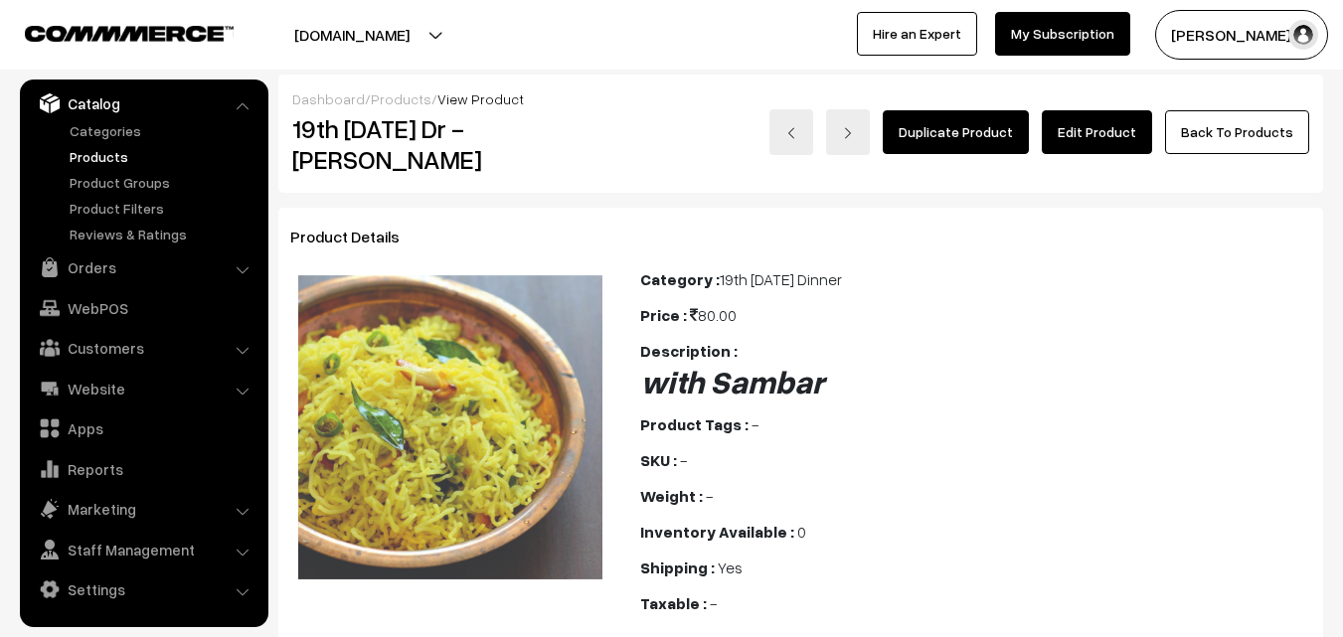
click at [1130, 143] on link "Edit Product" at bounding box center [1096, 132] width 110 height 44
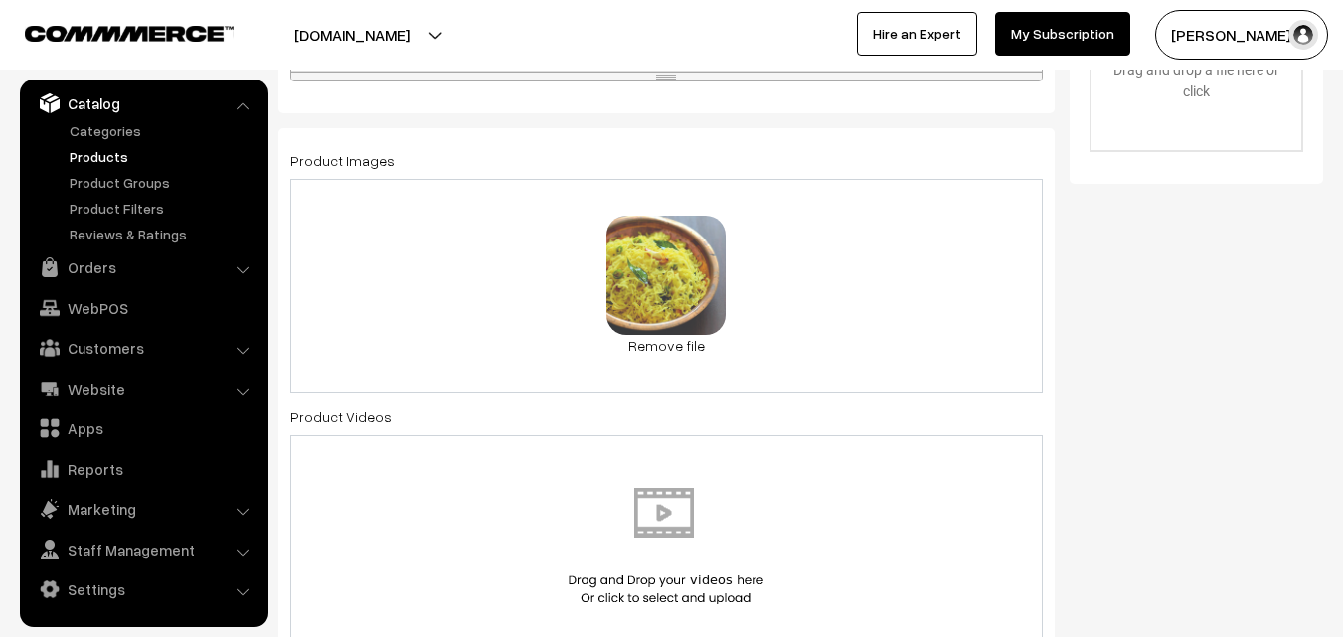
scroll to position [795, 0]
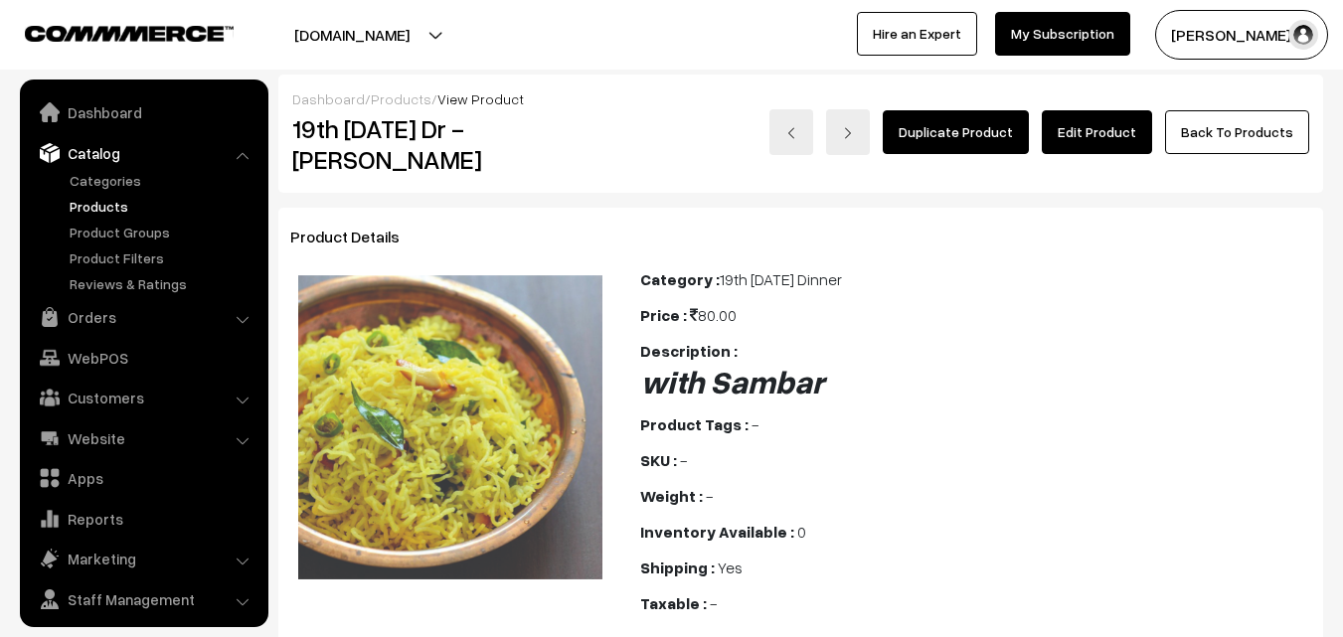
scroll to position [50, 0]
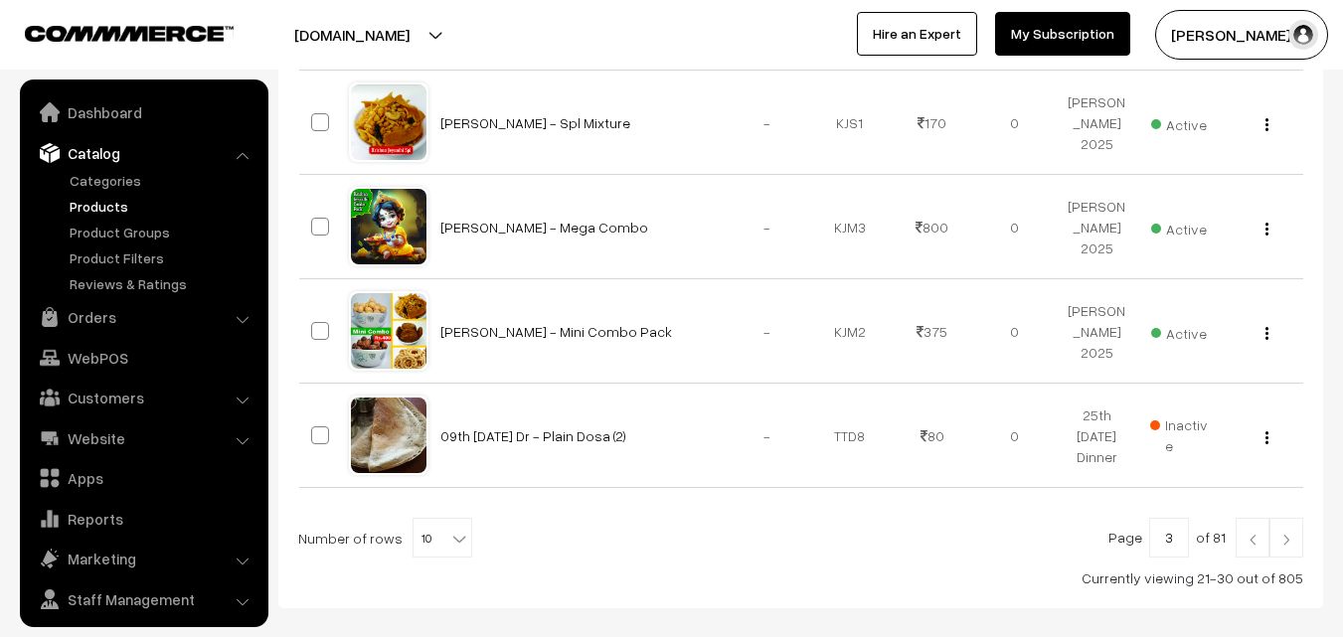
scroll to position [50, 0]
